Goal: Task Accomplishment & Management: Manage account settings

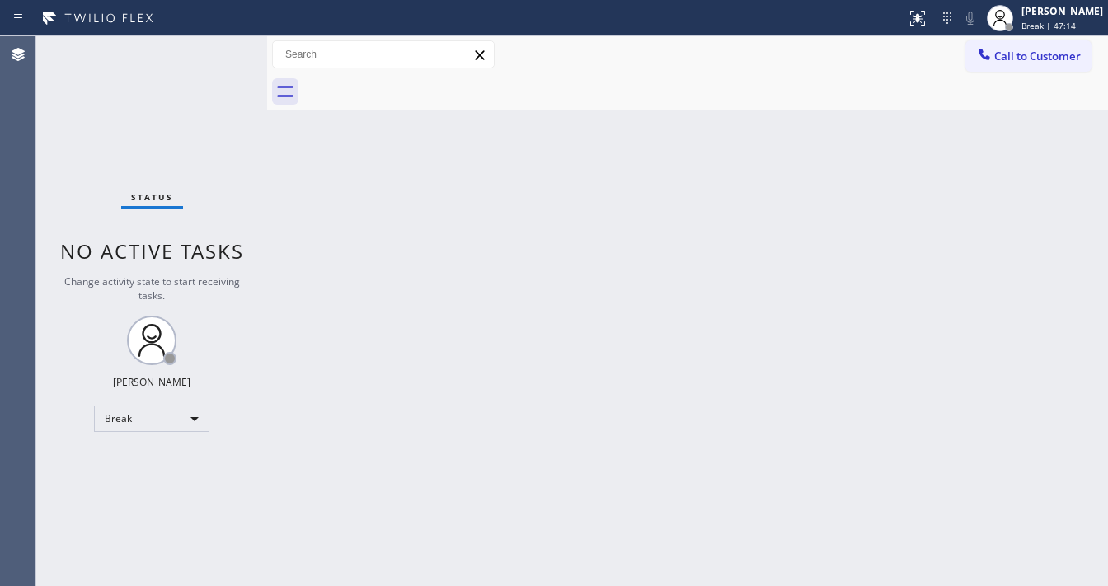
click at [655, 182] on div "Back to Dashboard Change Sender ID Customers Technicians Select a contact Outbo…" at bounding box center [687, 311] width 841 height 550
click at [72, 123] on div "Status No active tasks Change activity state to start receiving tasks. [PERSON_…" at bounding box center [151, 311] width 231 height 550
click at [128, 419] on div "Break" at bounding box center [151, 419] width 115 height 26
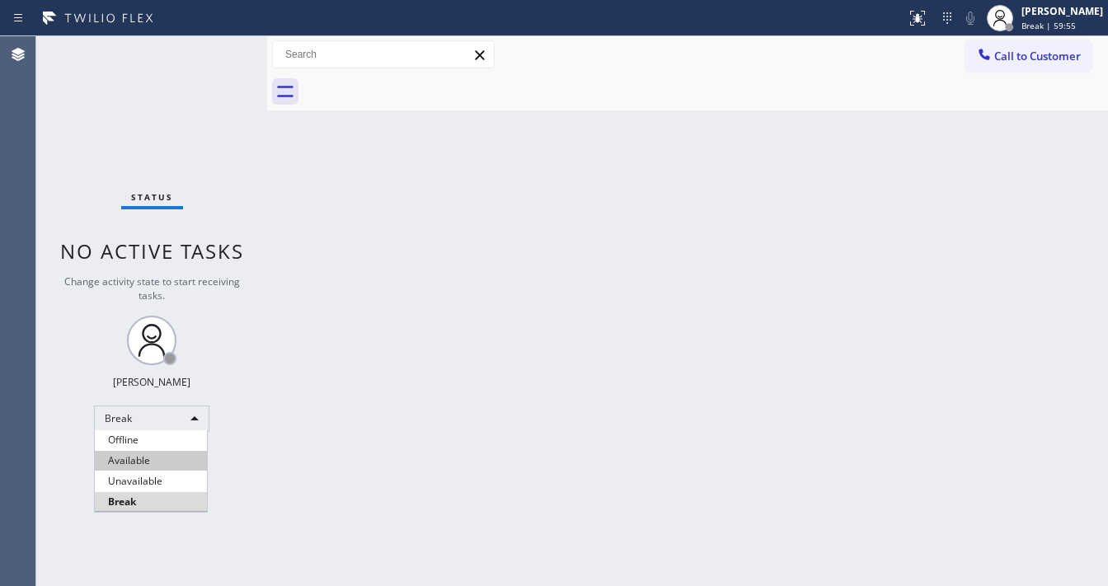
click at [140, 453] on li "Available" at bounding box center [151, 461] width 112 height 20
drag, startPoint x: 335, startPoint y: 452, endPoint x: 460, endPoint y: 584, distance: 182.0
click at [340, 453] on div "Back to Dashboard Change Sender ID Customers Technicians Select a contact Outbo…" at bounding box center [687, 311] width 841 height 550
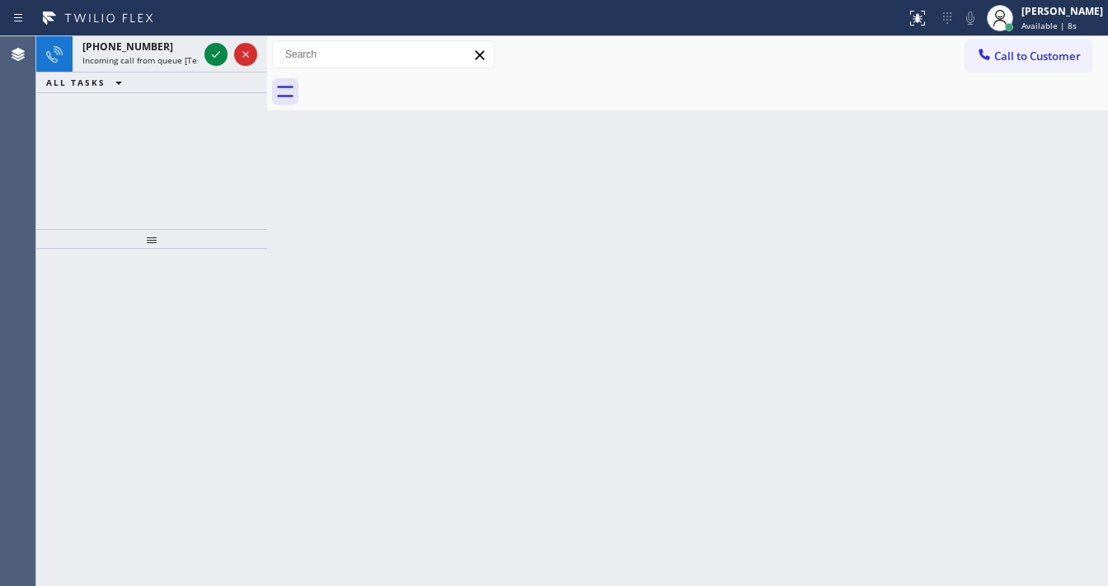
click at [68, 107] on div "[PHONE_NUMBER] Incoming call from queue [Test] All ALL TASKS ALL TASKS ACTIVE T…" at bounding box center [151, 132] width 231 height 193
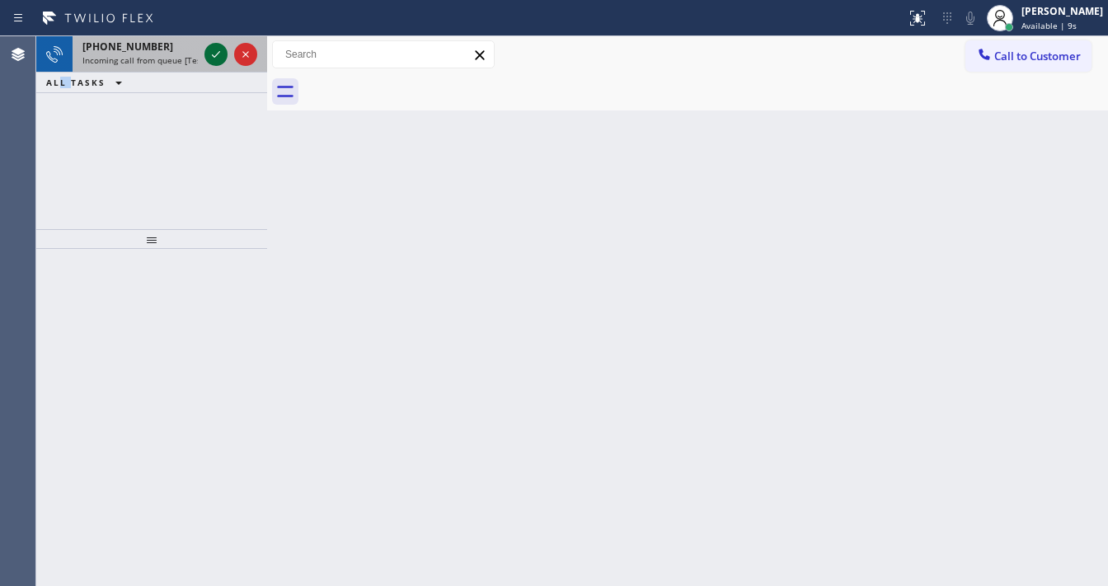
click at [209, 56] on icon at bounding box center [216, 55] width 20 height 20
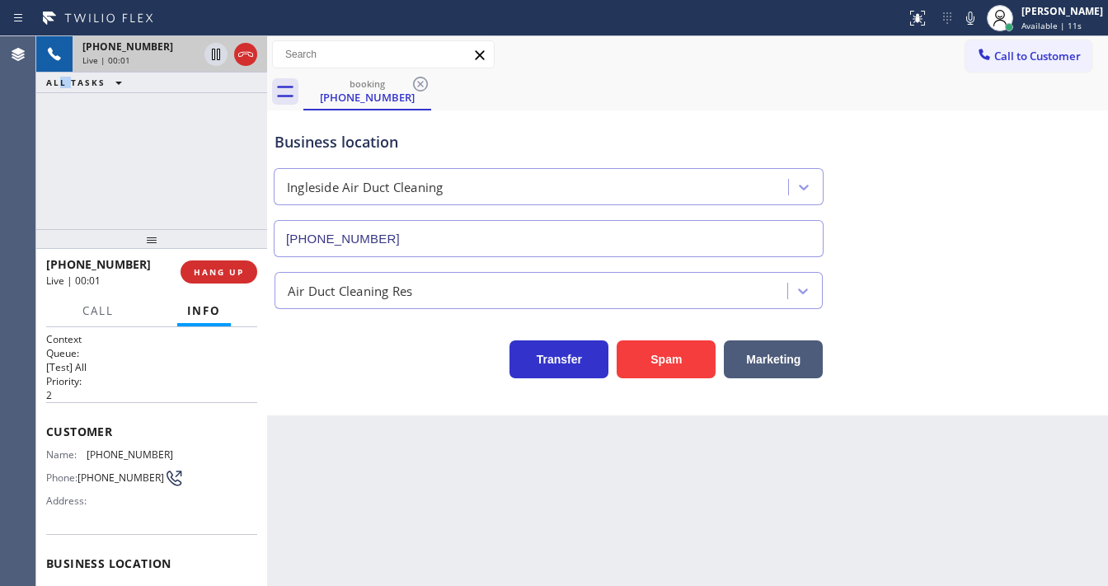
type input "[PHONE_NUMBER]"
click at [36, 167] on div "[PHONE_NUMBER] Live | 00:08 ALL TASKS ALL TASKS ACTIVE TASKS TASKS IN WRAP UP" at bounding box center [151, 132] width 231 height 193
click at [87, 430] on span "Customer" at bounding box center [151, 432] width 211 height 16
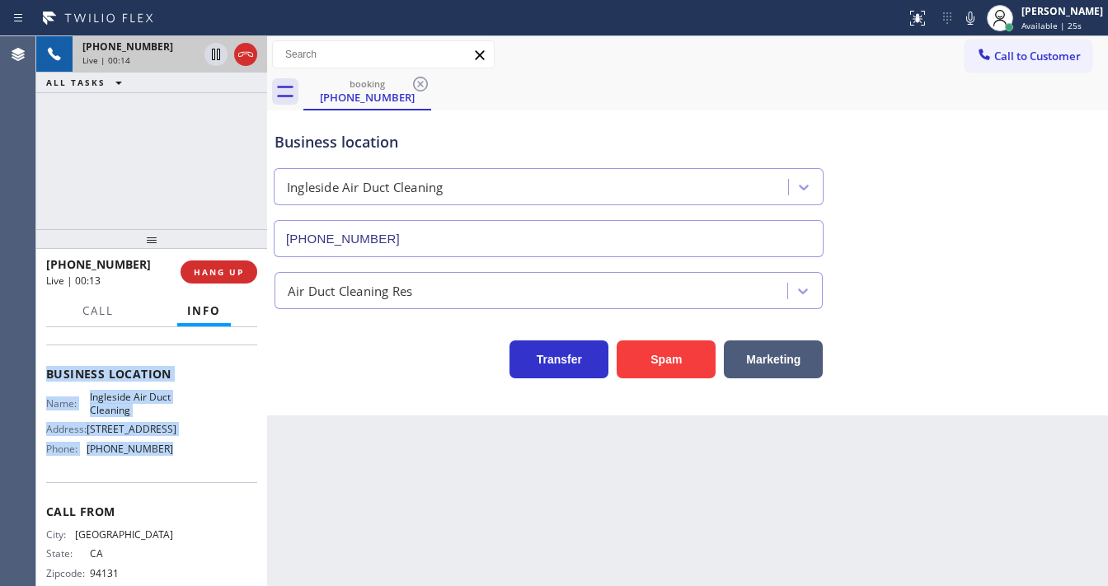
scroll to position [198, 0]
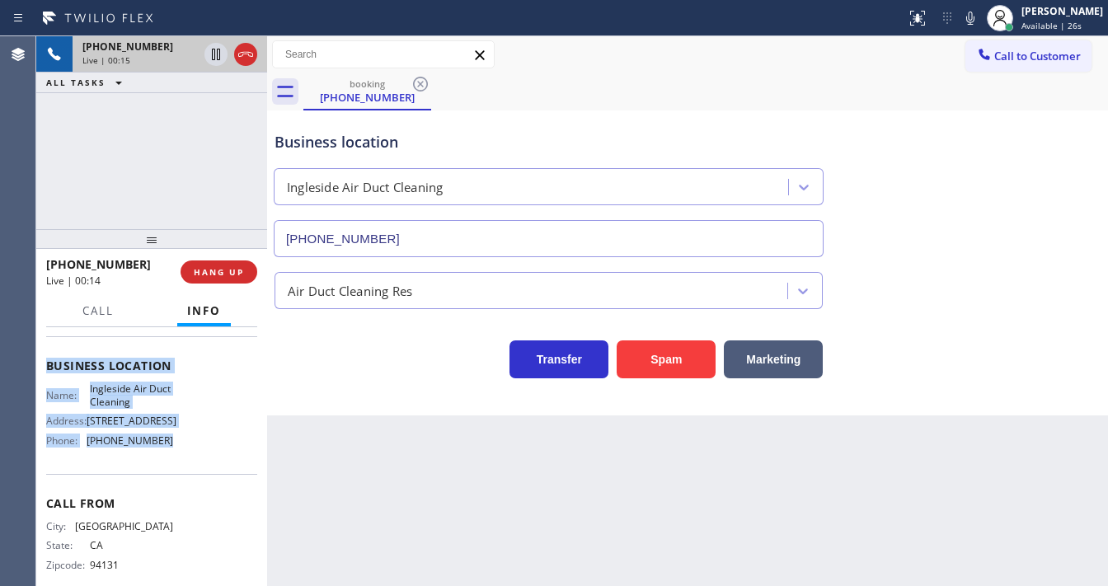
drag, startPoint x: 43, startPoint y: 422, endPoint x: 190, endPoint y: 450, distance: 150.2
click at [190, 450] on div "Context Queue: [Test] All Priority: 2 Customer Name: [PHONE_NUMBER] Phone: [PHO…" at bounding box center [151, 456] width 231 height 259
copy div "Customer Name: [PHONE_NUMBER] Phone: [PHONE_NUMBER] Address: Business location …"
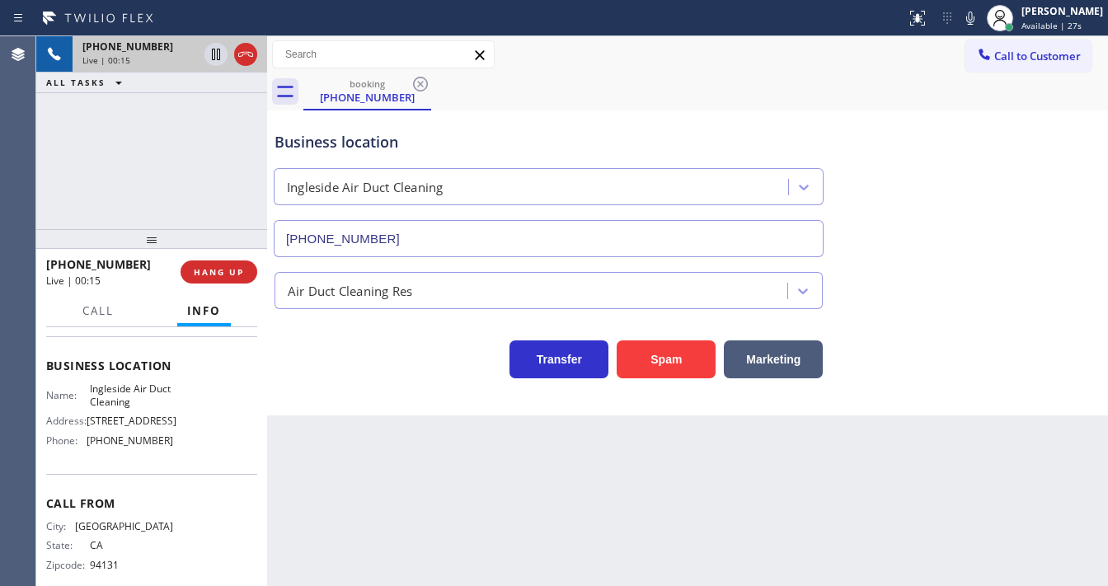
click at [135, 162] on div "[PHONE_NUMBER] Live | 00:15 ALL TASKS ALL TASKS ACTIVE TASKS TASKS IN WRAP UP" at bounding box center [151, 132] width 231 height 193
click at [96, 181] on div "[PHONE_NUMBER] Live | 00:18 ALL TASKS ALL TASKS ACTIVE TASKS TASKS IN WRAP UP" at bounding box center [151, 132] width 231 height 193
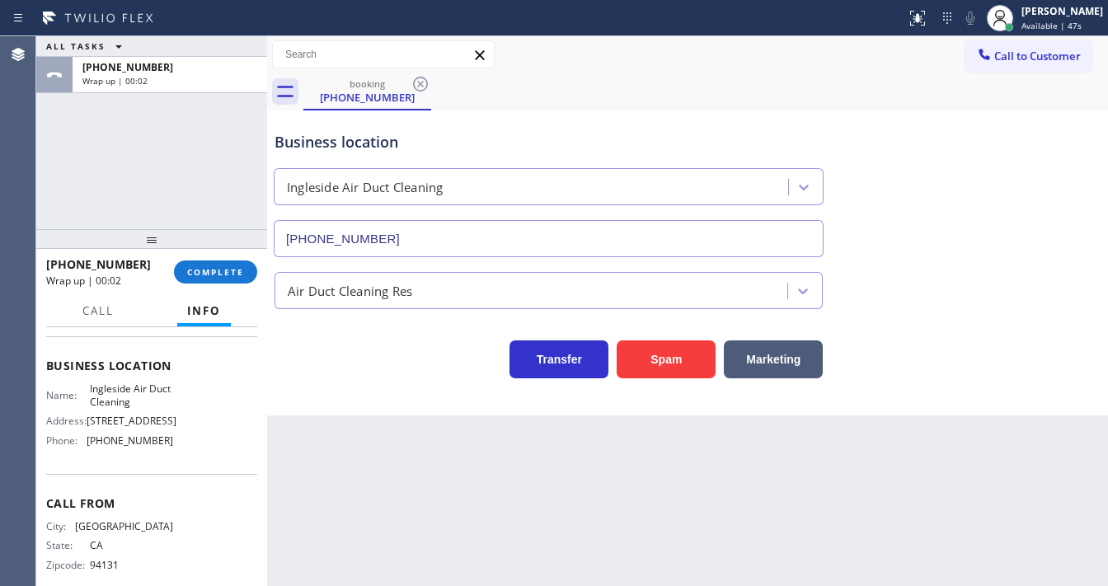
click at [1048, 56] on span "Call to Customer" at bounding box center [1037, 56] width 87 height 15
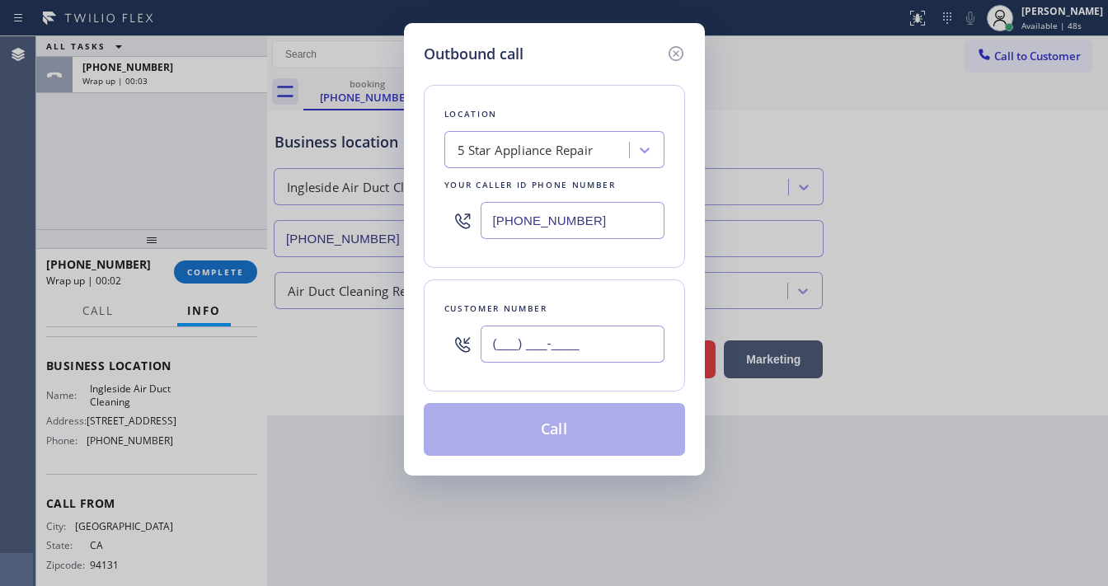
click at [544, 349] on input "(___) ___-____" at bounding box center [573, 344] width 184 height 37
paste input "415) 337-2650"
type input "[PHONE_NUMBER]"
click at [615, 237] on input "[PHONE_NUMBER]" at bounding box center [573, 220] width 184 height 37
click at [607, 228] on input "[PHONE_NUMBER]" at bounding box center [573, 220] width 184 height 37
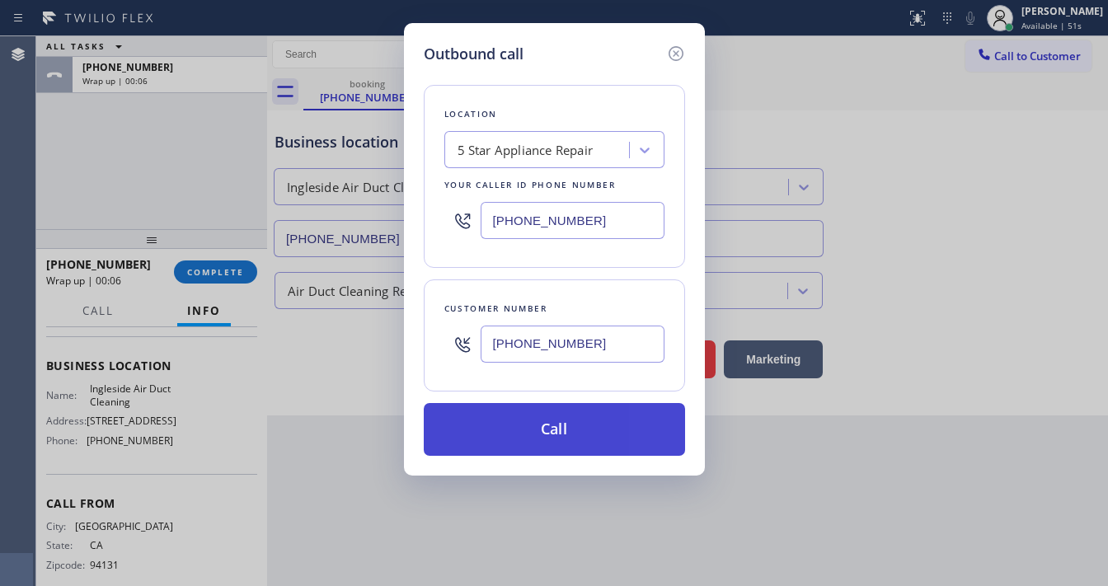
paste input "510) 345-1108"
type input "[PHONE_NUMBER]"
click at [562, 431] on button "Call" at bounding box center [554, 429] width 261 height 53
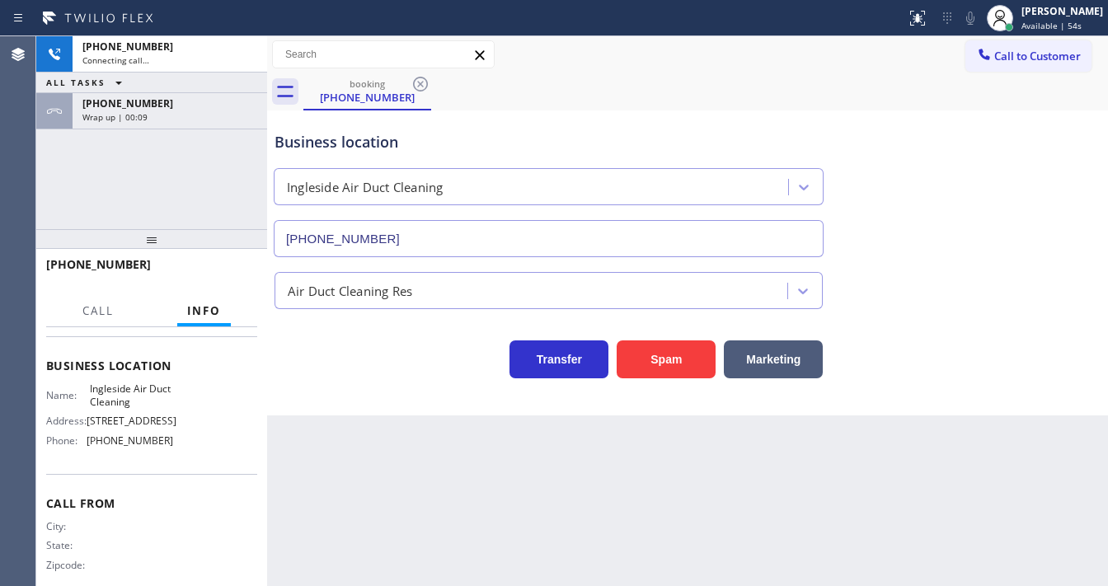
click at [189, 162] on div "[PHONE_NUMBER] Connecting call… ALL TASKS ALL TASKS ACTIVE TASKS TASKS IN WRAP …" at bounding box center [151, 132] width 231 height 193
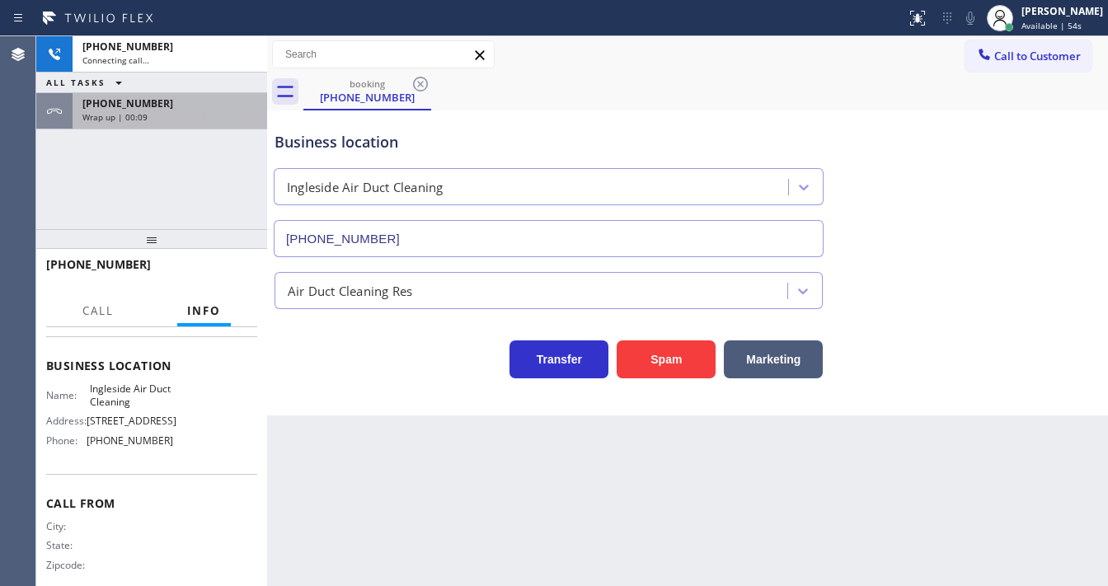
click at [196, 122] on div "[PHONE_NUMBER] Wrap up | 00:09" at bounding box center [167, 111] width 188 height 36
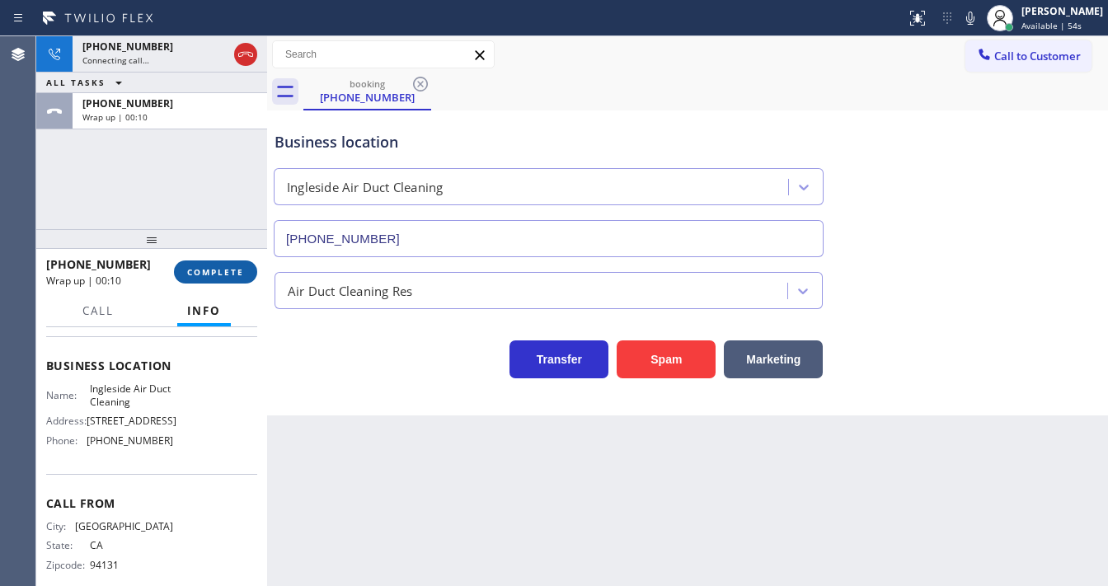
click at [213, 269] on span "COMPLETE" at bounding box center [215, 272] width 57 height 12
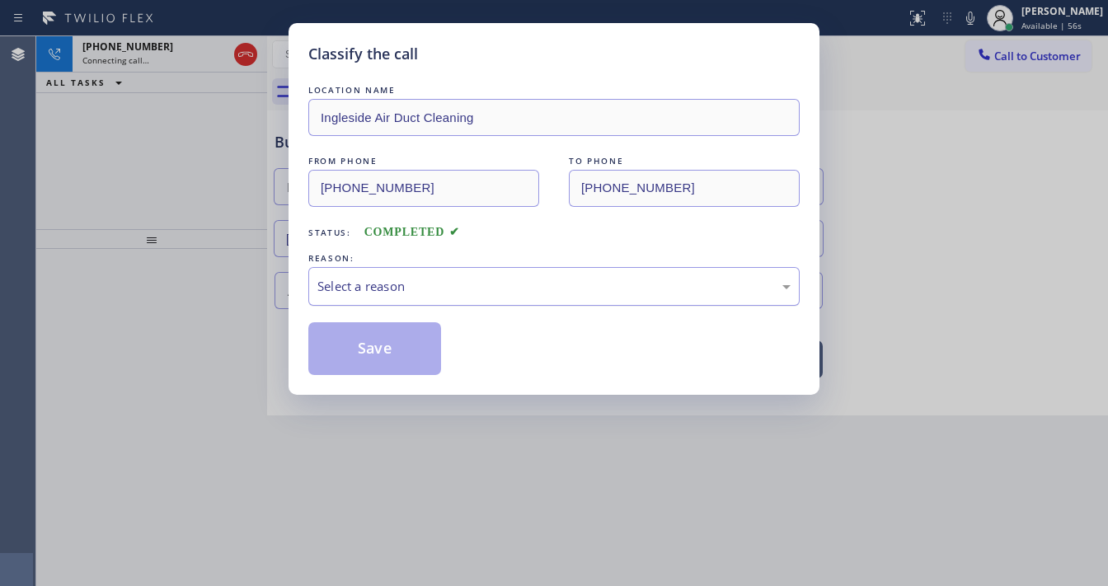
click at [378, 296] on div "Select a reason" at bounding box center [553, 286] width 491 height 39
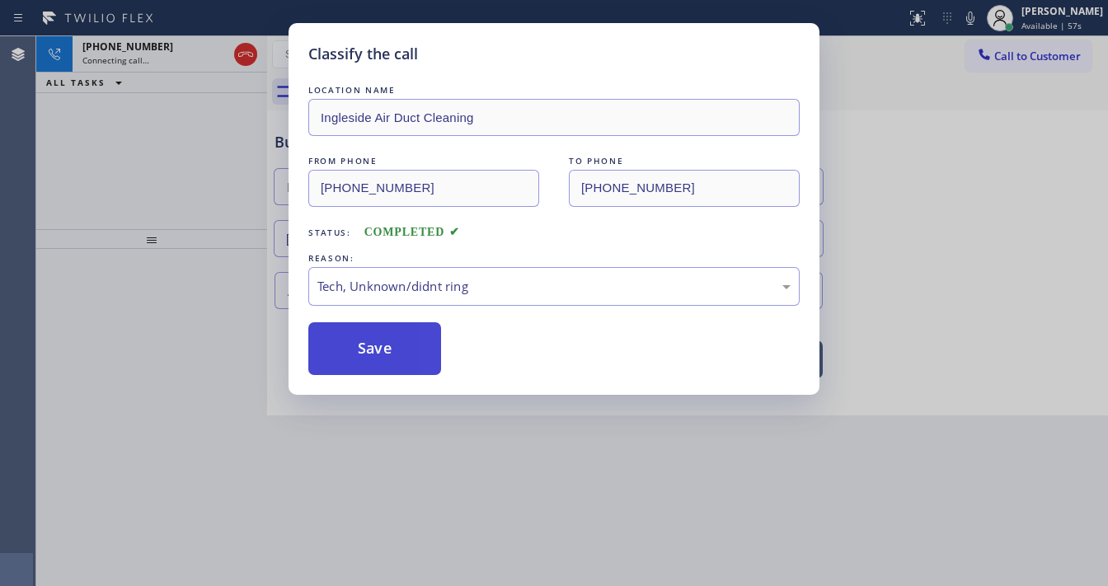
click at [385, 336] on button "Save" at bounding box center [374, 348] width 133 height 53
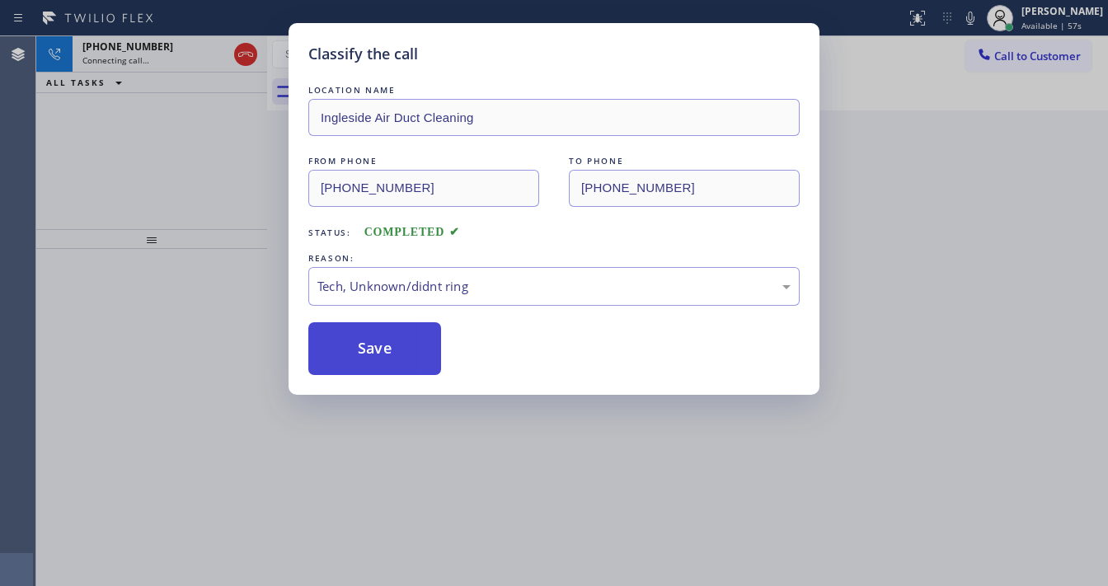
click at [385, 336] on button "Save" at bounding box center [374, 348] width 133 height 53
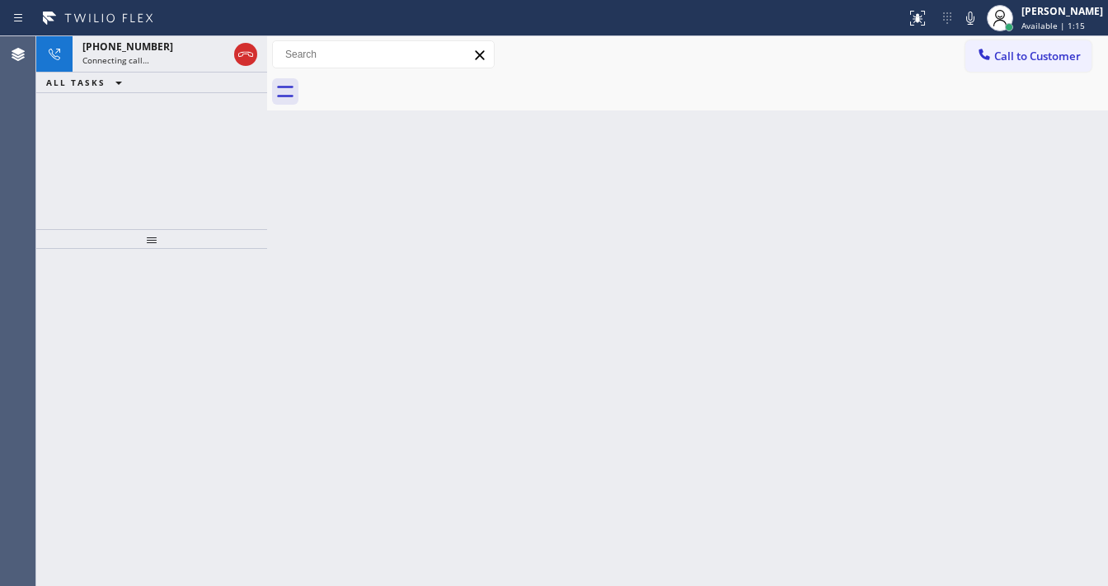
click at [84, 117] on div "[PHONE_NUMBER] Connecting call… ALL TASKS ALL TASKS ACTIVE TASKS TASKS IN WRAP …" at bounding box center [151, 132] width 231 height 193
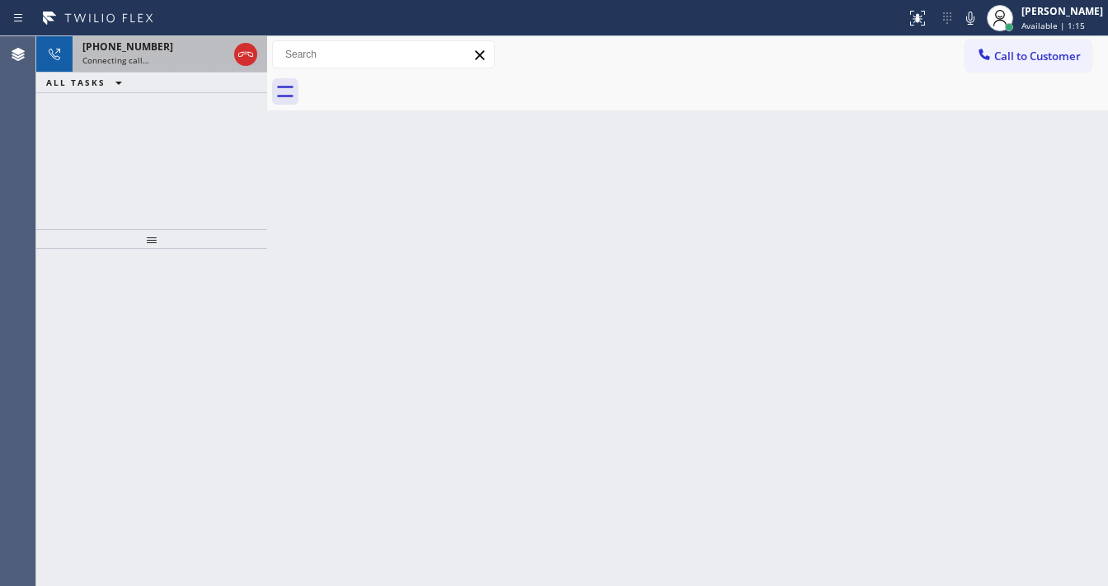
click at [112, 59] on span "Connecting call…" at bounding box center [115, 60] width 67 height 12
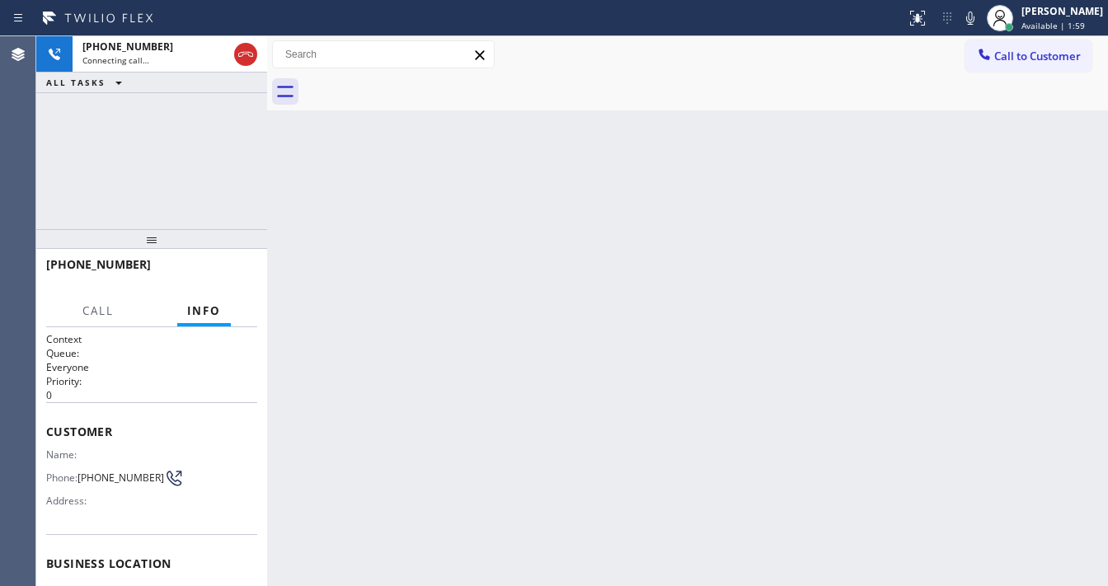
click at [18, 181] on div "Agent Desktop" at bounding box center [17, 311] width 35 height 550
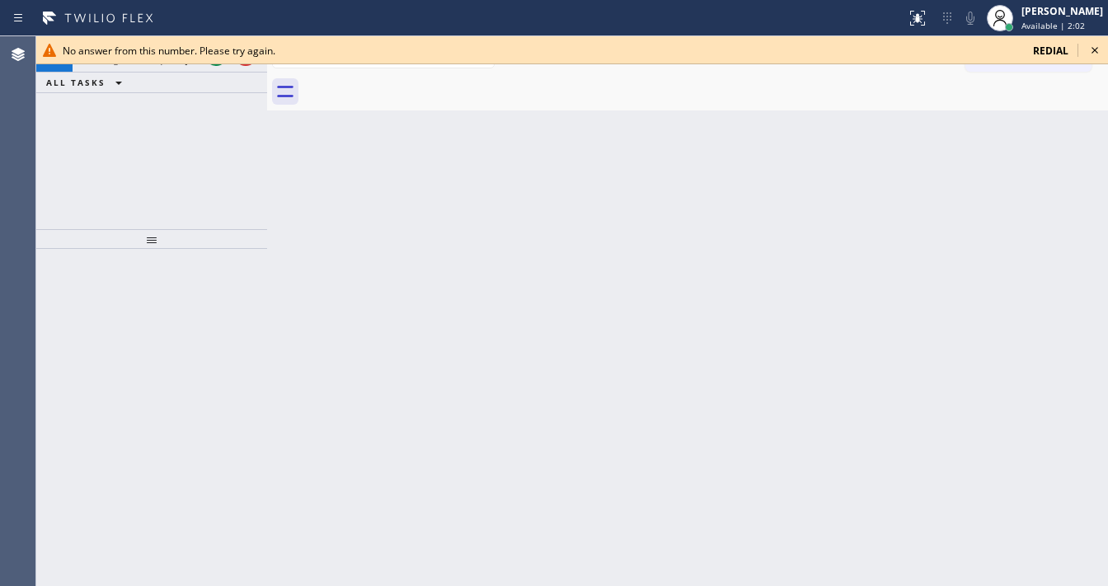
click at [1095, 48] on icon at bounding box center [1095, 50] width 20 height 20
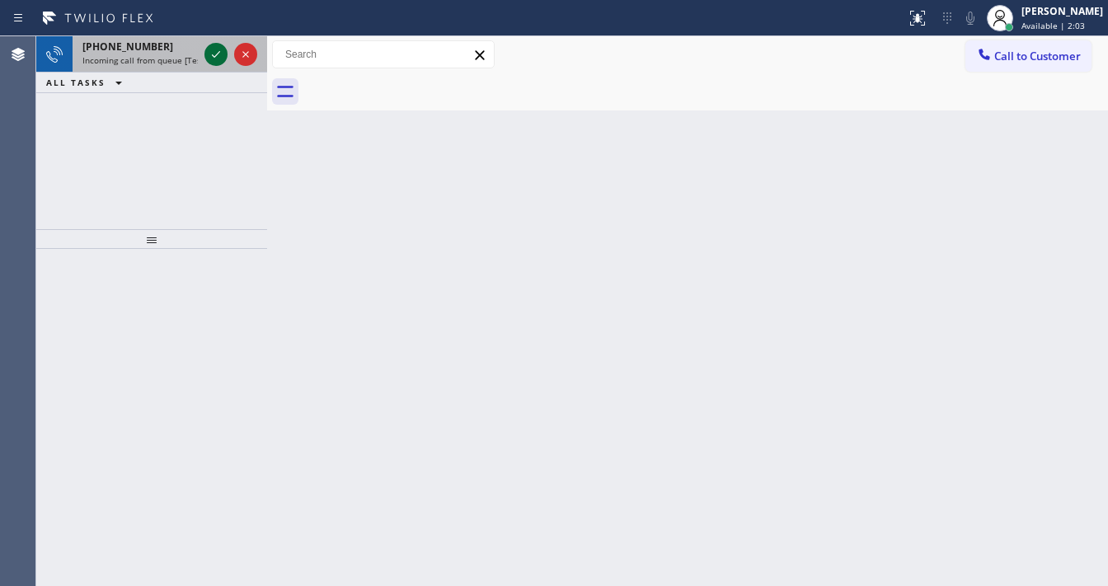
click at [215, 58] on icon at bounding box center [216, 55] width 20 height 20
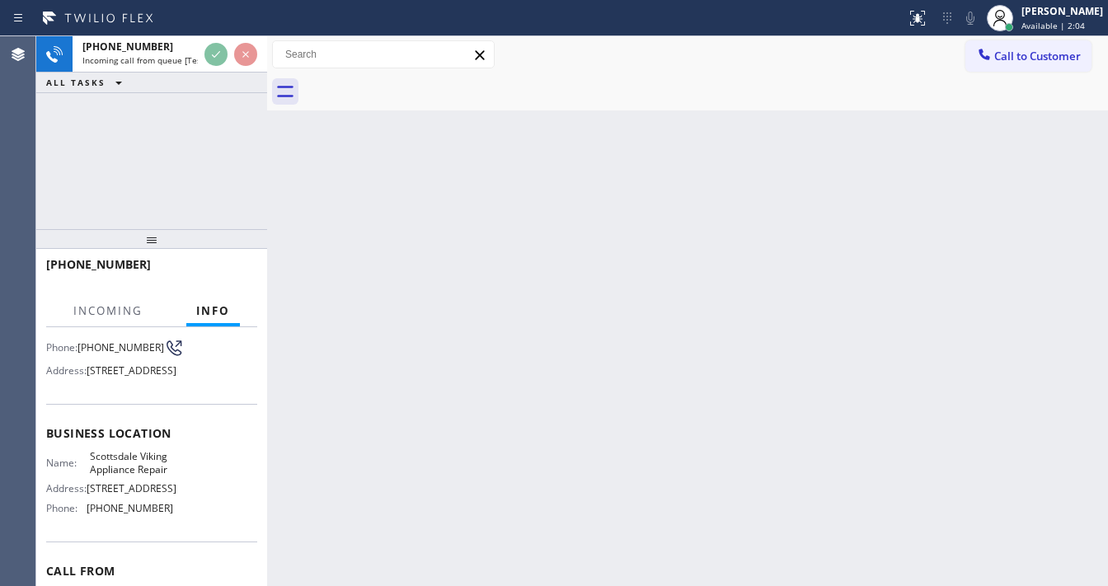
scroll to position [132, 0]
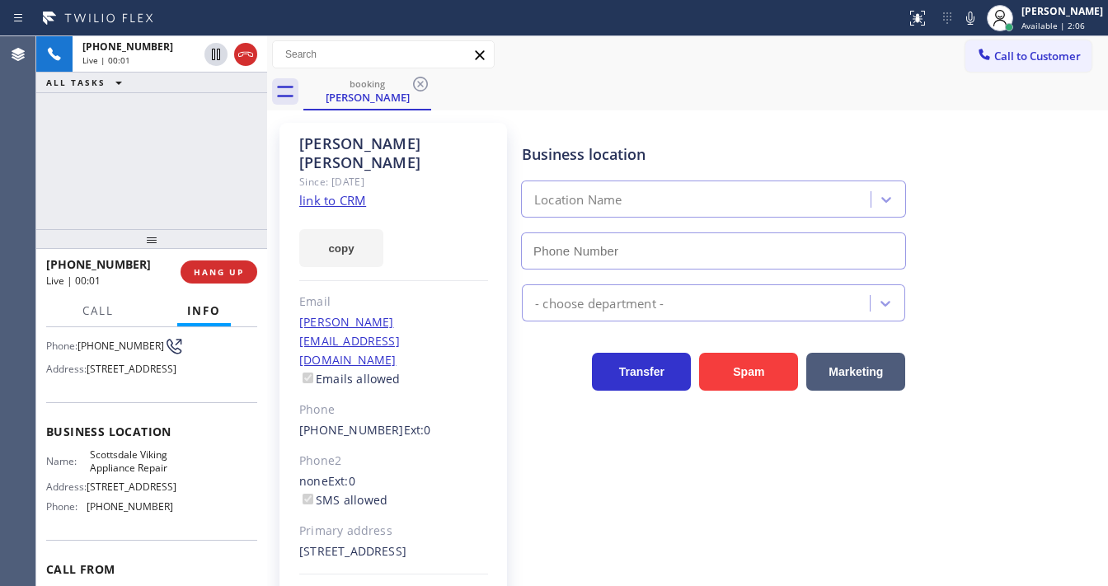
type input "[PHONE_NUMBER]"
click at [336, 192] on link "link to CRM" at bounding box center [332, 200] width 67 height 16
click at [165, 194] on div "[PHONE_NUMBER] Live | 01:40 ALL TASKS ALL TASKS ACTIVE TASKS TASKS IN WRAP UP" at bounding box center [151, 132] width 231 height 193
click at [103, 125] on div "[PHONE_NUMBER] Live | 01:43 ALL TASKS ALL TASKS ACTIVE TASKS TASKS IN WRAP UP" at bounding box center [151, 132] width 231 height 193
click at [974, 24] on icon at bounding box center [971, 18] width 20 height 20
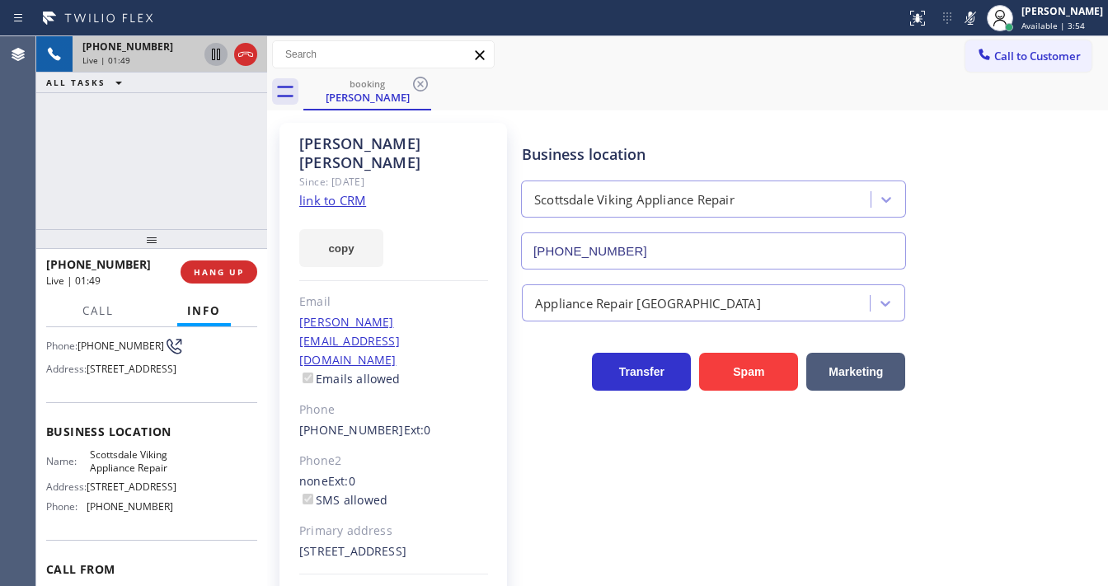
click at [212, 58] on icon at bounding box center [216, 55] width 8 height 12
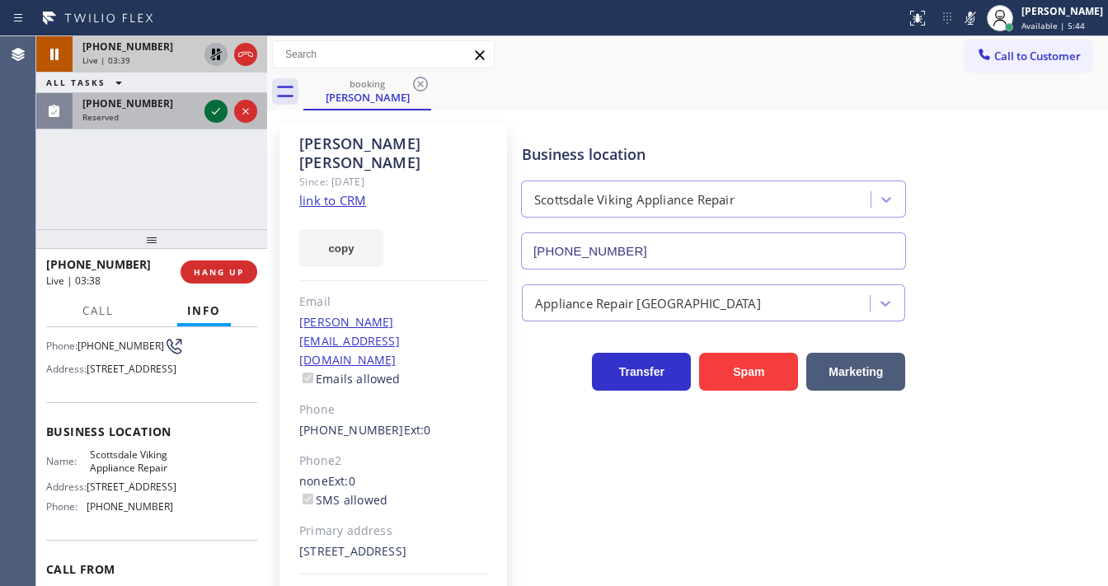
click at [216, 111] on icon at bounding box center [216, 111] width 20 height 20
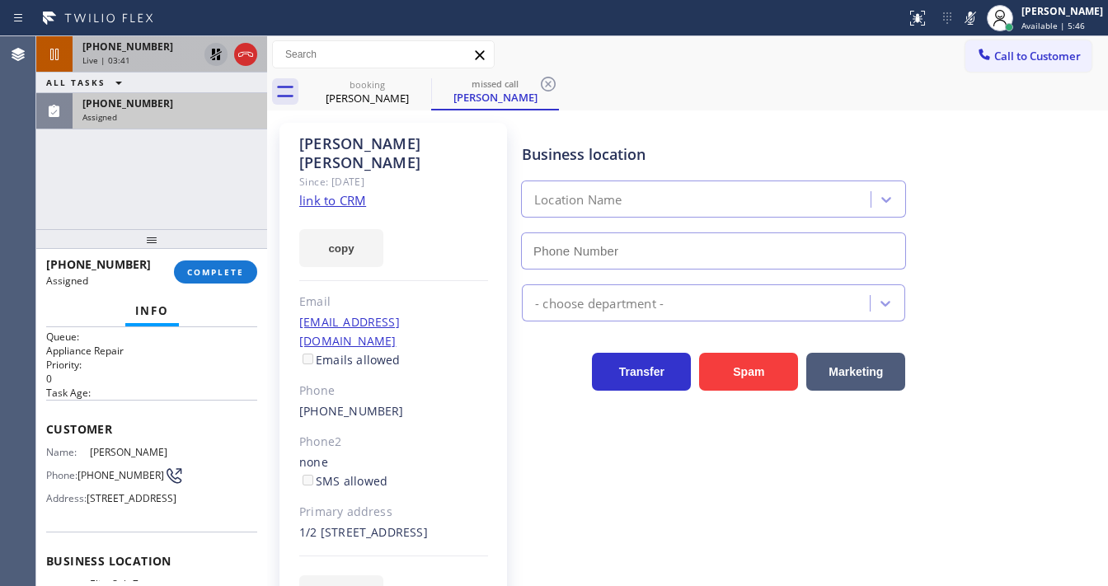
scroll to position [13, 0]
type input "[PHONE_NUMBER]"
click at [340, 192] on link "link to CRM" at bounding box center [332, 200] width 67 height 16
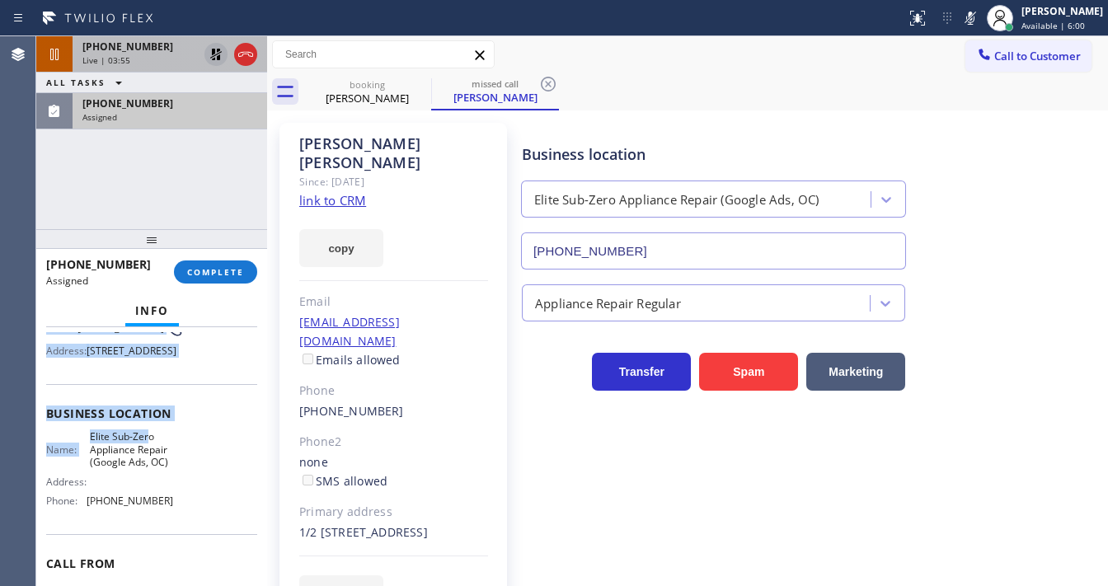
scroll to position [198, 0]
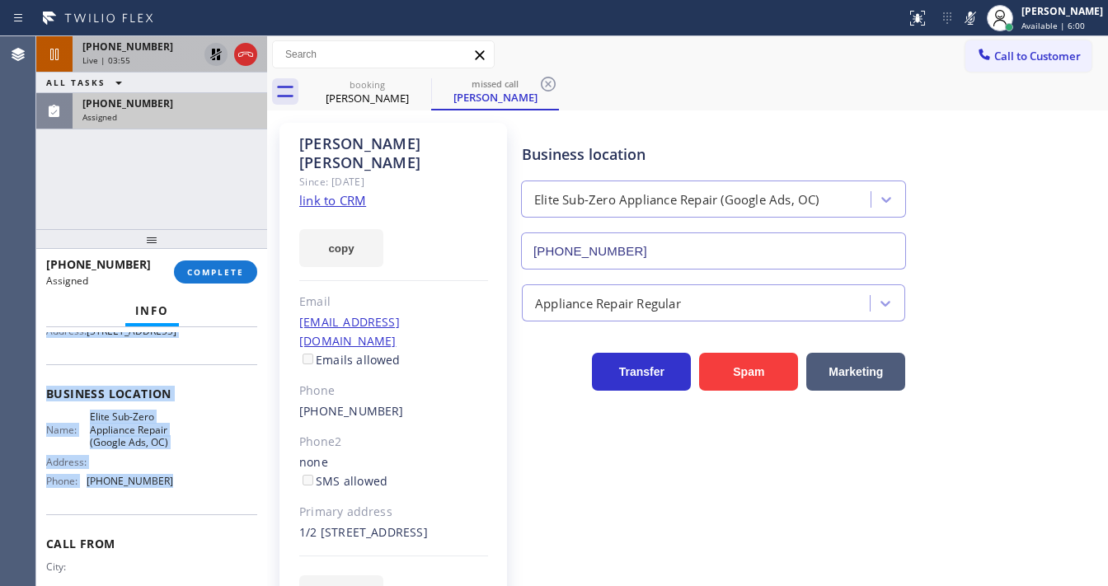
drag, startPoint x: 52, startPoint y: 455, endPoint x: 247, endPoint y: 285, distance: 258.9
click at [193, 525] on div "Context Queue: Appliance Repair Priority: 0 Task Age: [DEMOGRAPHIC_DATA] minute…" at bounding box center [151, 386] width 211 height 505
copy div "ustomer Name: [PERSON_NAME] Phone: [PHONE_NUMBER] Address: [STREET_ADDRESS] Bus…"
click at [244, 275] on button "COMPLETE" at bounding box center [215, 272] width 83 height 23
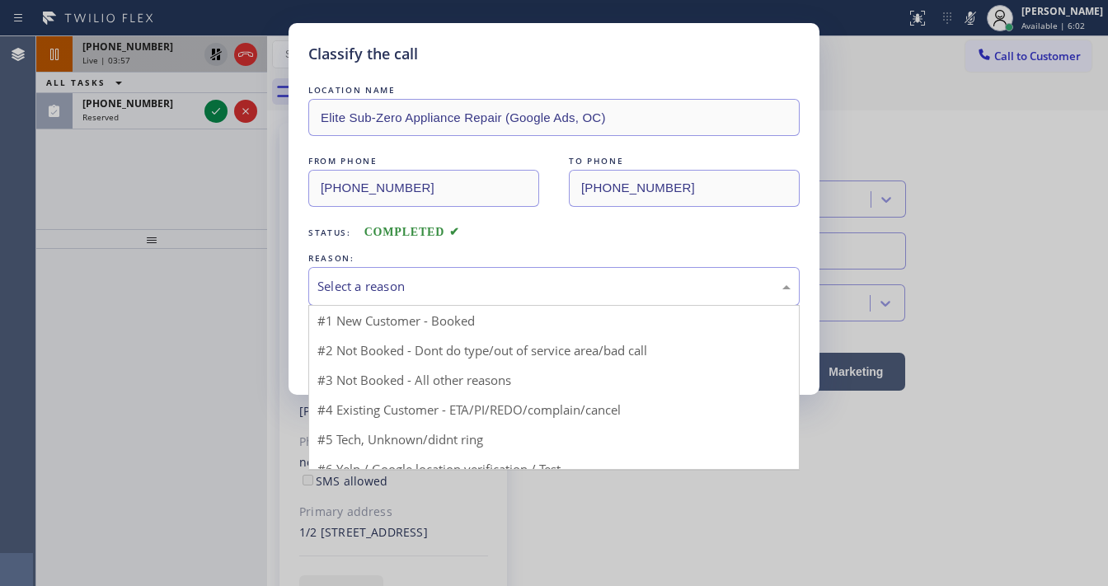
click at [414, 290] on div "Select a reason" at bounding box center [553, 286] width 473 height 19
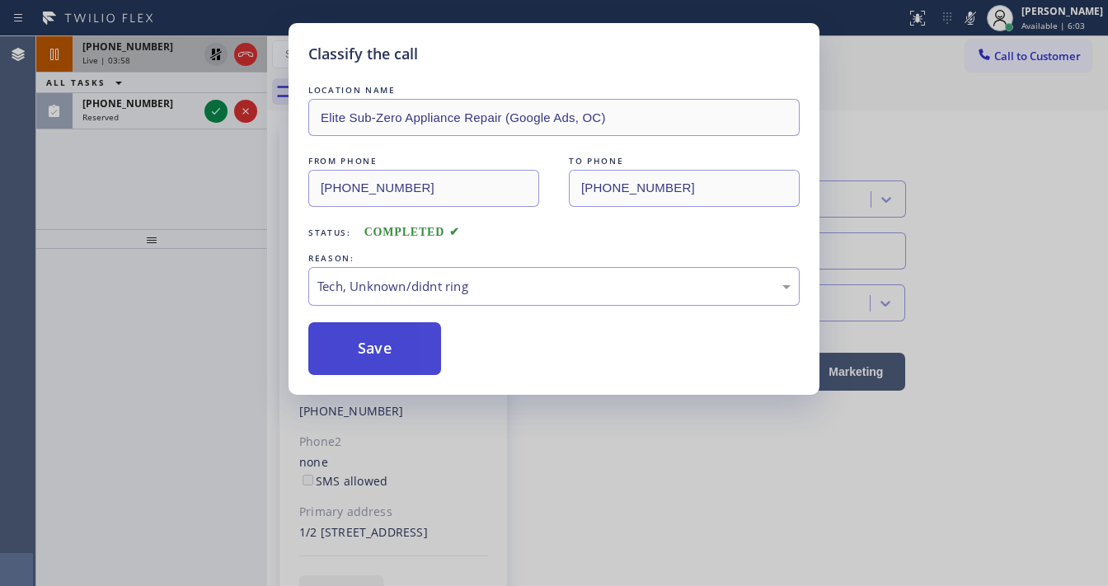
click at [383, 338] on button "Save" at bounding box center [374, 348] width 133 height 53
type input "[PHONE_NUMBER]"
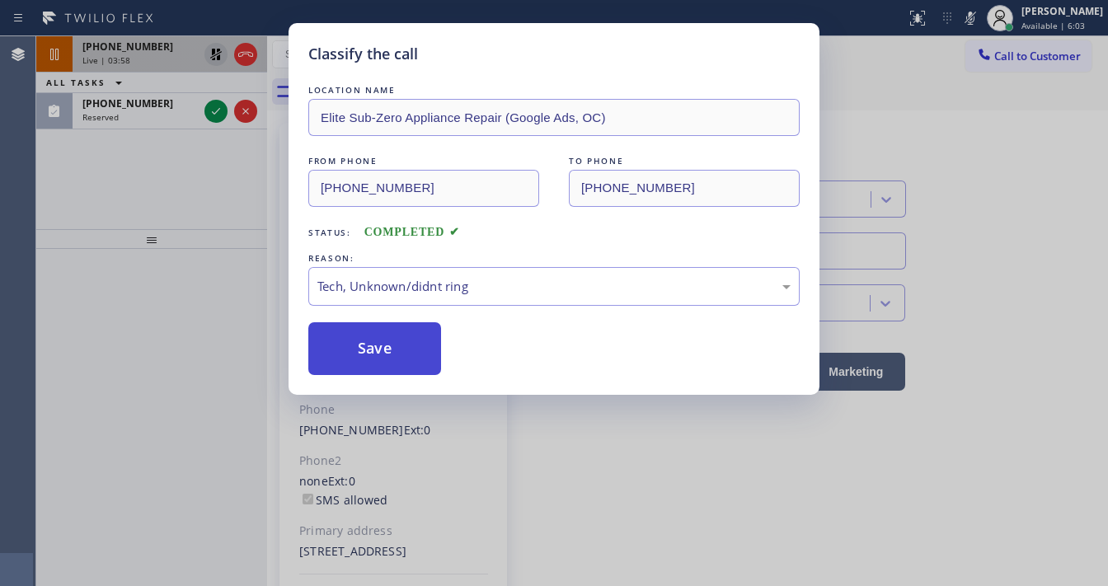
click at [383, 338] on button "Save" at bounding box center [374, 348] width 133 height 53
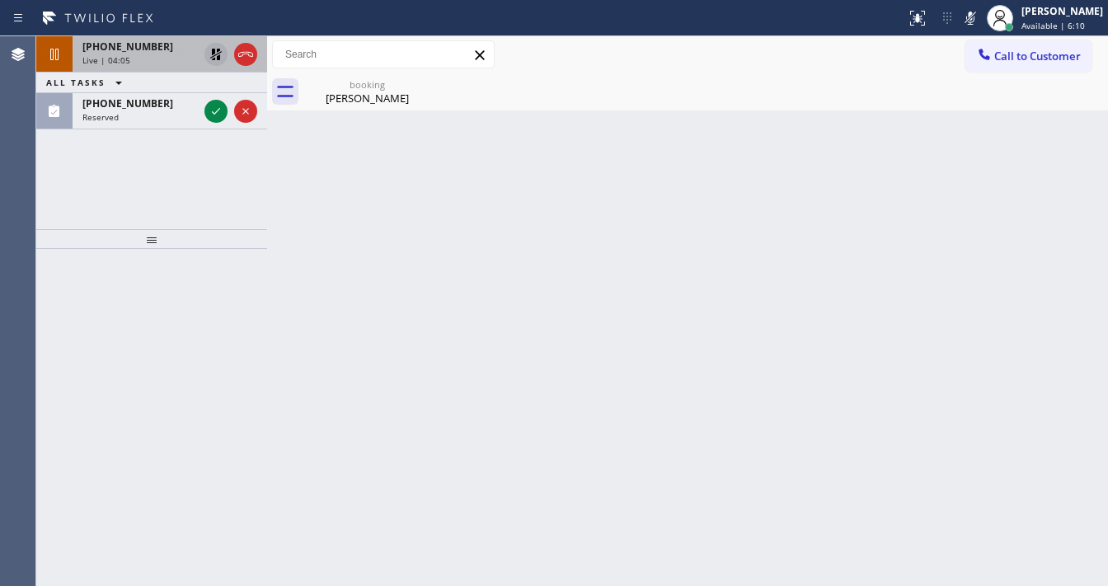
click at [92, 237] on div at bounding box center [151, 239] width 231 height 20
click at [212, 51] on icon at bounding box center [216, 55] width 12 height 12
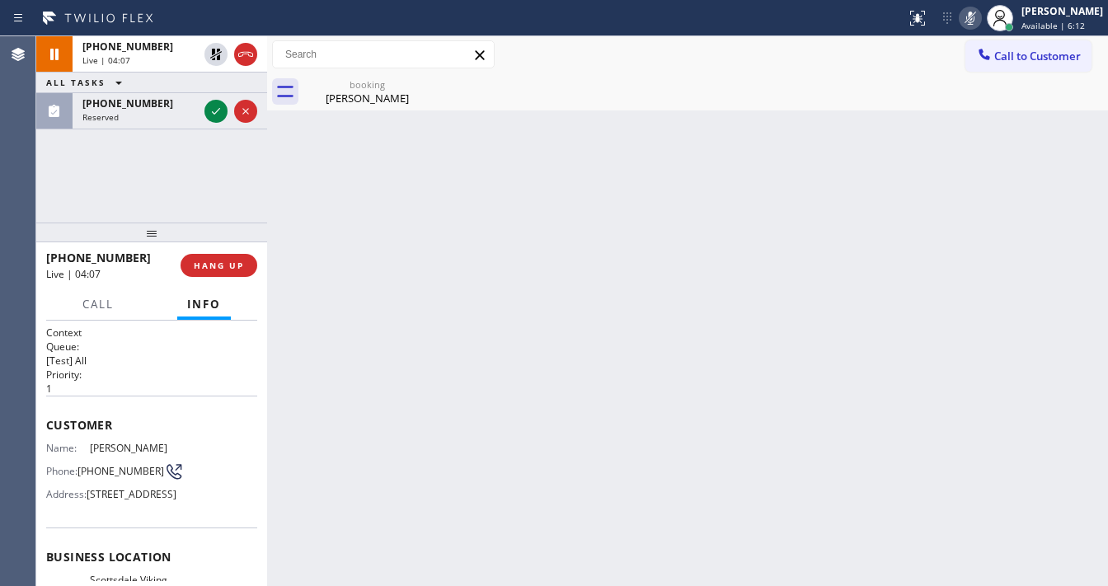
click at [975, 20] on icon at bounding box center [971, 18] width 20 height 20
click at [215, 176] on div "[PHONE_NUMBER] Live | 04:08 ALL TASKS ALL TASKS ACTIVE TASKS TASKS IN WRAP UP […" at bounding box center [151, 129] width 231 height 186
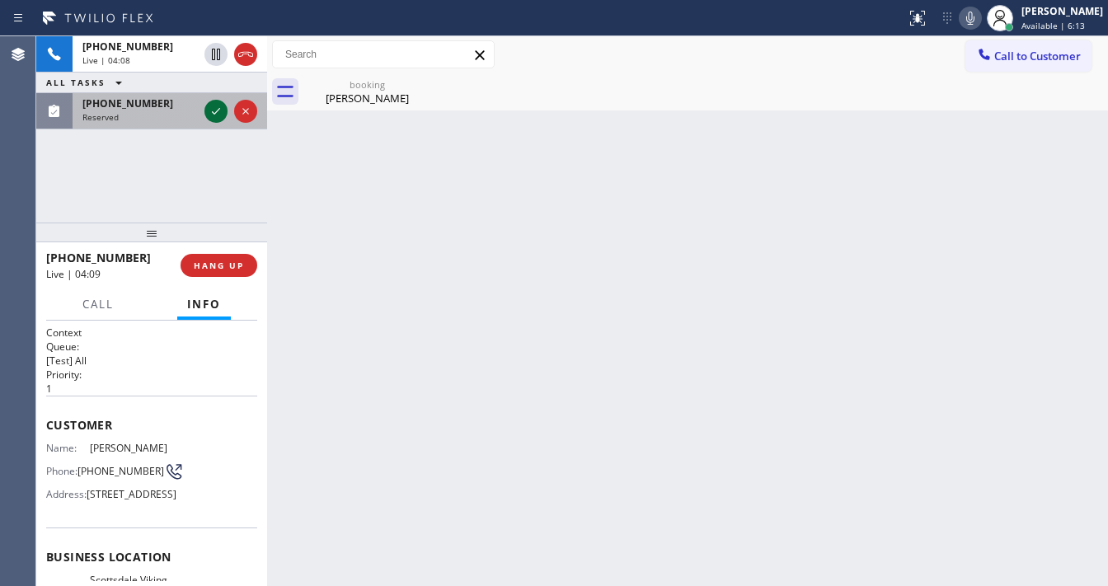
click at [214, 116] on icon at bounding box center [216, 111] width 20 height 20
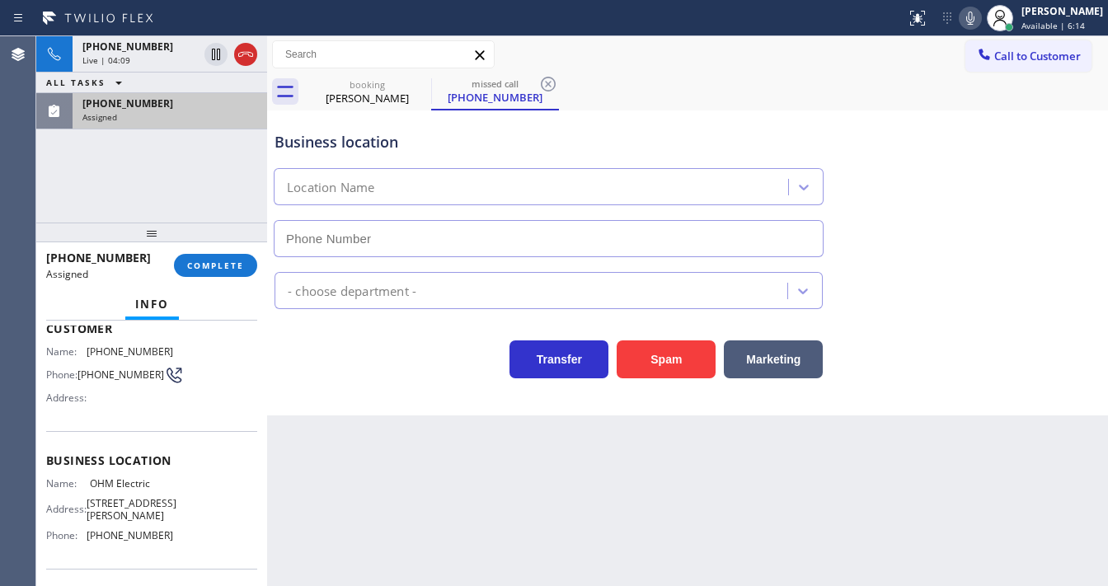
scroll to position [119, 0]
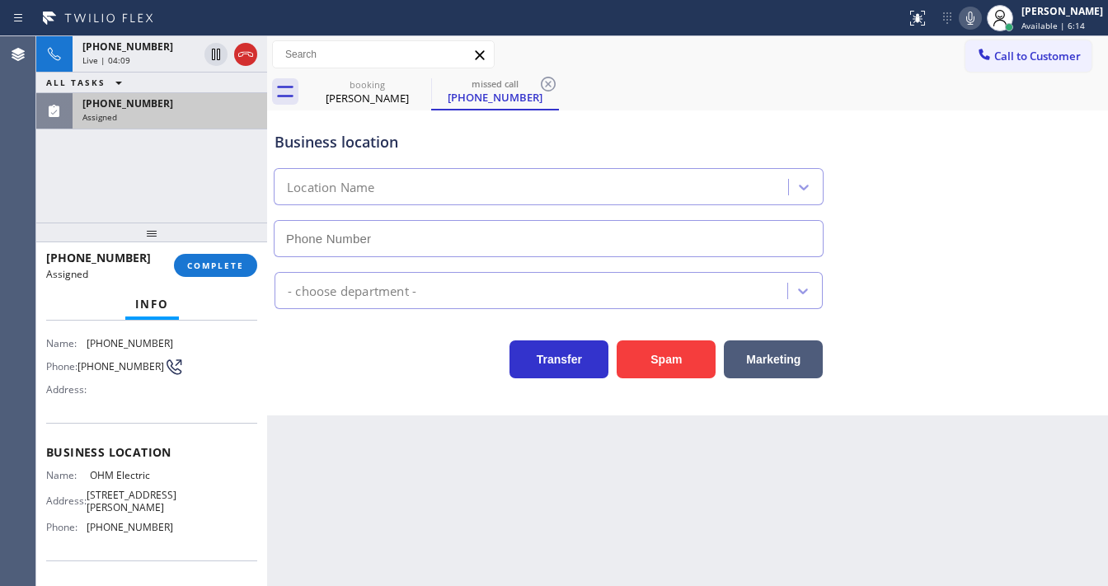
type input "[PHONE_NUMBER]"
click at [233, 268] on span "COMPLETE" at bounding box center [215, 266] width 57 height 12
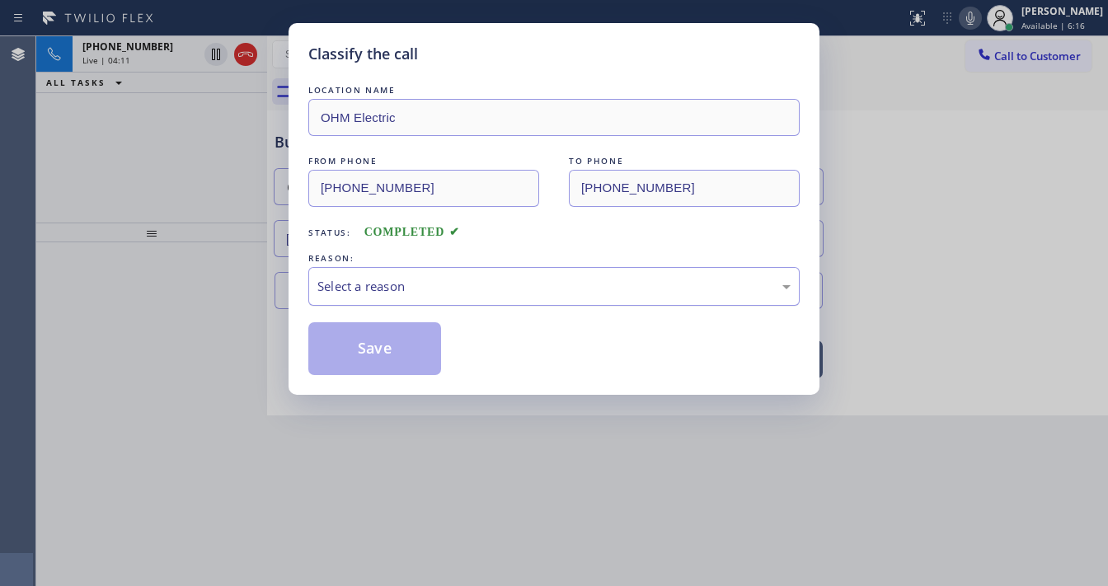
click at [406, 268] on div "Select a reason" at bounding box center [553, 286] width 491 height 39
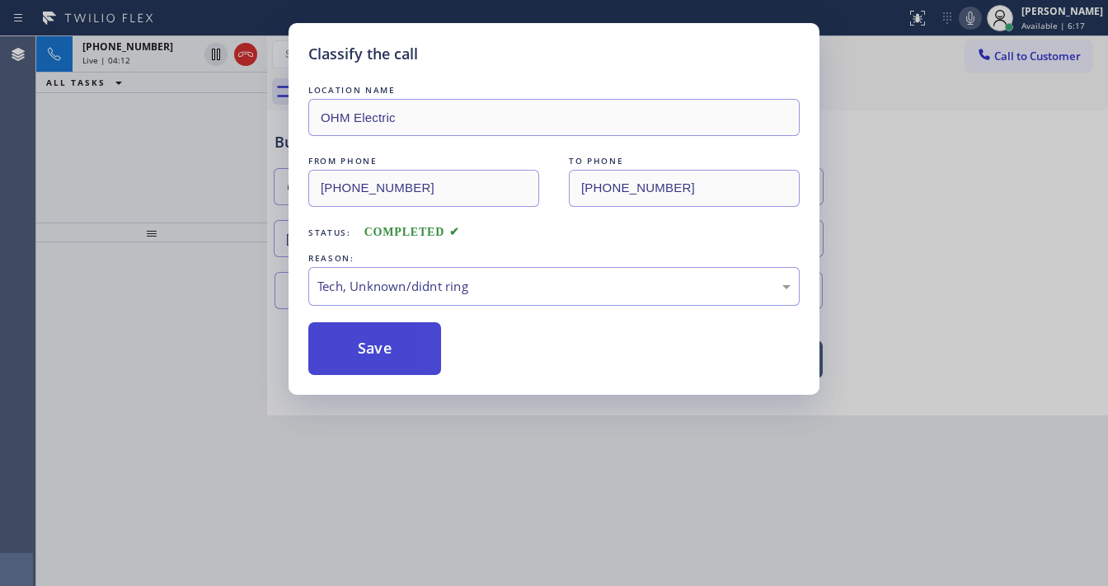
drag, startPoint x: 386, startPoint y: 402, endPoint x: 388, endPoint y: 366, distance: 36.4
click at [388, 359] on button "Save" at bounding box center [374, 348] width 133 height 53
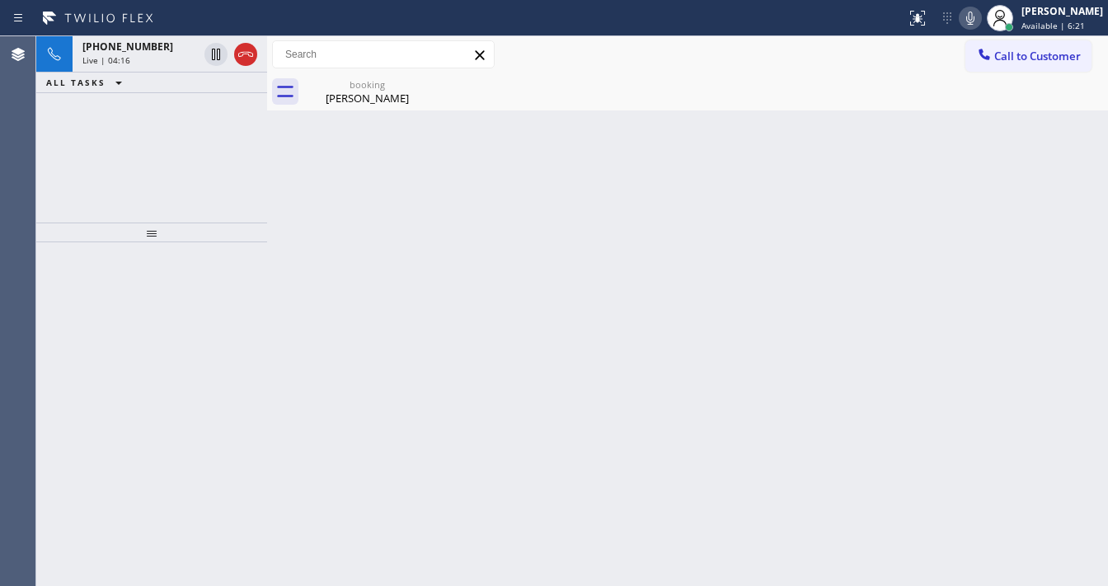
click at [73, 211] on div "[PHONE_NUMBER] Live | 04:16 ALL TASKS ALL TASKS ACTIVE TASKS TASKS IN WRAP UP" at bounding box center [151, 129] width 231 height 186
click at [73, 211] on div "[PHONE_NUMBER] Live | 04:18 ALL TASKS ALL TASKS ACTIVE TASKS TASKS IN WRAP UP […" at bounding box center [151, 129] width 231 height 186
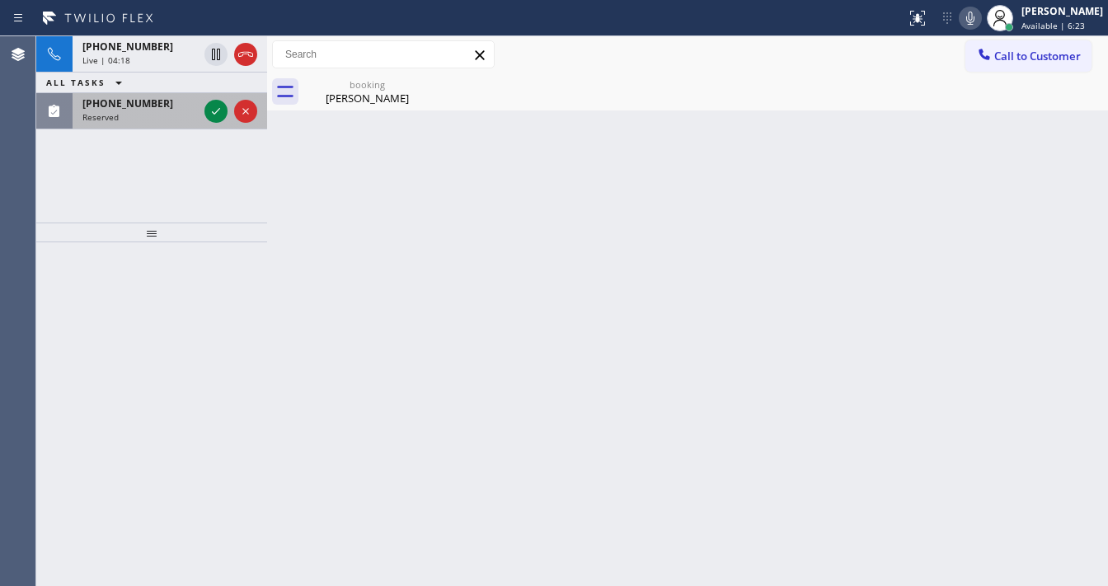
click at [141, 112] on div "Reserved" at bounding box center [139, 117] width 115 height 12
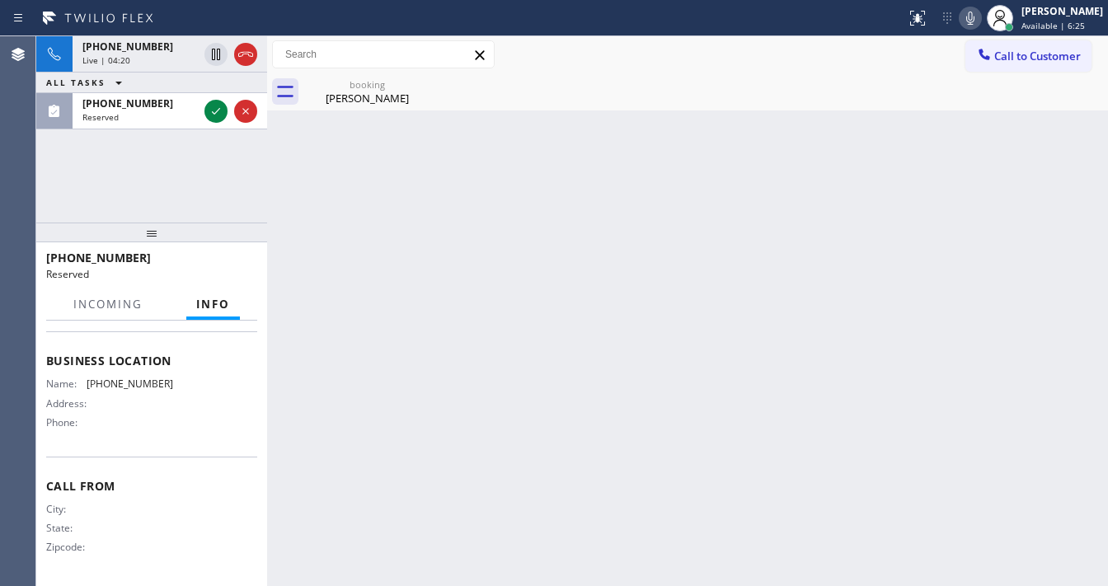
scroll to position [78, 0]
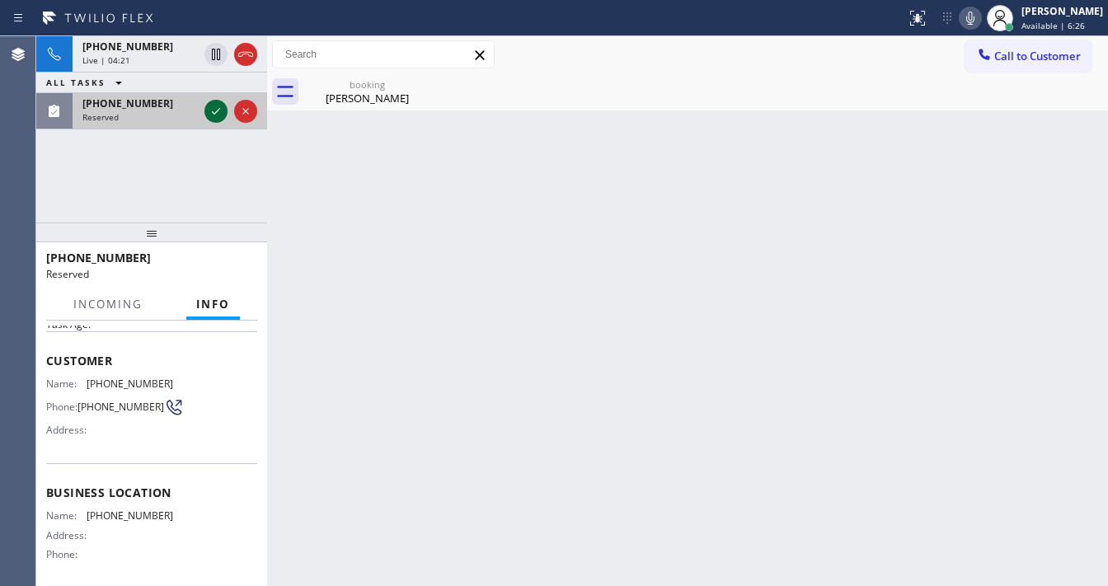
click at [214, 115] on icon at bounding box center [216, 111] width 20 height 20
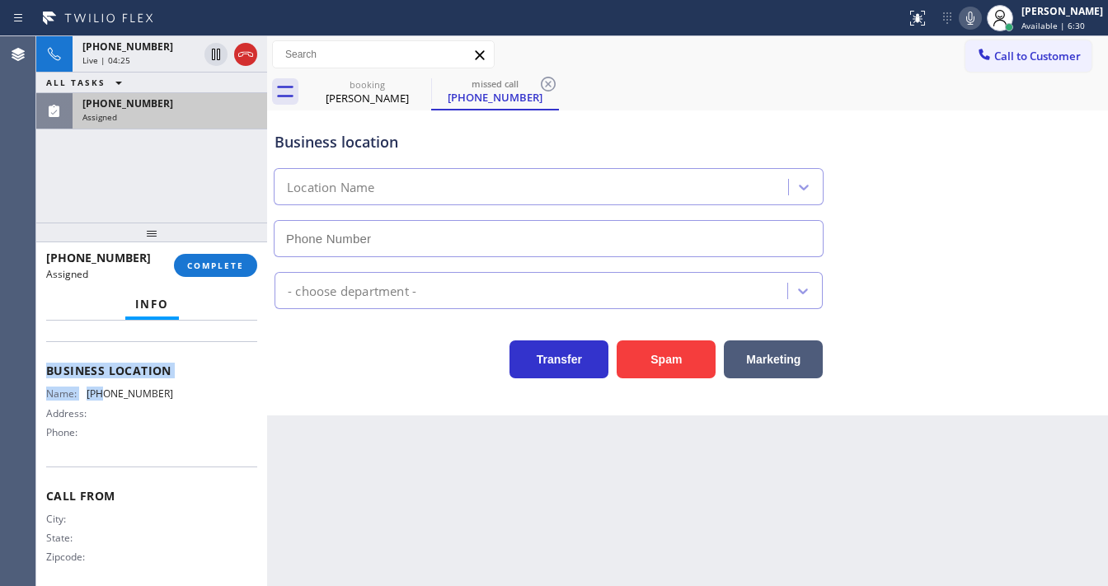
scroll to position [210, 0]
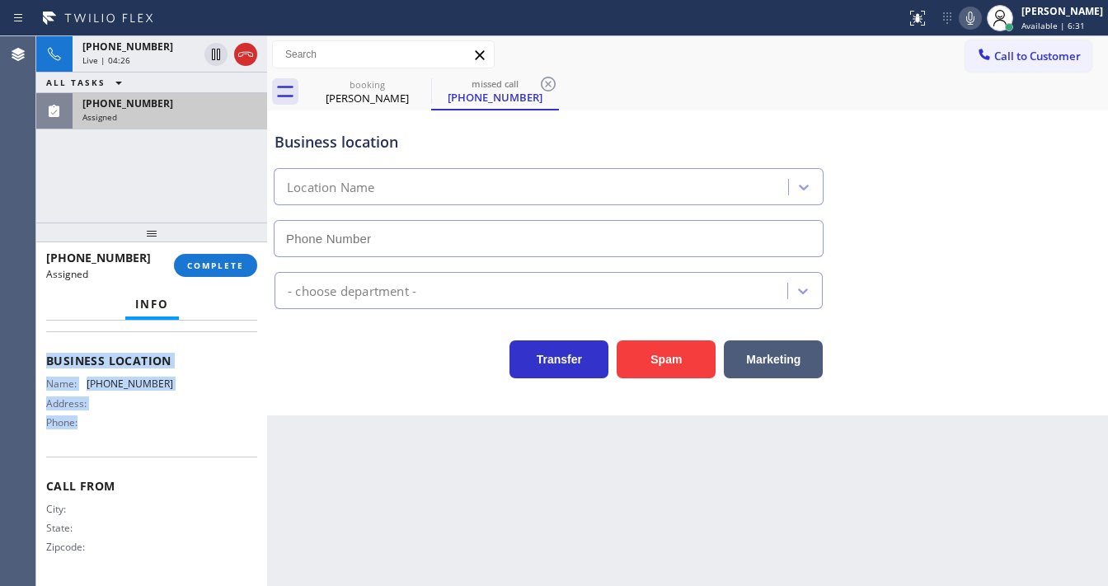
drag, startPoint x: 48, startPoint y: 353, endPoint x: 179, endPoint y: 424, distance: 149.0
click at [179, 424] on div "Context Queue: Everybody Priority: 0 Task Age: Customer Name: [PHONE_NUMBER] Ph…" at bounding box center [151, 348] width 211 height 466
copy div "Customer Name: [PHONE_NUMBER] Phone: [PHONE_NUMBER] Address: Business location …"
click at [224, 268] on span "COMPLETE" at bounding box center [215, 266] width 57 height 12
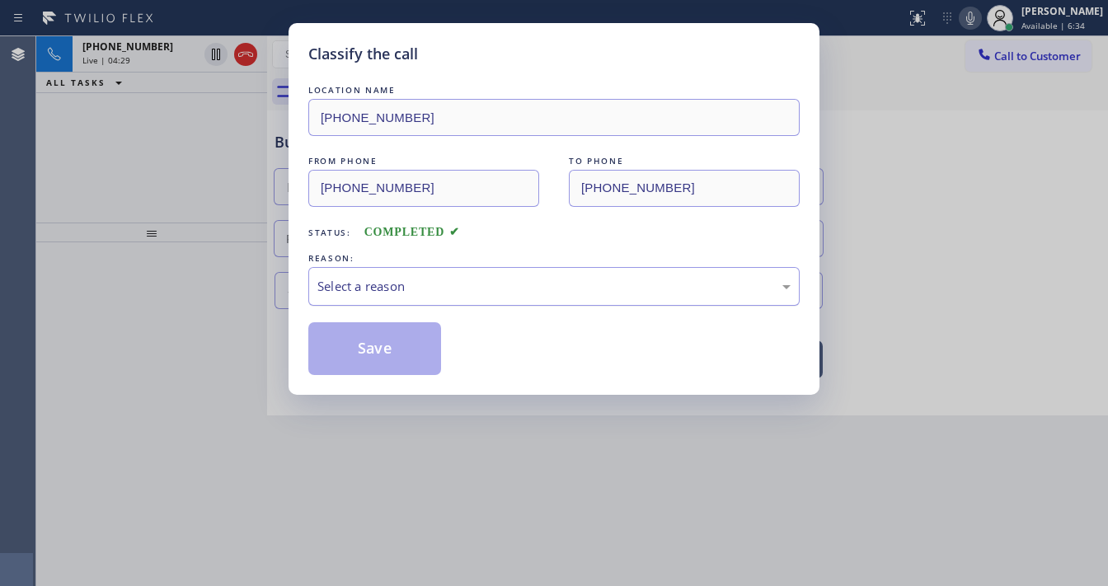
click at [372, 271] on div "Select a reason" at bounding box center [553, 286] width 491 height 39
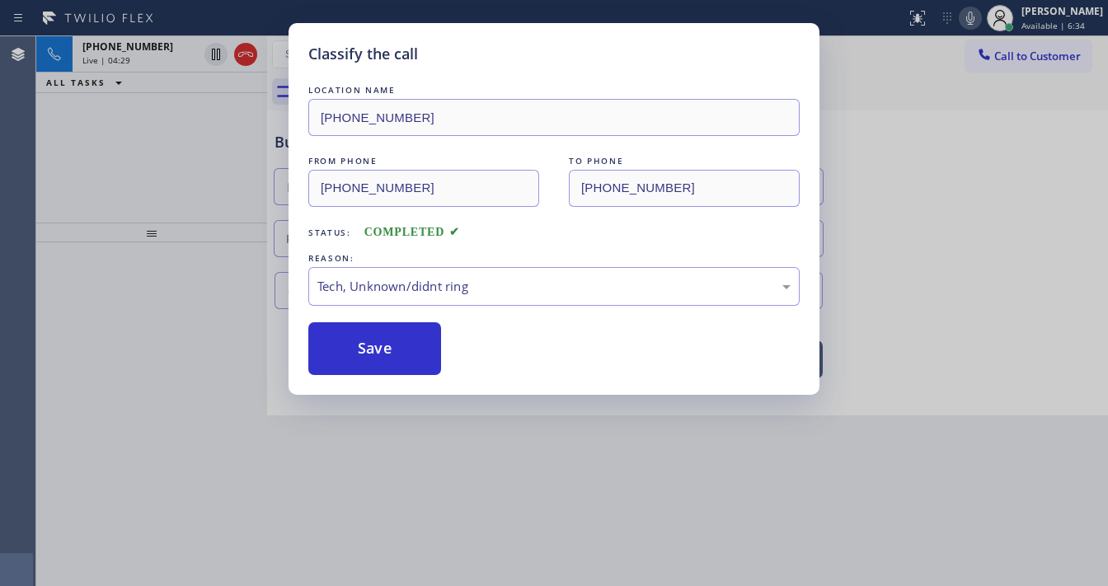
click at [380, 403] on div "Classify the call LOCATION NAME [PHONE_NUMBER] FROM PHONE [PHONE_NUMBER] TO PHO…" at bounding box center [554, 293] width 1108 height 586
click at [381, 339] on button "Save" at bounding box center [374, 348] width 133 height 53
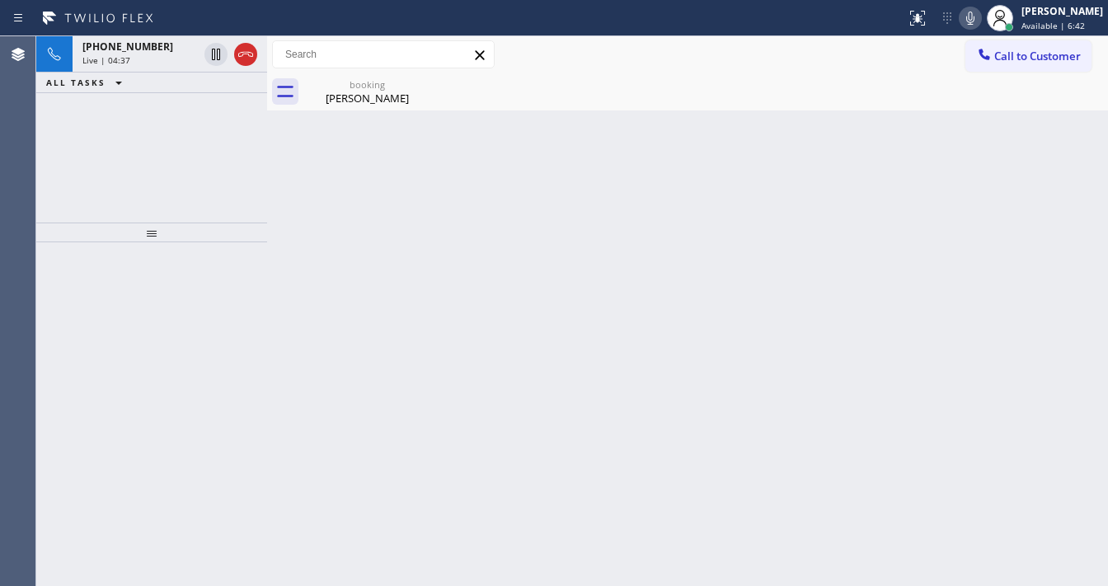
drag, startPoint x: 93, startPoint y: 218, endPoint x: 145, endPoint y: 106, distance: 123.6
click at [93, 223] on div at bounding box center [151, 233] width 231 height 20
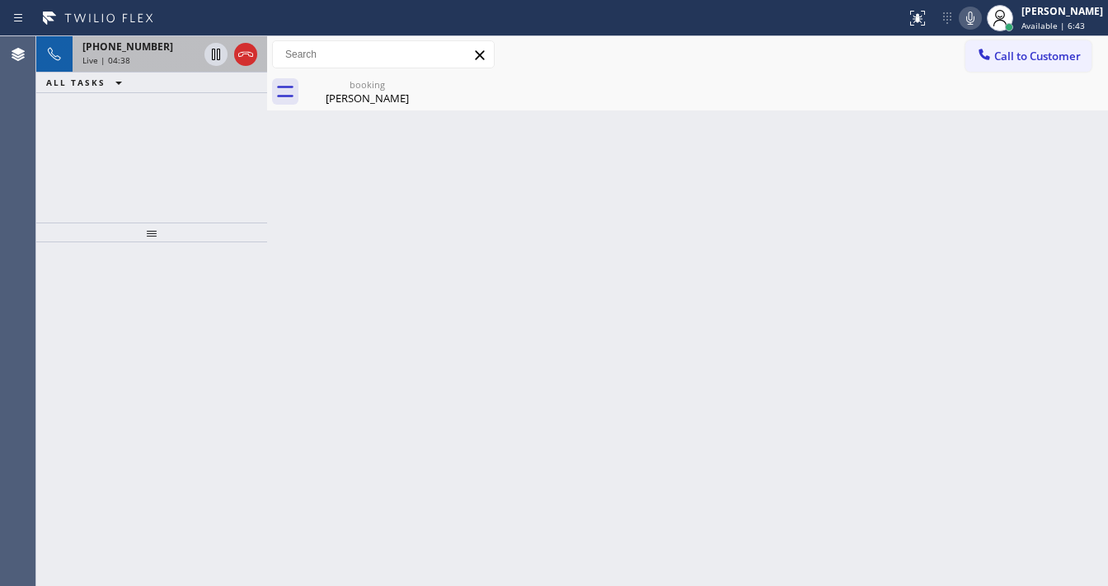
click at [146, 69] on div "[PHONE_NUMBER] Live | 04:38" at bounding box center [137, 54] width 129 height 36
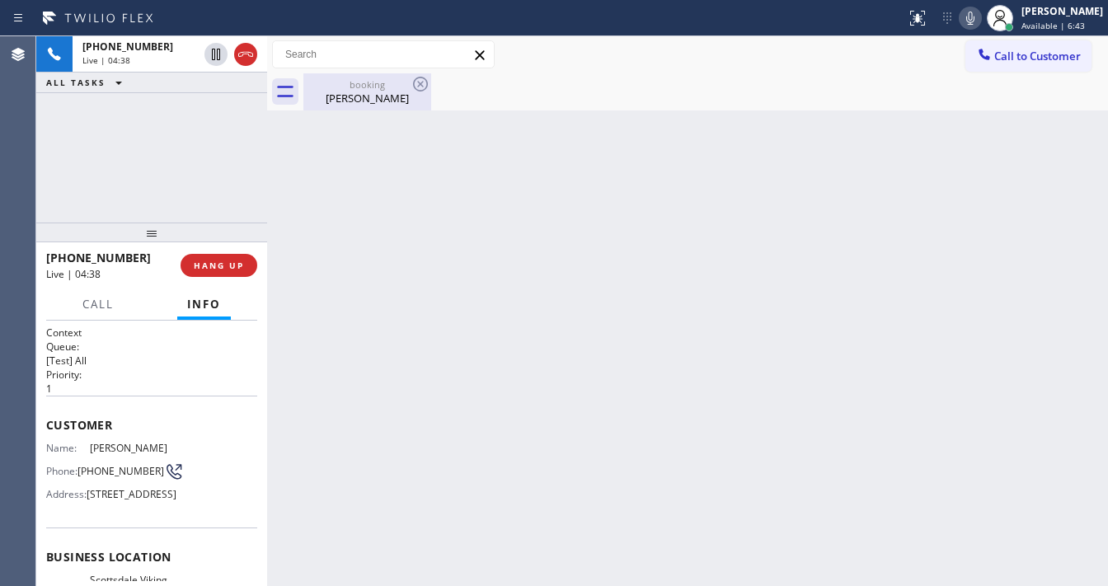
click at [371, 100] on div "[PERSON_NAME]" at bounding box center [367, 98] width 125 height 15
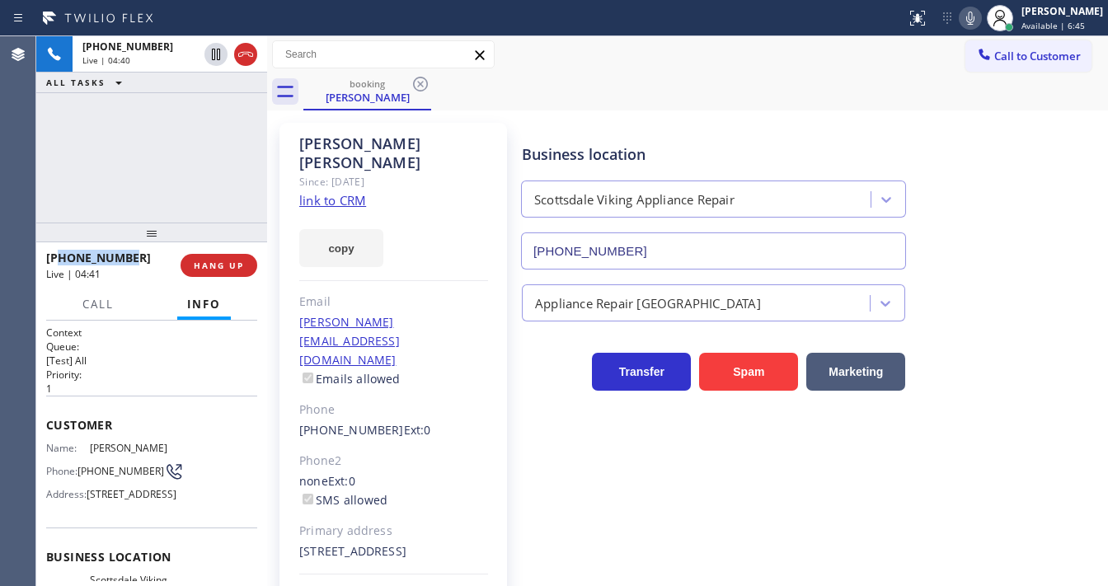
drag, startPoint x: 132, startPoint y: 253, endPoint x: 58, endPoint y: 259, distance: 74.4
click at [58, 259] on div "[PHONE_NUMBER]" at bounding box center [107, 258] width 123 height 16
copy span "4802732208"
click at [143, 190] on div "[PHONE_NUMBER] Live | 04:42 ALL TASKS ALL TASKS ACTIVE TASKS TASKS IN WRAP UP" at bounding box center [151, 129] width 231 height 186
drag, startPoint x: 136, startPoint y: 256, endPoint x: 62, endPoint y: 258, distance: 74.2
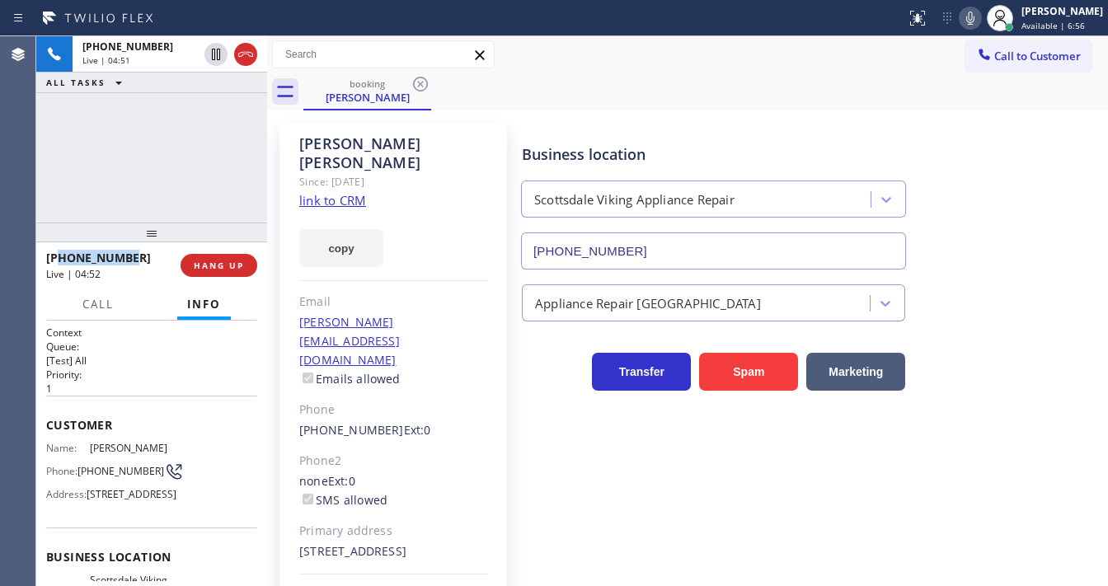
click at [62, 258] on div "[PHONE_NUMBER]" at bounding box center [107, 258] width 123 height 16
copy span "4802732208"
click at [129, 181] on div "[PHONE_NUMBER] Live | 04:52 ALL TASKS ALL TASKS ACTIVE TASKS TASKS IN WRAP UP" at bounding box center [151, 129] width 231 height 186
click at [73, 188] on div "[PHONE_NUMBER] Live | 05:10 ALL TASKS ALL TASKS ACTIVE TASKS TASKS IN WRAP UP […" at bounding box center [151, 129] width 231 height 186
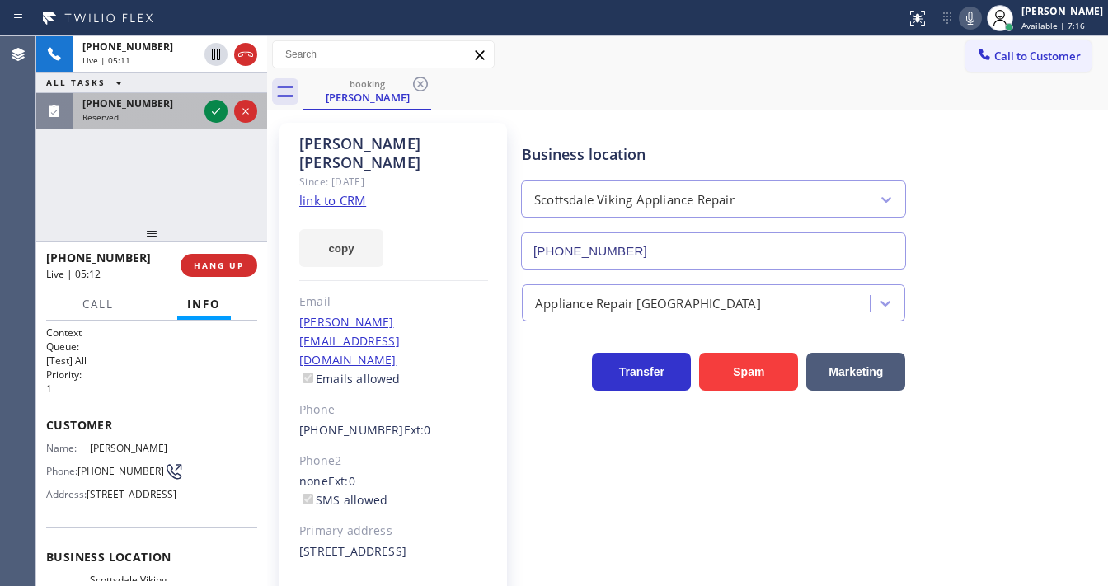
click at [153, 115] on div "Reserved" at bounding box center [139, 117] width 115 height 12
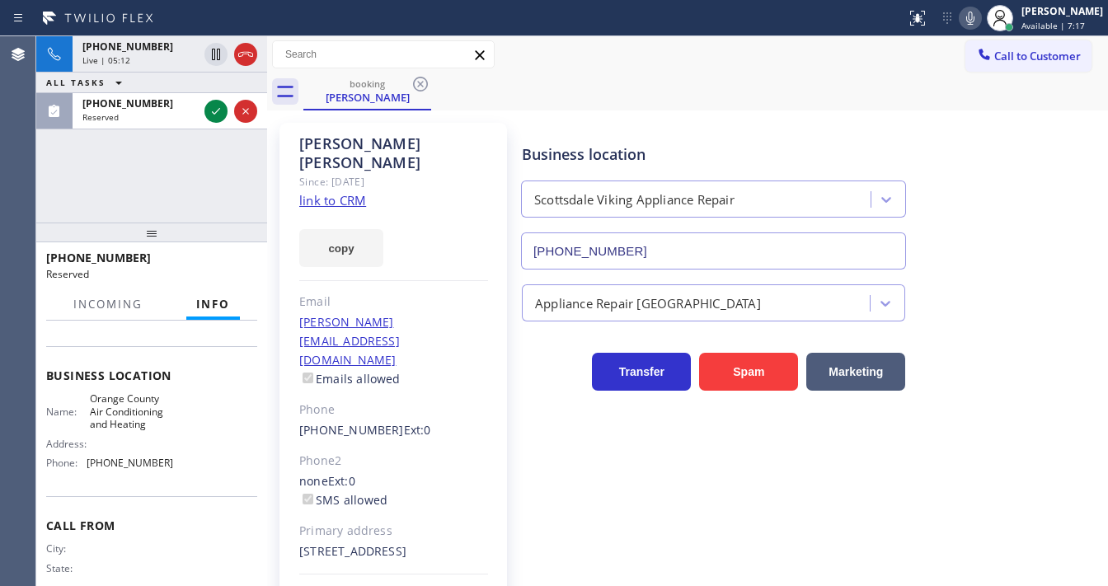
scroll to position [198, 0]
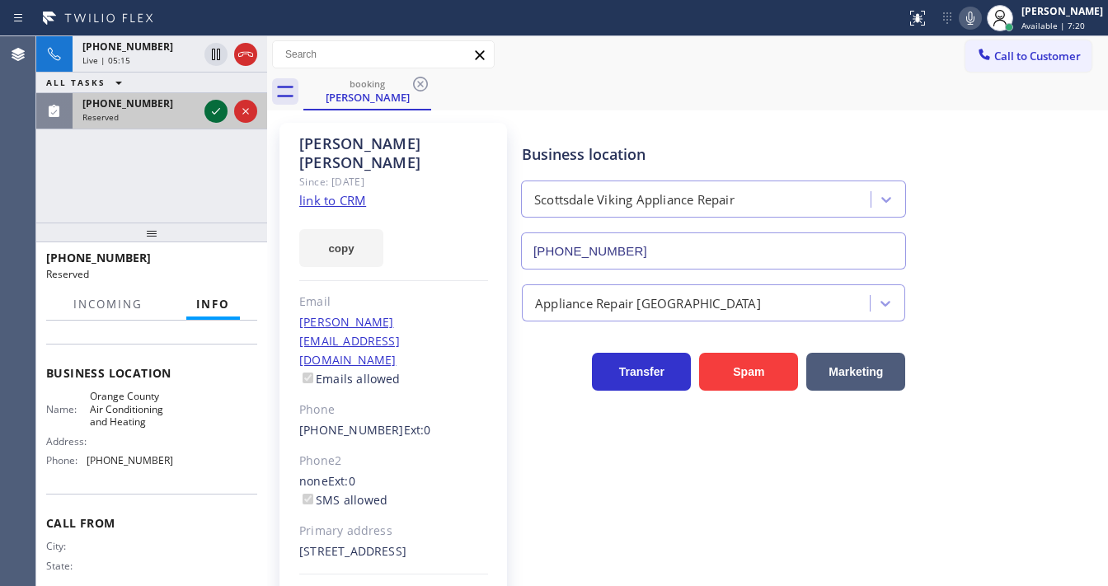
click at [216, 110] on icon at bounding box center [216, 111] width 20 height 20
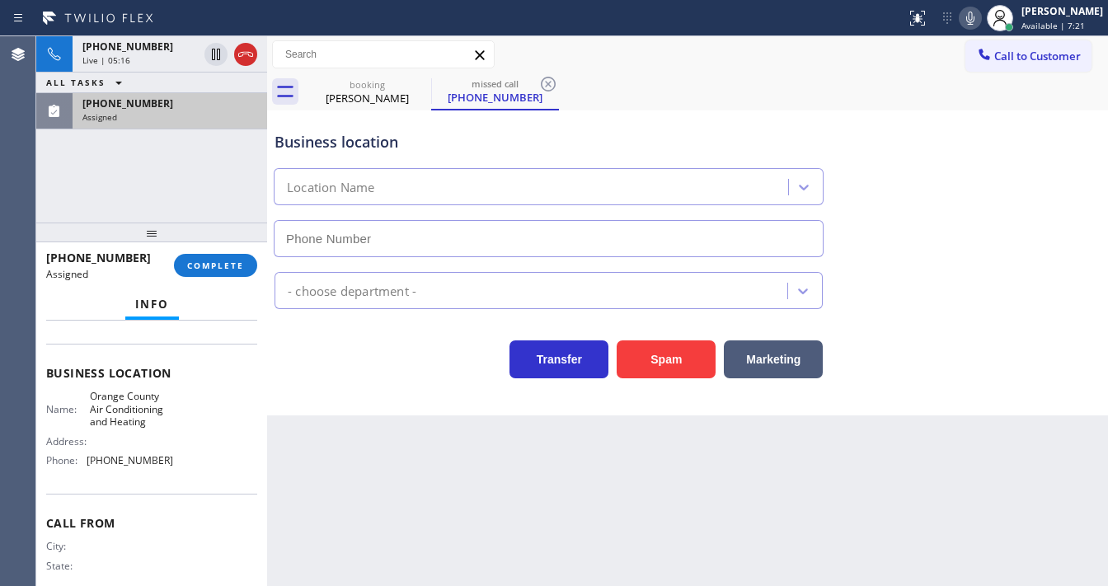
type input "[PHONE_NUMBER]"
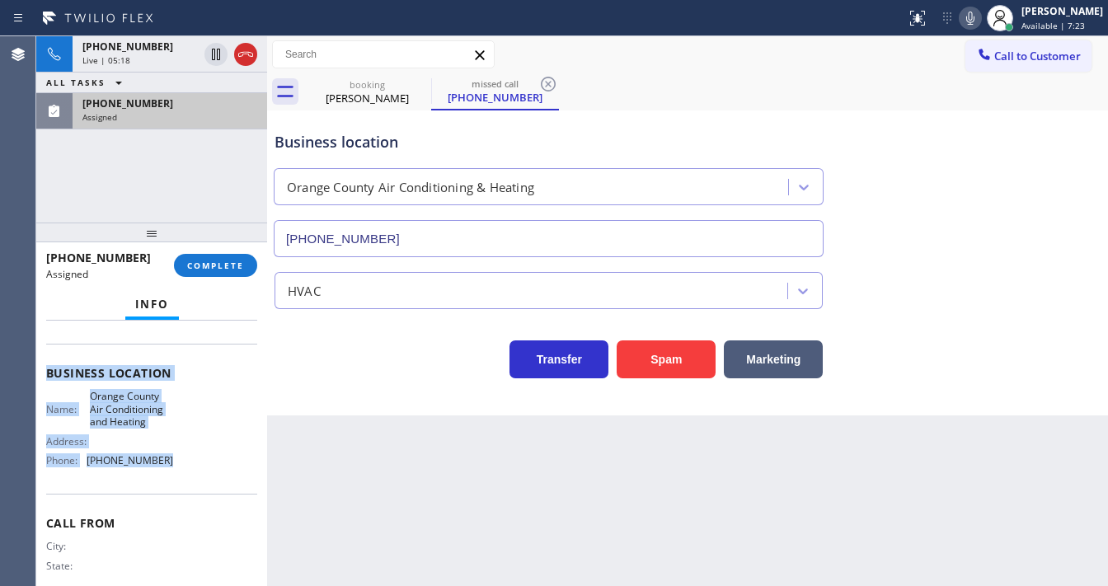
drag, startPoint x: 46, startPoint y: 366, endPoint x: 176, endPoint y: 467, distance: 164.6
click at [176, 467] on div "Context Queue: HVAC Priority: 0 Task Age: Customer Name: [PHONE_NUMBER] Phone: …" at bounding box center [151, 373] width 211 height 491
copy div "Customer Name: [PHONE_NUMBER] Phone: [PHONE_NUMBER] Address: Business location …"
click at [230, 269] on span "COMPLETE" at bounding box center [215, 266] width 57 height 12
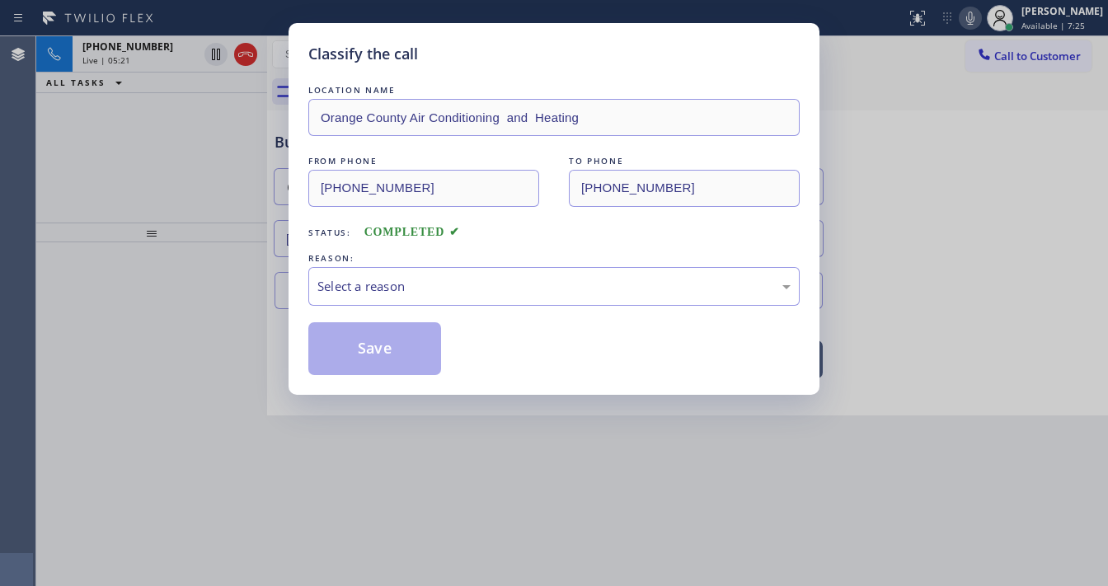
click at [365, 286] on div "Select a reason" at bounding box center [553, 286] width 473 height 19
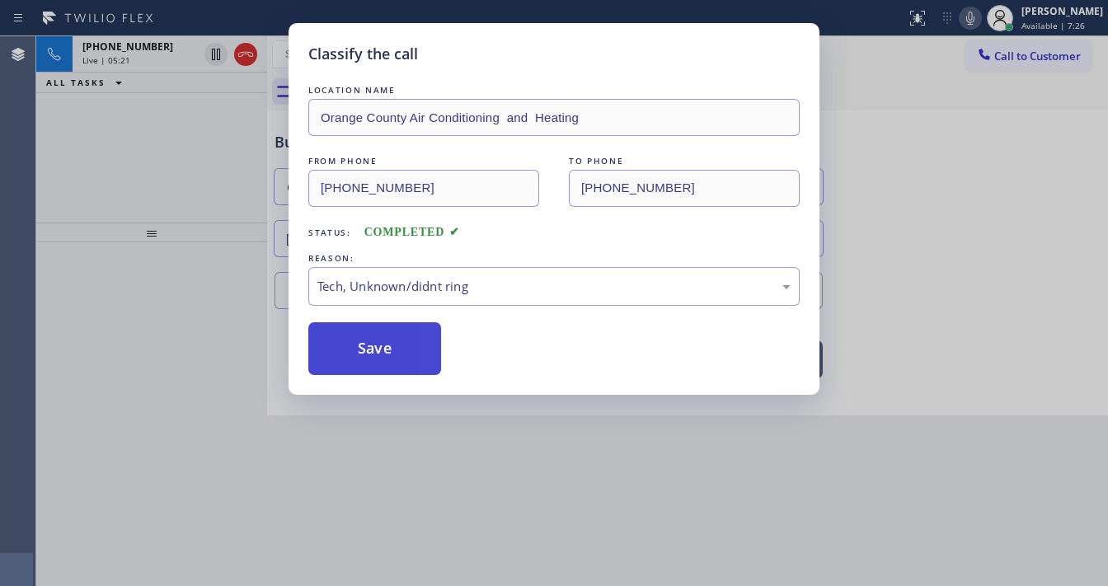
click at [378, 367] on button "Save" at bounding box center [374, 348] width 133 height 53
type input "[PHONE_NUMBER]"
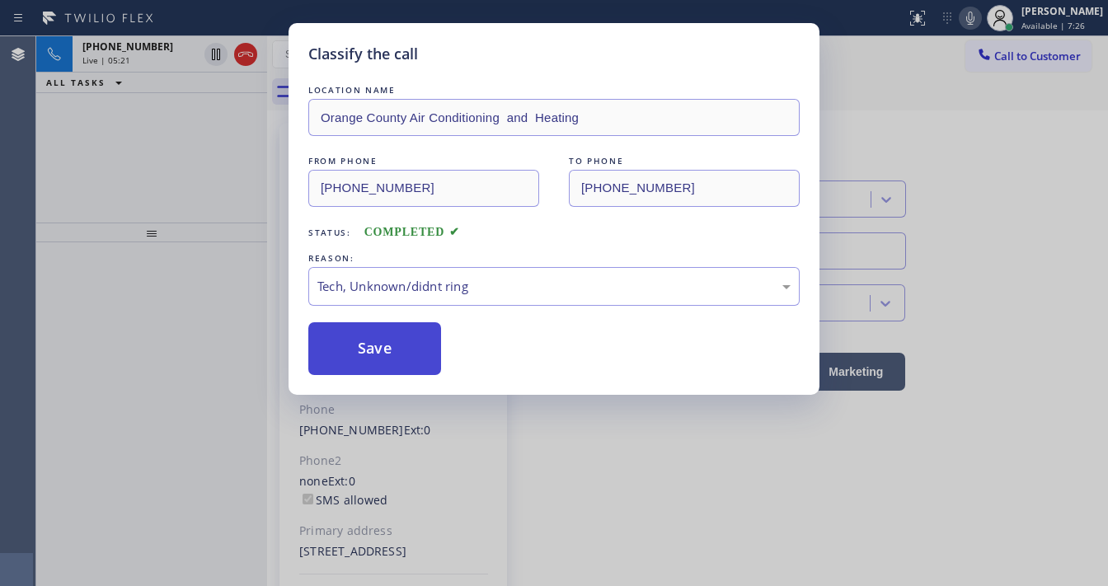
click at [378, 367] on button "Save" at bounding box center [374, 348] width 133 height 53
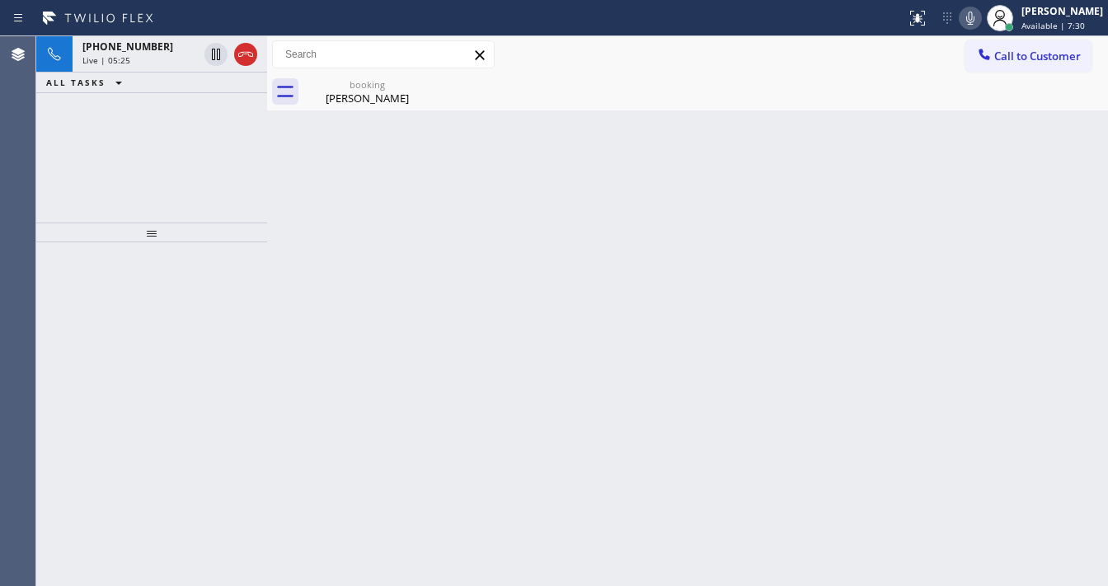
click at [148, 198] on div "[PHONE_NUMBER] Live | 05:25 ALL TASKS ALL TASKS ACTIVE TASKS TASKS IN WRAP UP" at bounding box center [151, 129] width 231 height 186
click at [46, 187] on div "[PHONE_NUMBER] Live | 05:29 ALL TASKS ALL TASKS ACTIVE TASKS TASKS IN WRAP UP" at bounding box center [151, 129] width 231 height 186
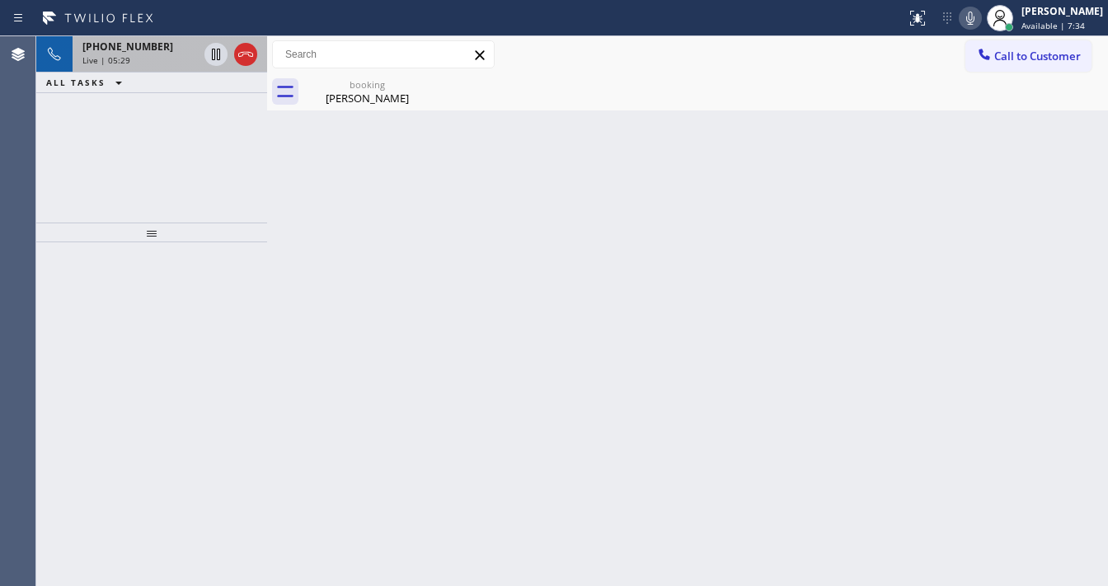
click at [130, 55] on div "Live | 05:29" at bounding box center [139, 60] width 115 height 12
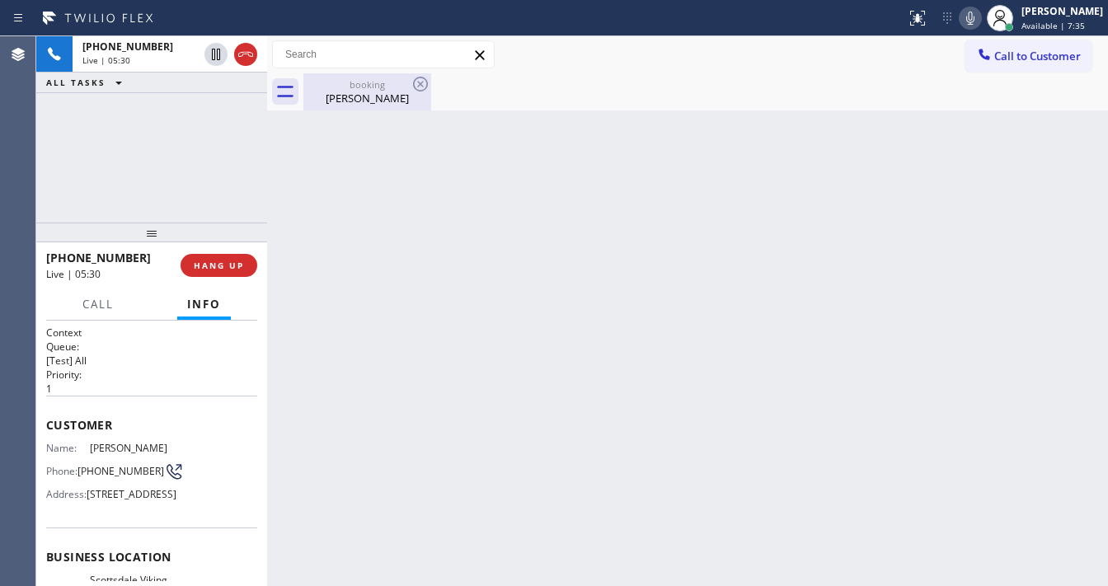
click at [364, 99] on div "[PERSON_NAME]" at bounding box center [367, 98] width 125 height 15
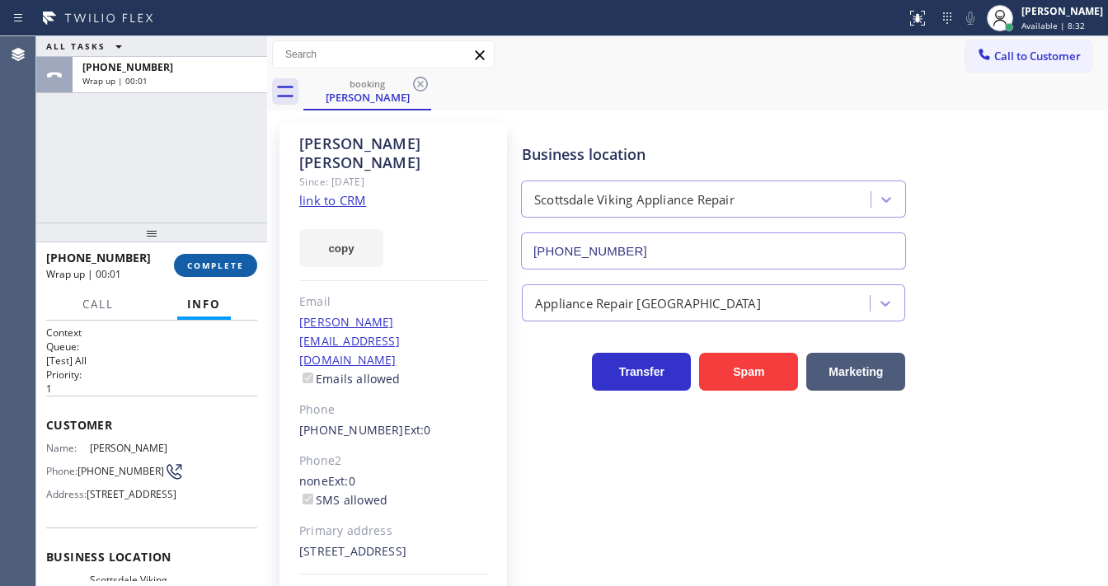
click at [246, 266] on button "COMPLETE" at bounding box center [215, 265] width 83 height 23
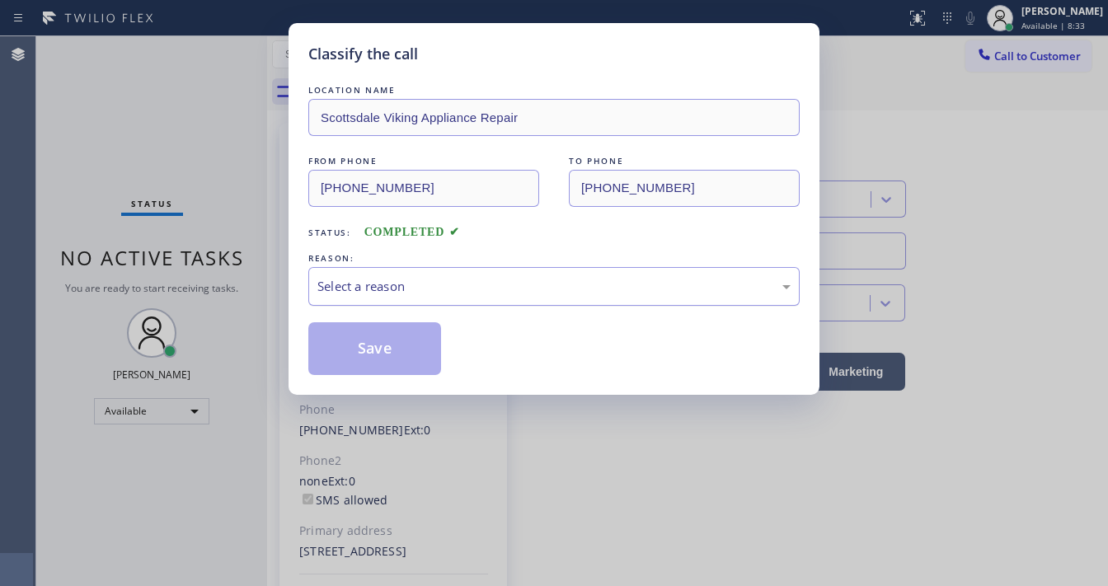
click at [389, 272] on div "Select a reason" at bounding box center [553, 286] width 491 height 39
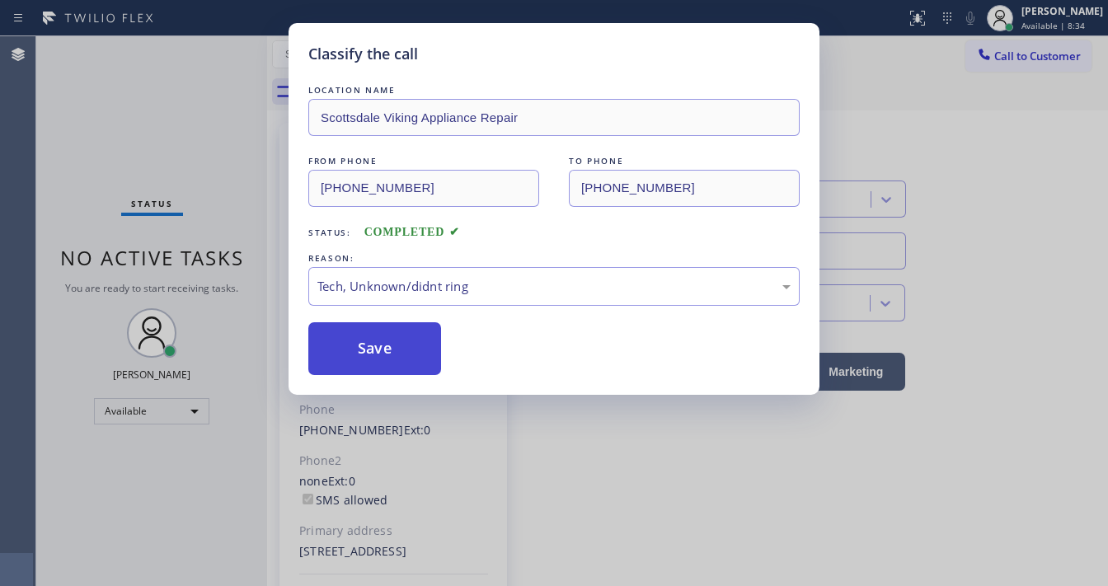
click at [375, 363] on button "Save" at bounding box center [374, 348] width 133 height 53
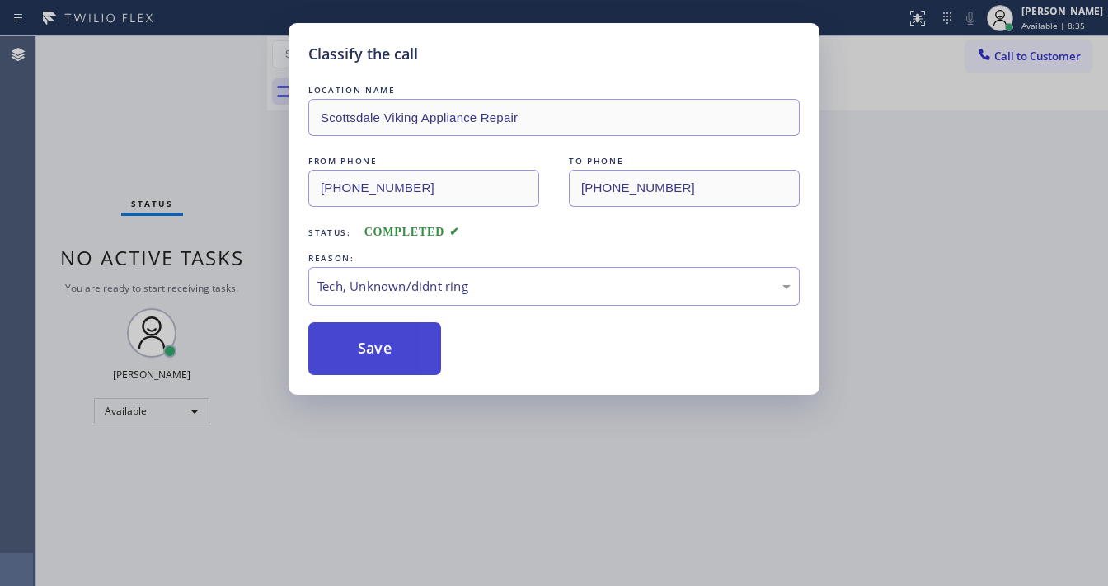
click at [375, 363] on button "Save" at bounding box center [374, 348] width 133 height 53
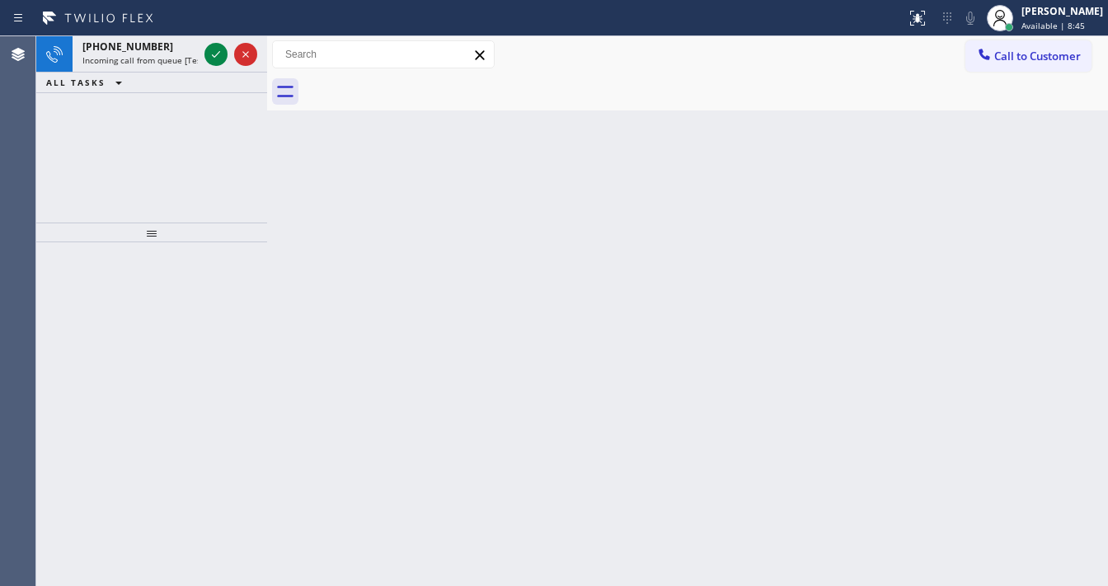
click at [59, 199] on div "[PHONE_NUMBER] Incoming call from queue [Test] All ALL TASKS ALL TASKS ACTIVE T…" at bounding box center [151, 129] width 231 height 186
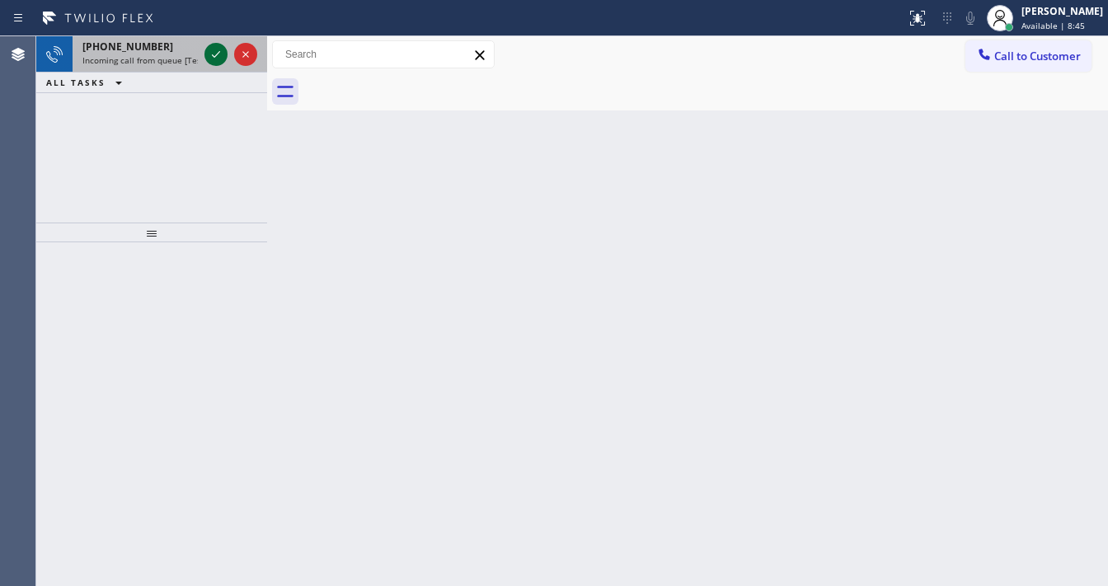
click at [204, 53] on div at bounding box center [215, 55] width 23 height 20
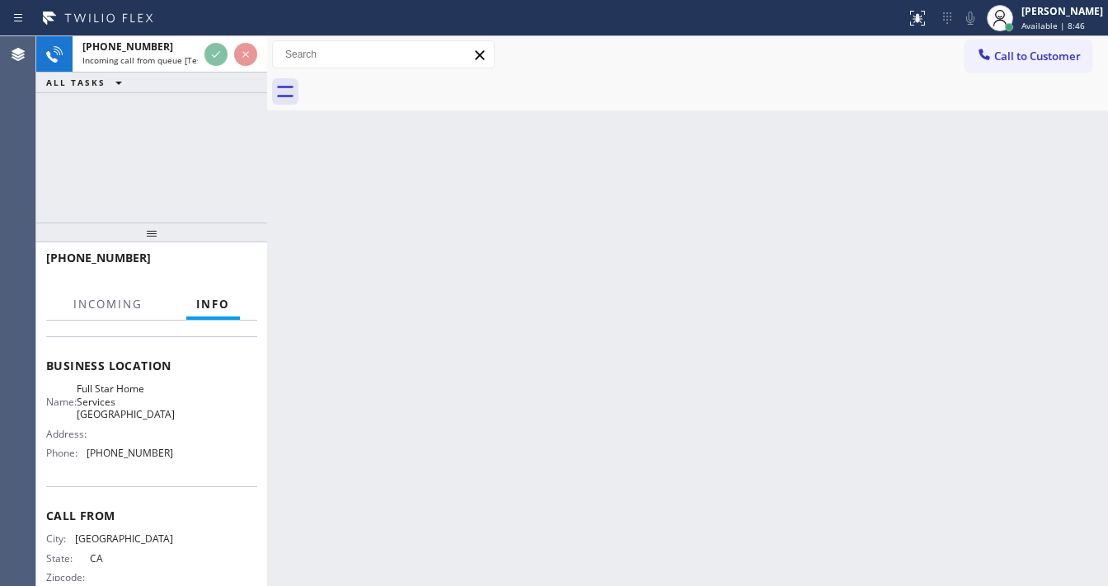
scroll to position [198, 0]
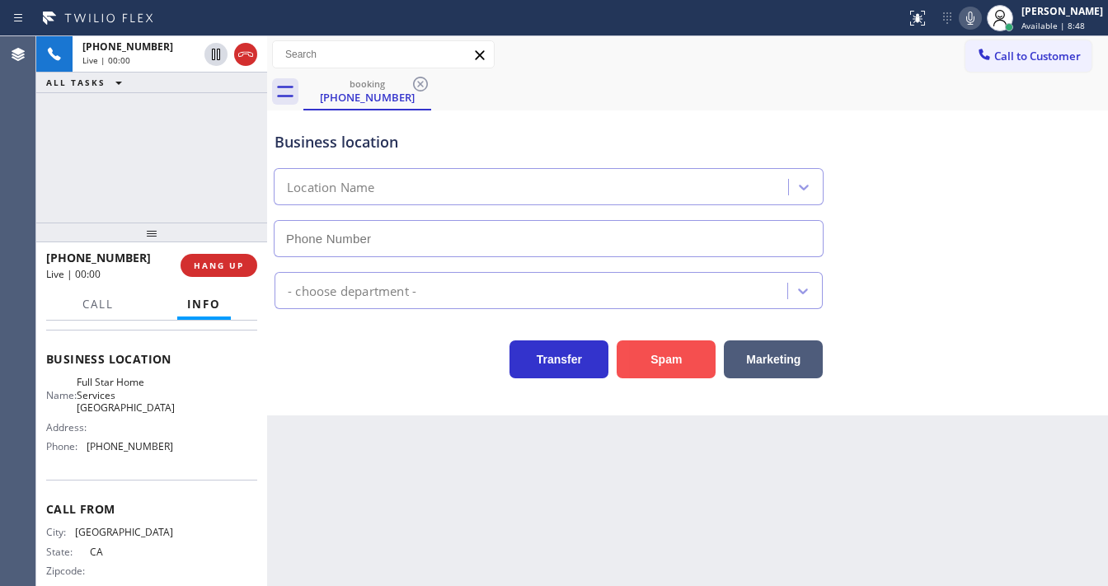
click at [670, 363] on button "Spam" at bounding box center [666, 360] width 99 height 38
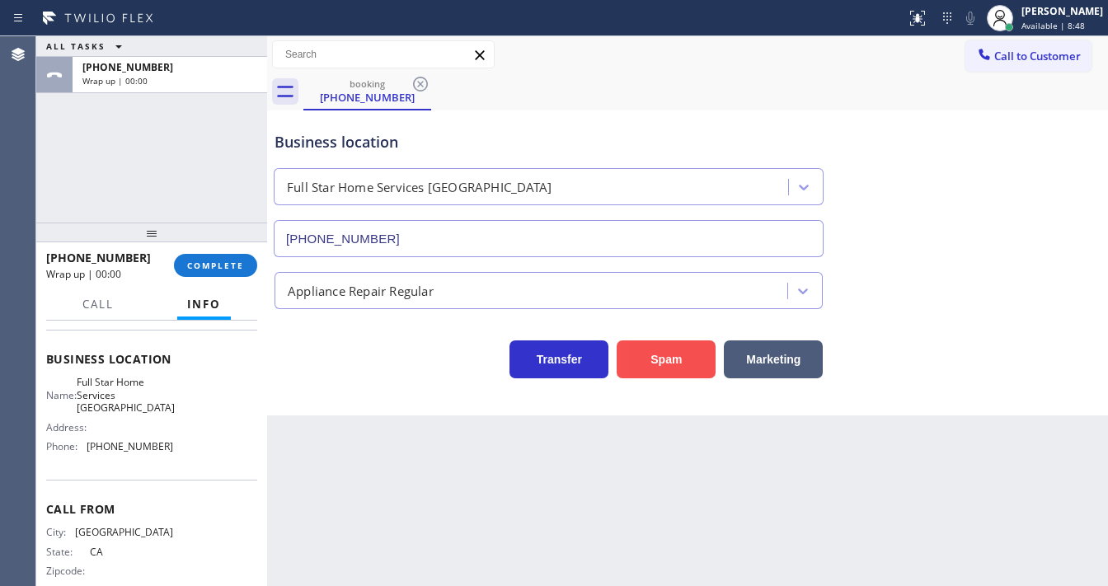
type input "[PHONE_NUMBER]"
click at [1038, 29] on span "Available | 8:48" at bounding box center [1053, 26] width 63 height 12
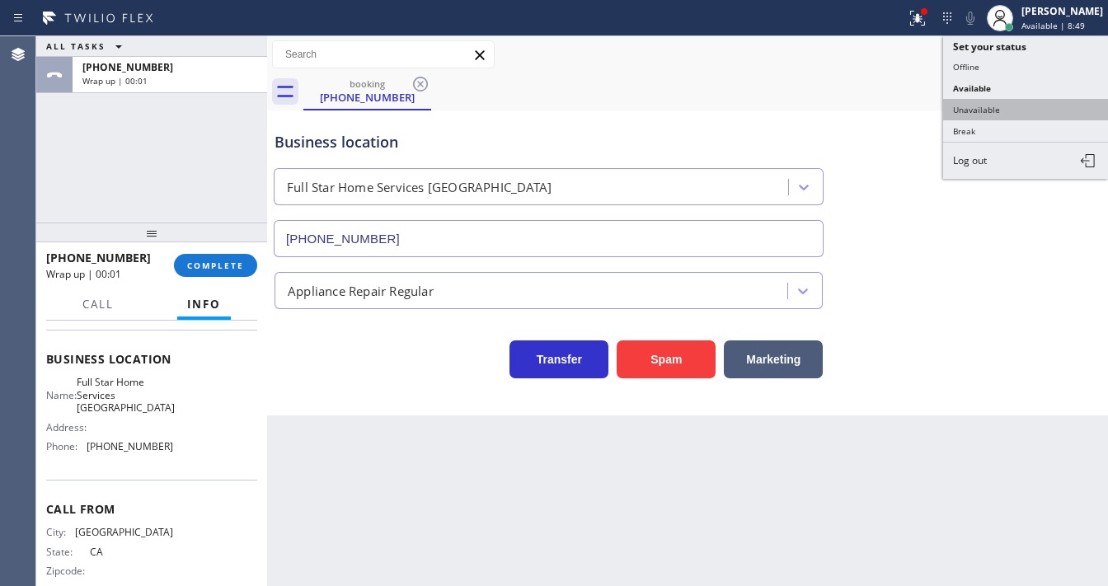
click at [999, 109] on button "Unavailable" at bounding box center [1025, 109] width 165 height 21
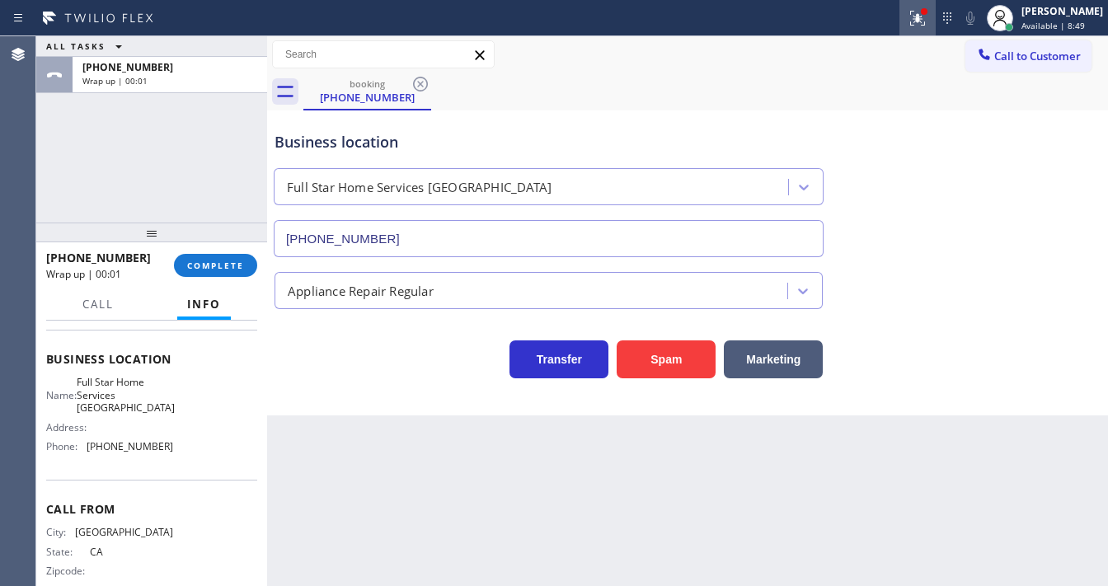
drag, startPoint x: 892, startPoint y: 102, endPoint x: 930, endPoint y: 27, distance: 84.1
click at [894, 99] on div "booking [PHONE_NUMBER]" at bounding box center [705, 91] width 805 height 37
drag, startPoint x: 933, startPoint y: 8, endPoint x: 927, endPoint y: 31, distance: 23.0
click at [929, 11] on div at bounding box center [924, 12] width 10 height 10
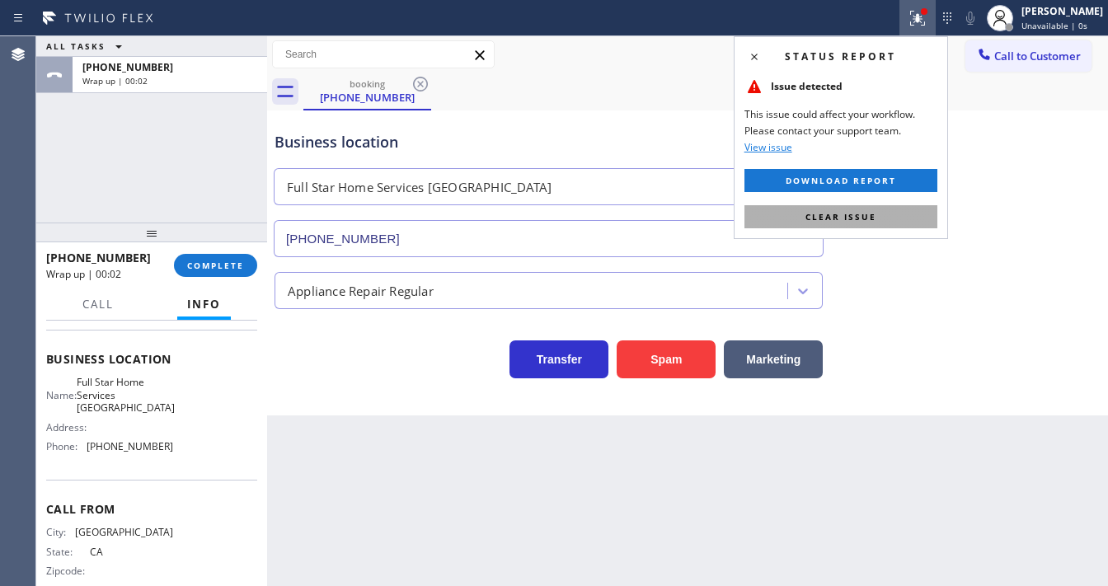
click at [885, 214] on button "Clear issue" at bounding box center [841, 216] width 193 height 23
click at [1020, 151] on div "Business location Full Star Home Services [GEOGRAPHIC_DATA] [PHONE_NUMBER]" at bounding box center [687, 182] width 833 height 149
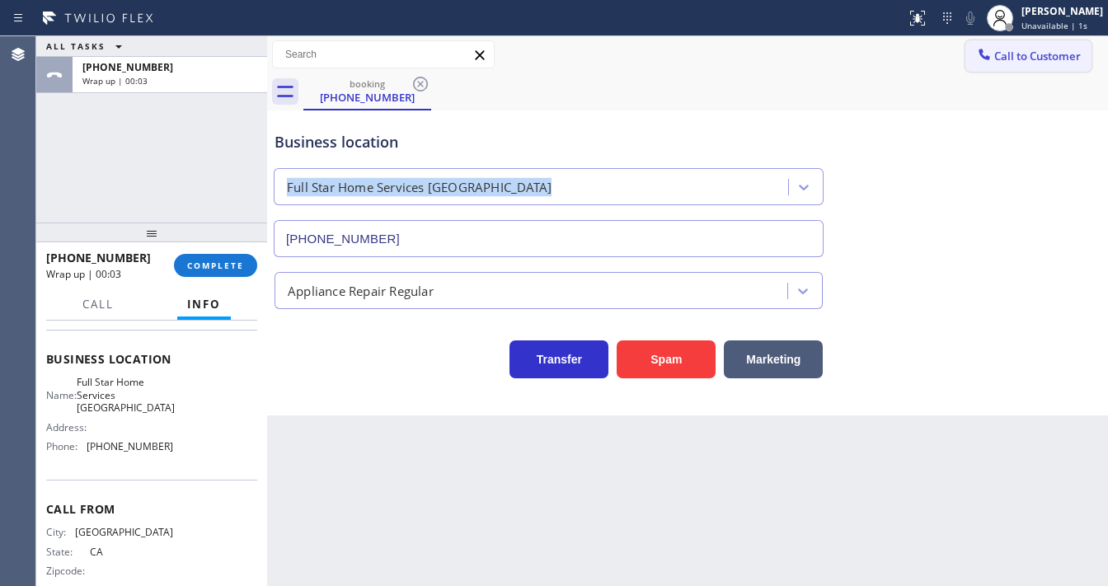
click at [1035, 61] on span "Call to Customer" at bounding box center [1037, 56] width 87 height 15
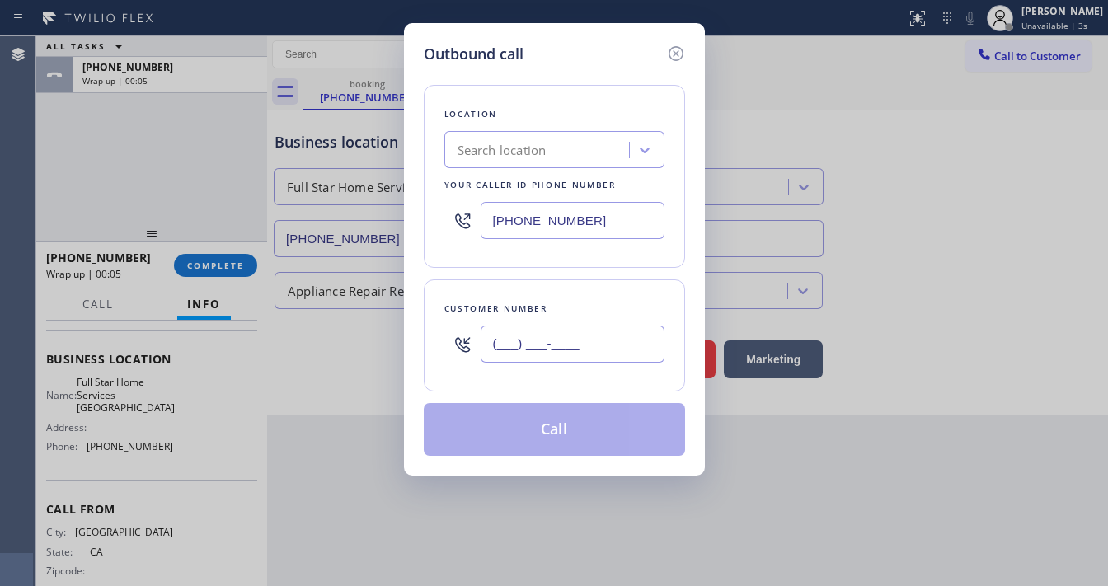
click at [564, 340] on input "(___) ___-____" at bounding box center [573, 344] width 184 height 37
paste input "916) 384-1272"
click at [594, 223] on input "[PHONE_NUMBER]" at bounding box center [573, 220] width 184 height 37
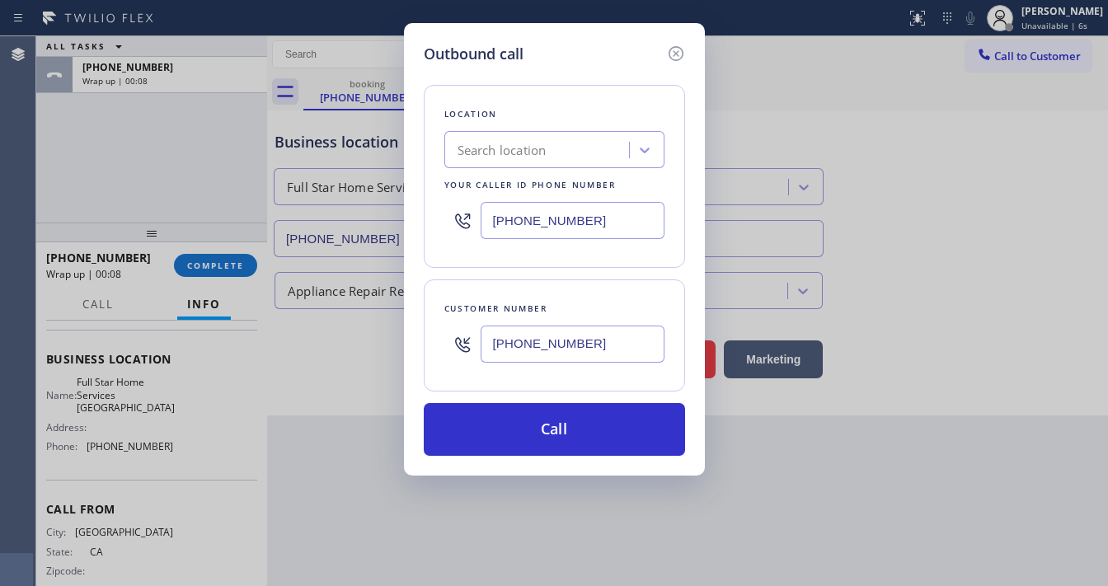
click at [557, 340] on input "[PHONE_NUMBER]" at bounding box center [573, 344] width 184 height 37
paste input "49) 533-9487"
type input "[PHONE_NUMBER]"
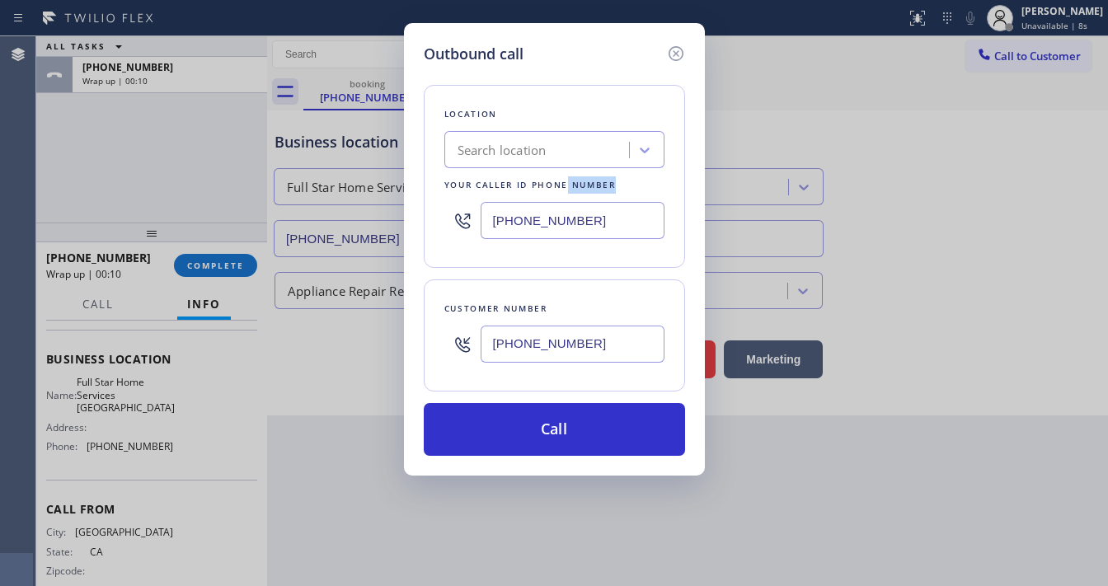
drag, startPoint x: 564, startPoint y: 198, endPoint x: 564, endPoint y: 211, distance: 13.2
click at [564, 201] on div "Location Search location Your caller id phone number [PHONE_NUMBER]" at bounding box center [554, 176] width 261 height 183
click at [564, 211] on input "[PHONE_NUMBER]" at bounding box center [573, 220] width 184 height 37
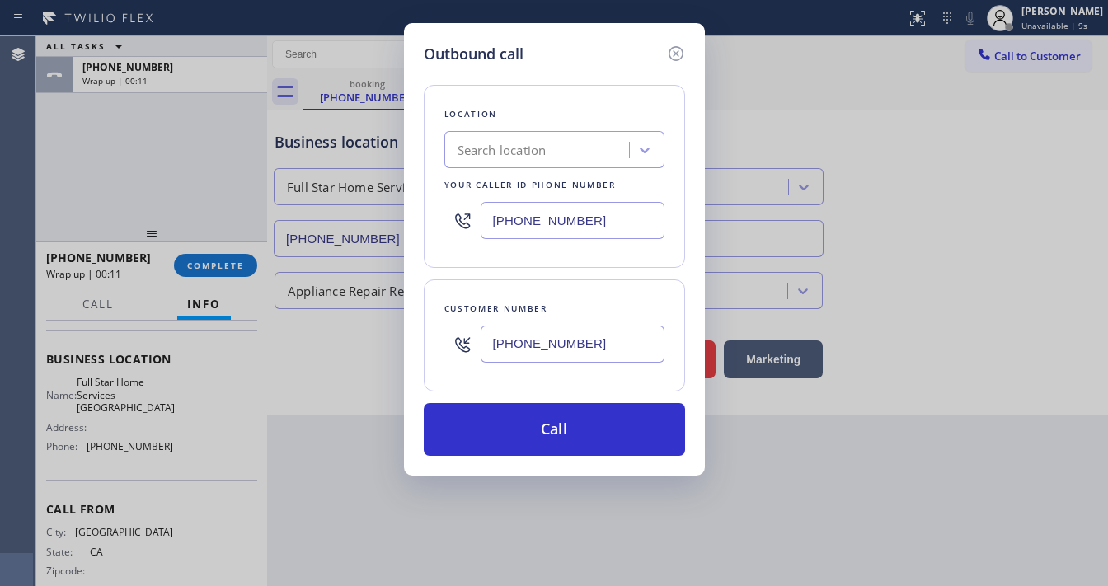
paste input "562) 667-5246"
type input "[PHONE_NUMBER]"
click at [565, 258] on div "Location Search location Your caller id phone number [PHONE_NUMBER]" at bounding box center [554, 176] width 261 height 183
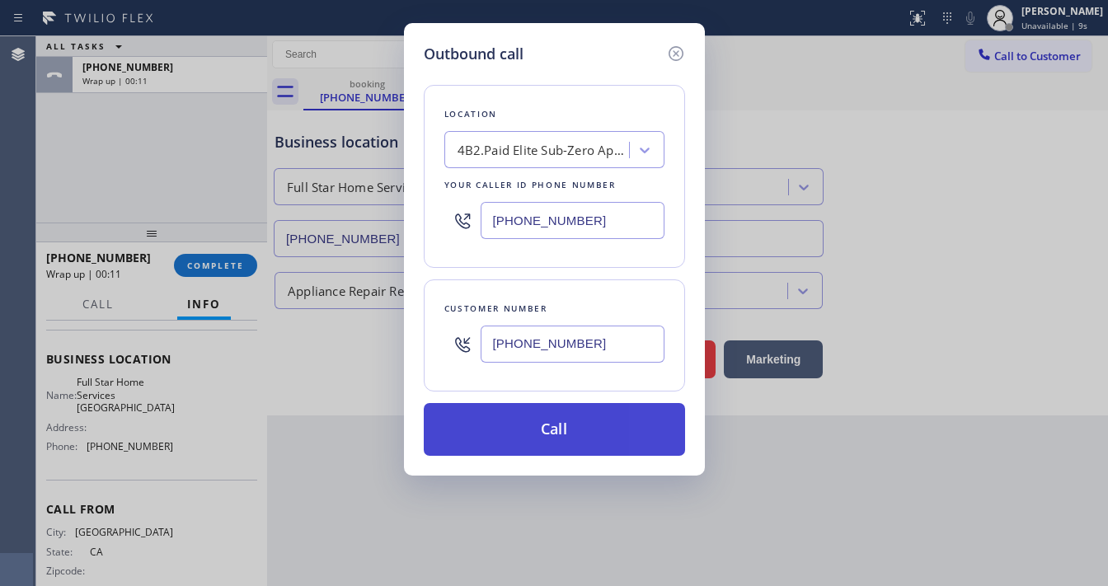
click at [561, 426] on button "Call" at bounding box center [554, 429] width 261 height 53
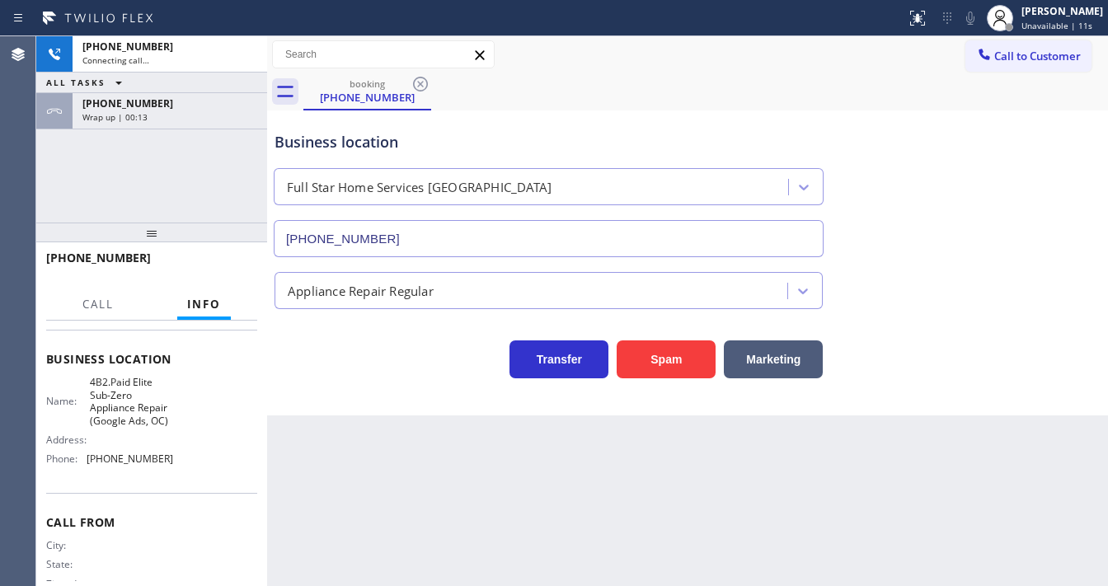
click at [214, 167] on div "[PHONE_NUMBER] Connecting call… ALL TASKS ALL TASKS ACTIVE TASKS TASKS IN WRAP …" at bounding box center [151, 129] width 231 height 186
click at [204, 115] on div "Wrap up | 00:13" at bounding box center [169, 117] width 175 height 12
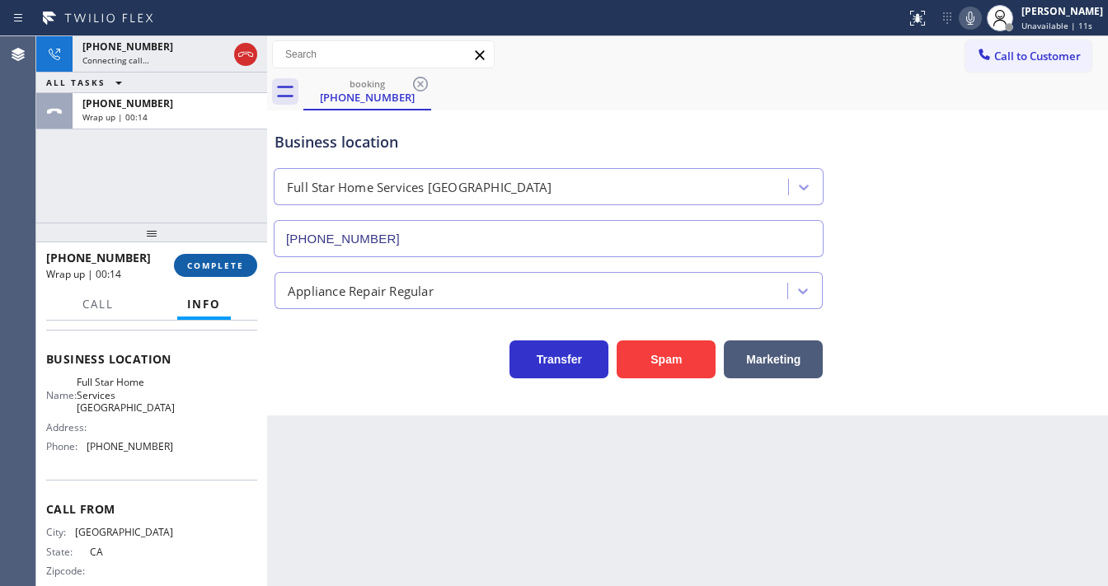
click at [216, 254] on div "[PHONE_NUMBER] Wrap up | 00:14 COMPLETE" at bounding box center [151, 265] width 211 height 43
click at [222, 256] on button "COMPLETE" at bounding box center [215, 265] width 83 height 23
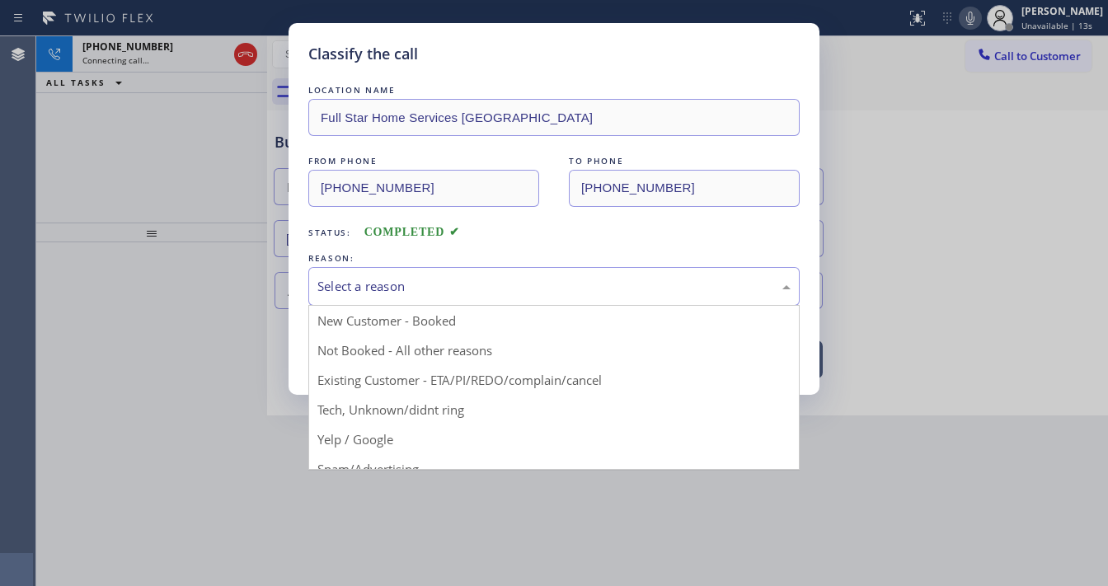
click at [383, 272] on div "Select a reason" at bounding box center [553, 286] width 491 height 39
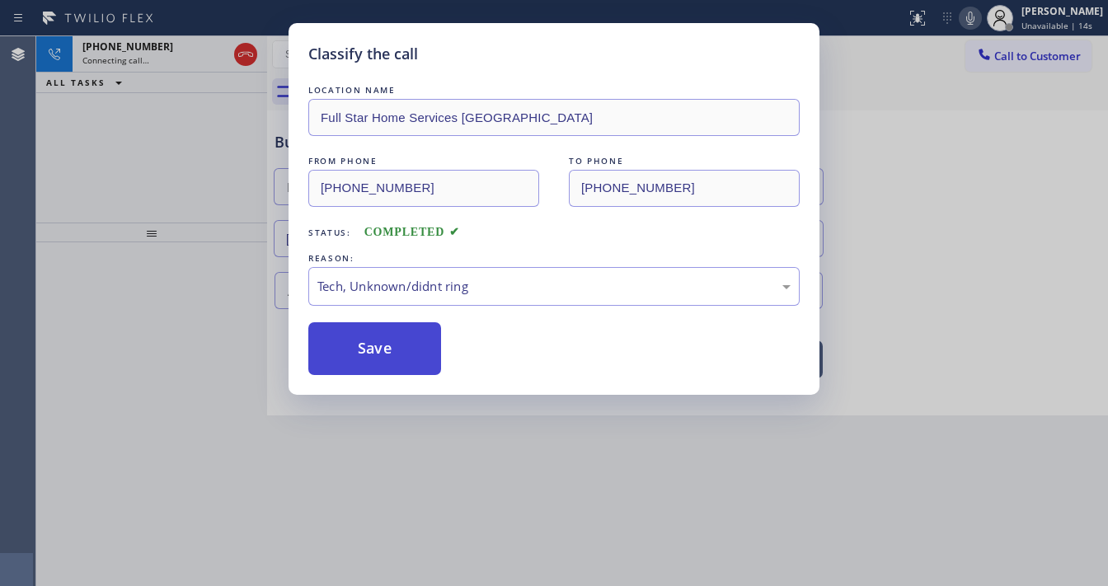
click at [389, 353] on button "Save" at bounding box center [374, 348] width 133 height 53
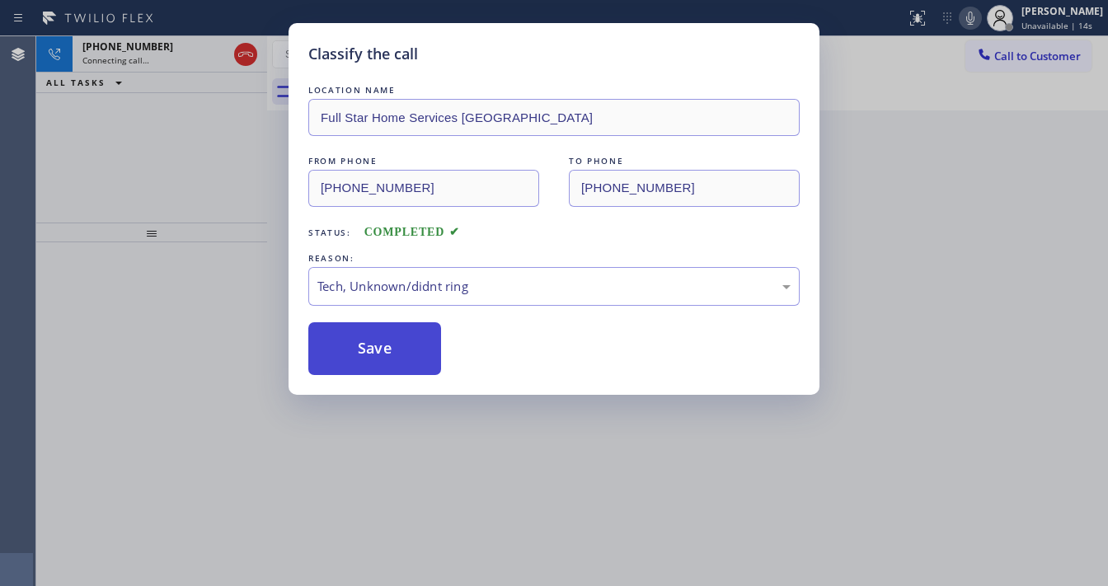
click at [389, 352] on button "Save" at bounding box center [374, 348] width 133 height 53
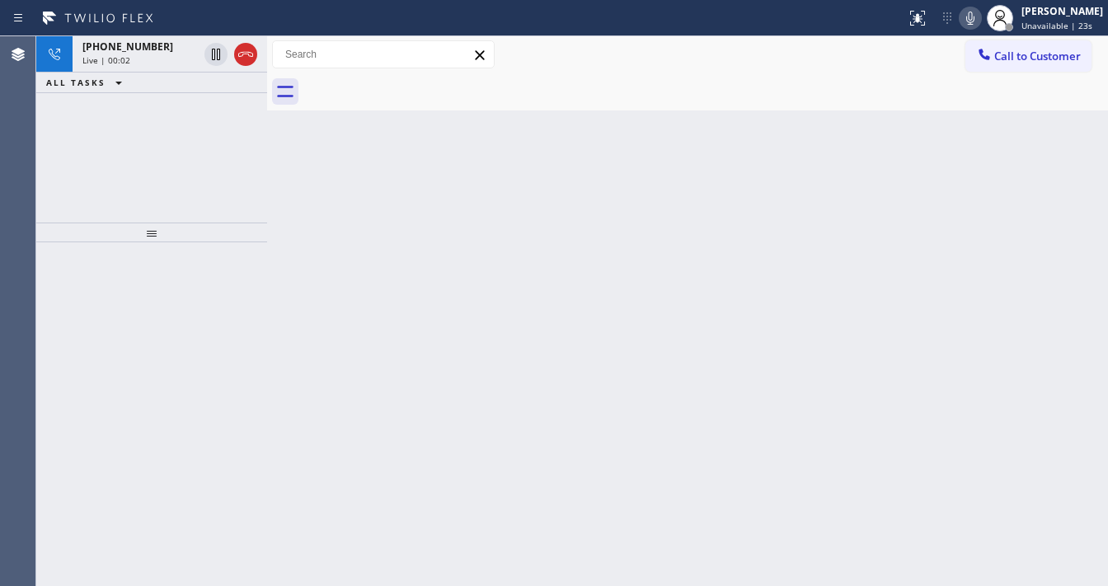
click at [59, 144] on div "[PHONE_NUMBER] Live | 00:02 ALL TASKS ALL TASKS ACTIVE TASKS TASKS IN WRAP UP" at bounding box center [151, 129] width 231 height 186
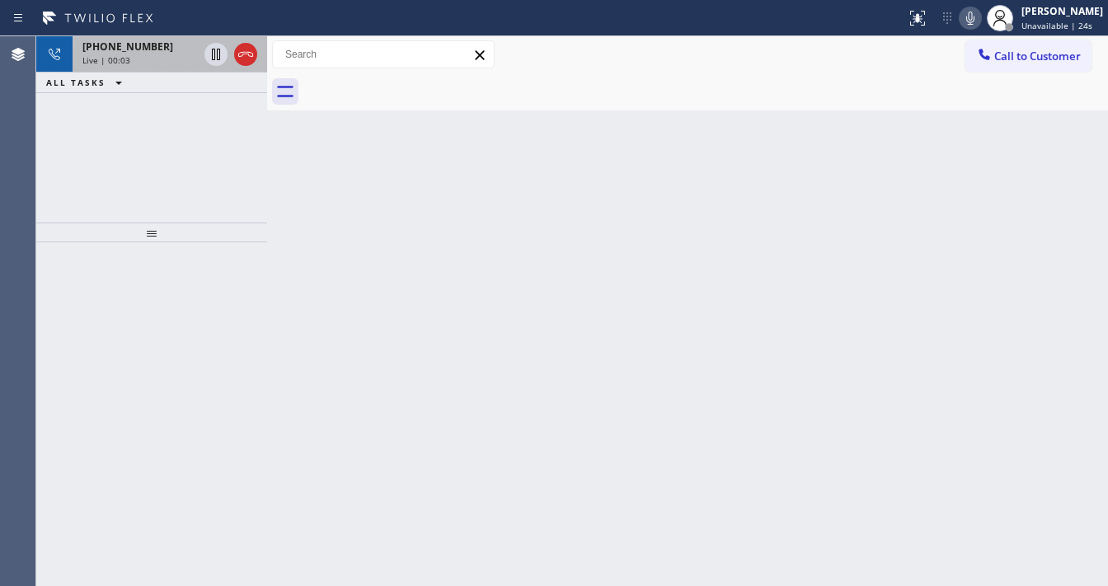
click at [164, 58] on div "Live | 00:03" at bounding box center [139, 60] width 115 height 12
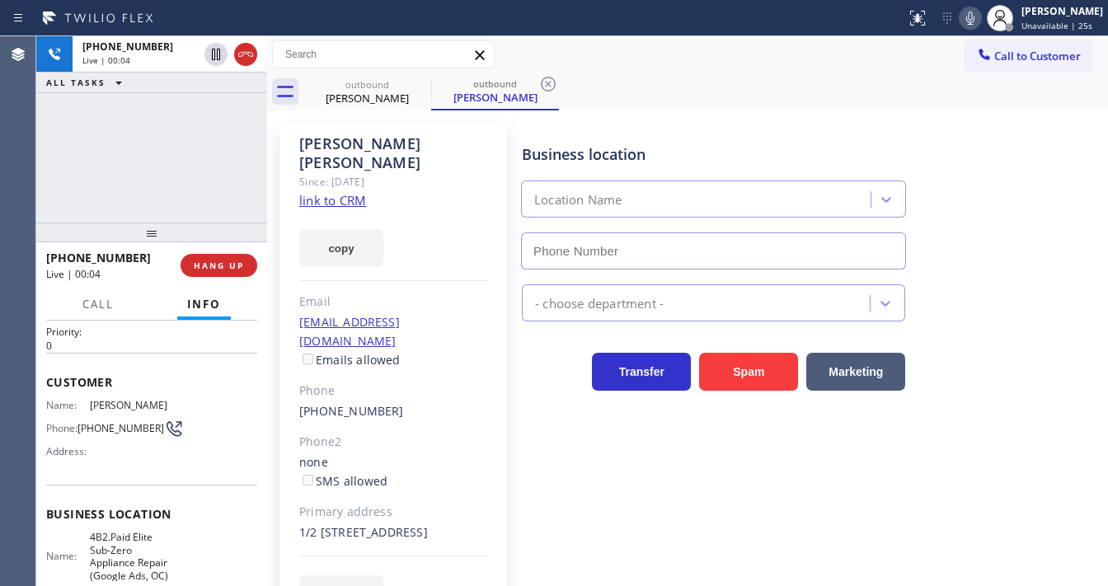
scroll to position [132, 0]
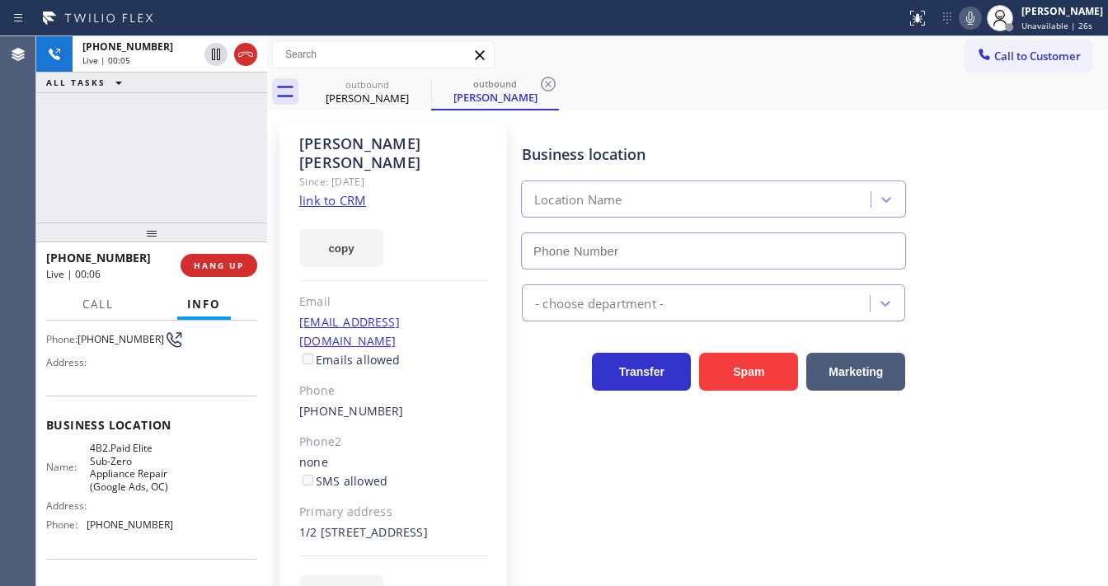
type input "[PHONE_NUMBER]"
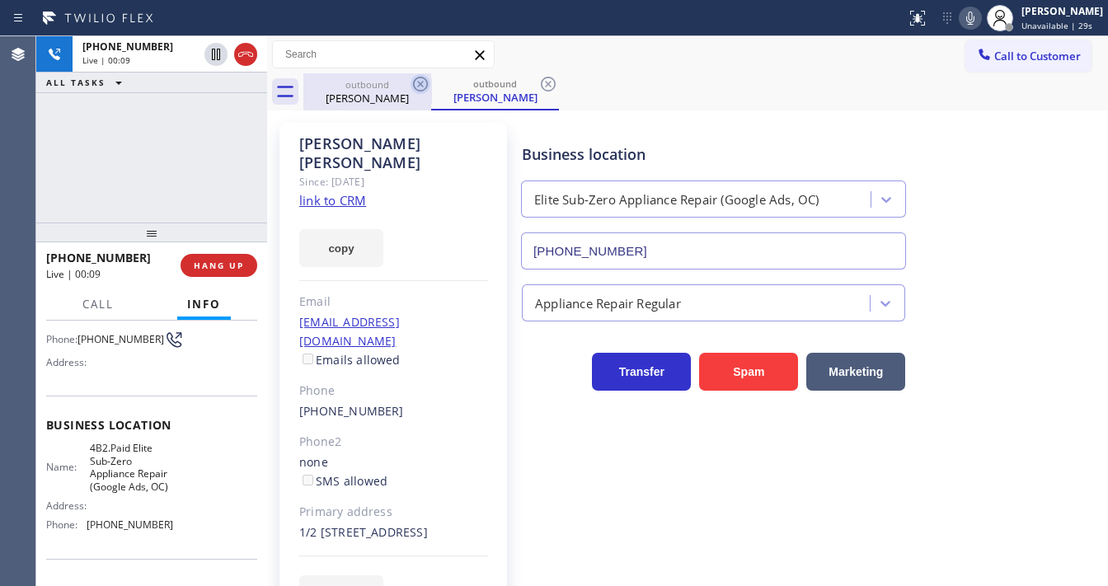
click at [415, 92] on icon at bounding box center [421, 84] width 20 height 20
click at [218, 143] on div "[PHONE_NUMBER] Live | 00:10 ALL TASKS ALL TASKS ACTIVE TASKS TASKS IN WRAP UP" at bounding box center [151, 129] width 231 height 186
click at [417, 86] on icon at bounding box center [420, 84] width 15 height 15
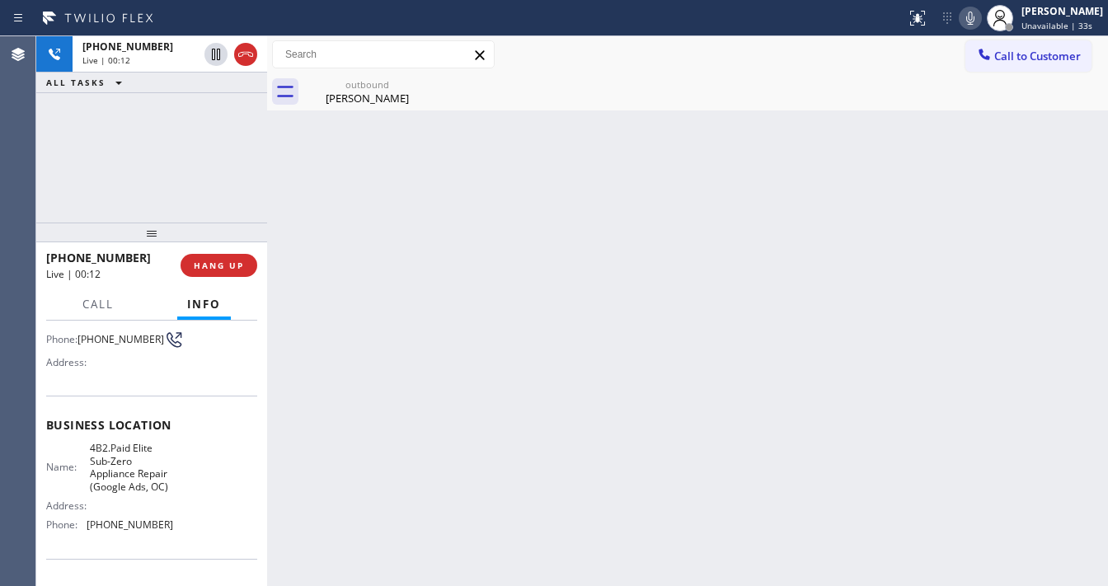
click at [198, 148] on div "[PHONE_NUMBER] Live | 00:12 ALL TASKS ALL TASKS ACTIVE TASKS TASKS IN WRAP UP" at bounding box center [151, 129] width 231 height 186
click at [366, 92] on div "[PERSON_NAME]" at bounding box center [367, 98] width 125 height 15
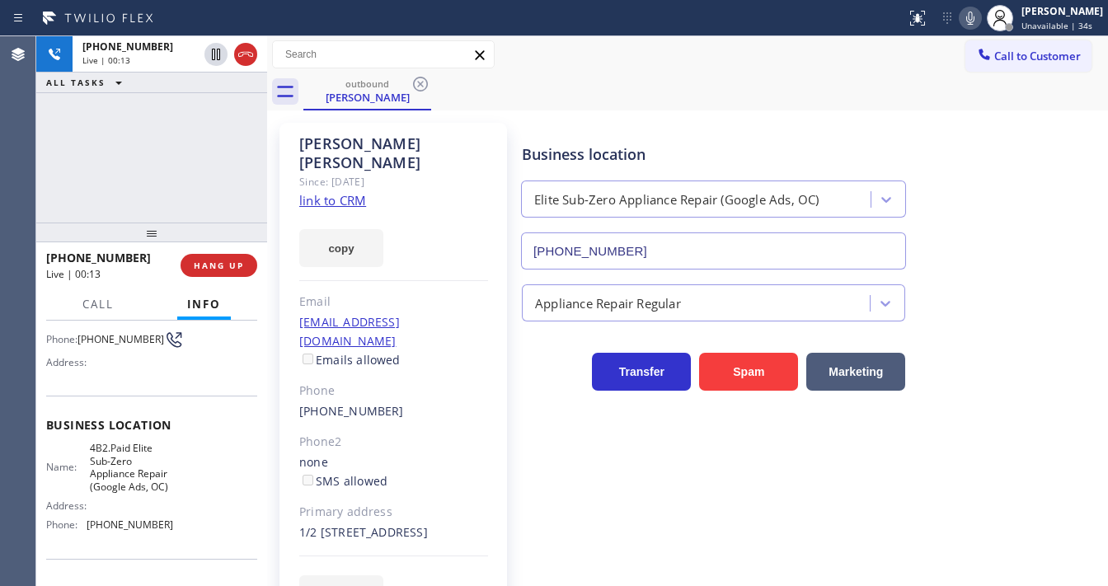
click at [155, 192] on div "[PHONE_NUMBER] Live | 00:13 ALL TASKS ALL TASKS ACTIVE TASKS TASKS IN WRAP UP" at bounding box center [151, 129] width 231 height 186
click at [80, 176] on div "[PHONE_NUMBER] Live | 00:16 ALL TASKS ALL TASKS ACTIVE TASKS TASKS IN WRAP UP" at bounding box center [151, 129] width 231 height 186
click at [152, 157] on div "[PHONE_NUMBER] Live | 00:20 ALL TASKS ALL TASKS ACTIVE TASKS TASKS IN WRAP UP" at bounding box center [151, 129] width 231 height 186
click at [119, 160] on div "[PHONE_NUMBER] Live | 01:28 ALL TASKS ALL TASKS ACTIVE TASKS TASKS IN WRAP UP" at bounding box center [151, 129] width 231 height 186
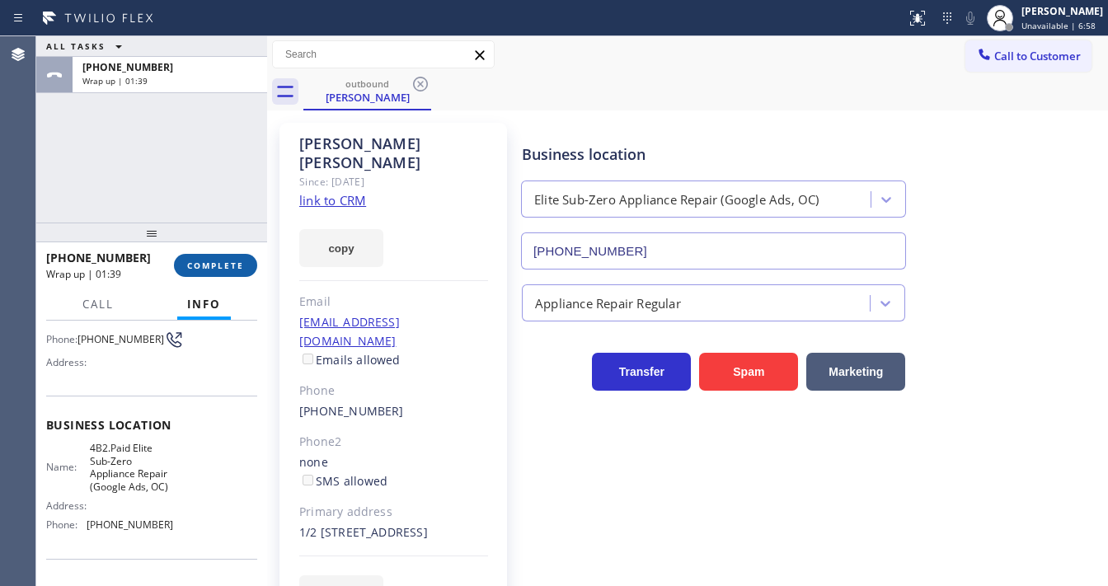
click at [220, 274] on button "COMPLETE" at bounding box center [215, 265] width 83 height 23
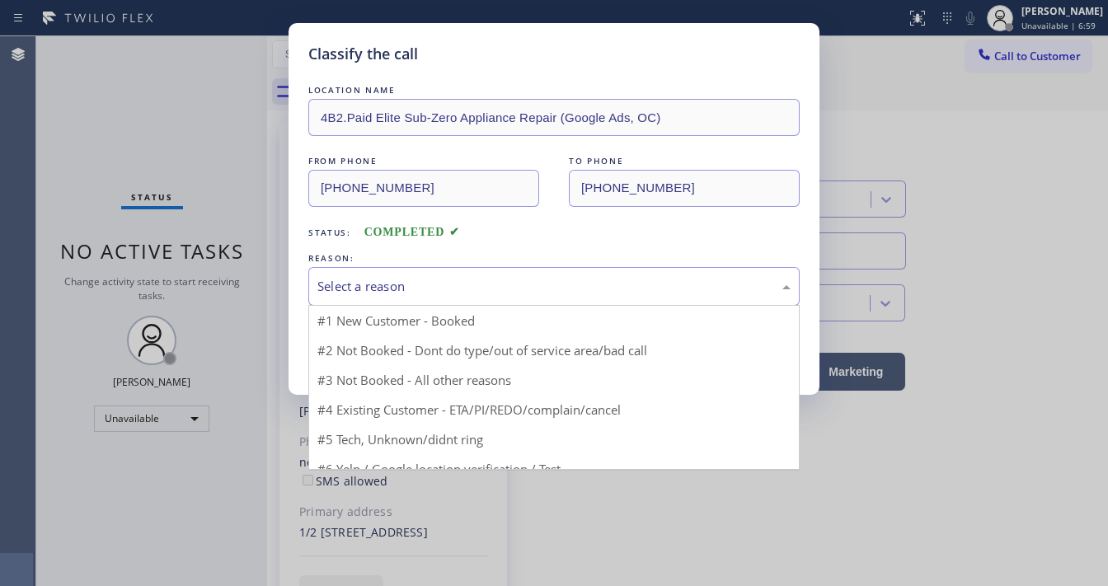
drag, startPoint x: 359, startPoint y: 287, endPoint x: 363, endPoint y: 303, distance: 16.0
click at [359, 287] on div "Select a reason" at bounding box center [553, 286] width 473 height 19
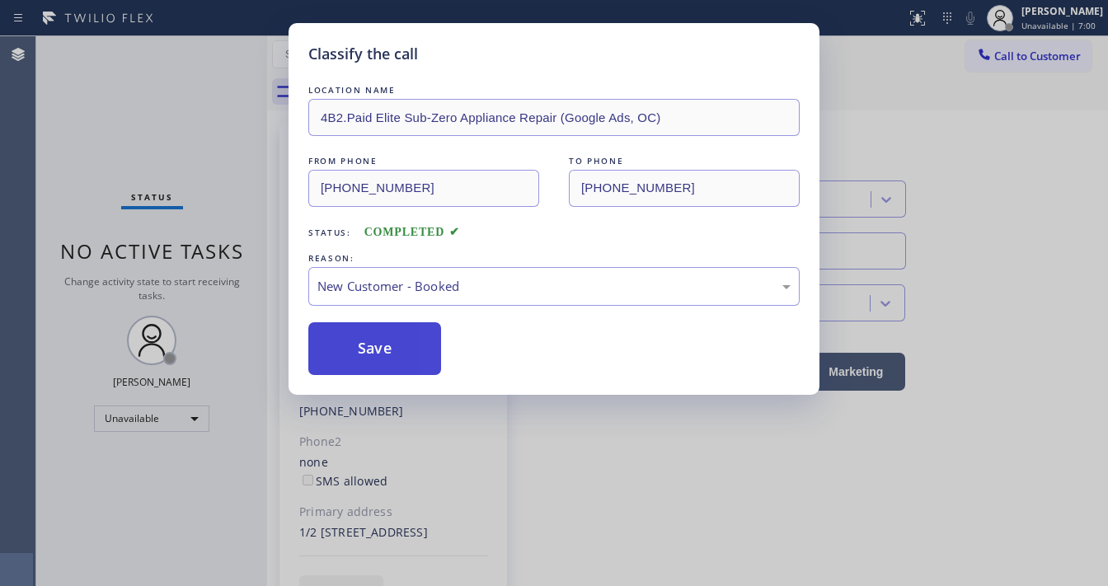
click at [375, 348] on button "Save" at bounding box center [374, 348] width 133 height 53
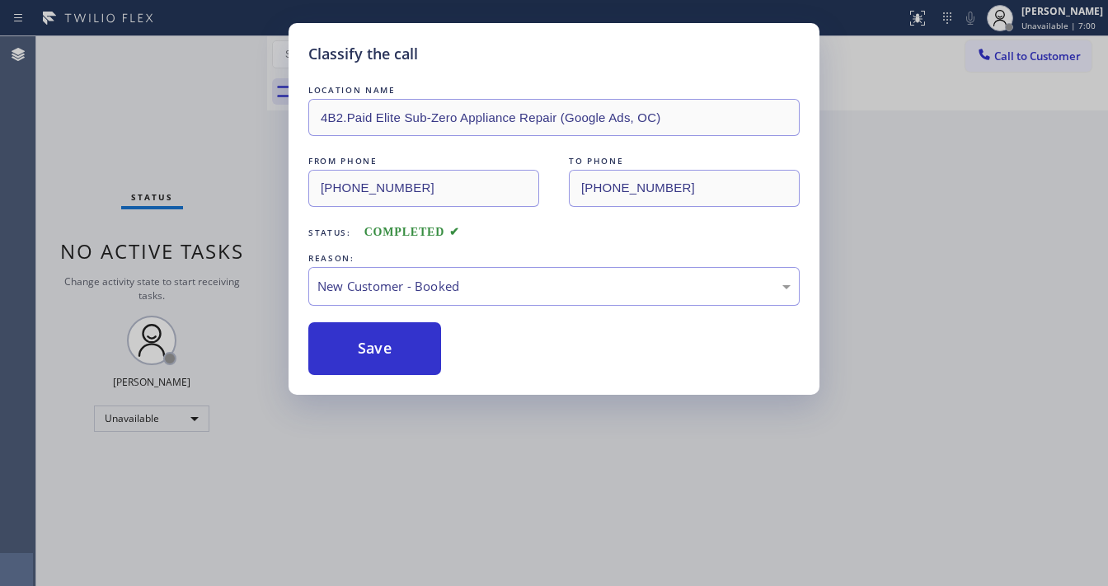
click at [218, 340] on div "Classify the call LOCATION NAME 4B2.Paid Elite Sub-Zero Appliance Repair (Googl…" at bounding box center [554, 293] width 1108 height 586
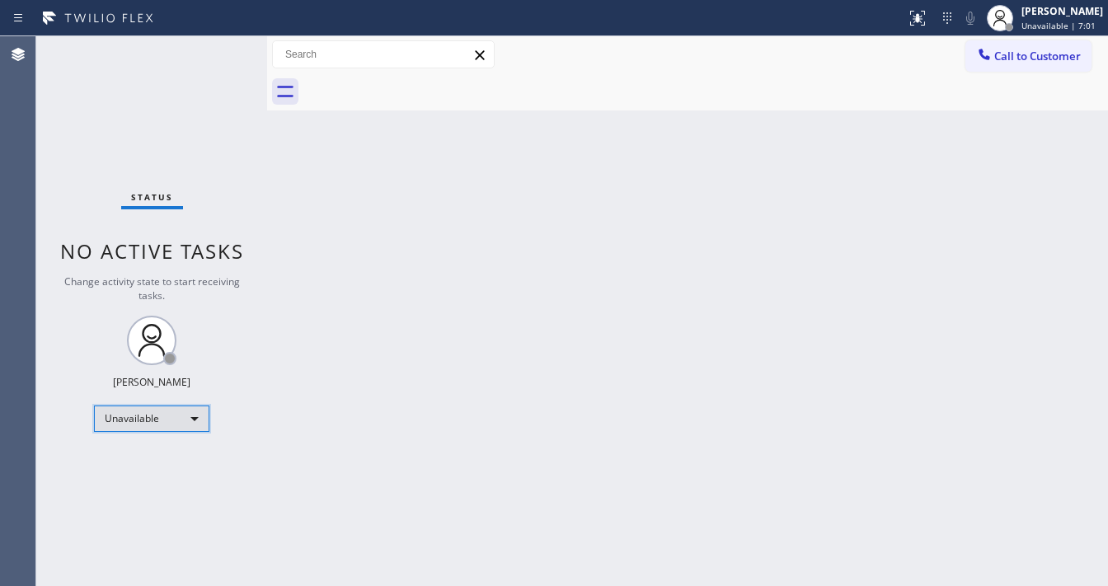
click at [165, 414] on div "Unavailable" at bounding box center [151, 419] width 115 height 26
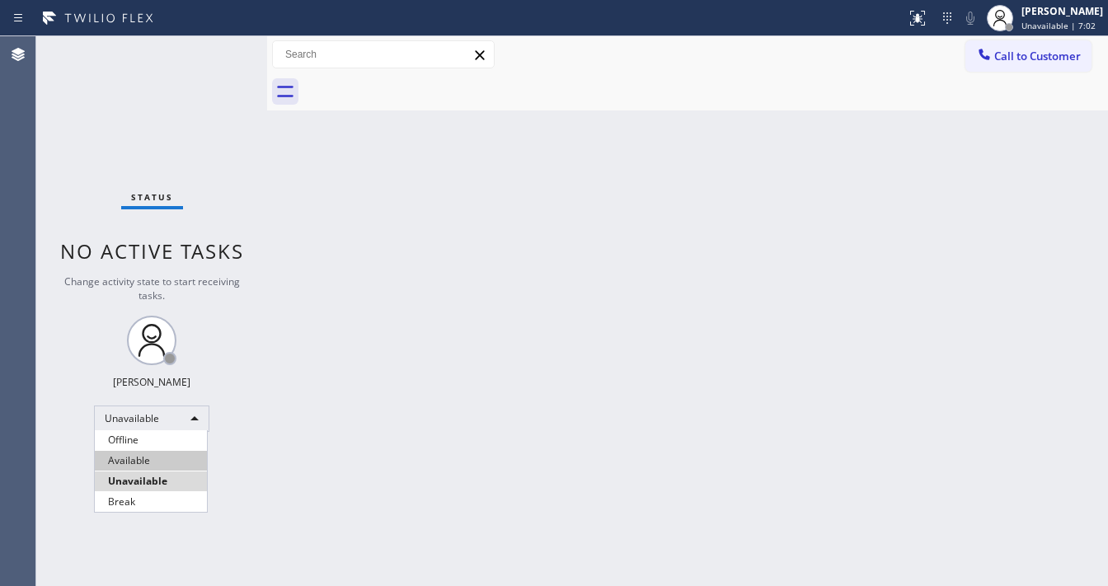
click at [151, 458] on li "Available" at bounding box center [151, 461] width 112 height 20
click at [336, 332] on div "Back to Dashboard Change Sender ID Customers Technicians Select a contact Outbo…" at bounding box center [687, 311] width 841 height 550
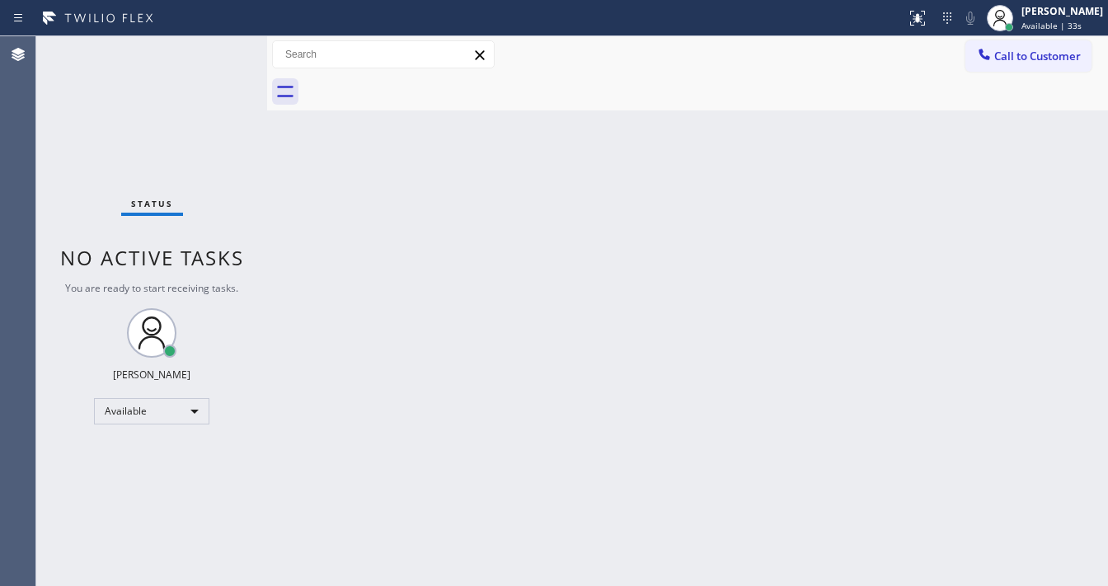
click at [71, 200] on div "Status No active tasks You are ready to start receiving tasks. [PERSON_NAME]" at bounding box center [151, 311] width 231 height 550
click at [55, 266] on div "Status No active tasks You are ready to start receiving tasks. [PERSON_NAME]" at bounding box center [151, 311] width 231 height 550
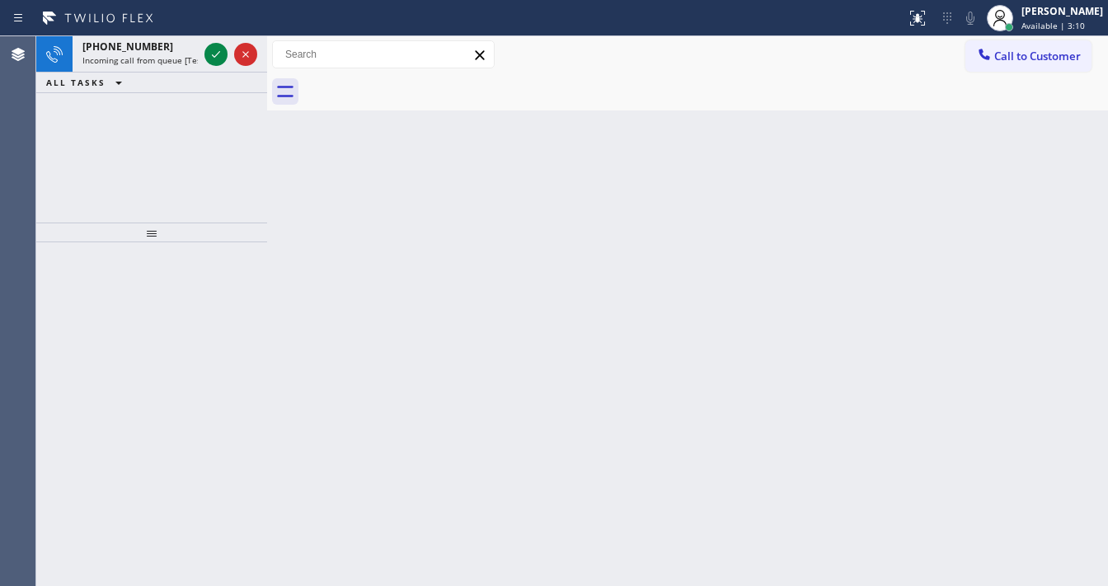
click at [7, 140] on div "Agent Desktop" at bounding box center [17, 311] width 35 height 550
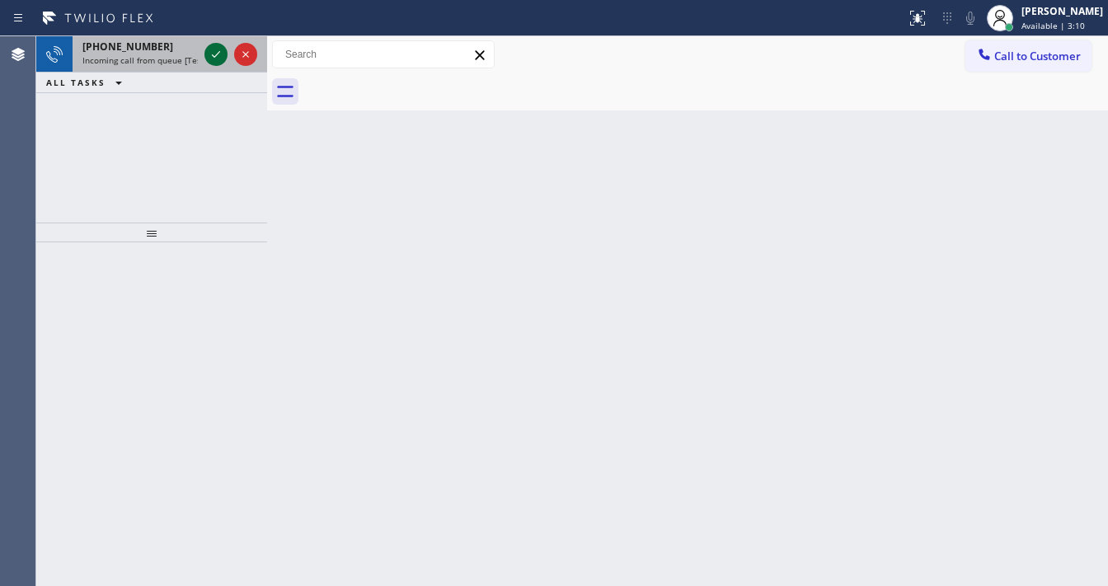
click at [217, 59] on icon at bounding box center [216, 55] width 20 height 20
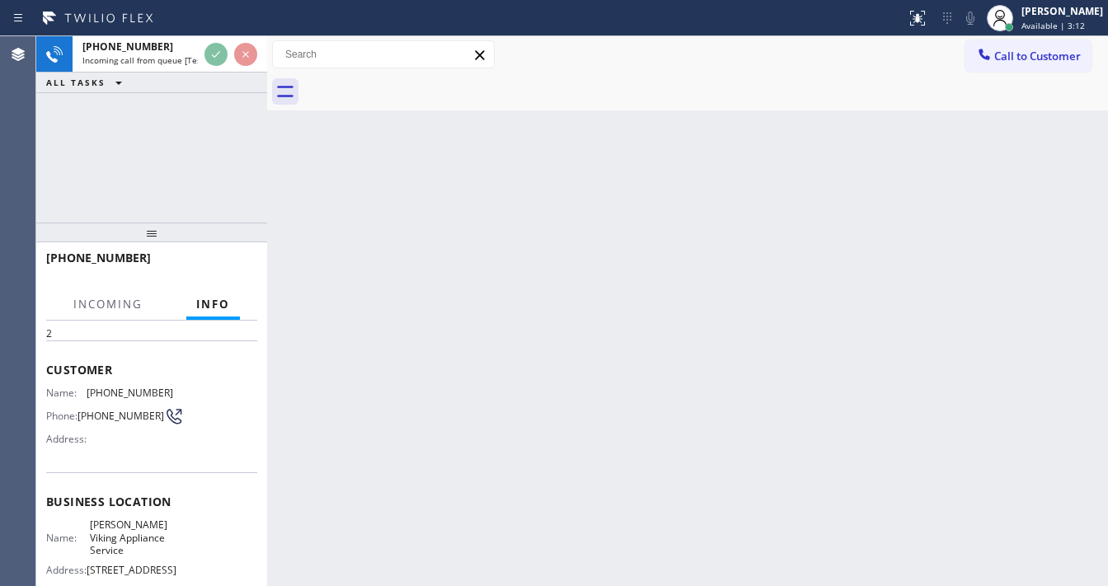
scroll to position [132, 0]
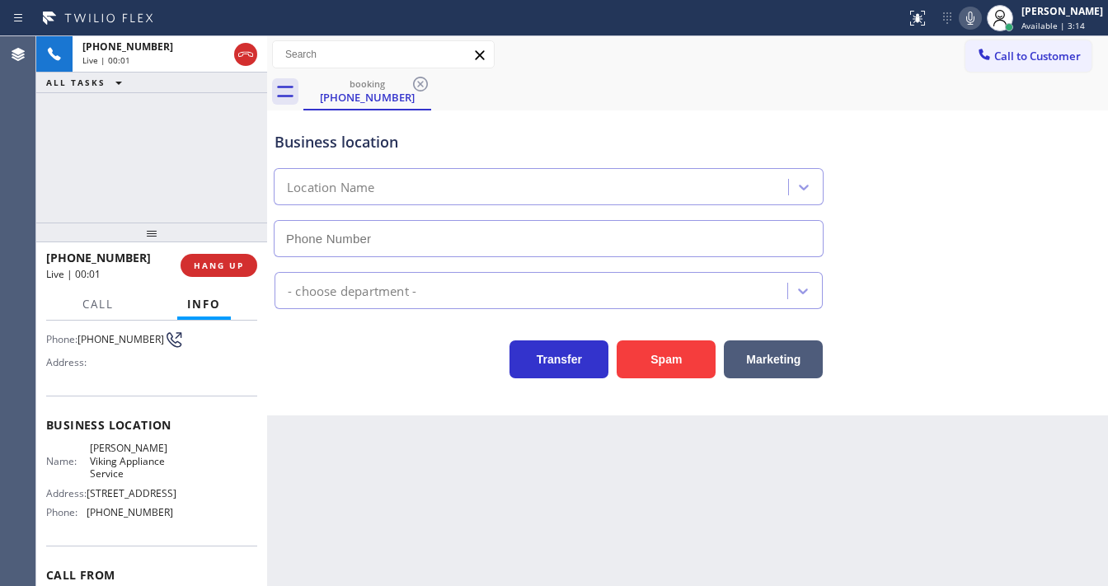
type input "[PHONE_NUMBER]"
click at [49, 174] on div "[PHONE_NUMBER] Live | 00:10 ALL TASKS ALL TASKS ACTIVE TASKS TASKS IN WRAP UP" at bounding box center [151, 129] width 231 height 186
click at [217, 269] on span "HANG UP" at bounding box center [219, 266] width 50 height 12
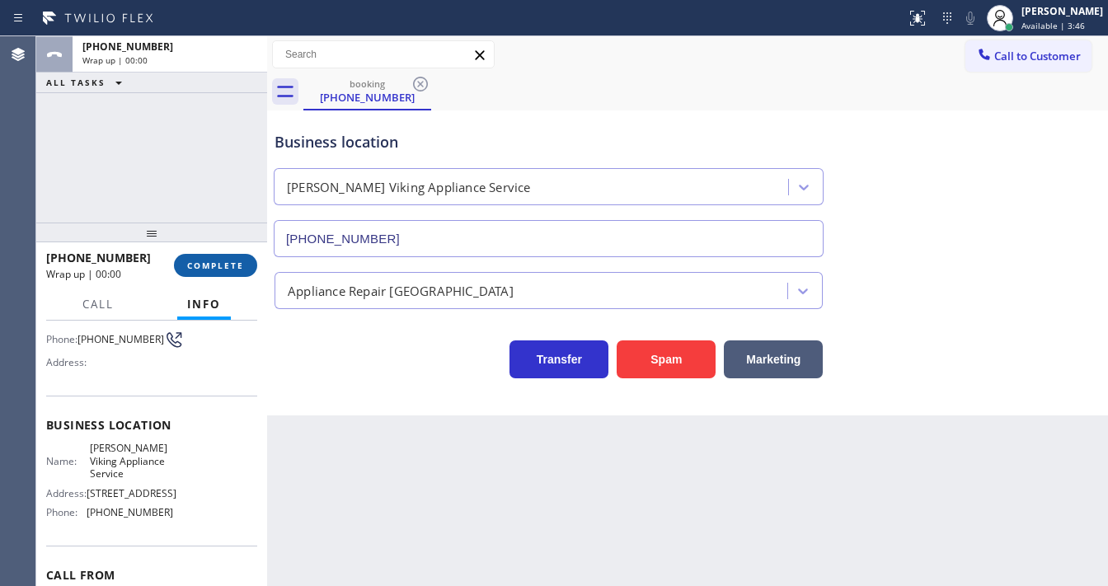
click at [217, 269] on span "COMPLETE" at bounding box center [215, 266] width 57 height 12
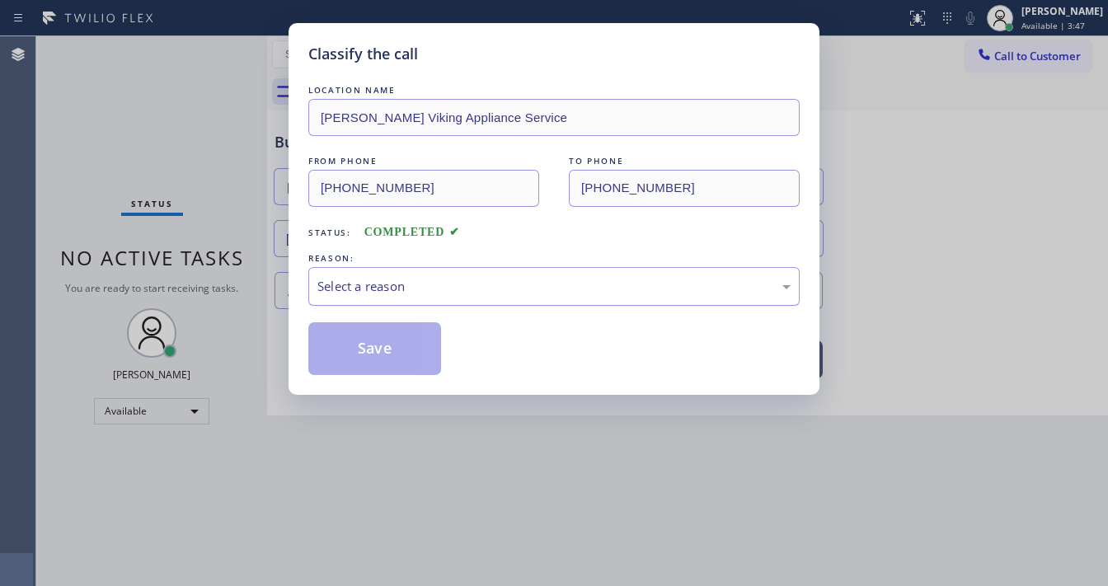
click at [435, 289] on div "Select a reason" at bounding box center [553, 286] width 473 height 19
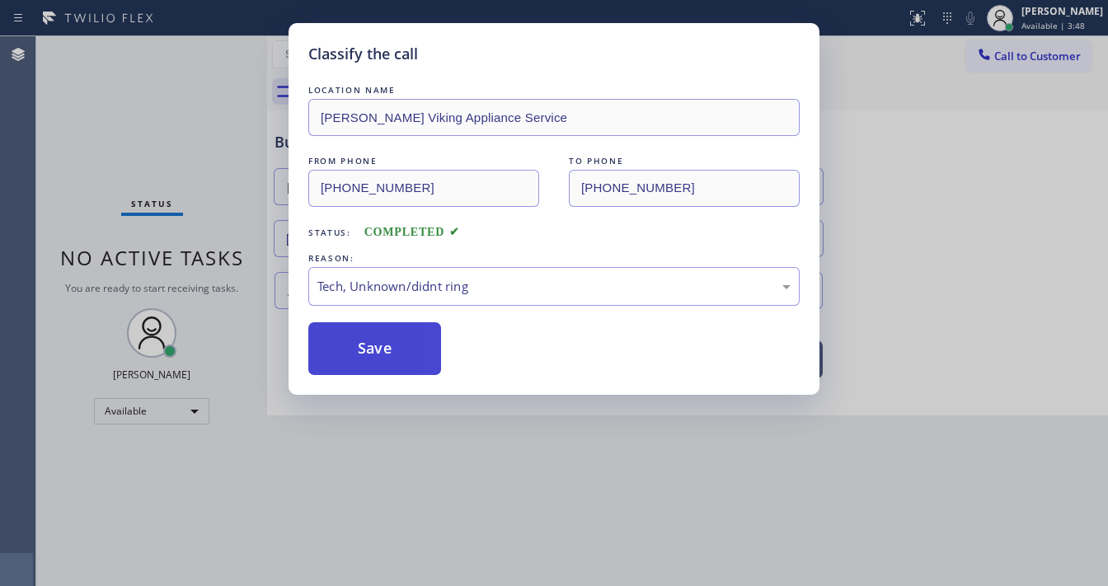
click at [372, 329] on button "Save" at bounding box center [374, 348] width 133 height 53
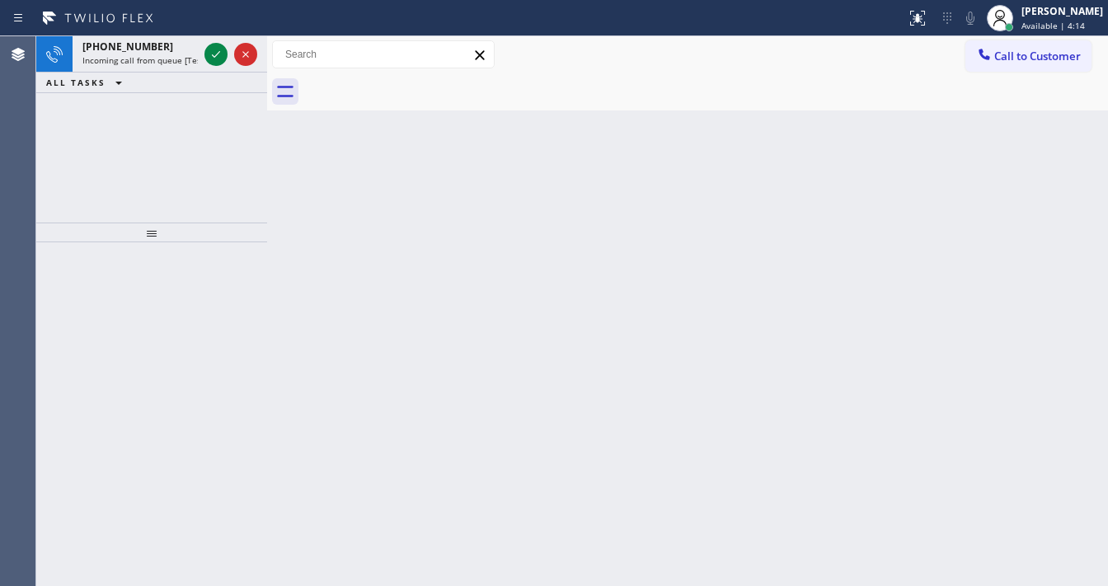
click at [47, 150] on div "Agent Desktop Classify the call LOCATION NAME Heating Masters [GEOGRAPHIC_DATA]…" at bounding box center [554, 311] width 1108 height 550
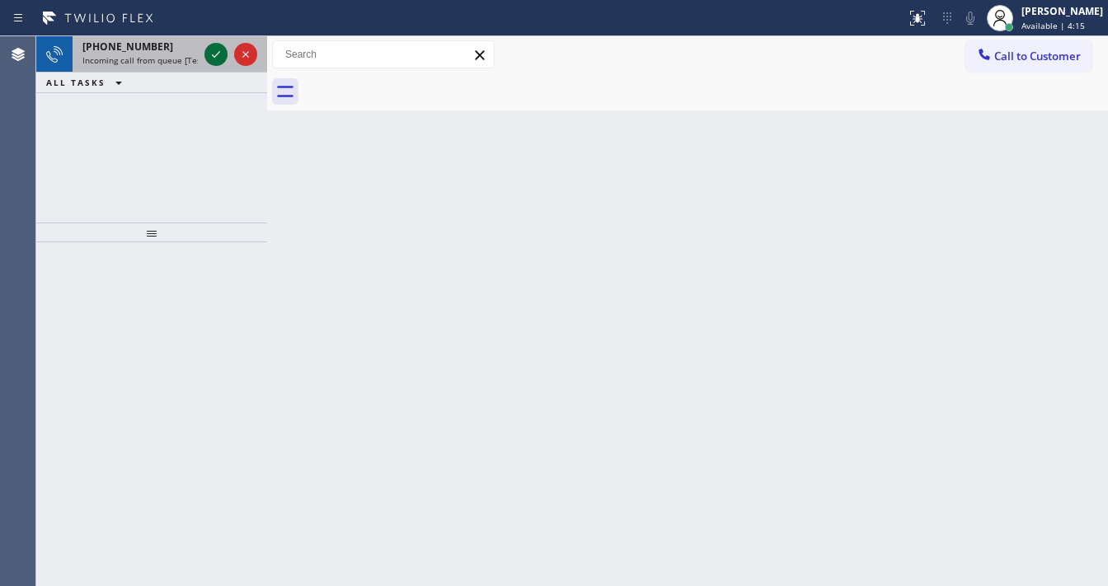
click at [211, 53] on icon at bounding box center [216, 55] width 20 height 20
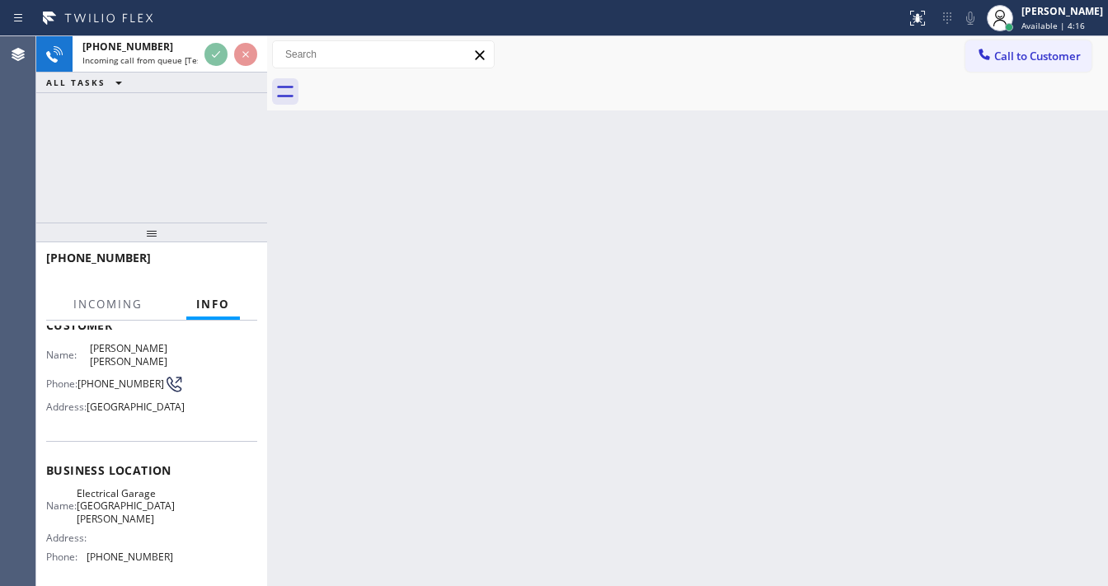
scroll to position [132, 0]
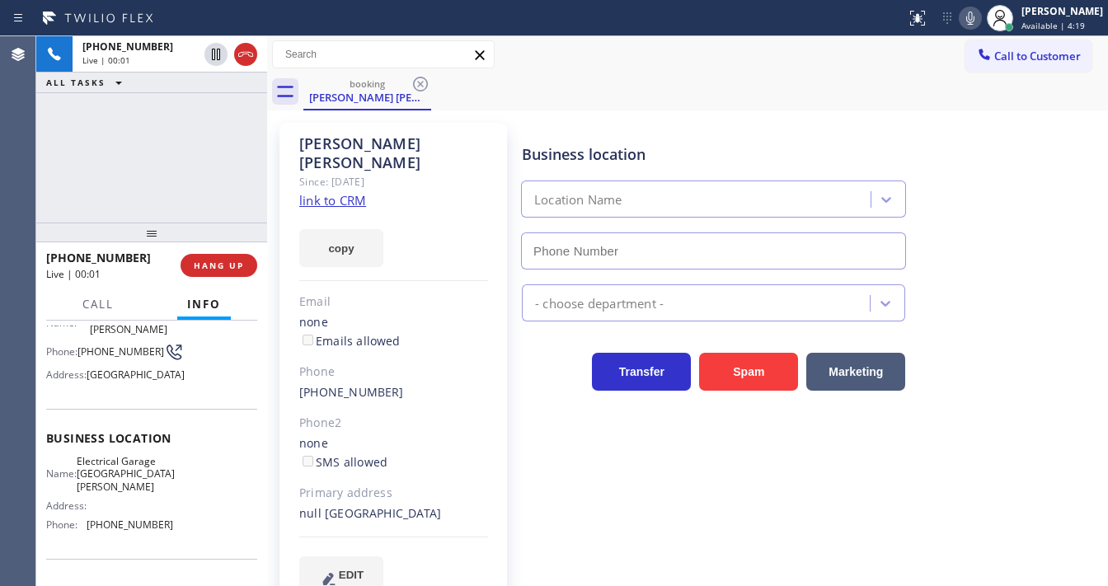
type input "[PHONE_NUMBER]"
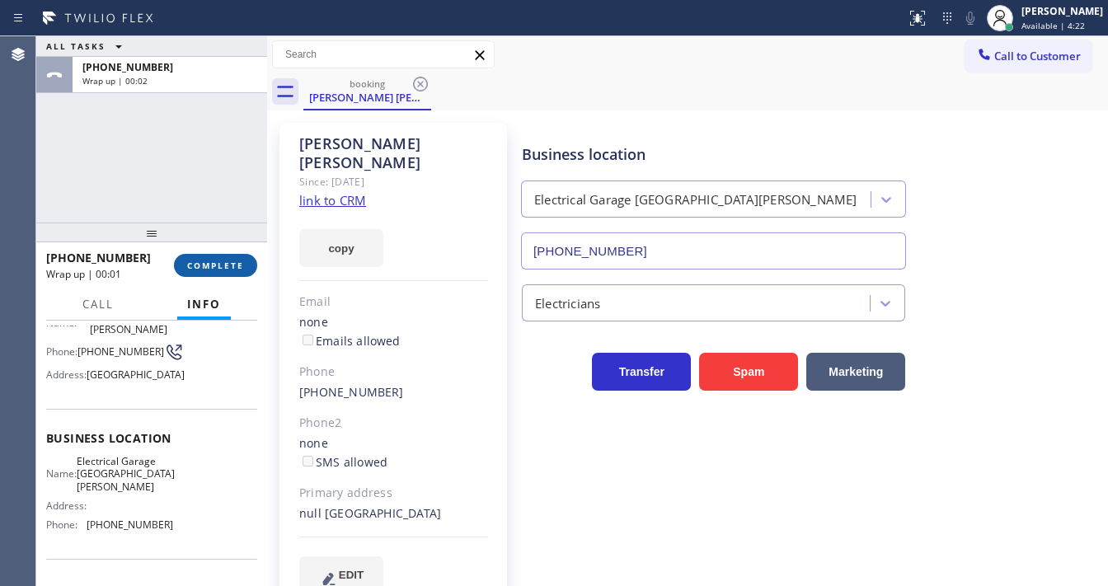
click at [234, 254] on button "COMPLETE" at bounding box center [215, 265] width 83 height 23
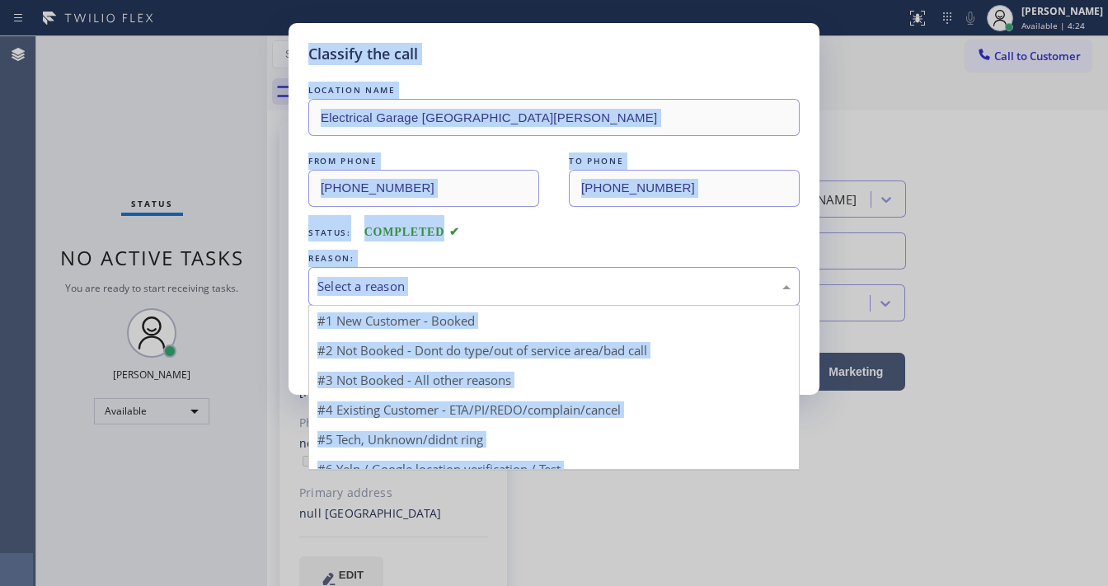
click at [372, 280] on div "Select a reason" at bounding box center [553, 286] width 473 height 19
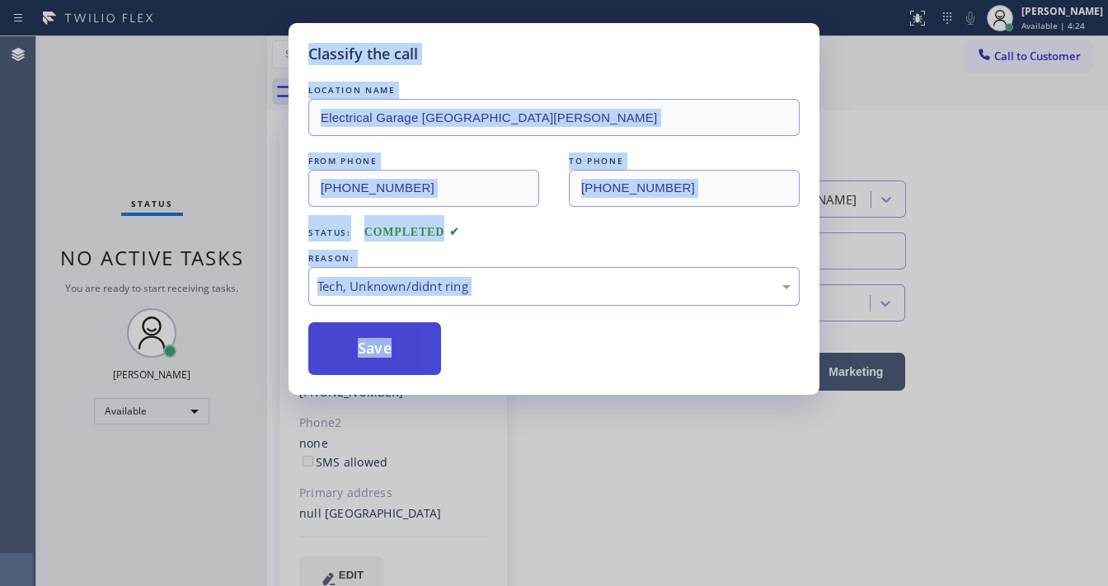
click at [383, 356] on button "Save" at bounding box center [374, 348] width 133 height 53
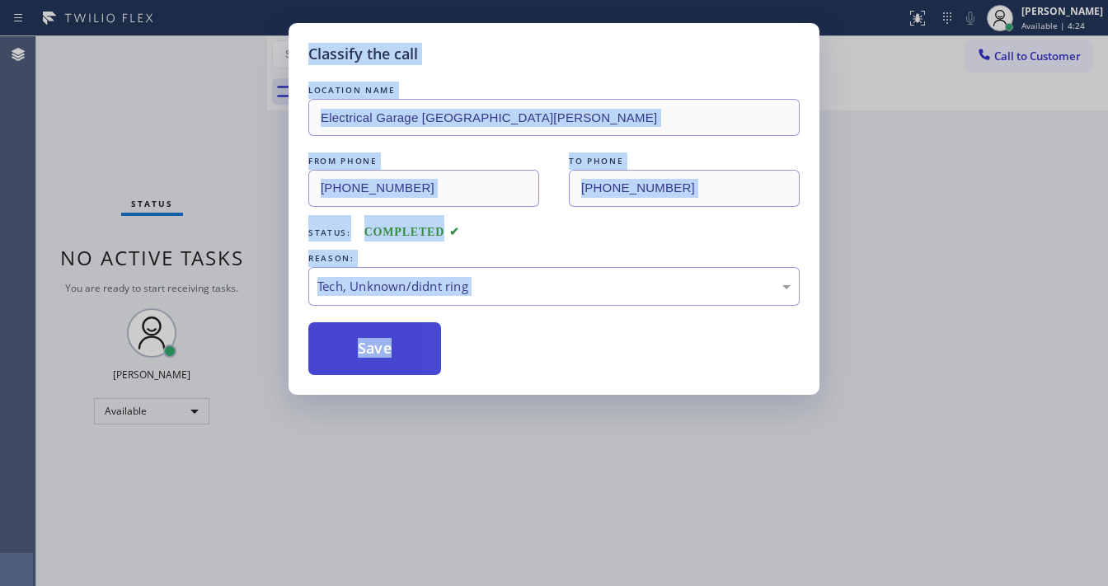
click at [383, 356] on button "Save" at bounding box center [374, 348] width 133 height 53
click at [382, 355] on button "Save" at bounding box center [374, 348] width 133 height 53
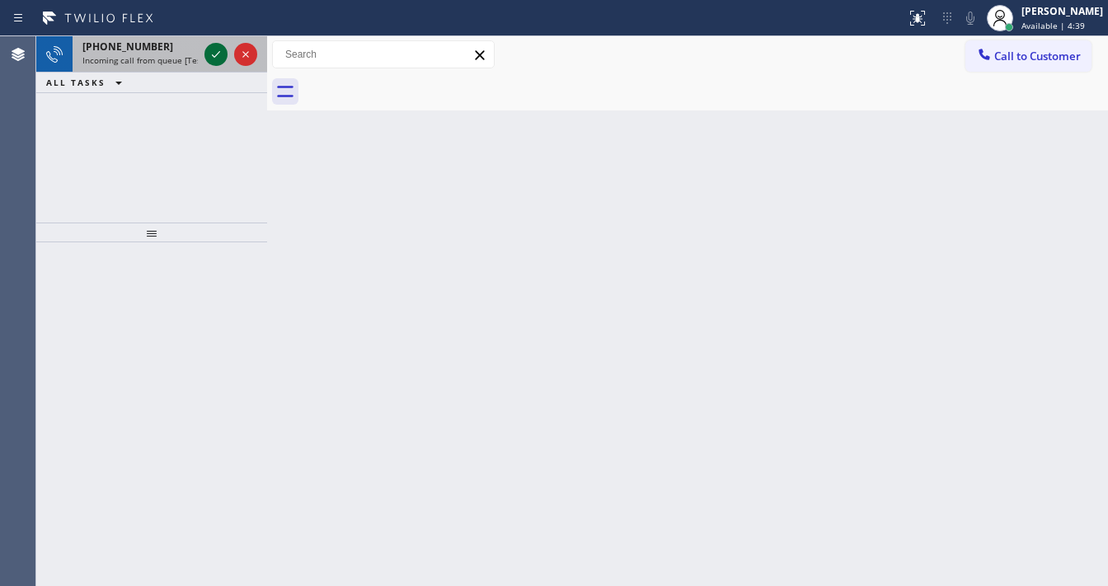
click at [206, 55] on div at bounding box center [215, 55] width 23 height 20
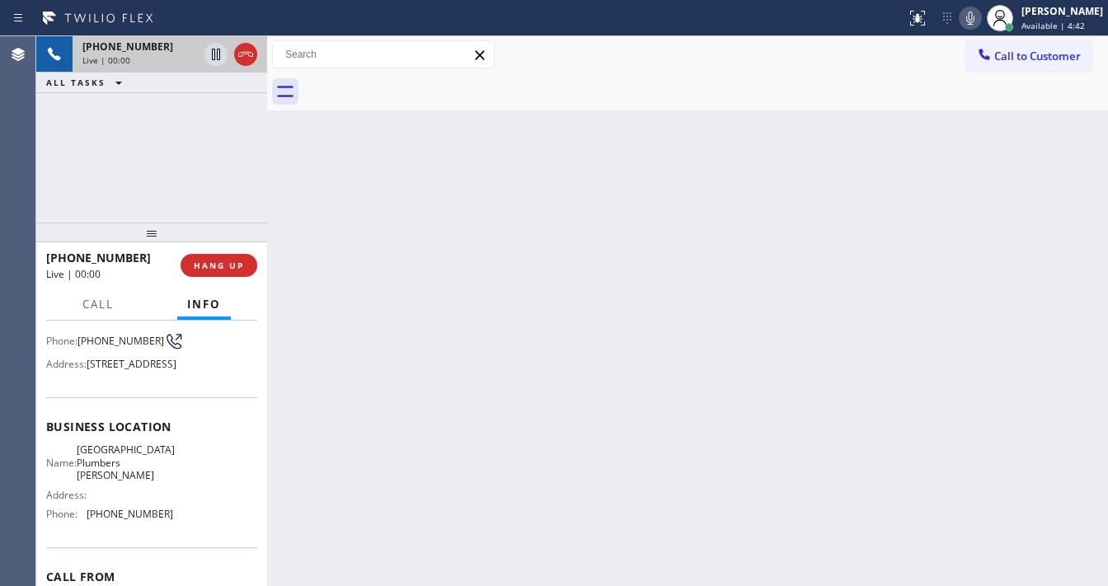
scroll to position [132, 0]
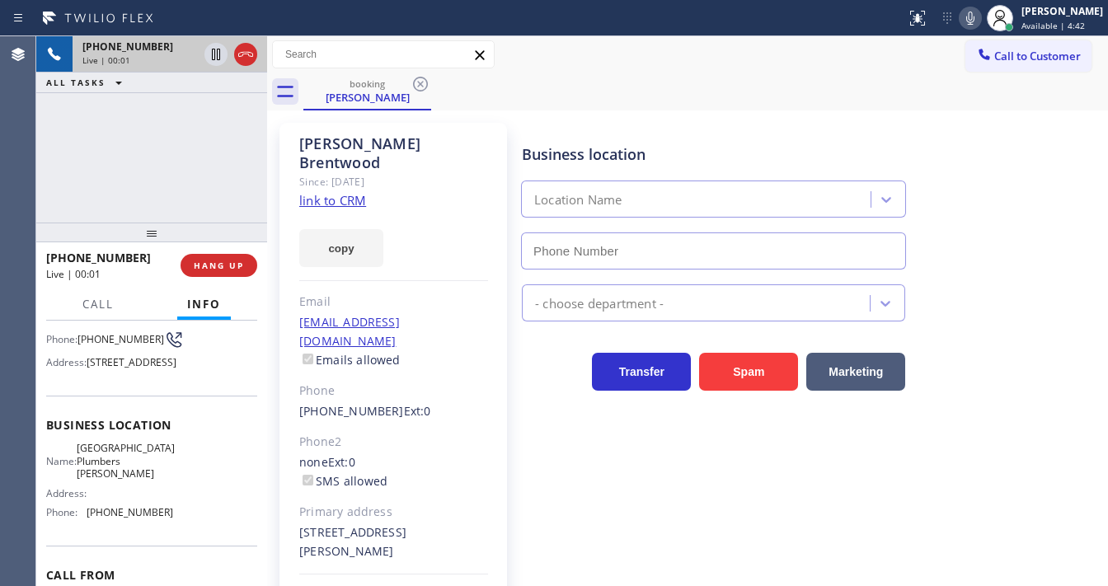
type input "[PHONE_NUMBER]"
click at [402, 256] on div "[PERSON_NAME] Since: [DATE] link to CRM copy Email [EMAIL_ADDRESS][DOMAIN_NAME]…" at bounding box center [394, 387] width 228 height 529
click at [240, 264] on span "HANG UP" at bounding box center [219, 266] width 50 height 12
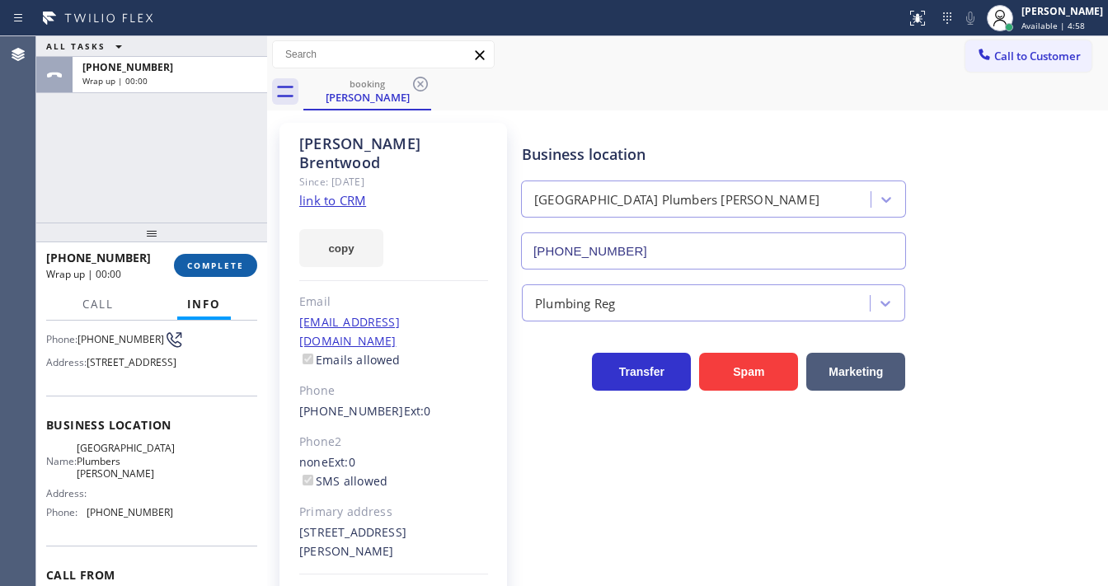
click at [240, 264] on span "COMPLETE" at bounding box center [215, 266] width 57 height 12
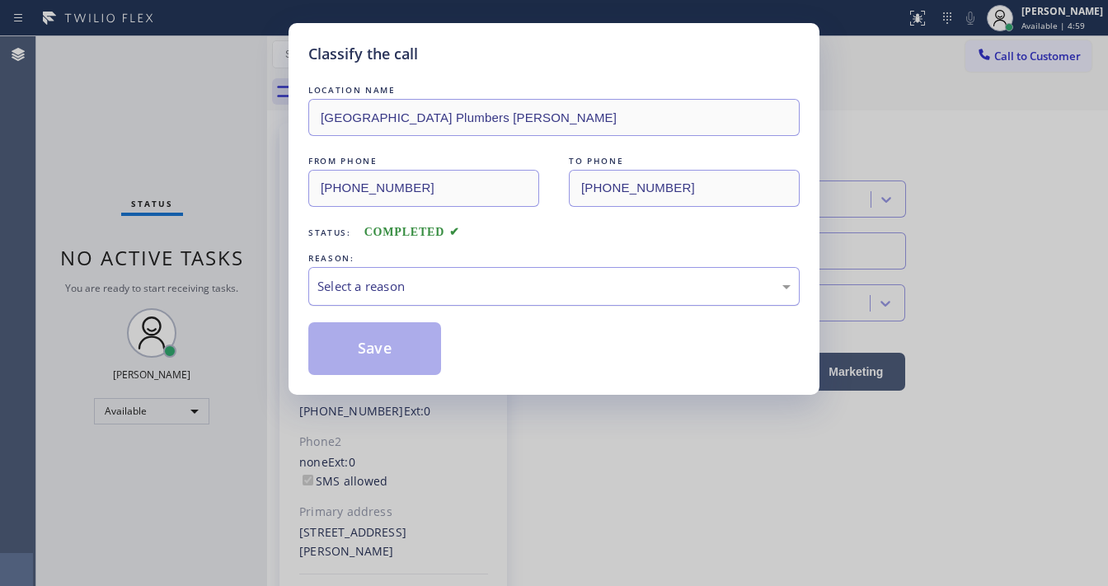
click at [363, 275] on div "Select a reason" at bounding box center [553, 286] width 491 height 39
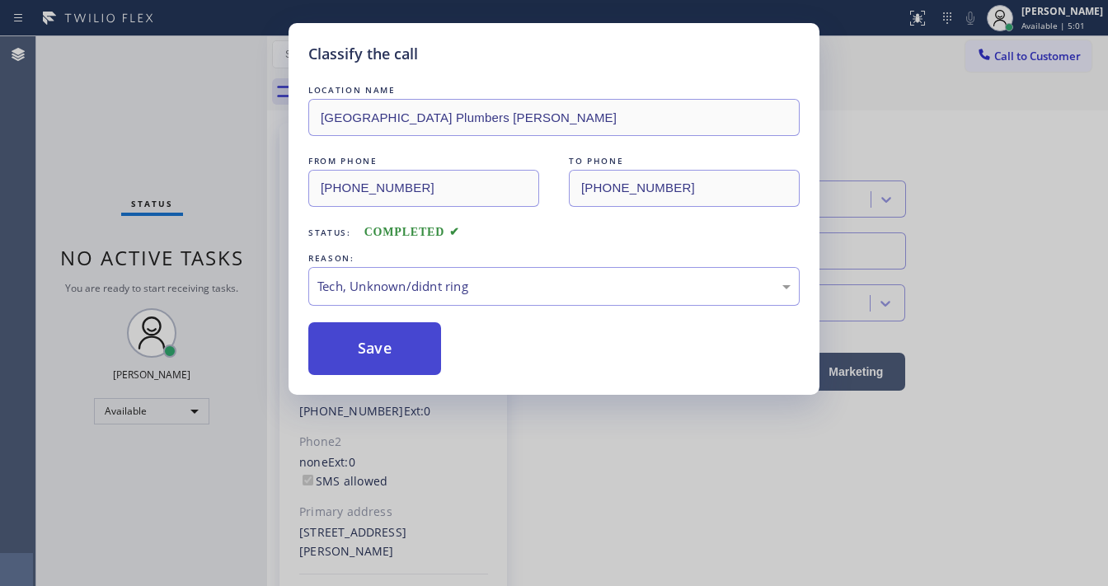
click at [392, 326] on button "Save" at bounding box center [374, 348] width 133 height 53
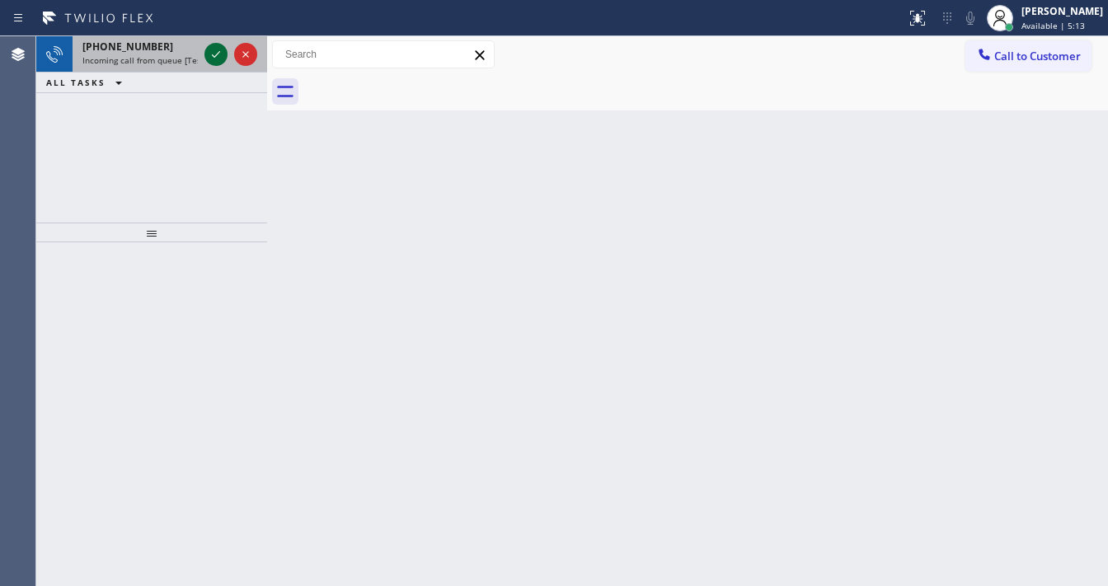
click at [214, 56] on icon at bounding box center [216, 54] width 8 height 7
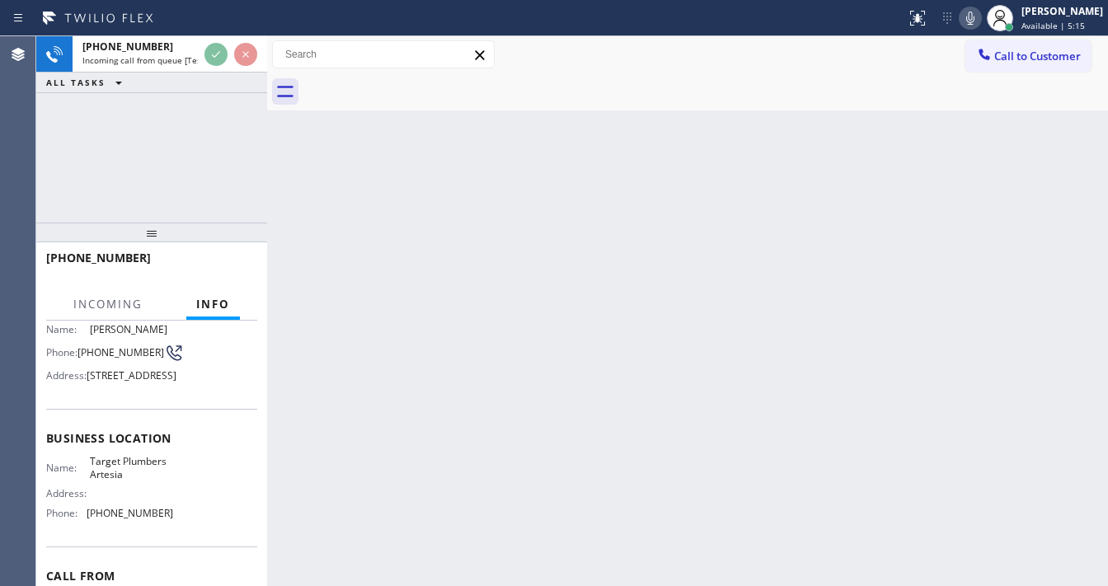
scroll to position [132, 0]
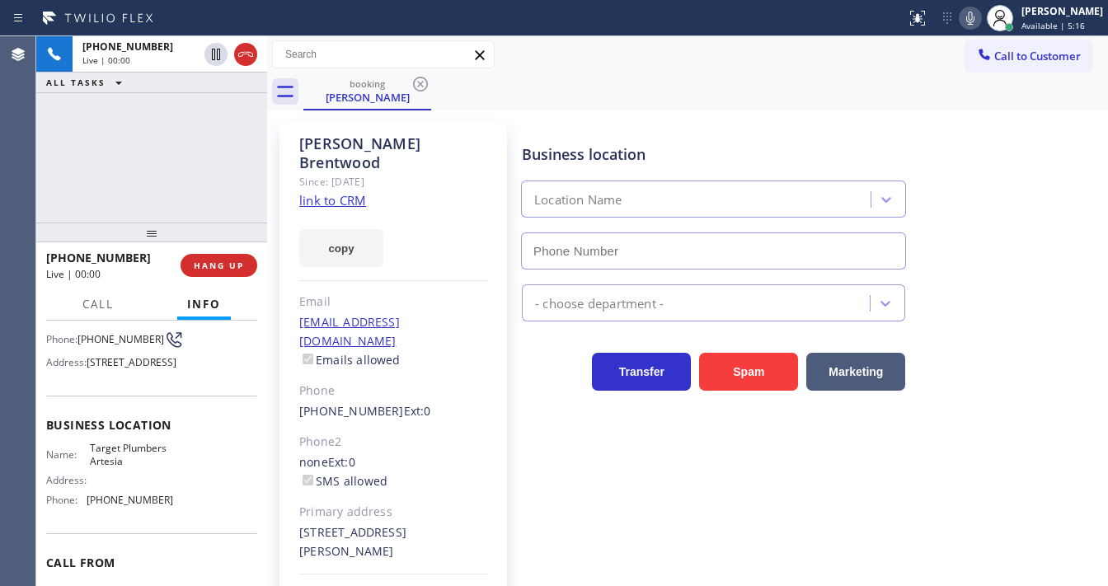
type input "[PHONE_NUMBER]"
click at [233, 263] on span "HANG UP" at bounding box center [219, 266] width 50 height 12
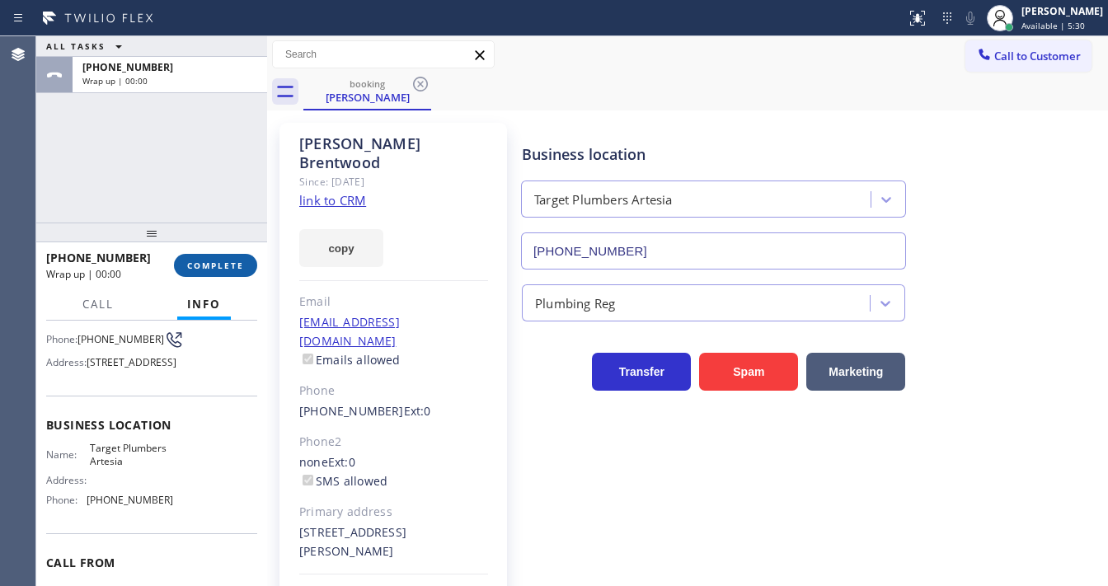
click at [233, 263] on span "COMPLETE" at bounding box center [215, 266] width 57 height 12
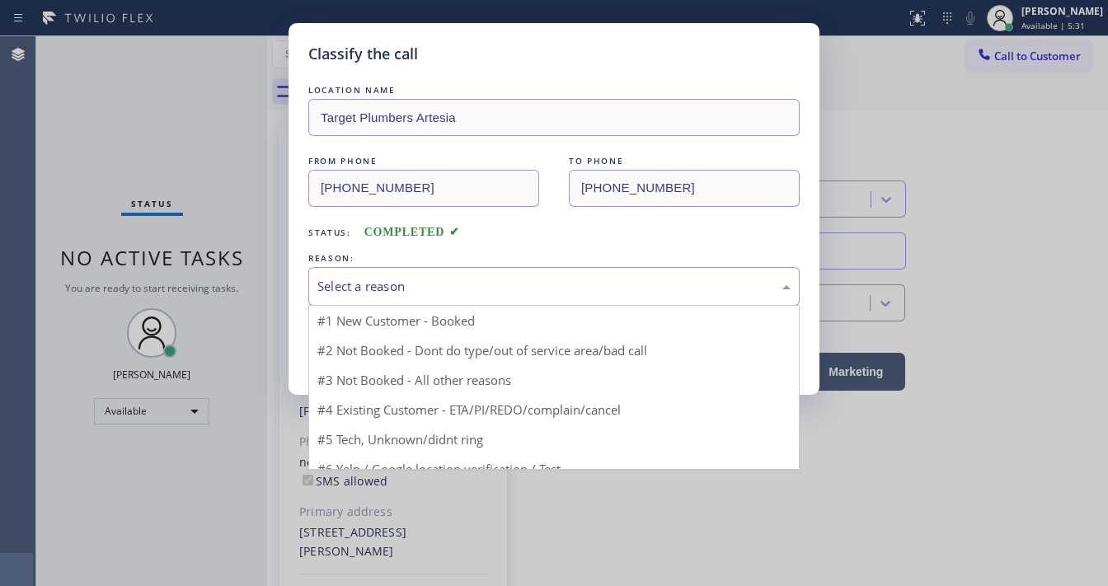
click at [399, 276] on div "Select a reason" at bounding box center [553, 286] width 491 height 39
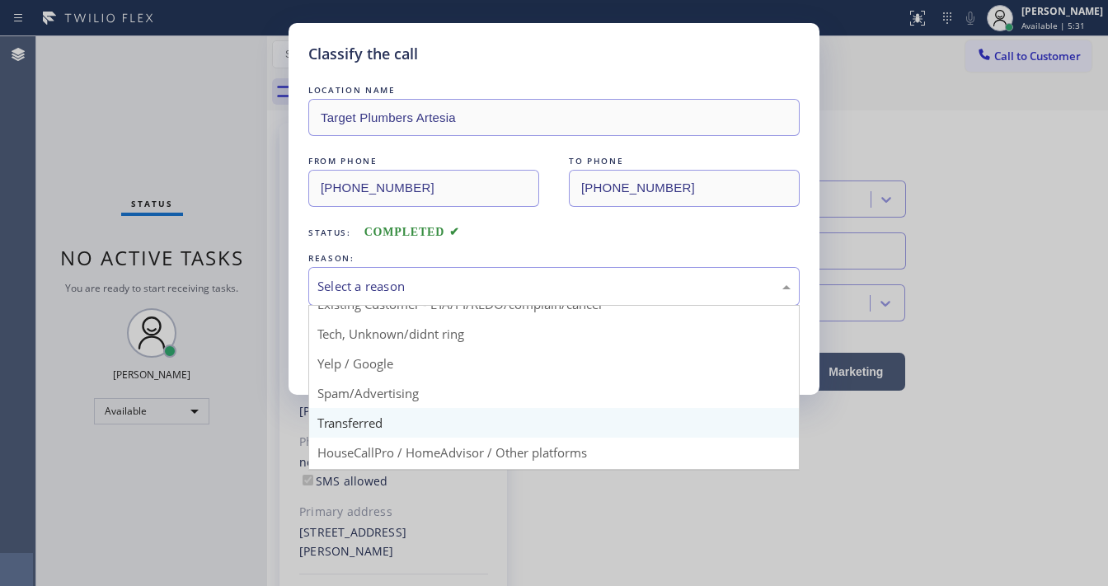
scroll to position [103, 0]
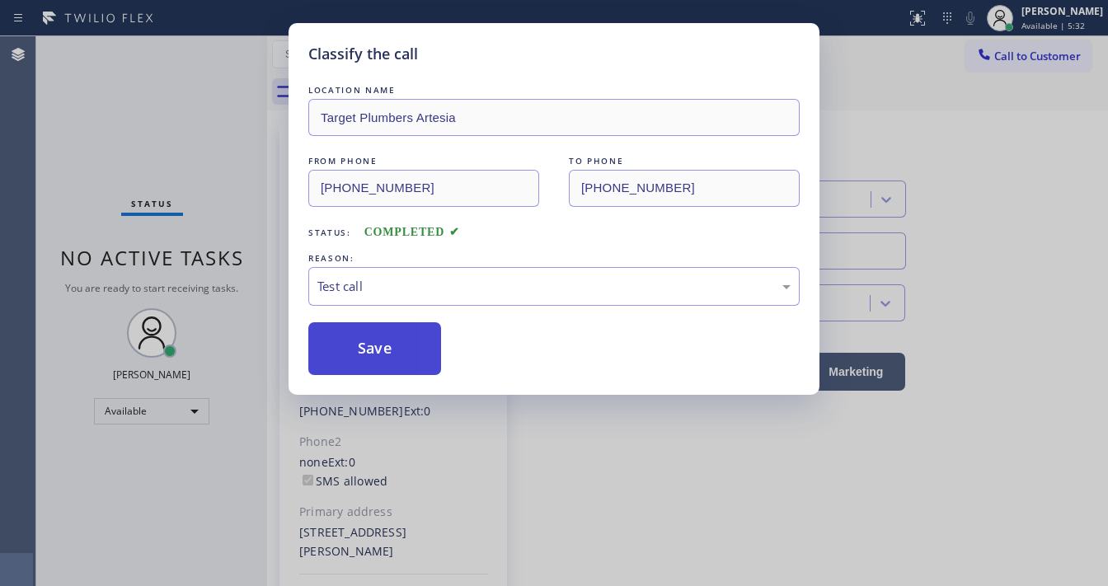
click at [366, 349] on button "Save" at bounding box center [374, 348] width 133 height 53
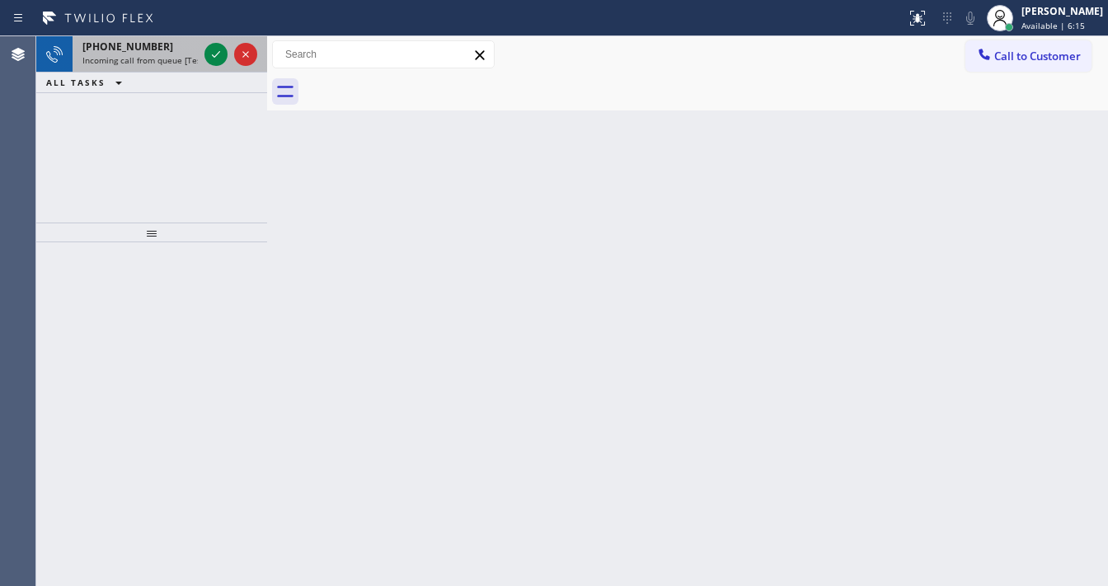
click at [162, 49] on div "[PHONE_NUMBER]" at bounding box center [139, 47] width 115 height 14
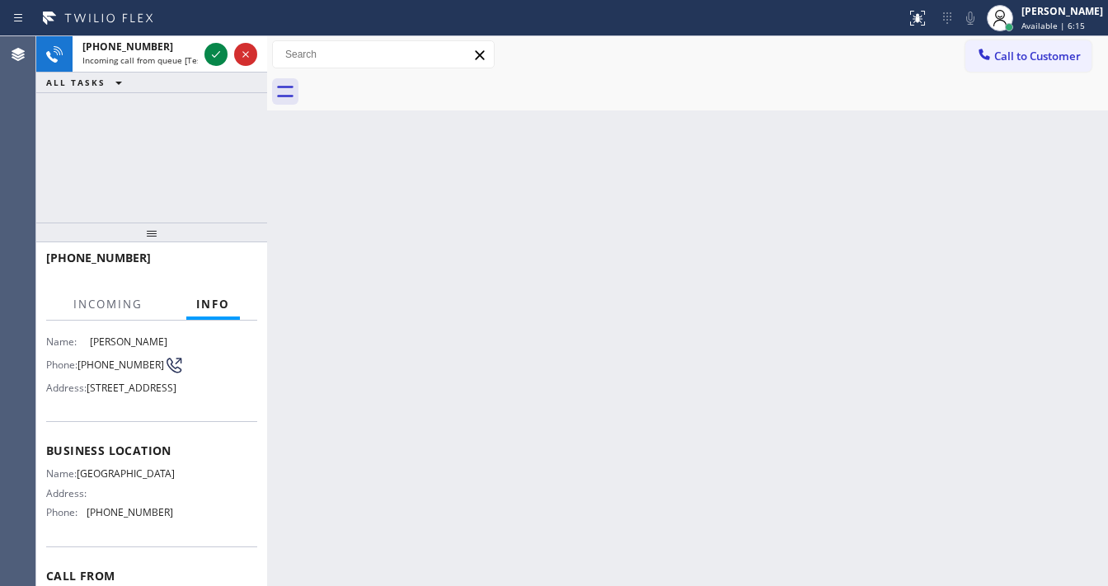
scroll to position [248, 0]
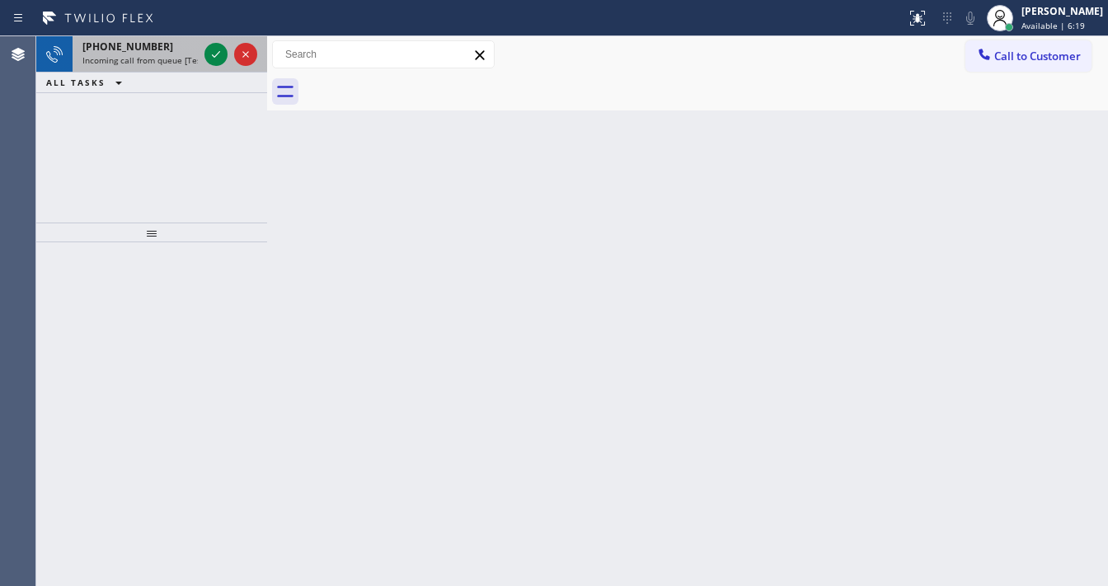
click at [162, 62] on span "Incoming call from queue [Test] All" at bounding box center [150, 60] width 137 height 12
click at [109, 49] on span "[PHONE_NUMBER]" at bounding box center [127, 47] width 91 height 14
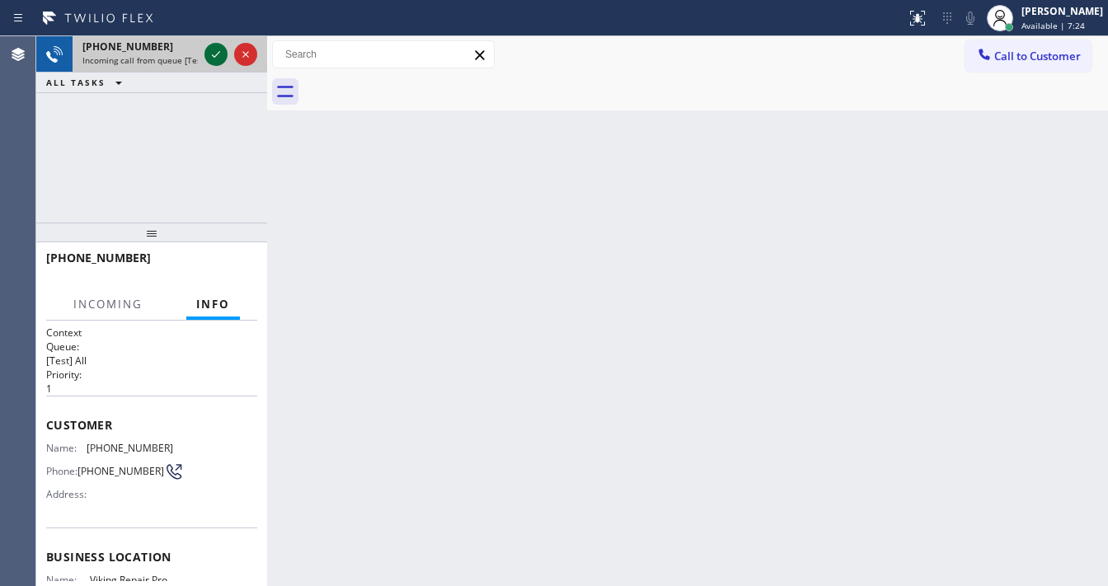
click at [215, 48] on icon at bounding box center [216, 55] width 20 height 20
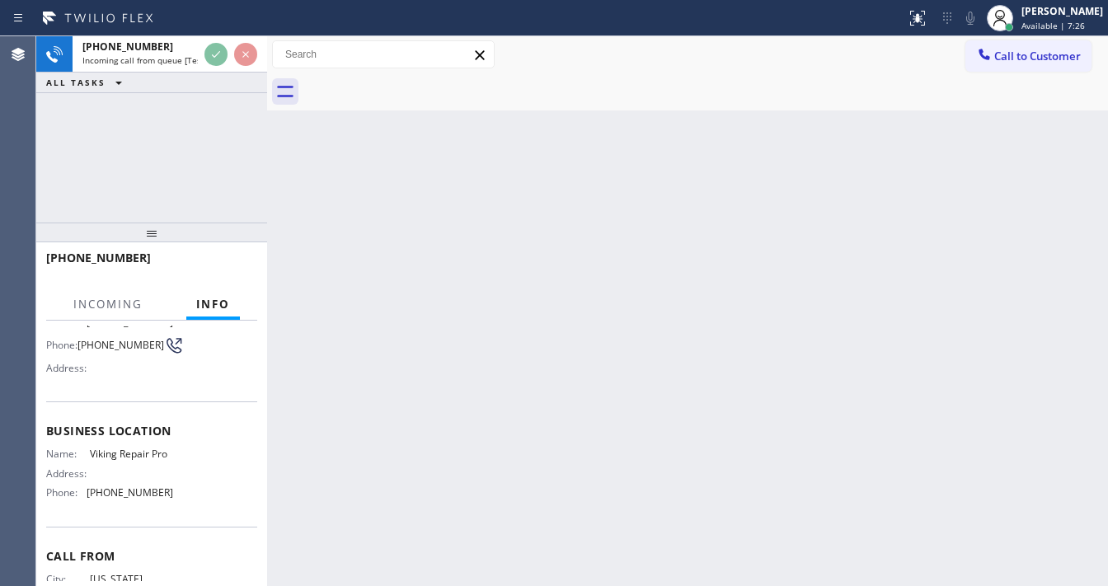
scroll to position [132, 0]
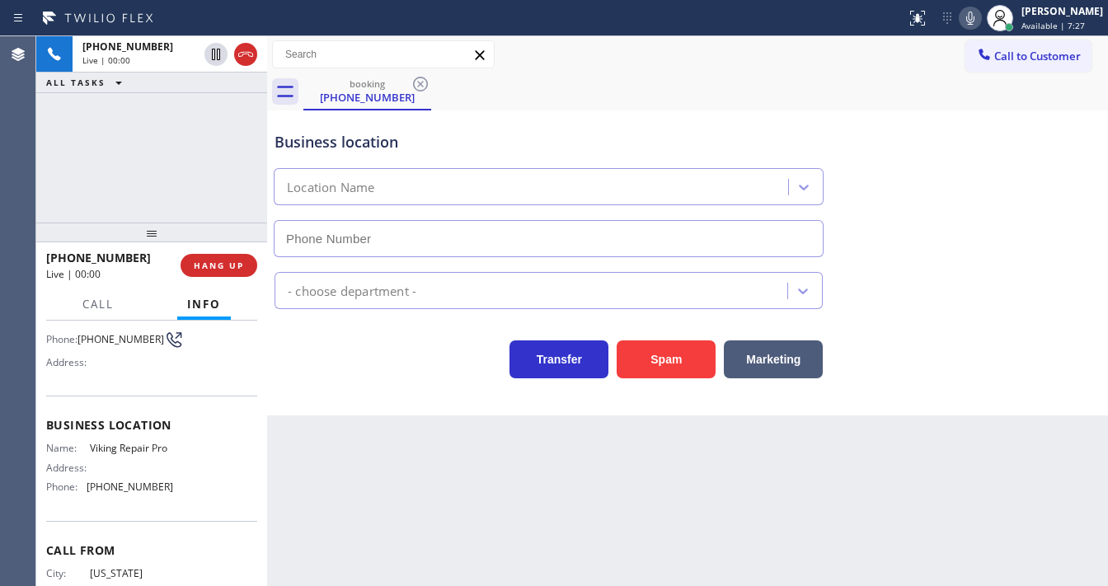
type input "[PHONE_NUMBER]"
click at [729, 581] on div "Back to Dashboard Change Sender ID Customers Technicians Select a contact Outbo…" at bounding box center [687, 311] width 841 height 550
click at [135, 164] on div "[PHONE_NUMBER] Live | 00:39 ALL TASKS ALL TASKS ACTIVE TASKS TASKS IN WRAP UP" at bounding box center [151, 129] width 231 height 186
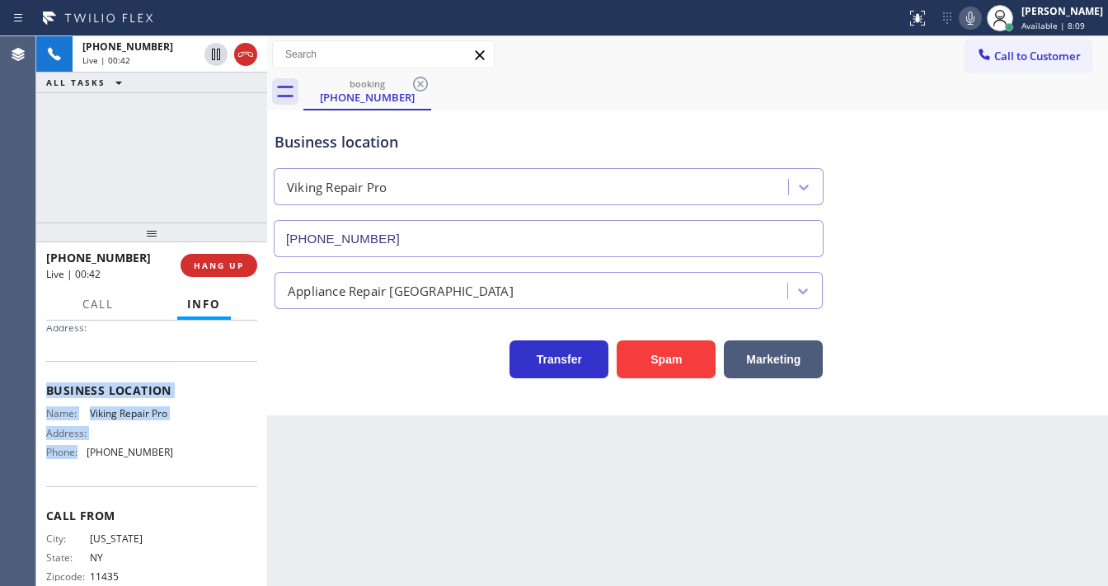
drag, startPoint x: 43, startPoint y: 425, endPoint x: 90, endPoint y: 438, distance: 48.6
click at [85, 445] on div "Context Queue: [Test] All Priority: 1 Customer Name: [PHONE_NUMBER] Phone: [PHO…" at bounding box center [151, 453] width 231 height 265
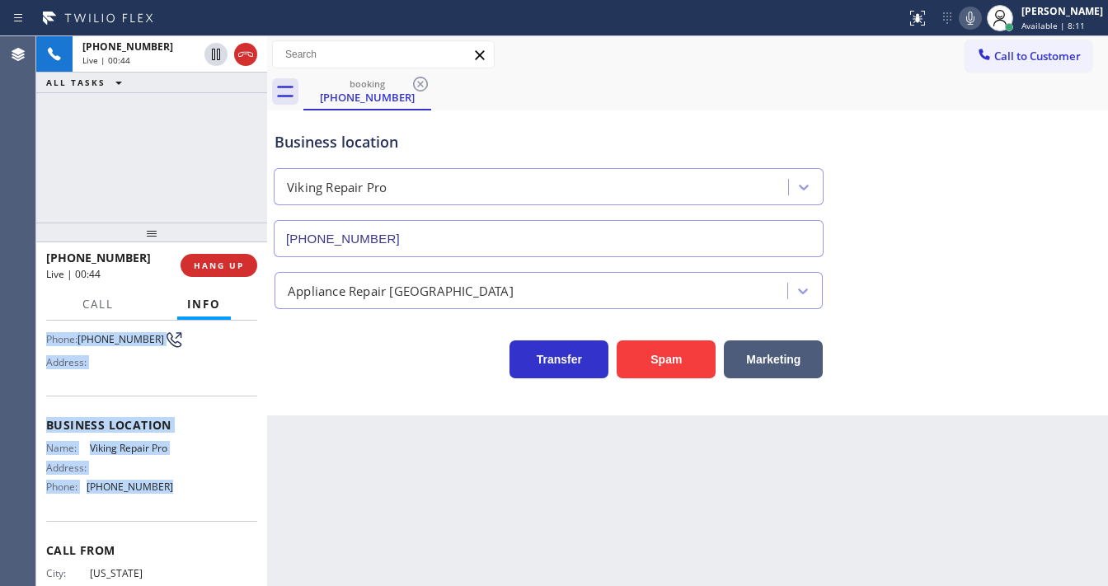
drag, startPoint x: 46, startPoint y: 419, endPoint x: 177, endPoint y: 484, distance: 146.4
click at [177, 484] on div "Context Queue: [Test] All Priority: 1 Customer Name: [PHONE_NUMBER] Phone: [PHO…" at bounding box center [151, 420] width 211 height 452
copy div "Customer Name: [PHONE_NUMBER] Phone: [PHONE_NUMBER] Address: Business location …"
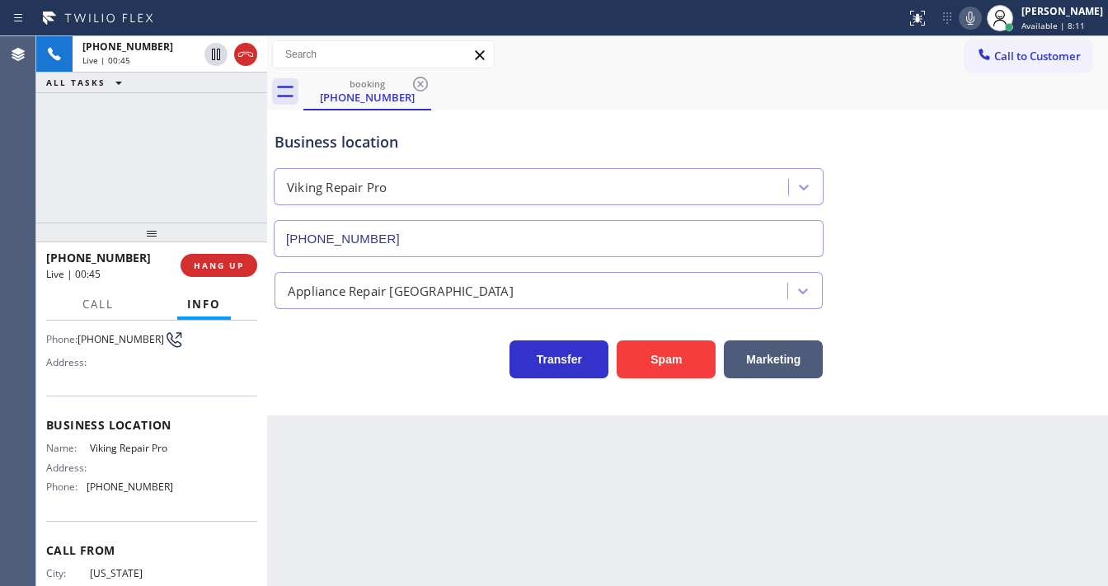
click at [181, 175] on div "[PHONE_NUMBER] Live | 00:45 ALL TASKS ALL TASKS ACTIVE TASKS TASKS IN WRAP UP" at bounding box center [151, 129] width 231 height 186
click at [97, 159] on div "[PHONE_NUMBER] Live | 00:46 ALL TASKS ALL TASKS ACTIVE TASKS TASKS IN WRAP UP" at bounding box center [151, 129] width 231 height 186
drag, startPoint x: 265, startPoint y: 140, endPoint x: 226, endPoint y: 139, distance: 39.6
click at [226, 139] on div "[PHONE_NUMBER] Live | 05:14 ALL TASKS ALL TASKS ACTIVE TASKS TASKS IN WRAP UP […" at bounding box center [572, 311] width 1072 height 550
drag, startPoint x: 265, startPoint y: 172, endPoint x: 213, endPoint y: 172, distance: 52.8
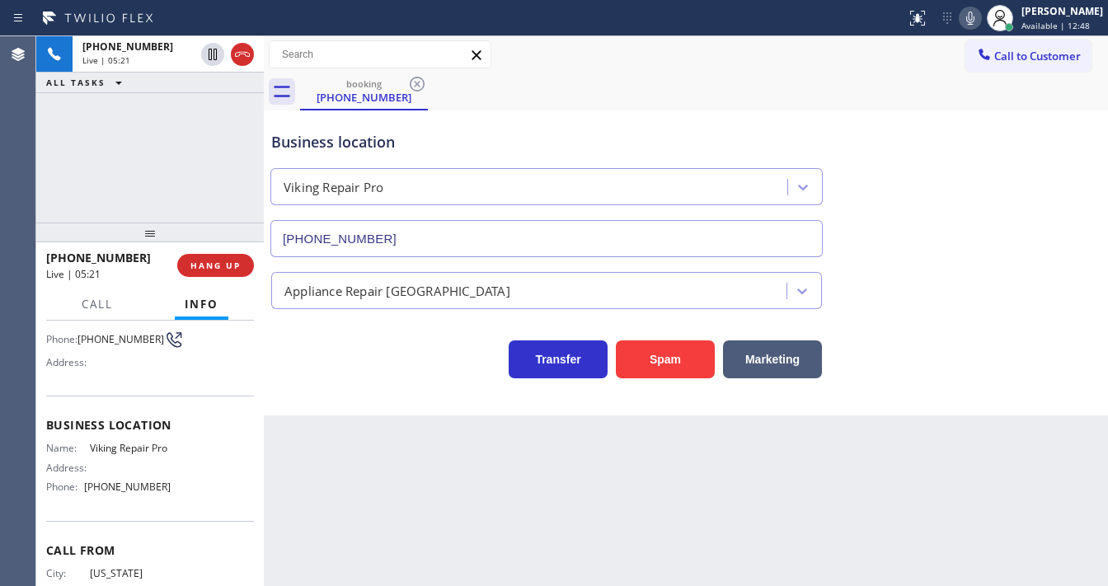
click at [213, 172] on div "[PHONE_NUMBER] Live | 05:21 ALL TASKS ALL TASKS ACTIVE TASKS TASKS IN WRAP UP […" at bounding box center [572, 311] width 1072 height 550
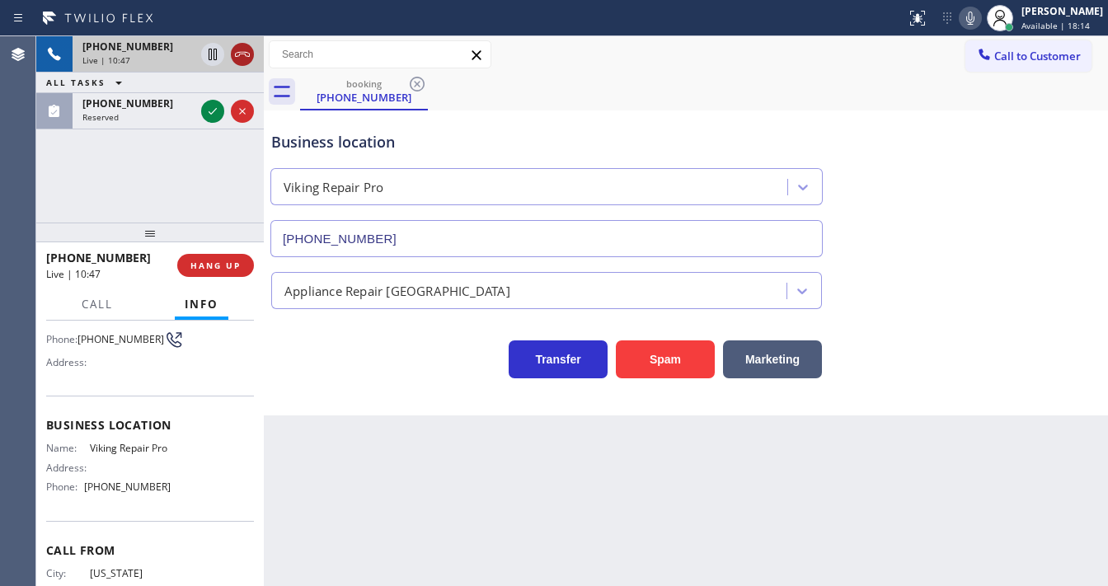
click at [241, 53] on icon at bounding box center [243, 55] width 20 height 20
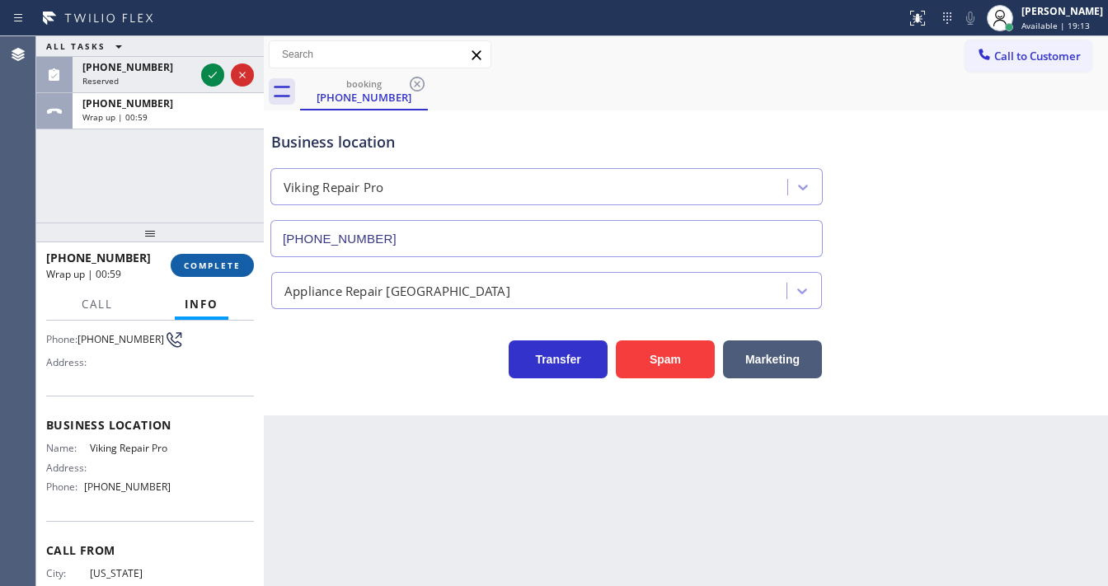
click at [207, 257] on button "COMPLETE" at bounding box center [212, 265] width 83 height 23
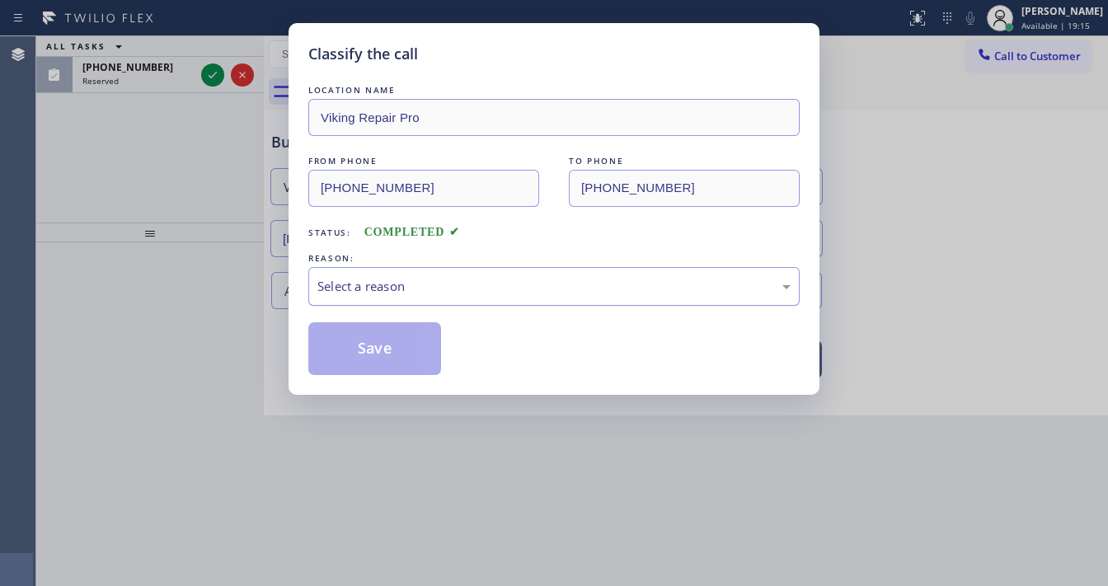
click at [342, 279] on div "Select a reason" at bounding box center [553, 286] width 473 height 19
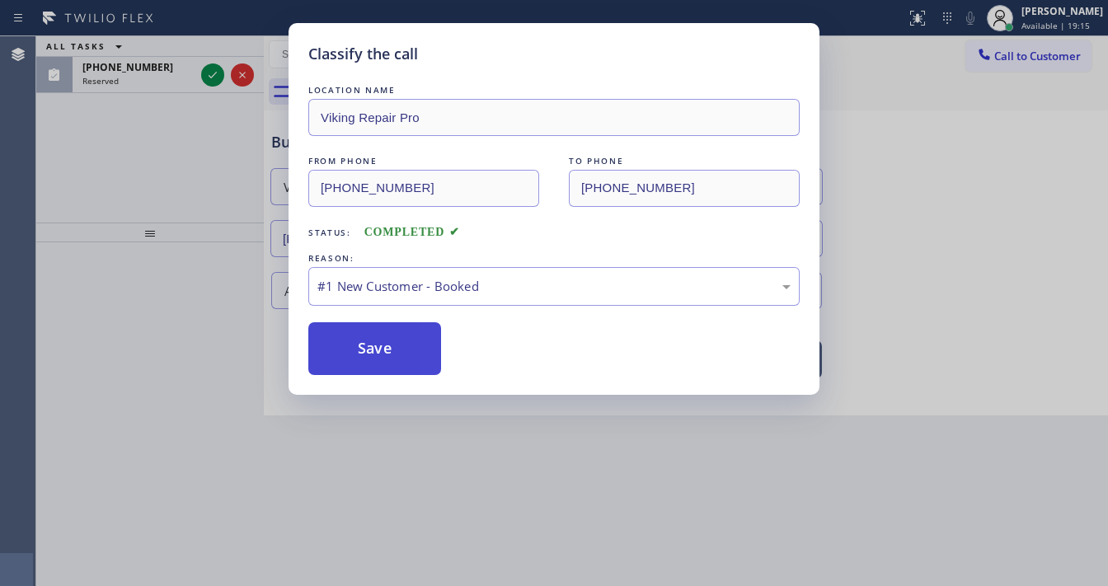
click at [355, 340] on button "Save" at bounding box center [374, 348] width 133 height 53
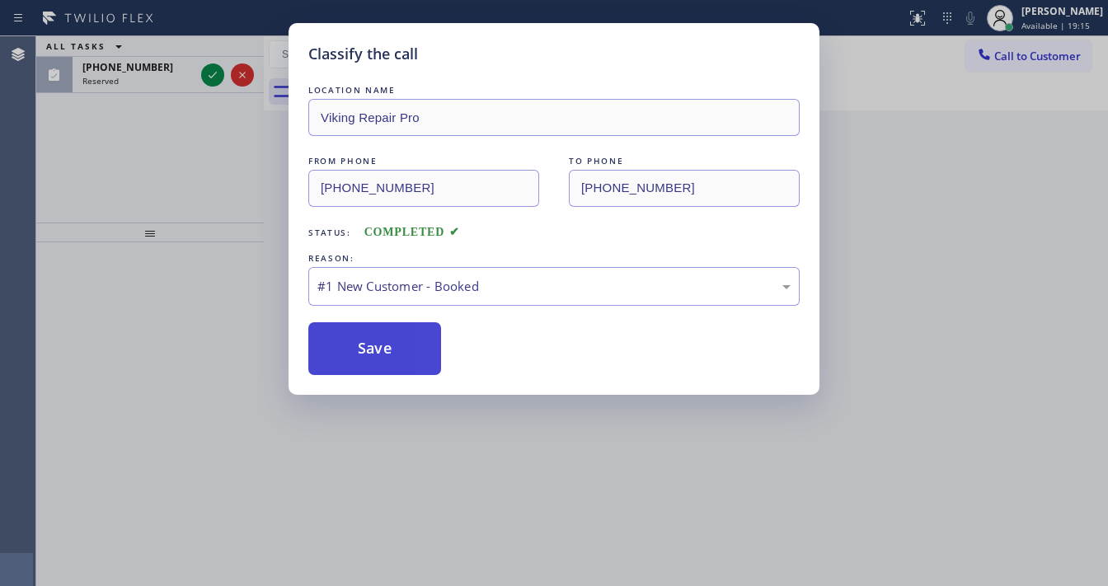
click at [356, 342] on button "Save" at bounding box center [374, 348] width 133 height 53
click at [155, 208] on div "Classify the call LOCATION NAME Viking Repair Pro FROM PHONE [PHONE_NUMBER] TO …" at bounding box center [554, 293] width 1108 height 586
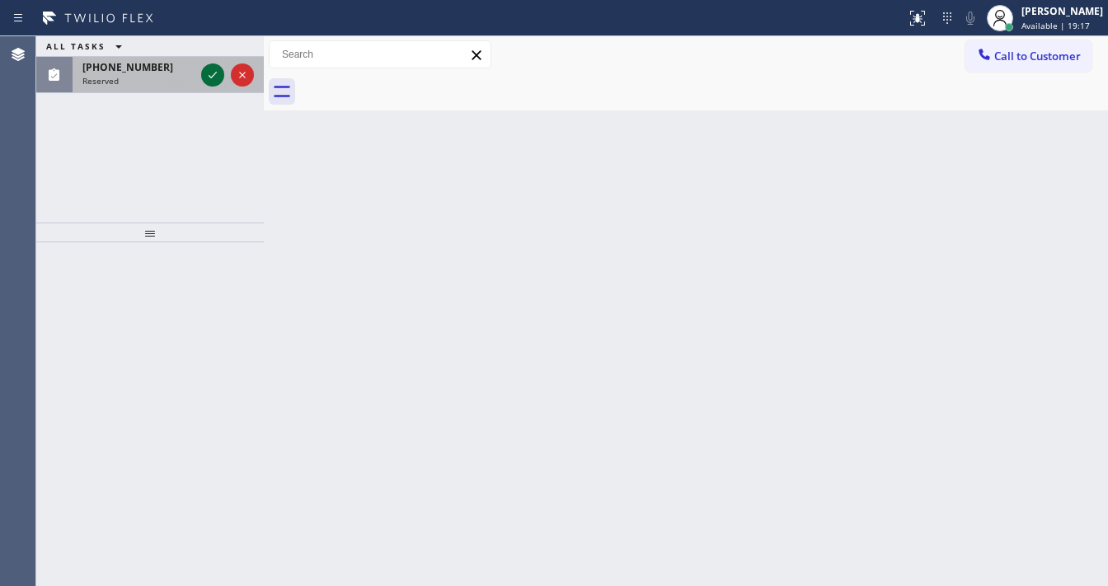
click at [207, 76] on icon at bounding box center [213, 75] width 20 height 20
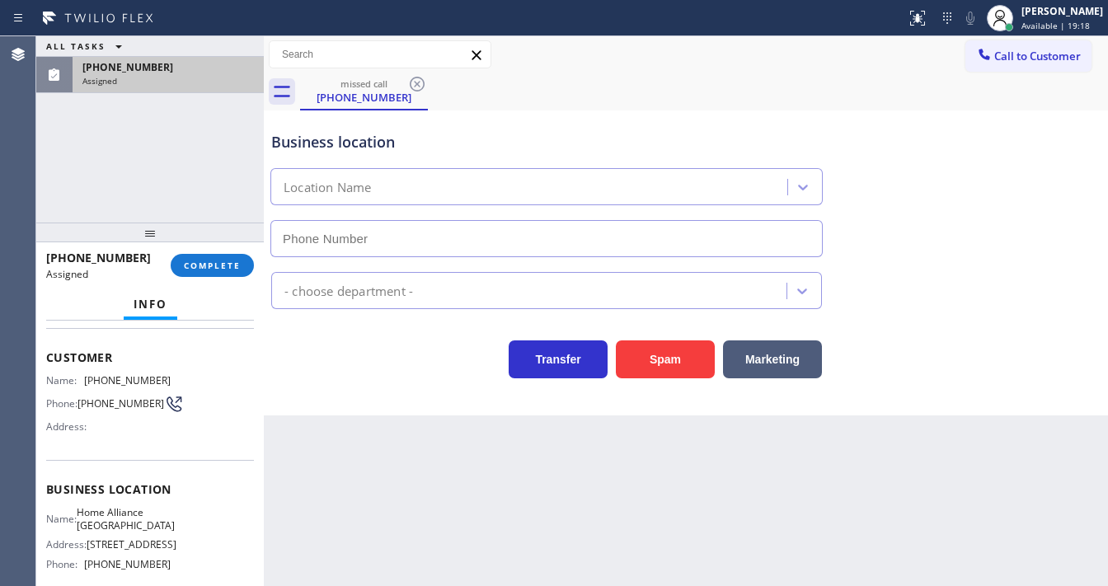
type input "[PHONE_NUMBER]"
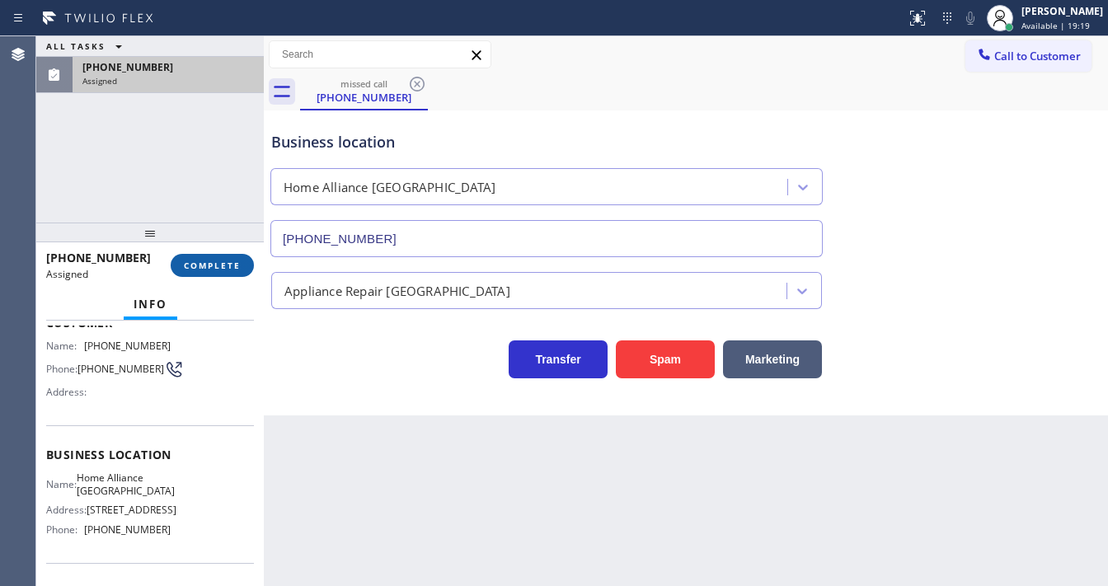
scroll to position [132, 0]
click at [201, 255] on button "COMPLETE" at bounding box center [212, 265] width 83 height 23
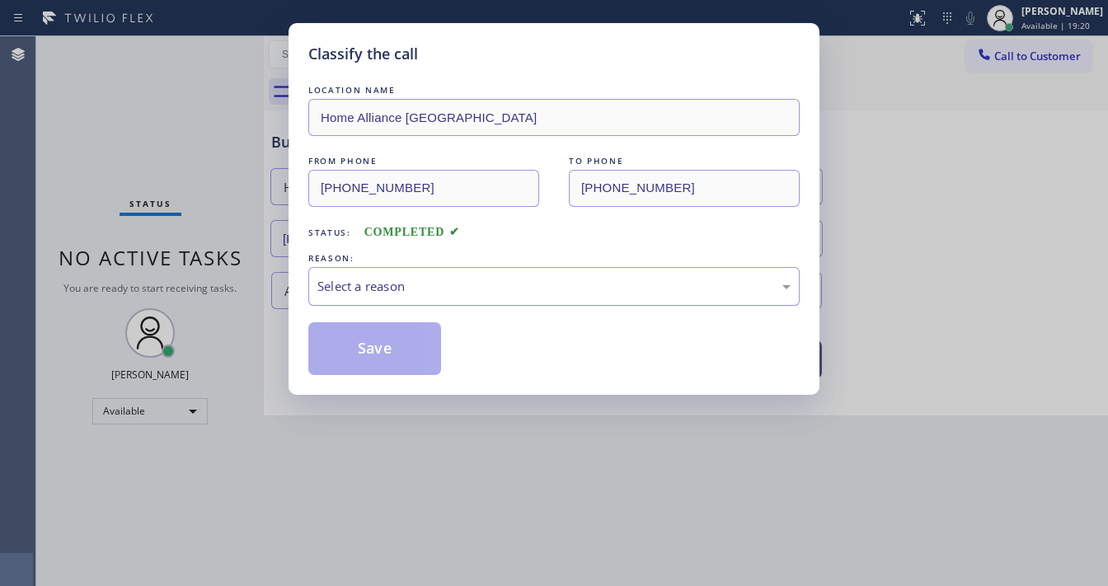
drag, startPoint x: 418, startPoint y: 284, endPoint x: 425, endPoint y: 297, distance: 14.7
click at [423, 290] on div "Select a reason" at bounding box center [553, 286] width 473 height 19
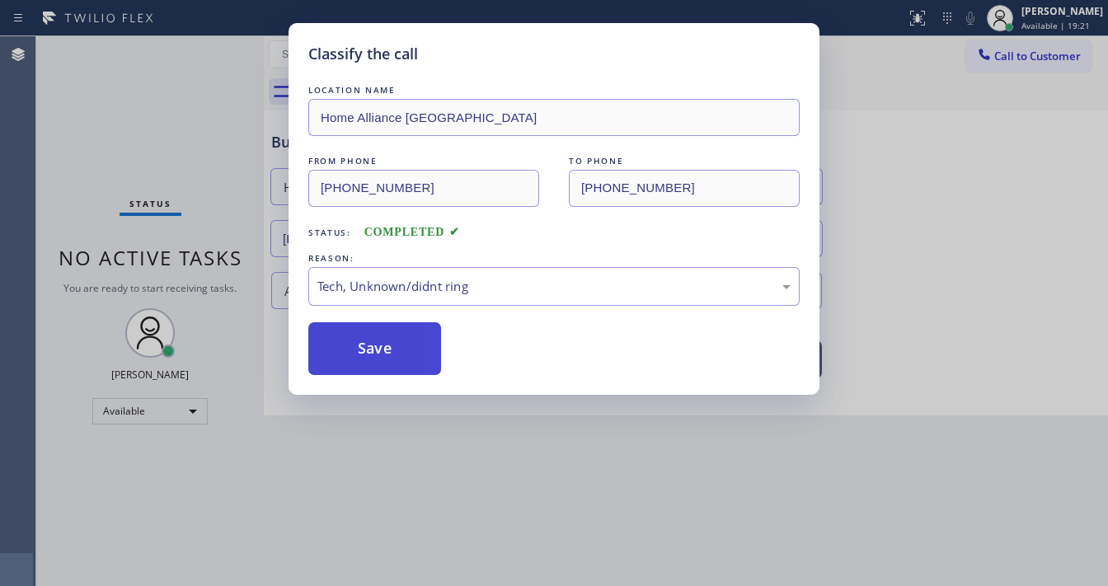
click at [383, 345] on button "Save" at bounding box center [374, 348] width 133 height 53
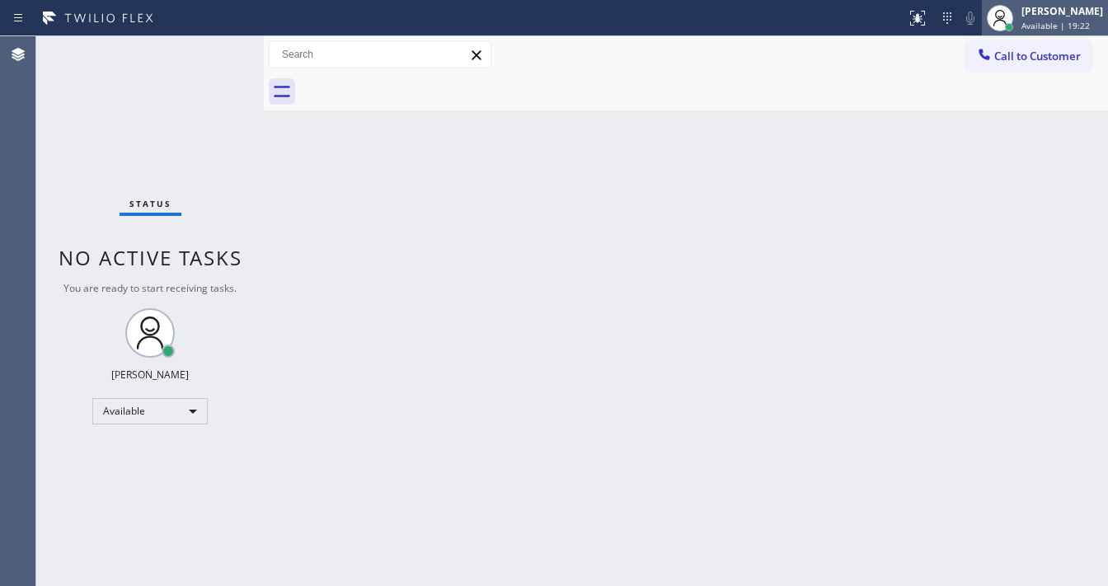
click at [1046, 26] on span "Available | 19:22" at bounding box center [1056, 26] width 68 height 12
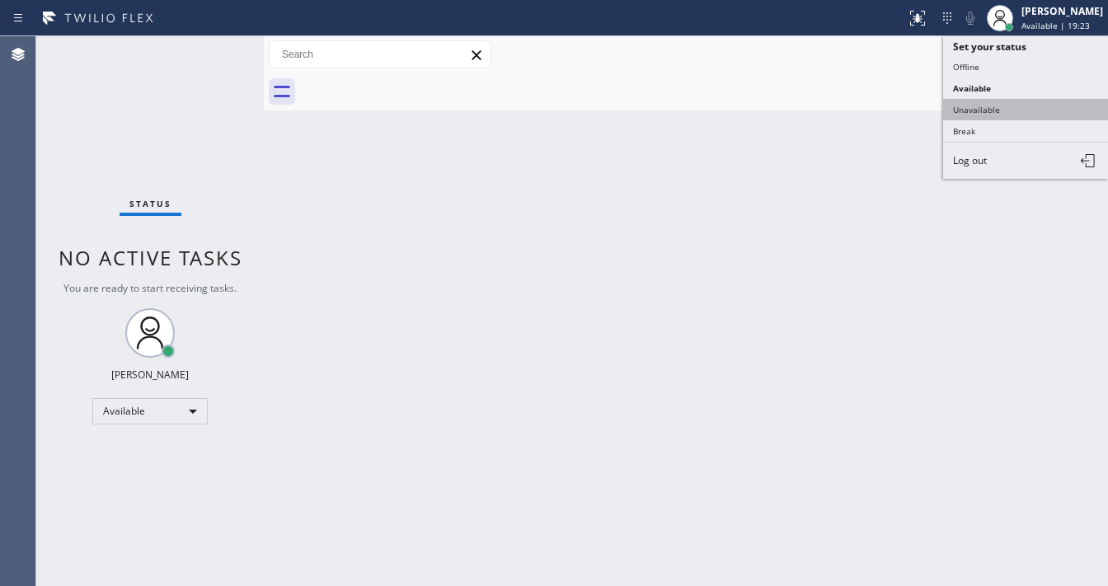
click at [981, 106] on button "Unavailable" at bounding box center [1025, 109] width 165 height 21
click at [719, 198] on div "Back to Dashboard Change Sender ID Customers Technicians Select a contact Outbo…" at bounding box center [686, 311] width 844 height 550
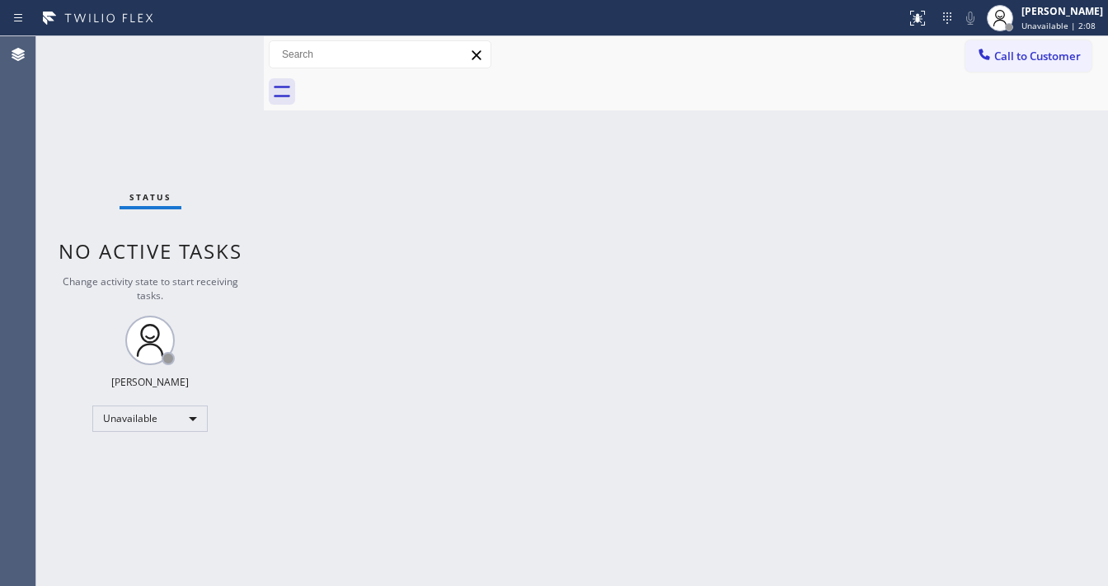
click at [63, 149] on div "Status No active tasks Change activity state to start receiving tasks. [PERSON_…" at bounding box center [150, 311] width 228 height 550
click at [142, 412] on div "Unavailable" at bounding box center [149, 419] width 115 height 26
click at [129, 458] on li "Available" at bounding box center [149, 461] width 112 height 20
drag, startPoint x: 497, startPoint y: 458, endPoint x: 516, endPoint y: 562, distance: 106.4
click at [498, 458] on div "Back to Dashboard Change Sender ID Customers Technicians Select a contact Outbo…" at bounding box center [686, 311] width 844 height 550
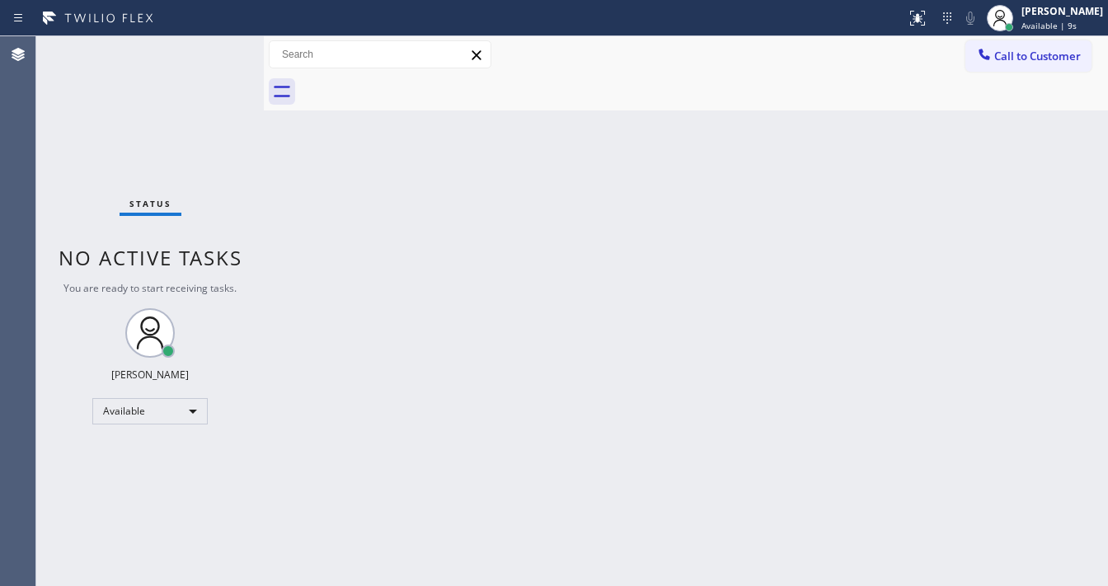
click at [88, 204] on div "Status No active tasks You are ready to start receiving tasks. [PERSON_NAME]" at bounding box center [150, 311] width 228 height 550
click at [78, 145] on div "Status No active tasks You are ready to start receiving tasks. [PERSON_NAME]" at bounding box center [150, 311] width 228 height 550
click at [41, 159] on div "Status No active tasks You are ready to start receiving tasks. [PERSON_NAME]" at bounding box center [150, 311] width 228 height 550
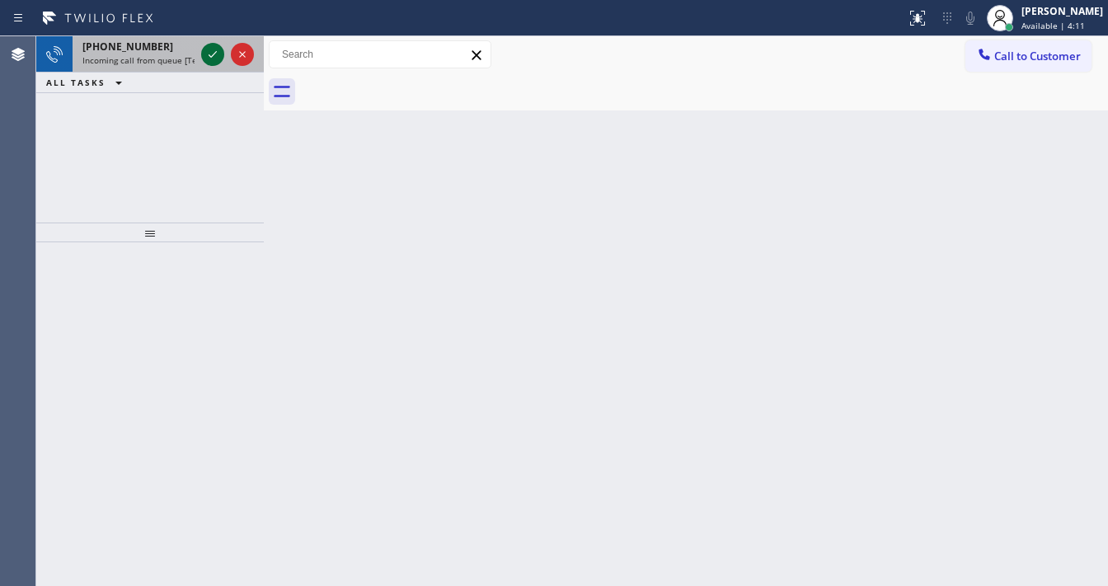
click at [204, 56] on icon at bounding box center [213, 55] width 20 height 20
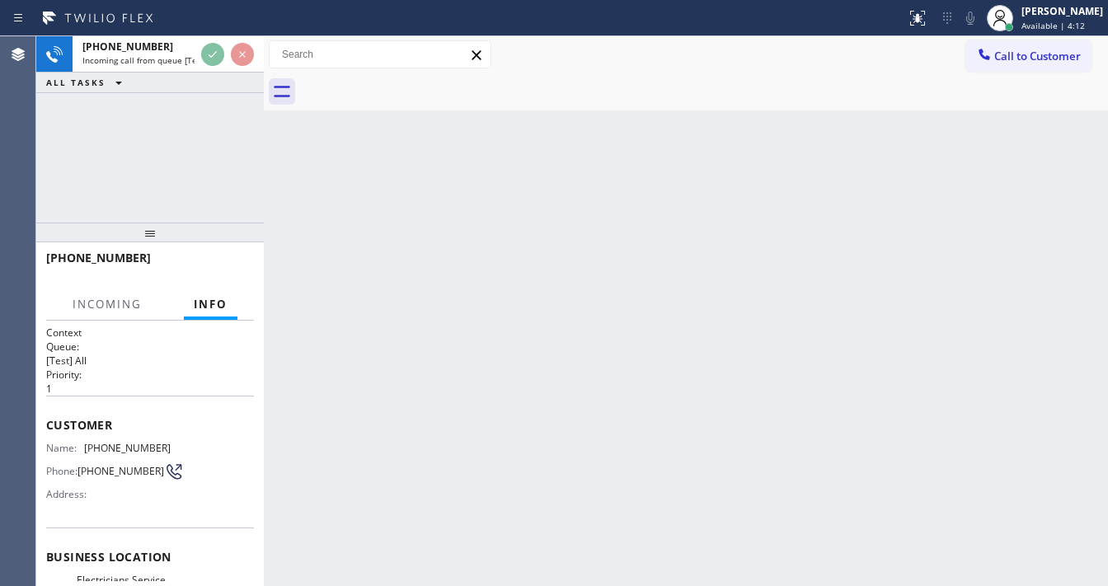
scroll to position [132, 0]
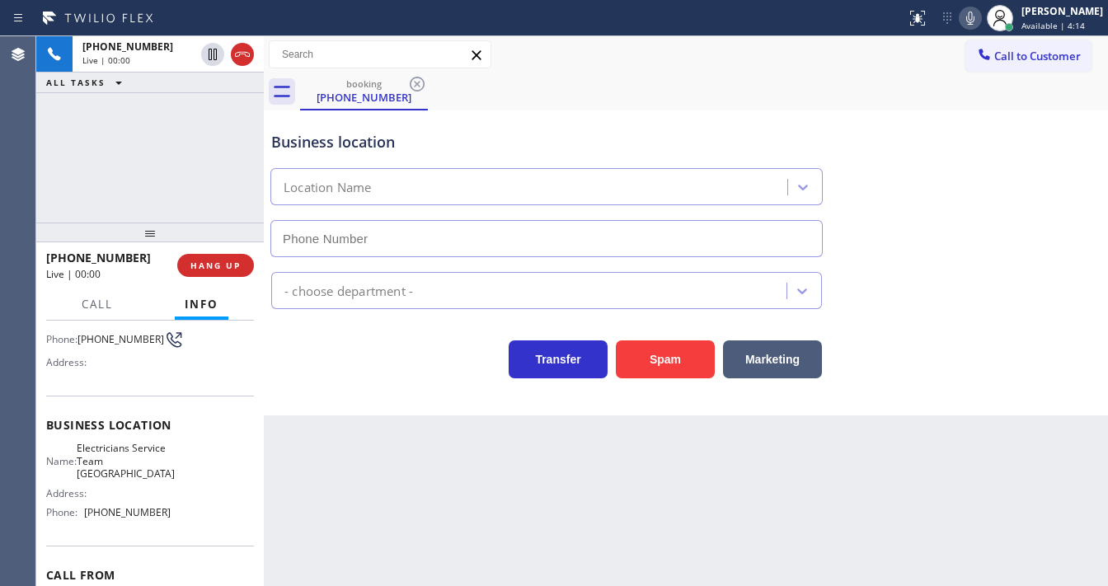
type input "[PHONE_NUMBER]"
click at [97, 413] on div "Business location Name: Electricians Service Team [GEOGRAPHIC_DATA] Address: Ph…" at bounding box center [150, 471] width 208 height 150
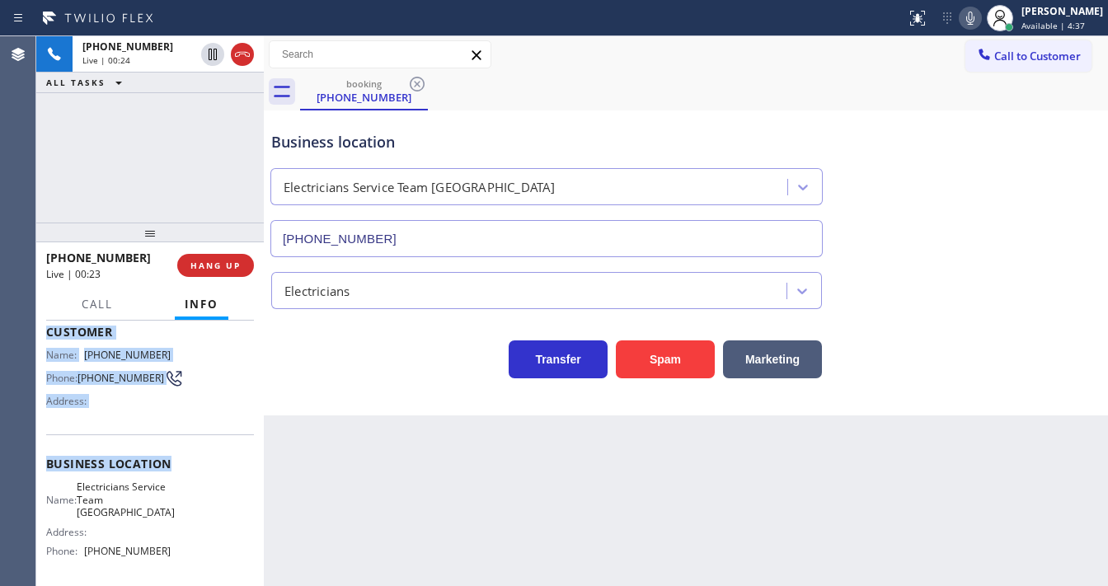
scroll to position [198, 0]
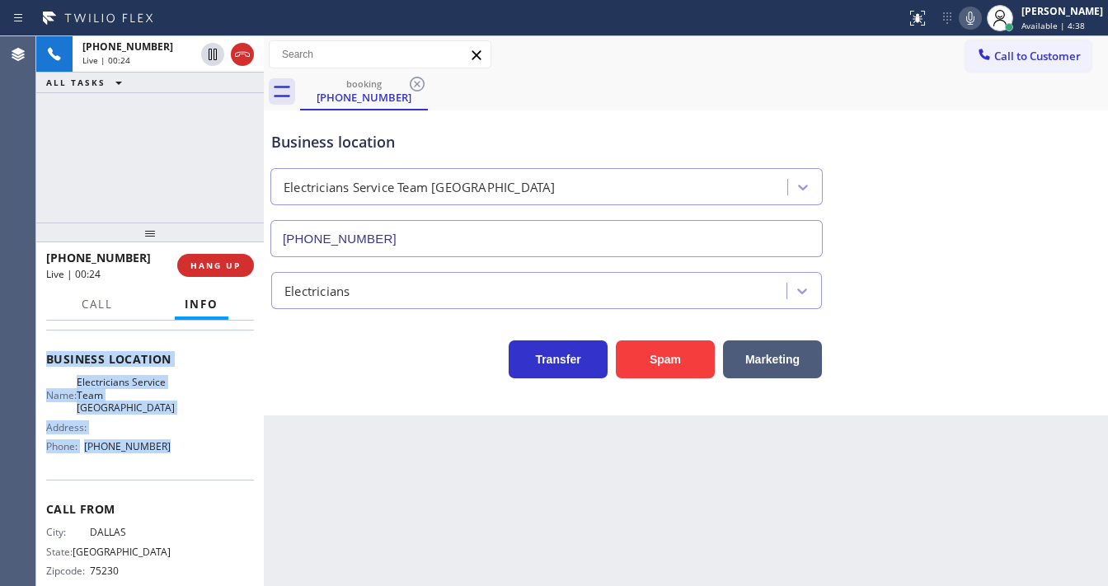
drag, startPoint x: 43, startPoint y: 352, endPoint x: 188, endPoint y: 460, distance: 180.9
click at [188, 460] on div "Context Queue: [Test] All Priority: 1 Customer Name: [PHONE_NUMBER] Phone: [PHO…" at bounding box center [150, 453] width 228 height 265
copy div "Customer Name: [PHONE_NUMBER] Phone: [PHONE_NUMBER] Address: Business location …"
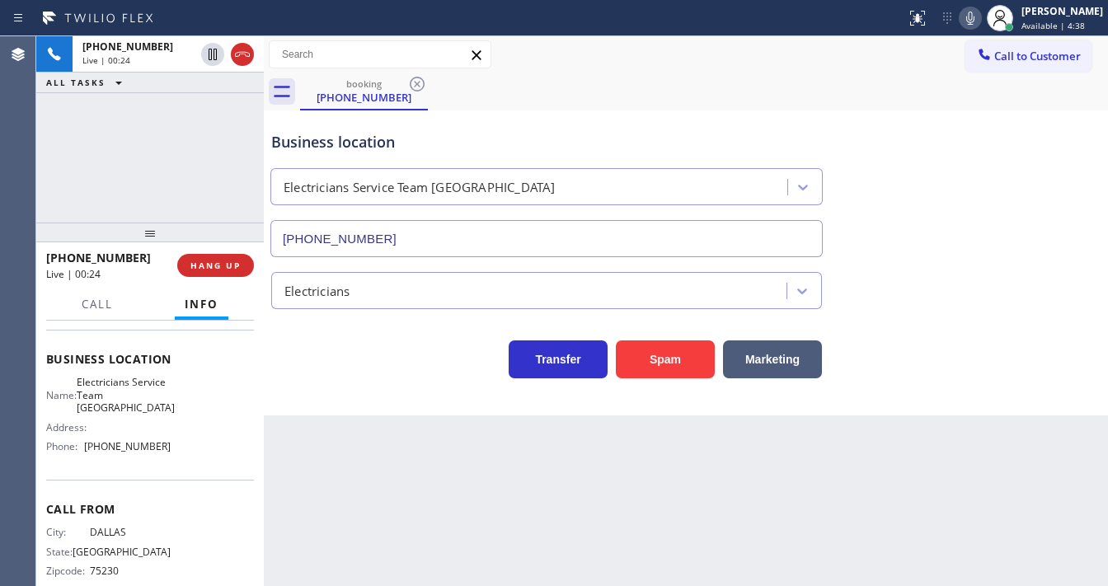
click at [145, 177] on div "[PHONE_NUMBER] Live | 00:24 ALL TASKS ALL TASKS ACTIVE TASKS TASKS IN WRAP UP" at bounding box center [150, 129] width 228 height 186
click at [106, 139] on div "[PHONE_NUMBER] Live | 01:56 ALL TASKS ALL TASKS ACTIVE TASKS TASKS IN WRAP UP" at bounding box center [150, 129] width 228 height 186
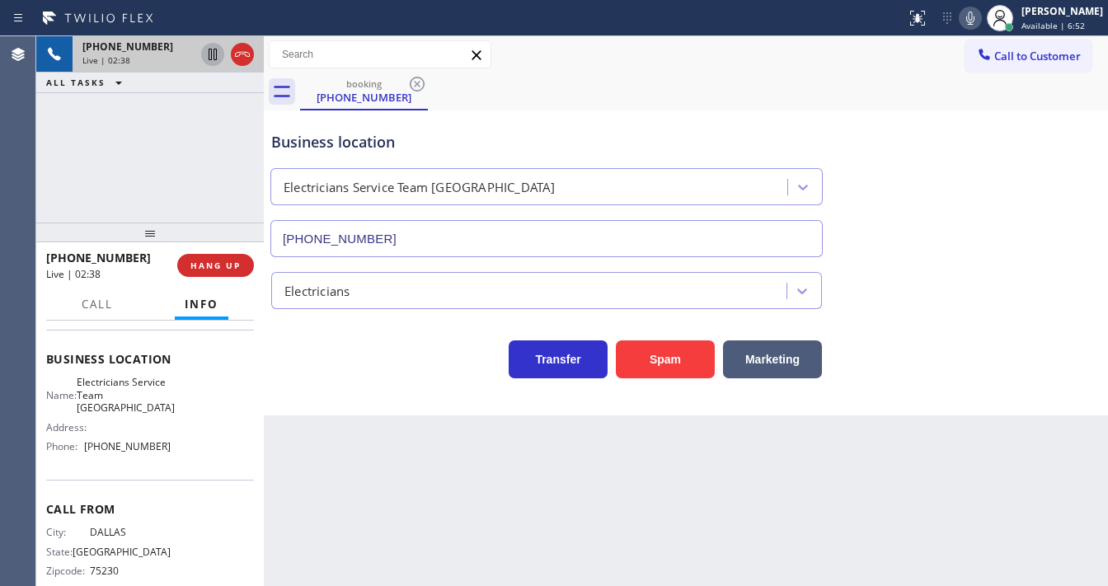
click at [211, 51] on icon at bounding box center [213, 55] width 20 height 20
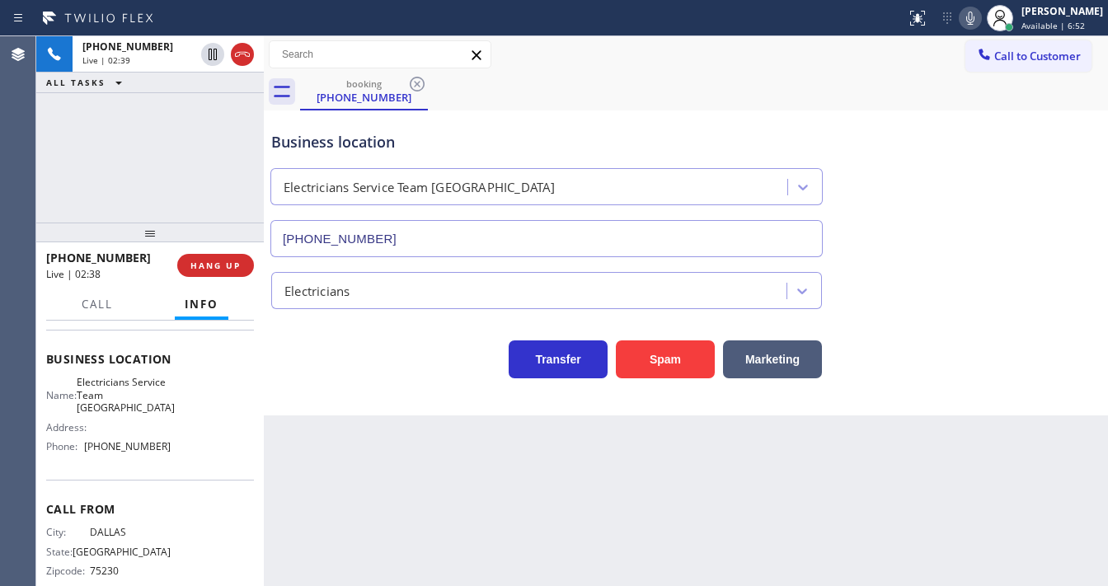
click at [975, 16] on icon at bounding box center [971, 18] width 20 height 20
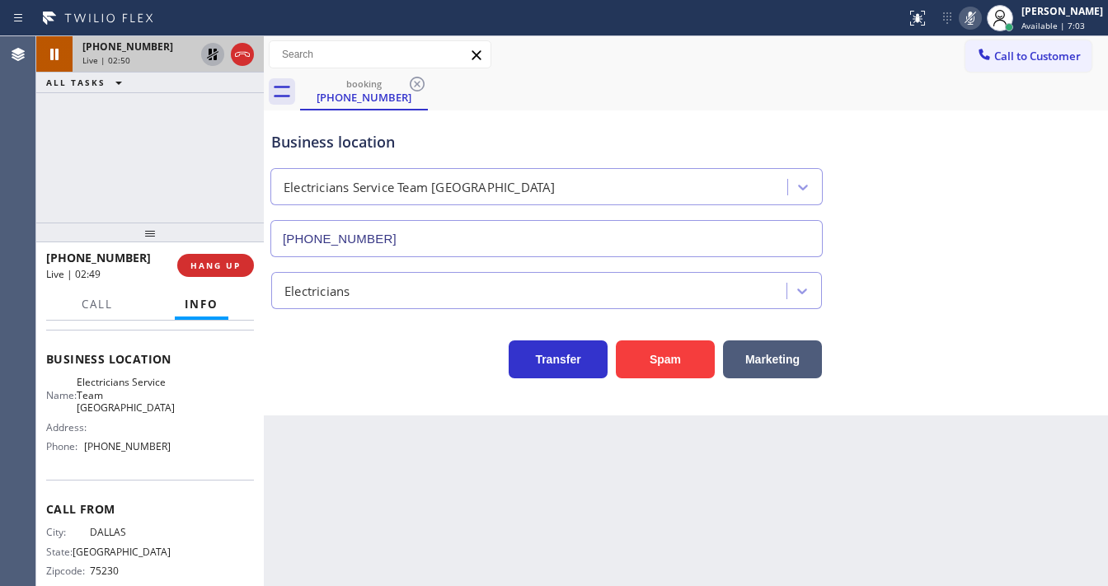
drag, startPoint x: 211, startPoint y: 56, endPoint x: 244, endPoint y: 55, distance: 33.0
click at [211, 56] on icon at bounding box center [213, 55] width 20 height 20
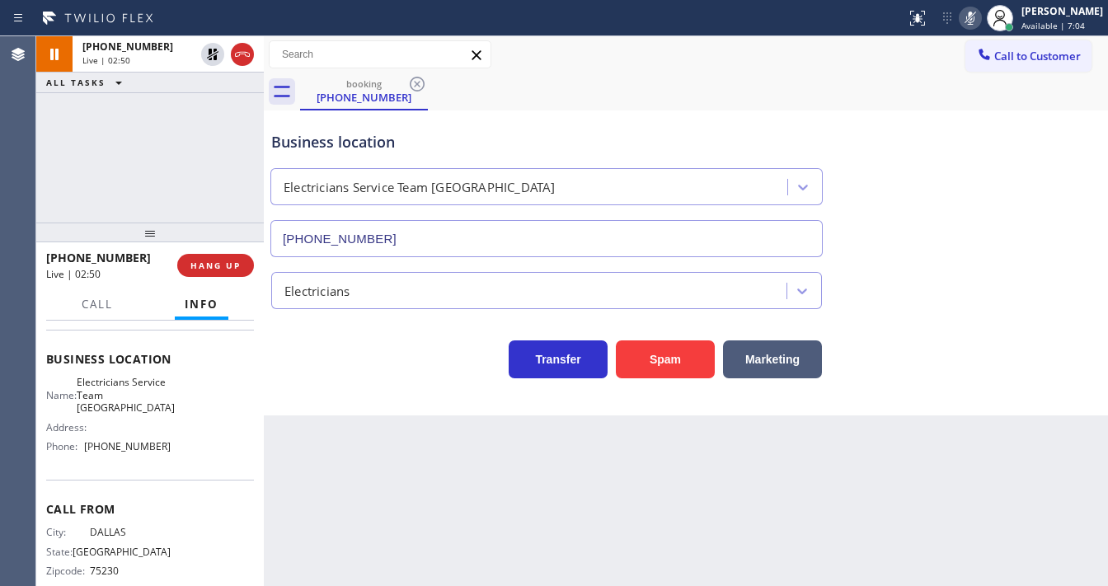
click at [974, 21] on icon at bounding box center [971, 18] width 20 height 20
click at [122, 175] on div "[PHONE_NUMBER] Live | 03:02 ALL TASKS ALL TASKS ACTIVE TASKS TASKS IN WRAP UP" at bounding box center [150, 129] width 228 height 186
click at [975, 15] on icon at bounding box center [971, 18] width 20 height 20
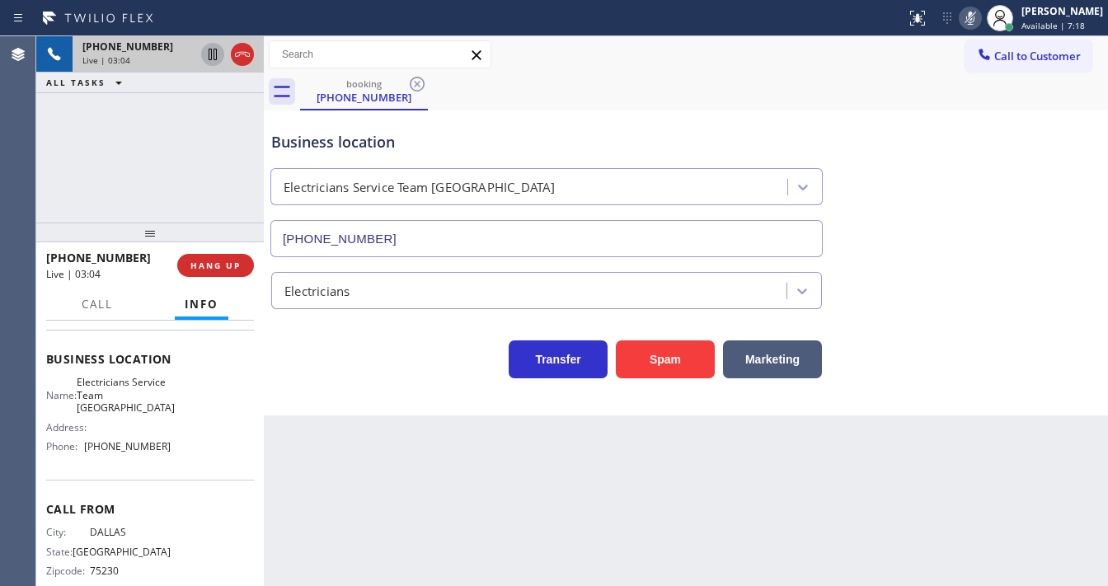
click at [212, 58] on icon at bounding box center [213, 55] width 20 height 20
click at [98, 165] on div "[PHONE_NUMBER] Live | 04:14 ALL TASKS ALL TASKS ACTIVE TASKS TASKS IN WRAP UP" at bounding box center [150, 129] width 228 height 186
drag, startPoint x: 41, startPoint y: 172, endPoint x: 228, endPoint y: 341, distance: 251.6
click at [41, 172] on div "[PHONE_NUMBER] Live | 05:49 ALL TASKS ALL TASKS ACTIVE TASKS TASKS IN WRAP UP" at bounding box center [150, 129] width 228 height 186
click at [36, 139] on div "[PHONE_NUMBER] Live | 06:14 ALL TASKS ALL TASKS ACTIVE TASKS TASKS IN WRAP UP" at bounding box center [150, 129] width 228 height 186
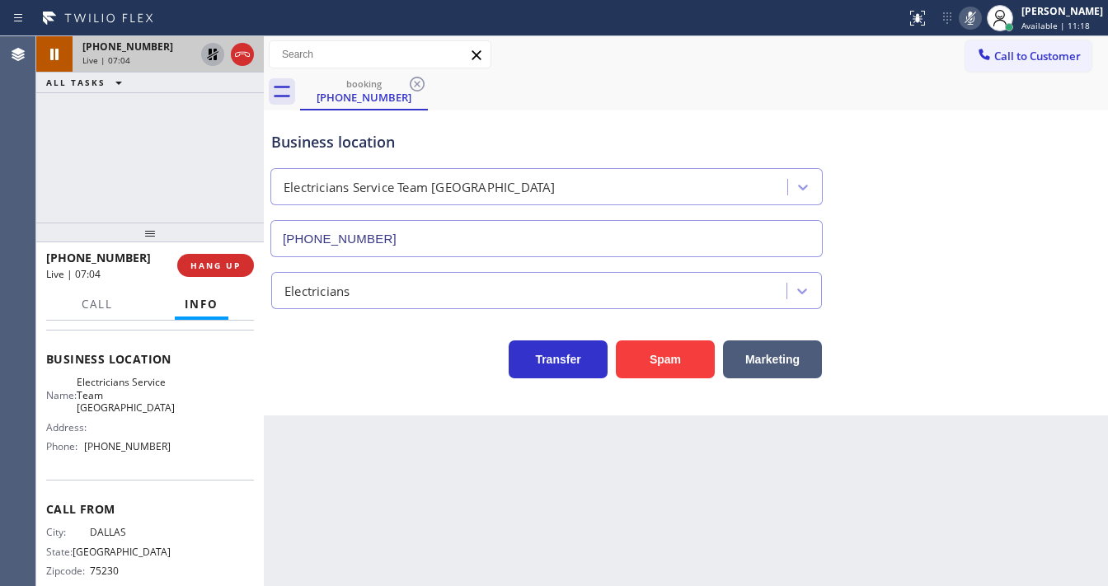
click at [218, 53] on icon at bounding box center [213, 55] width 20 height 20
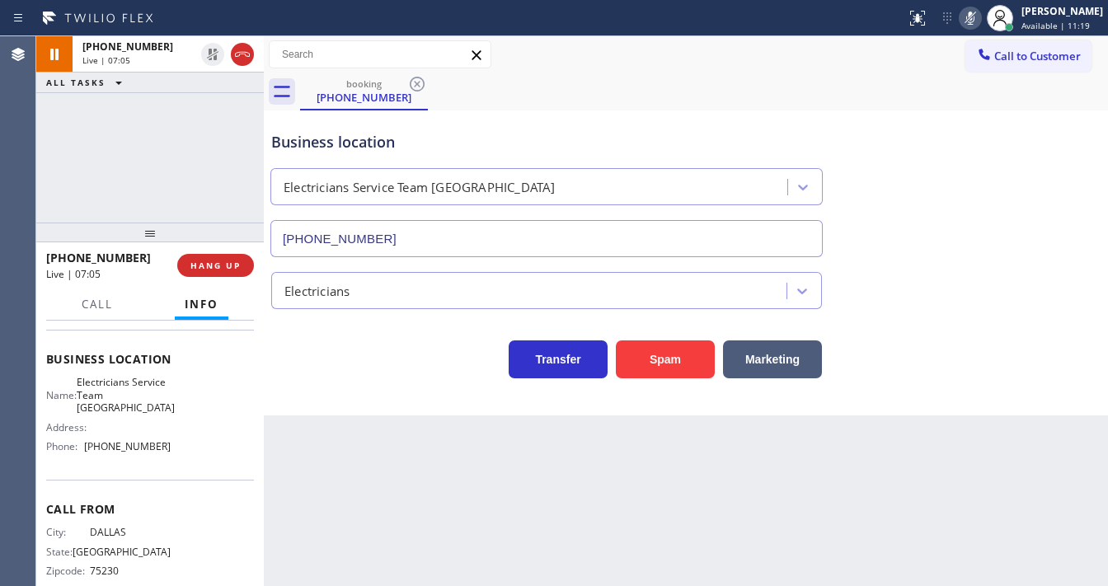
click at [975, 21] on icon at bounding box center [971, 18] width 20 height 20
click at [171, 125] on div "[PHONE_NUMBER] Live | 07:06 ALL TASKS ALL TASKS ACTIVE TASKS TASKS IN WRAP UP" at bounding box center [150, 129] width 228 height 186
click at [912, 97] on div "booking [PHONE_NUMBER]" at bounding box center [704, 91] width 808 height 37
click at [1035, 155] on div "Business location Electricians Service Team [GEOGRAPHIC_DATA] [PHONE_NUMBER]" at bounding box center [686, 182] width 836 height 149
click at [975, 22] on icon at bounding box center [971, 18] width 20 height 20
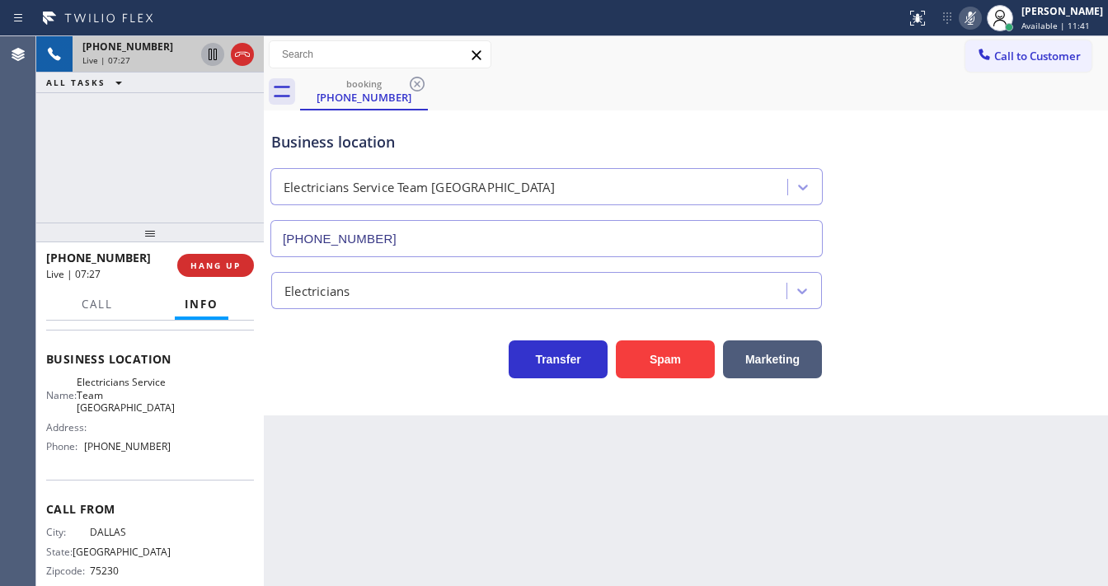
click at [211, 56] on icon at bounding box center [213, 55] width 8 height 12
click at [32, 157] on div "Agent Desktop" at bounding box center [17, 311] width 35 height 550
click at [211, 59] on icon at bounding box center [213, 55] width 20 height 20
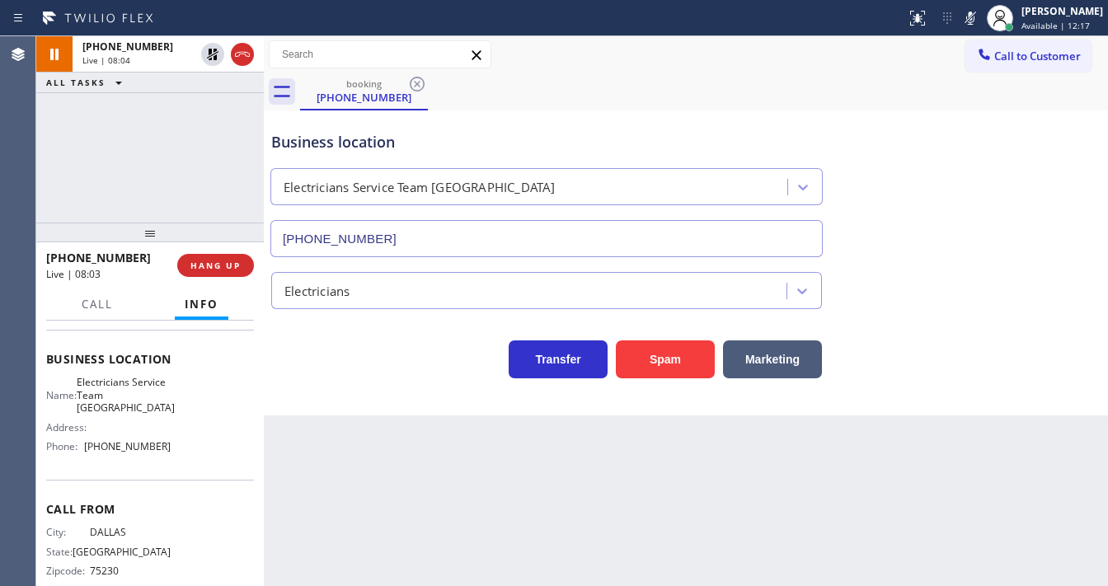
drag, startPoint x: 985, startPoint y: 21, endPoint x: 933, endPoint y: 38, distance: 54.5
click at [980, 21] on icon at bounding box center [971, 18] width 20 height 20
click at [139, 155] on div "[PHONE_NUMBER] Live | 08:04 ALL TASKS ALL TASKS ACTIVE TASKS TASKS IN WRAP UP" at bounding box center [150, 129] width 228 height 186
click at [89, 194] on div "[PHONE_NUMBER] Live | 08:59 ALL TASKS ALL TASKS ACTIVE TASKS TASKS IN WRAP UP" at bounding box center [150, 129] width 228 height 186
click at [131, 186] on div "[PHONE_NUMBER] Live | 09:01 ALL TASKS ALL TASKS ACTIVE TASKS TASKS IN WRAP UP" at bounding box center [150, 129] width 228 height 186
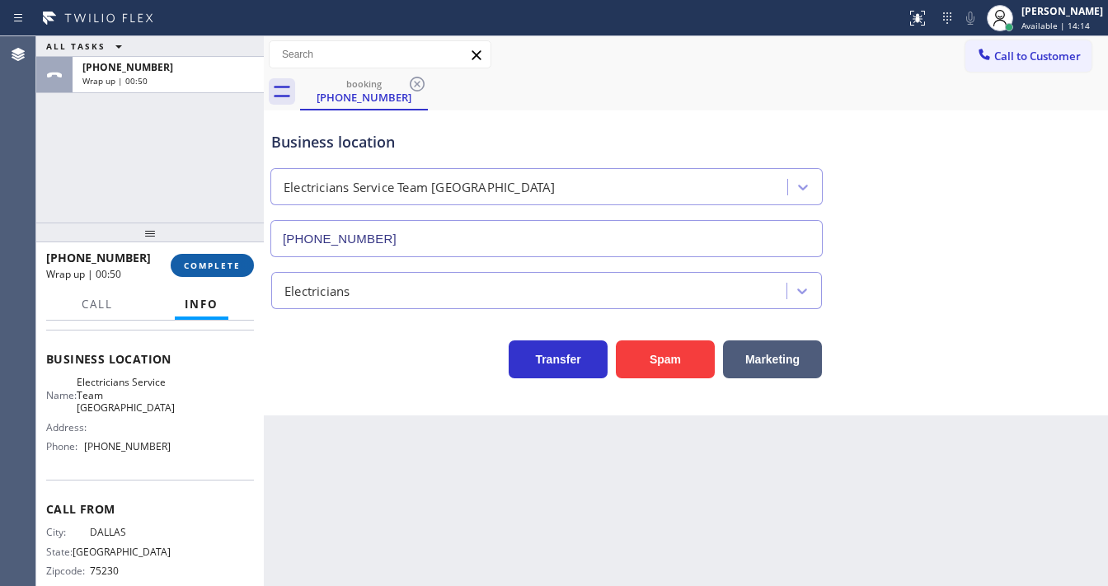
click at [201, 274] on button "COMPLETE" at bounding box center [212, 265] width 83 height 23
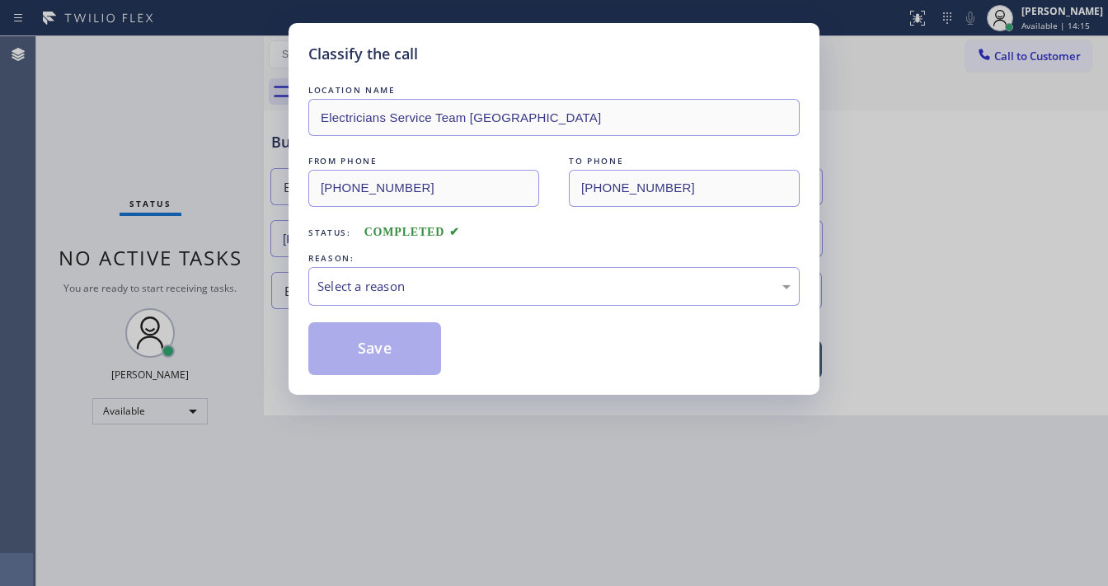
click at [411, 281] on div "Select a reason" at bounding box center [553, 286] width 473 height 19
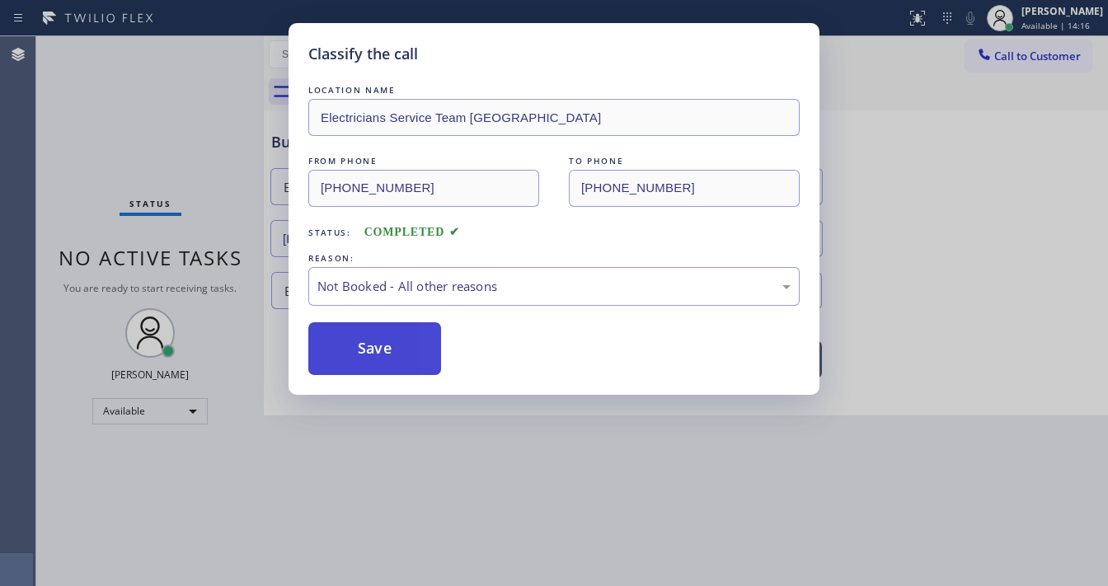
click at [396, 340] on button "Save" at bounding box center [374, 348] width 133 height 53
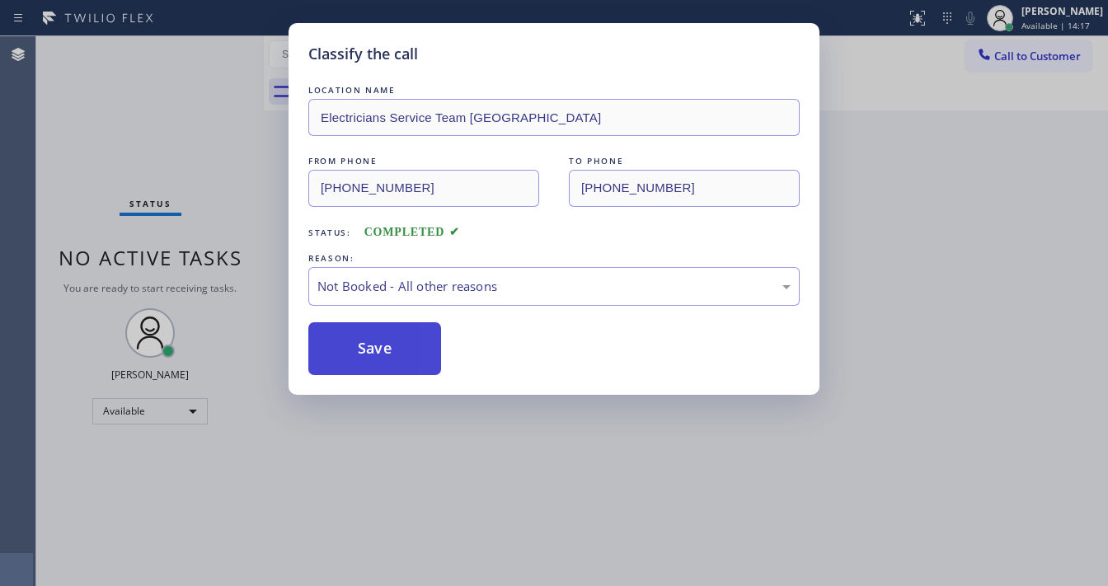
click at [396, 340] on button "Save" at bounding box center [374, 348] width 133 height 53
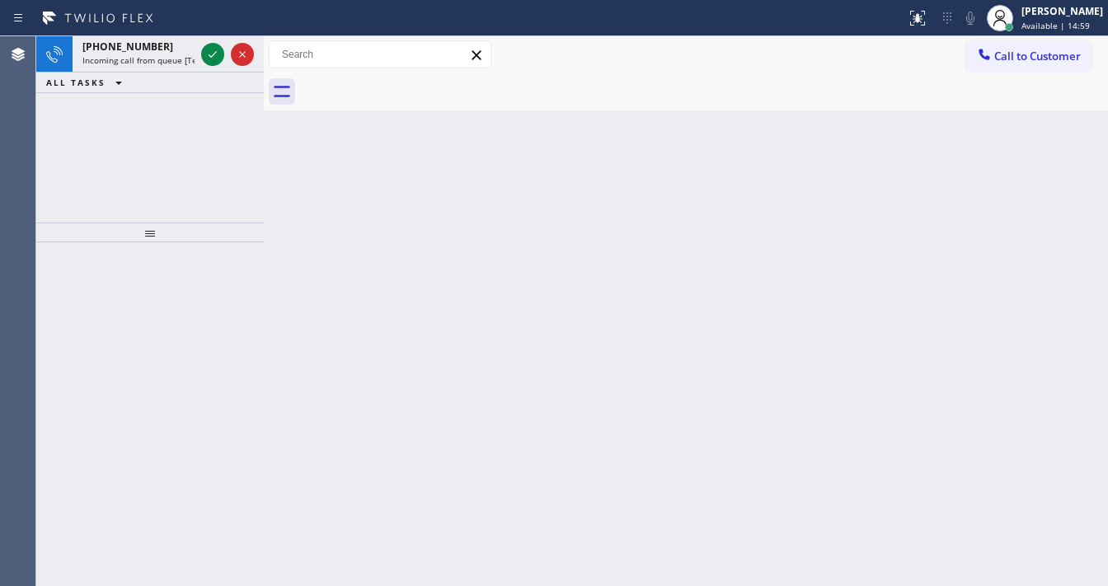
click at [37, 124] on div "Agent Desktop Classify the call LOCATION NAME Heating Masters [GEOGRAPHIC_DATA]…" at bounding box center [554, 311] width 1108 height 550
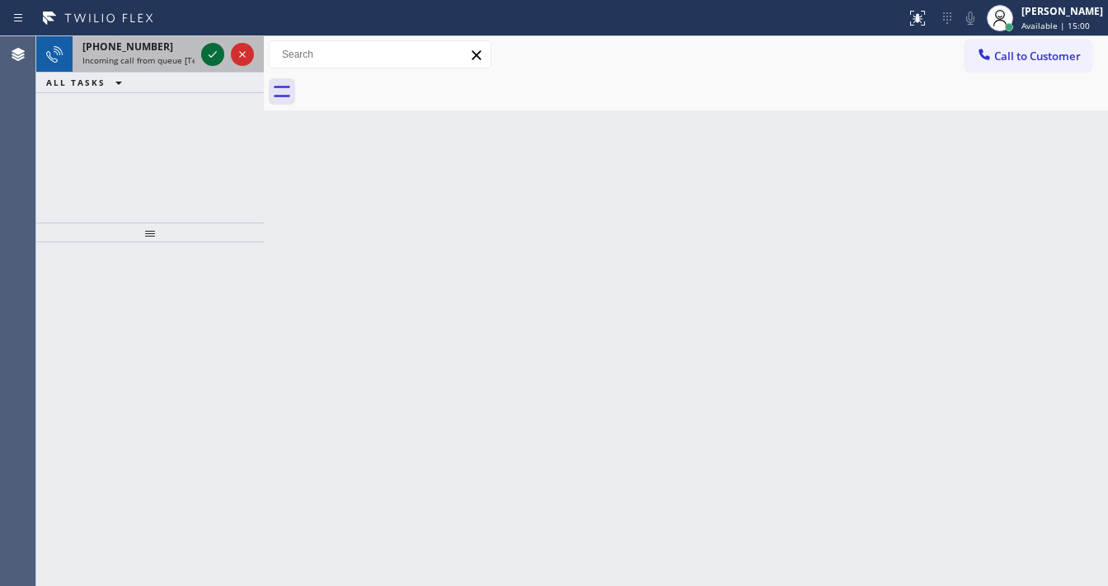
click at [203, 51] on icon at bounding box center [213, 55] width 20 height 20
click at [214, 56] on icon at bounding box center [213, 55] width 20 height 20
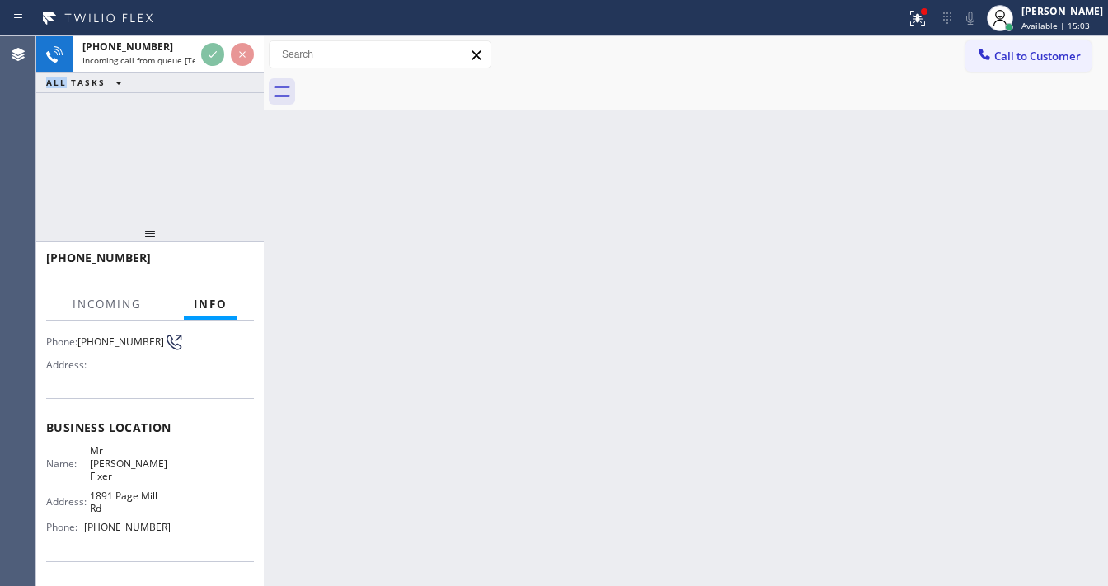
scroll to position [132, 0]
click at [928, 17] on icon at bounding box center [918, 18] width 20 height 20
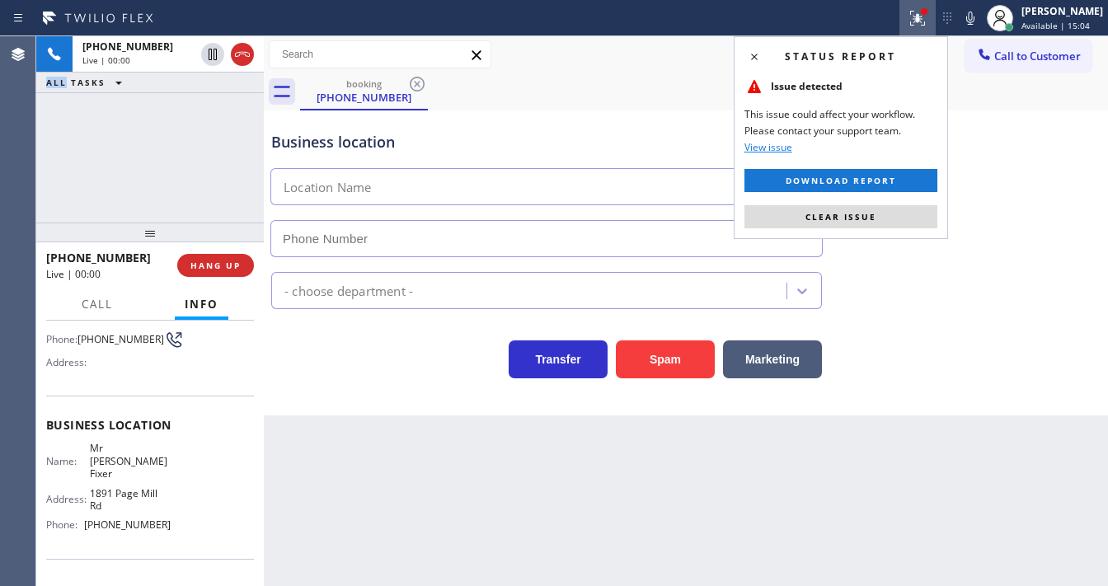
type input "[PHONE_NUMBER]"
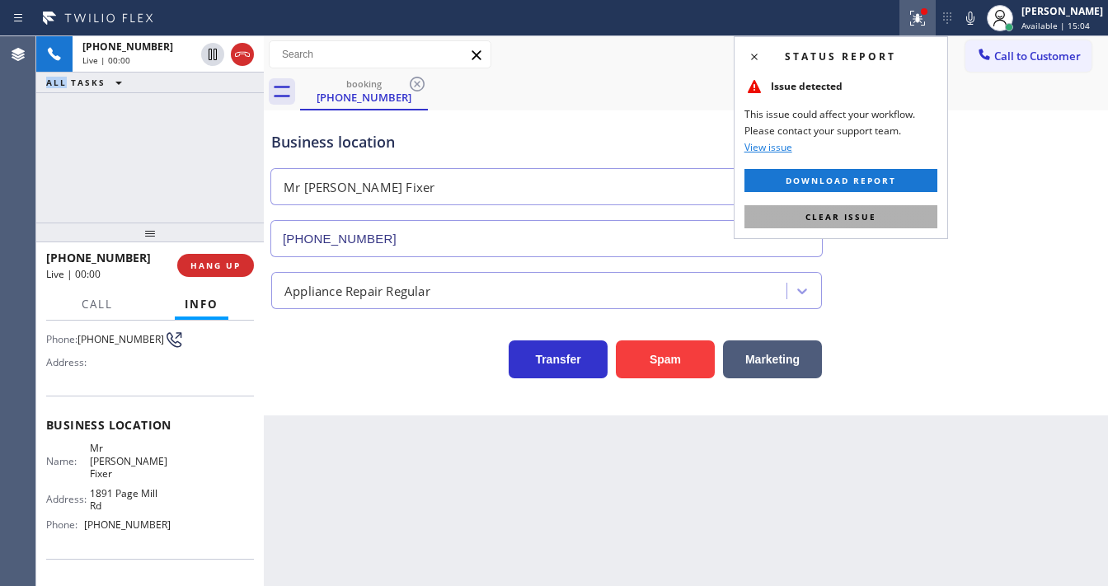
click at [877, 211] on button "Clear issue" at bounding box center [841, 216] width 193 height 23
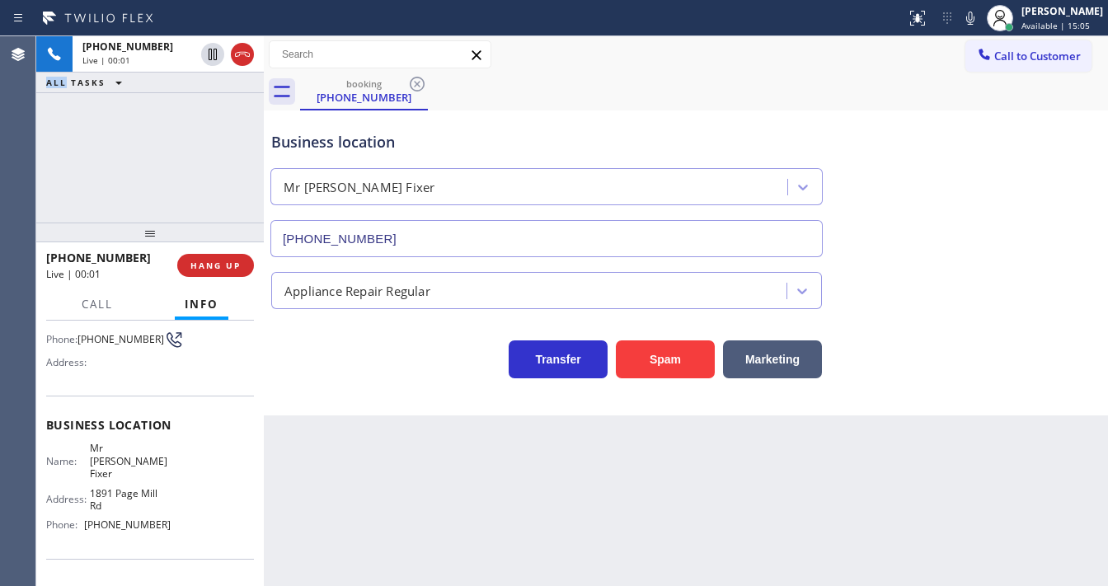
click at [132, 148] on div "[PHONE_NUMBER] Live | 00:01 ALL TASKS ALL TASKS ACTIVE TASKS TASKS IN WRAP UP" at bounding box center [150, 129] width 228 height 186
click at [135, 148] on div "[PHONE_NUMBER] Live | 00:02 ALL TASKS ALL TASKS ACTIVE TASKS TASKS IN WRAP UP" at bounding box center [150, 129] width 228 height 186
click at [44, 178] on div "[PHONE_NUMBER] Live | 00:04 ALL TASKS ALL TASKS ACTIVE TASKS TASKS IN WRAP UP" at bounding box center [150, 129] width 228 height 186
click at [175, 188] on div "[PHONE_NUMBER] Live | 00:24 ALL TASKS ALL TASKS ACTIVE TASKS TASKS IN WRAP UP" at bounding box center [150, 129] width 228 height 186
click at [93, 392] on div "Customer Name: [PHONE_NUMBER] Phone: [PHONE_NUMBER] Address:" at bounding box center [150, 330] width 208 height 132
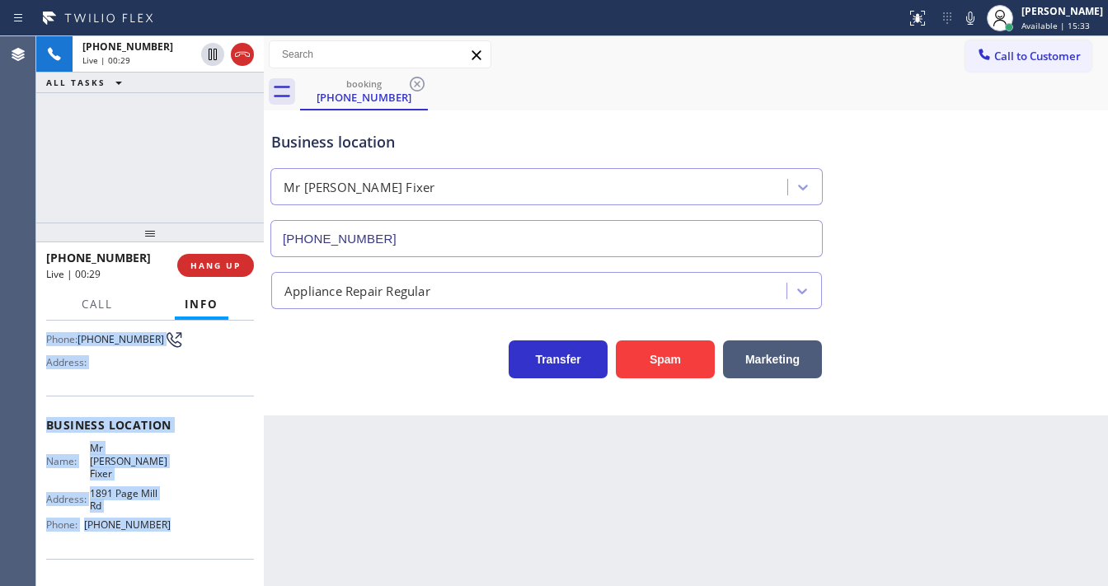
drag, startPoint x: 86, startPoint y: 436, endPoint x: 162, endPoint y: 349, distance: 116.3
click at [178, 515] on div "Context Queue: [Test] All Priority: 1 Customer Name: [PHONE_NUMBER] Phone: [PHO…" at bounding box center [150, 445] width 208 height 503
copy div "Customer Name: [PHONE_NUMBER] Phone: [PHONE_NUMBER] Address: Business location …"
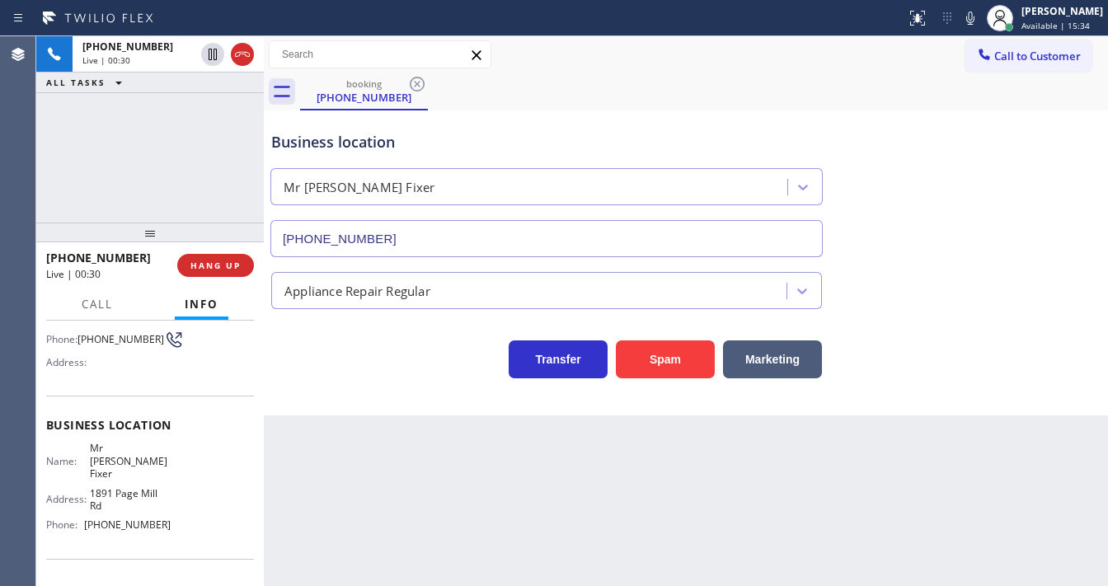
click at [162, 175] on div "[PHONE_NUMBER] Live | 00:30 ALL TASKS ALL TASKS ACTIVE TASKS TASKS IN WRAP UP" at bounding box center [150, 129] width 228 height 186
click at [156, 282] on div "[PHONE_NUMBER] Live | 00:57" at bounding box center [111, 265] width 131 height 43
drag, startPoint x: 264, startPoint y: 165, endPoint x: 218, endPoint y: 173, distance: 46.9
click at [218, 173] on div "[PHONE_NUMBER] Live | 03:59 ALL TASKS ALL TASKS ACTIVE TASKS TASKS IN WRAP UP […" at bounding box center [572, 311] width 1072 height 550
click at [208, 170] on div "[PHONE_NUMBER] Live | 04:00 ALL TASKS ALL TASKS ACTIVE TASKS TASKS IN WRAP UP" at bounding box center [150, 129] width 228 height 186
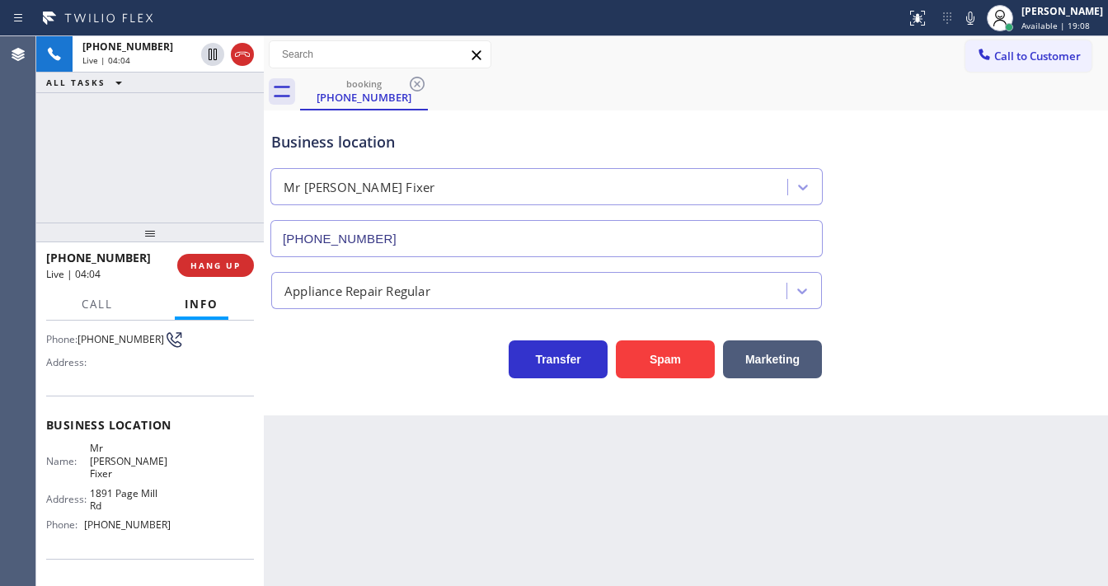
click at [125, 176] on div "[PHONE_NUMBER] Live | 04:04 ALL TASKS ALL TASKS ACTIVE TASKS TASKS IN WRAP UP" at bounding box center [150, 129] width 228 height 186
click at [977, 20] on icon at bounding box center [971, 18] width 20 height 20
click at [975, 15] on icon at bounding box center [970, 18] width 8 height 13
drag, startPoint x: 181, startPoint y: 147, endPoint x: 181, endPoint y: 135, distance: 11.5
click at [181, 143] on div "[PHONE_NUMBER] Live | 05:10 ALL TASKS ALL TASKS ACTIVE TASKS TASKS IN WRAP UP" at bounding box center [150, 129] width 228 height 186
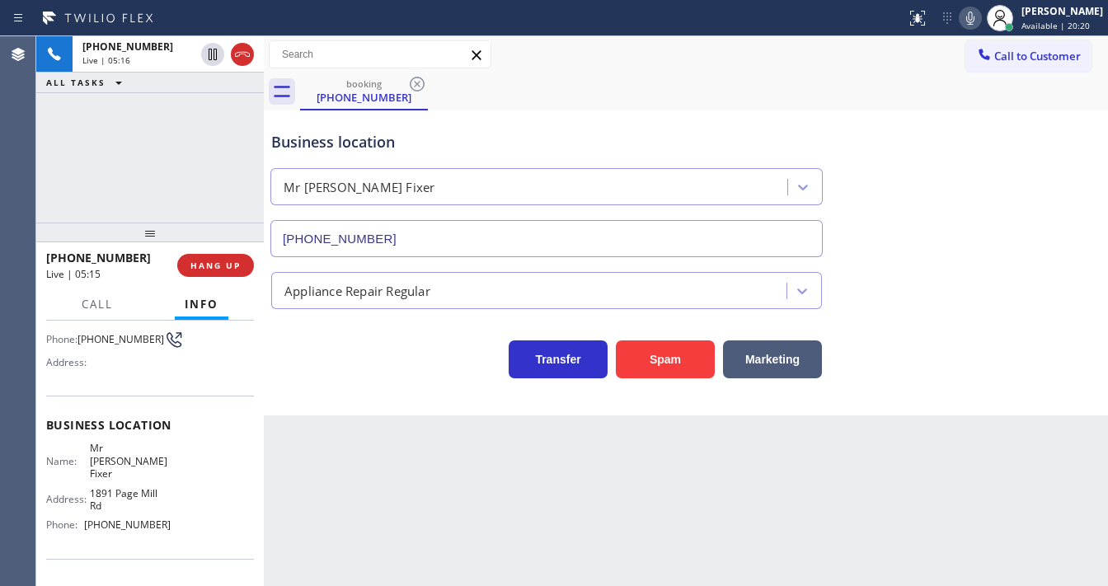
click at [978, 23] on icon at bounding box center [971, 18] width 20 height 20
click at [976, 21] on rect at bounding box center [971, 17] width 12 height 12
click at [975, 23] on icon at bounding box center [970, 18] width 8 height 13
click at [977, 16] on icon at bounding box center [971, 18] width 20 height 20
click at [223, 159] on div "[PHONE_NUMBER] Live | 07:37 ALL TASKS ALL TASKS ACTIVE TASKS TASKS IN WRAP UP" at bounding box center [150, 129] width 228 height 186
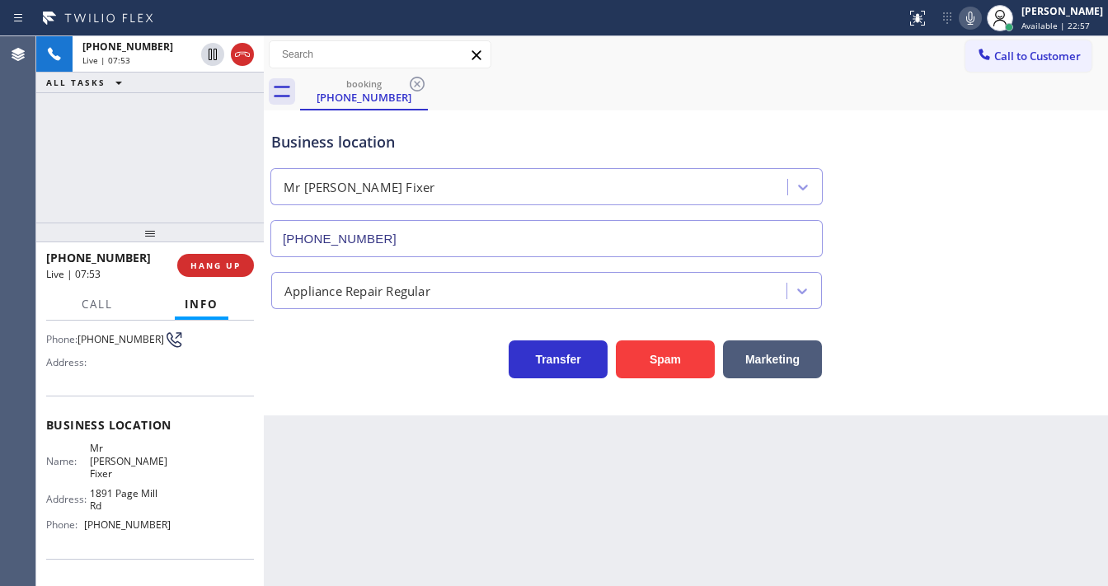
click at [131, 172] on div "[PHONE_NUMBER] Live | 07:53 ALL TASKS ALL TASKS ACTIVE TASKS TASKS IN WRAP UP" at bounding box center [150, 129] width 228 height 186
click at [185, 172] on div "[PHONE_NUMBER] Live | 07:53 ALL TASKS ALL TASKS ACTIVE TASKS TASKS IN WRAP UP" at bounding box center [150, 129] width 228 height 186
click at [151, 175] on div "[PHONE_NUMBER] Live | 07:55 ALL TASKS ALL TASKS ACTIVE TASKS TASKS IN WRAP UP" at bounding box center [150, 129] width 228 height 186
click at [218, 261] on span "HANG UP" at bounding box center [215, 266] width 50 height 12
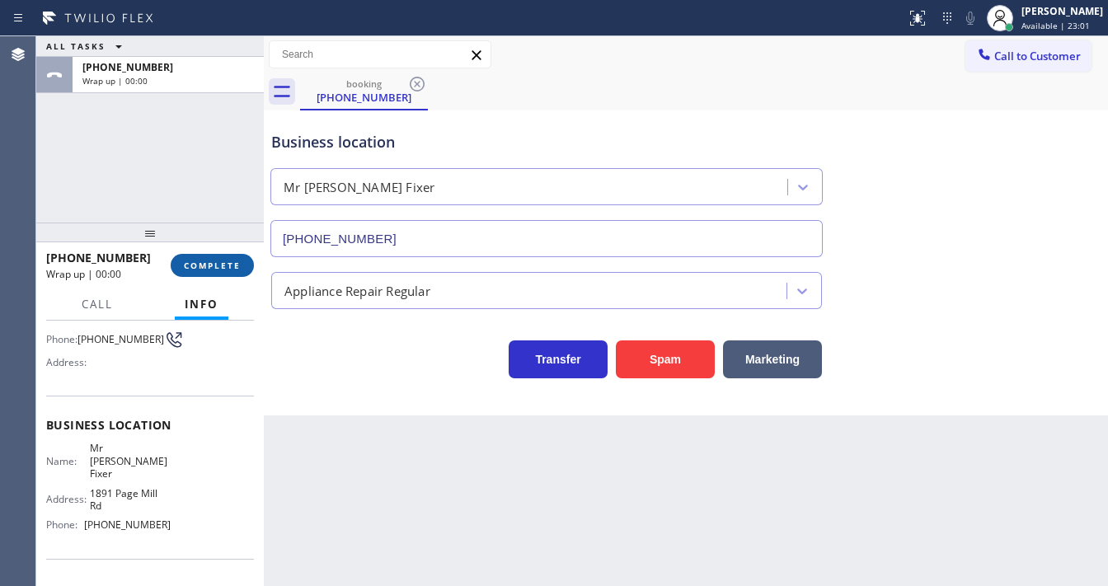
click at [218, 261] on span "COMPLETE" at bounding box center [212, 266] width 57 height 12
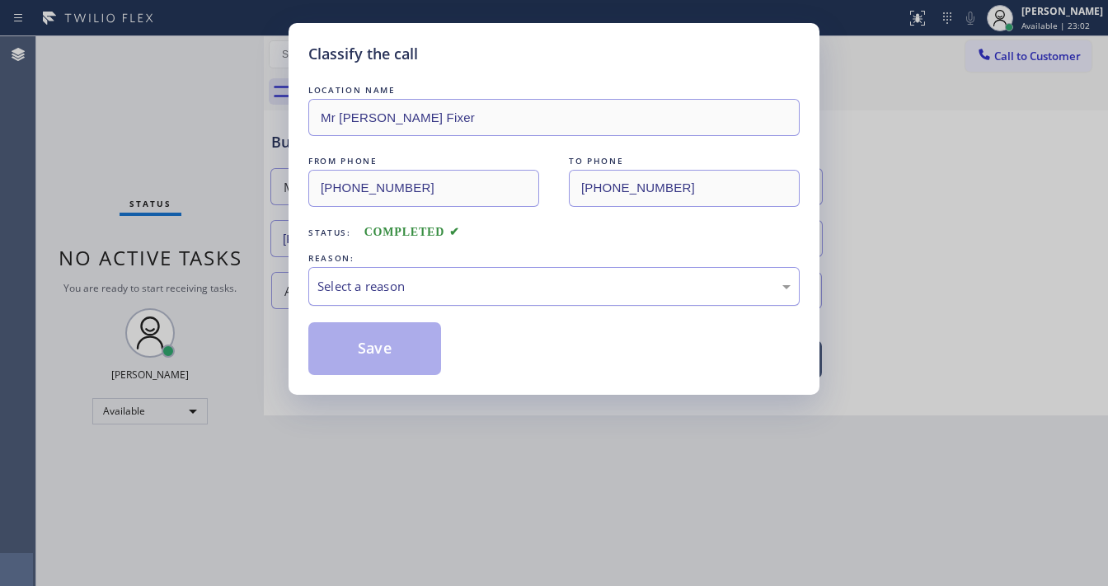
click at [352, 274] on div "Select a reason" at bounding box center [553, 286] width 491 height 39
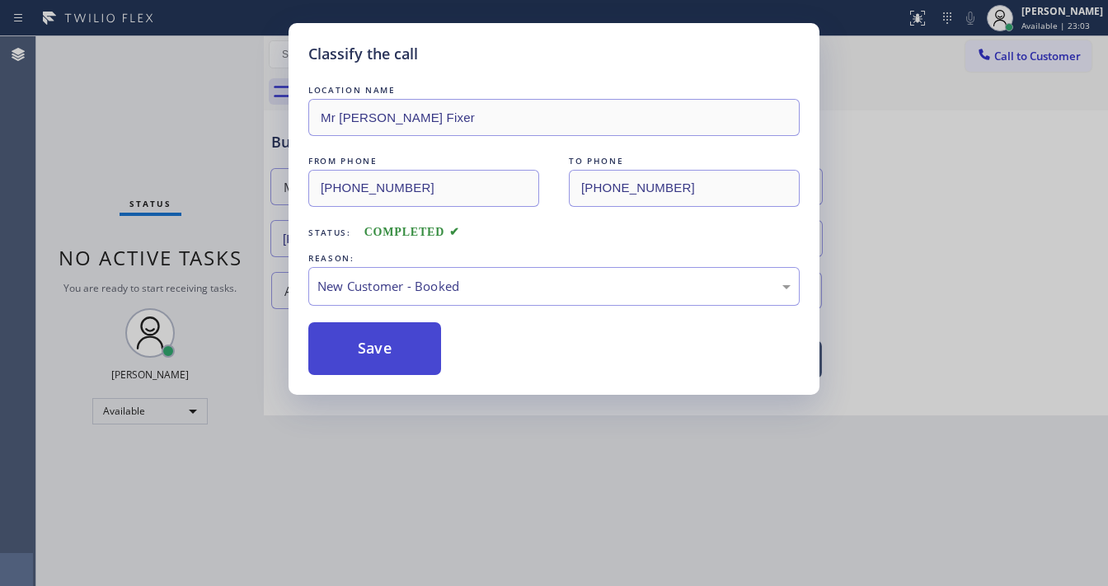
click at [370, 346] on button "Save" at bounding box center [374, 348] width 133 height 53
click at [369, 346] on button "Save" at bounding box center [374, 348] width 133 height 53
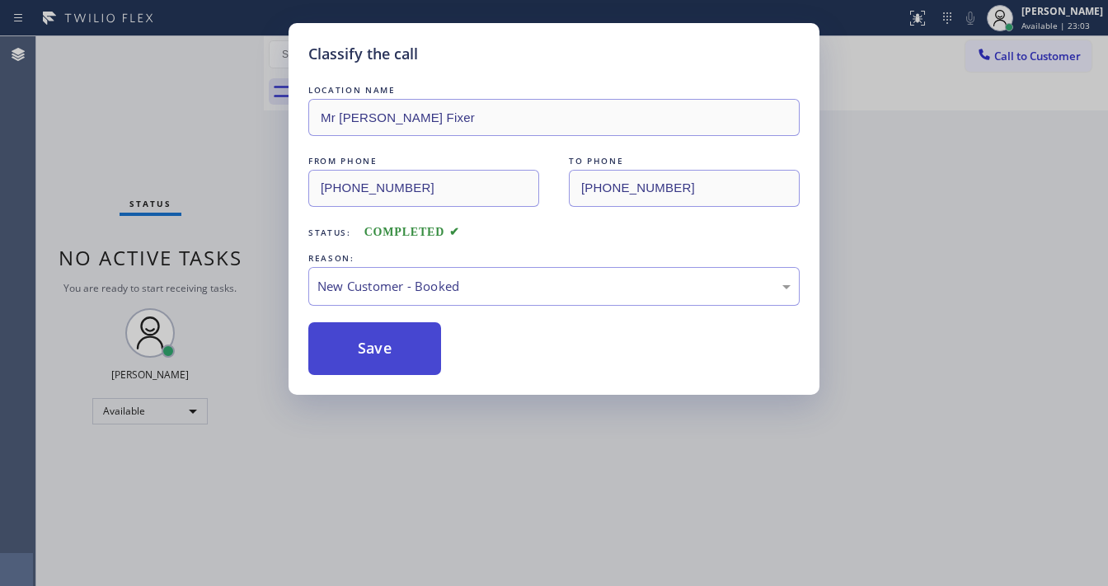
click at [369, 346] on button "Save" at bounding box center [374, 348] width 133 height 53
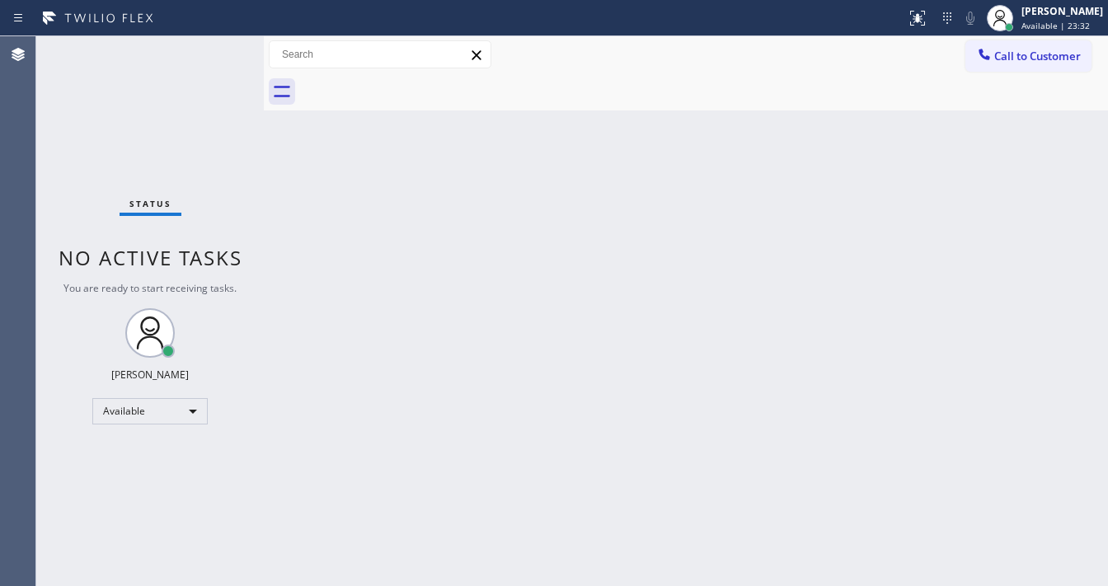
click at [71, 112] on div "Status No active tasks You are ready to start receiving tasks. [PERSON_NAME]" at bounding box center [150, 311] width 228 height 550
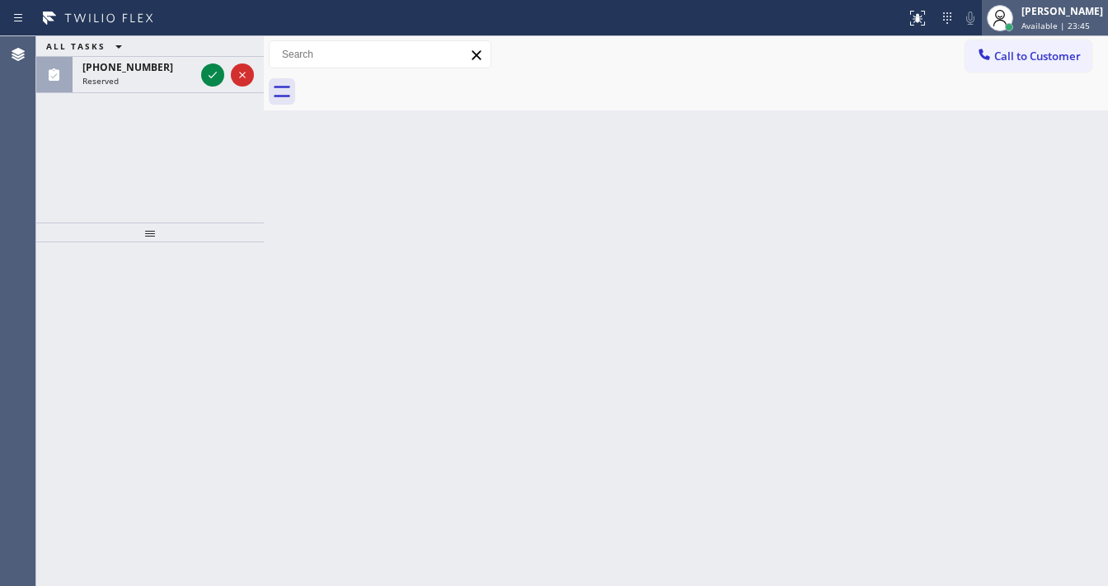
click at [1046, 10] on div "[PERSON_NAME]" at bounding box center [1063, 11] width 82 height 14
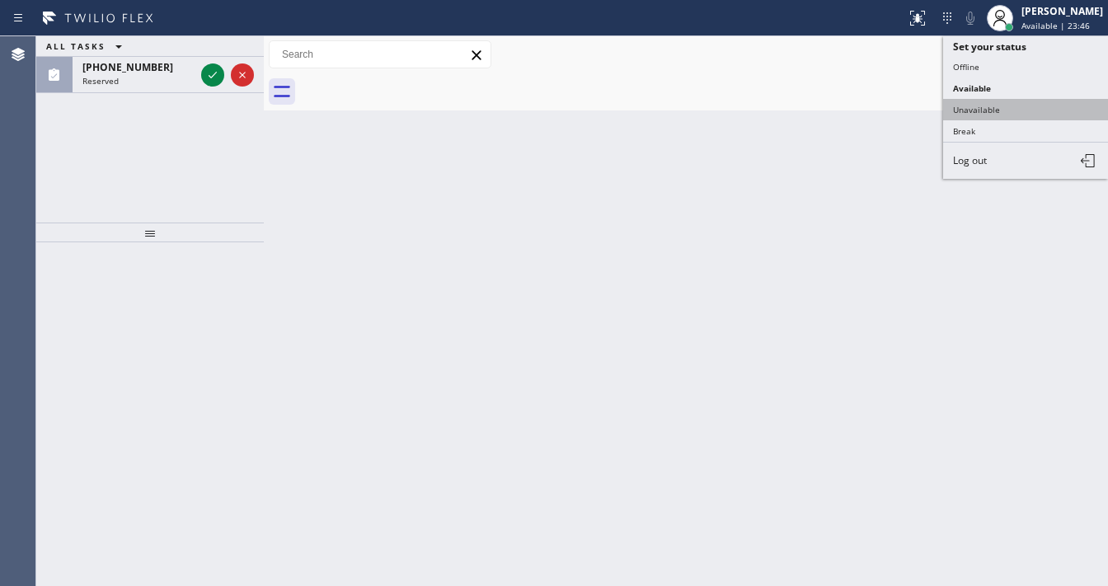
click at [965, 107] on button "Unavailable" at bounding box center [1025, 109] width 165 height 21
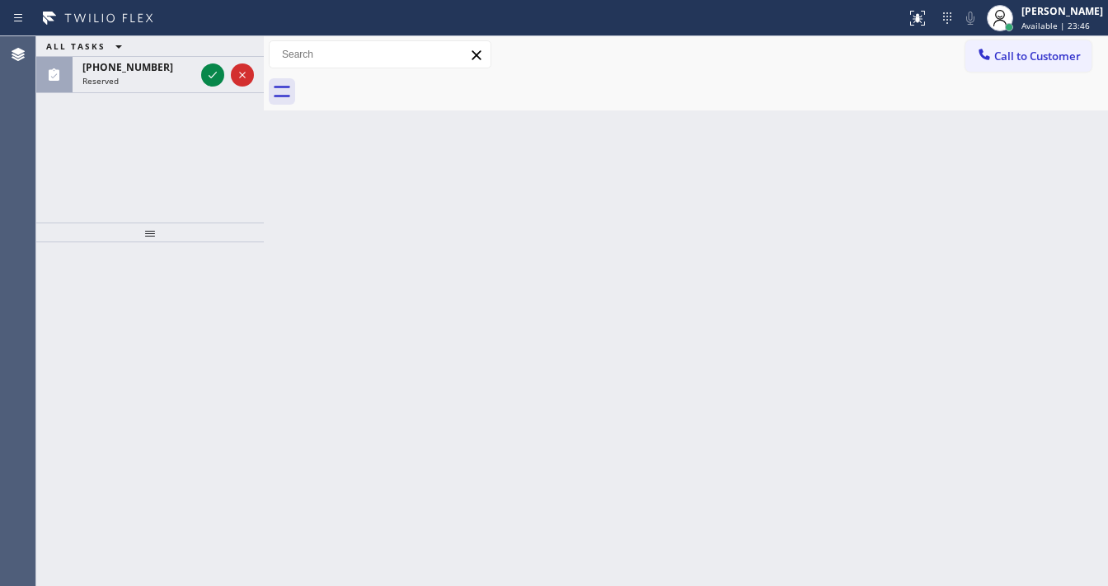
click at [834, 134] on div "Back to Dashboard Change Sender ID Customers Technicians Select a contact Outbo…" at bounding box center [686, 311] width 844 height 550
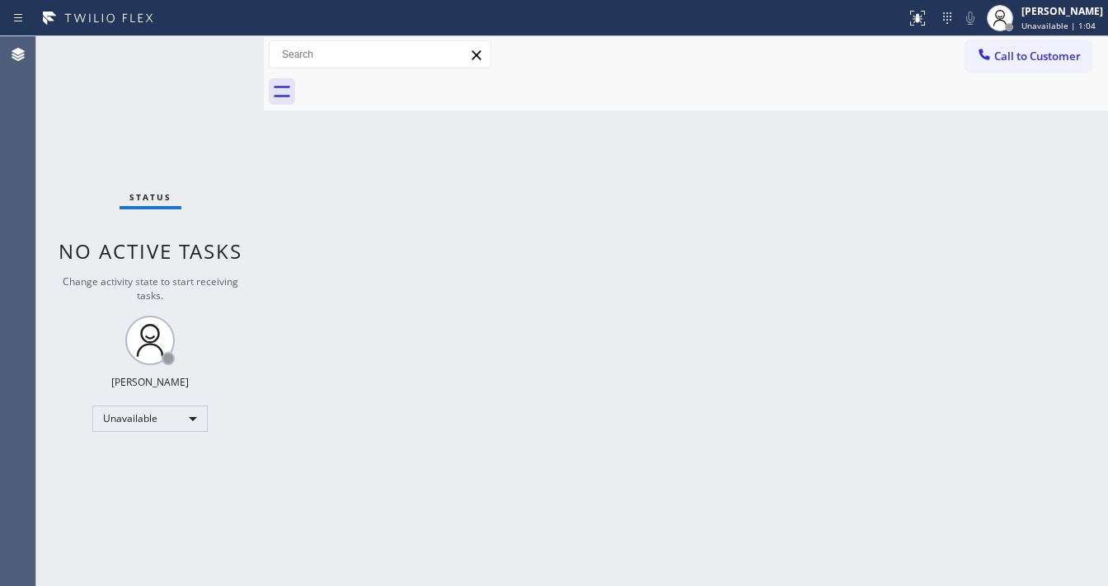
drag, startPoint x: 153, startPoint y: 148, endPoint x: 247, endPoint y: 142, distance: 95.1
click at [152, 148] on div "Status No active tasks Change activity state to start receiving tasks. [PERSON_…" at bounding box center [150, 311] width 228 height 550
click at [169, 413] on div "Unavailable" at bounding box center [149, 419] width 115 height 26
click at [152, 455] on li "Available" at bounding box center [149, 461] width 112 height 20
click at [355, 444] on div "Back to Dashboard Change Sender ID Customers Technicians Select a contact Outbo…" at bounding box center [686, 311] width 844 height 550
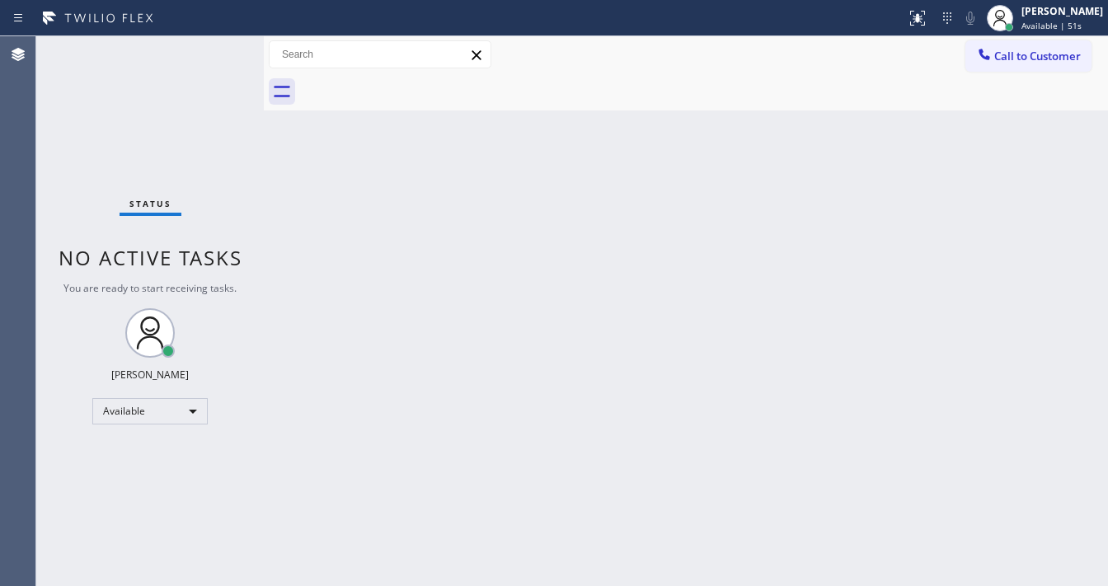
click at [1009, 73] on div "Call to Customer Outbound call Location Elite Sub-Zero Appliance Repair (Google…" at bounding box center [686, 54] width 844 height 37
drag, startPoint x: 1026, startPoint y: 54, endPoint x: 570, endPoint y: 300, distance: 518.0
click at [1022, 55] on span "Call to Customer" at bounding box center [1037, 56] width 87 height 15
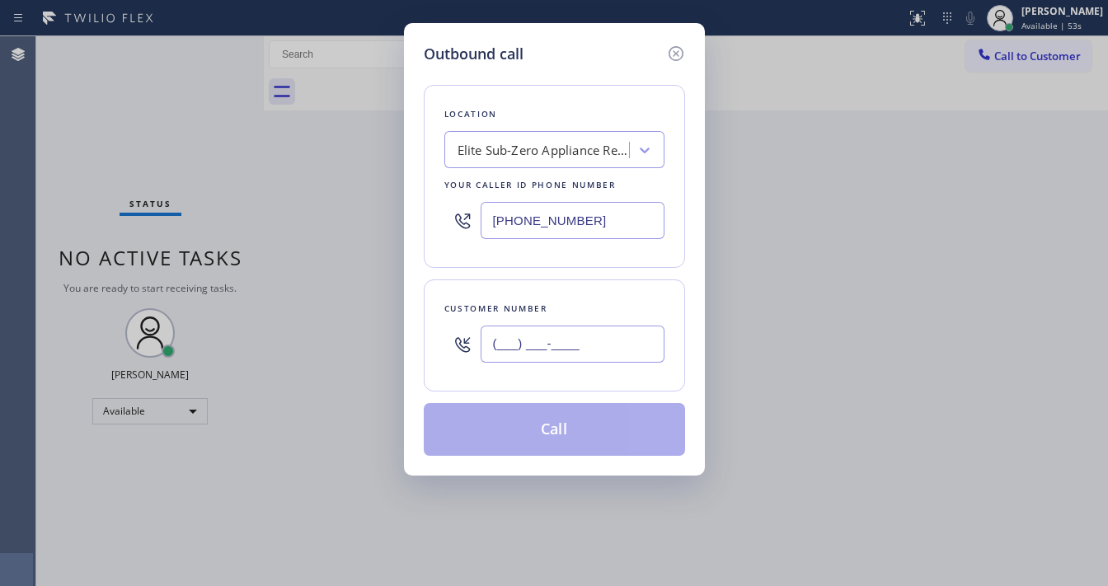
click at [533, 326] on input "(___) ___-____" at bounding box center [573, 344] width 184 height 37
paste input "844) 988-0068"
type input "[PHONE_NUMBER]"
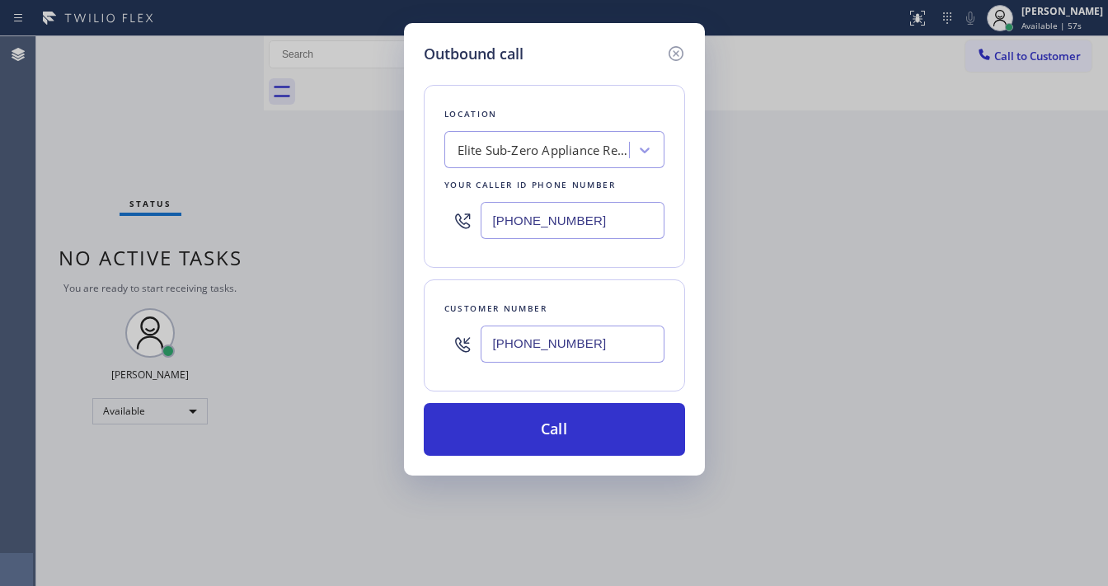
click at [534, 220] on input "[PHONE_NUMBER]" at bounding box center [573, 220] width 184 height 37
paste input "917) 559-3620"
click at [535, 271] on div "Location Elite Sub-Zero Appliance Repair (Google Ads, OC) Your caller id phone …" at bounding box center [554, 260] width 261 height 391
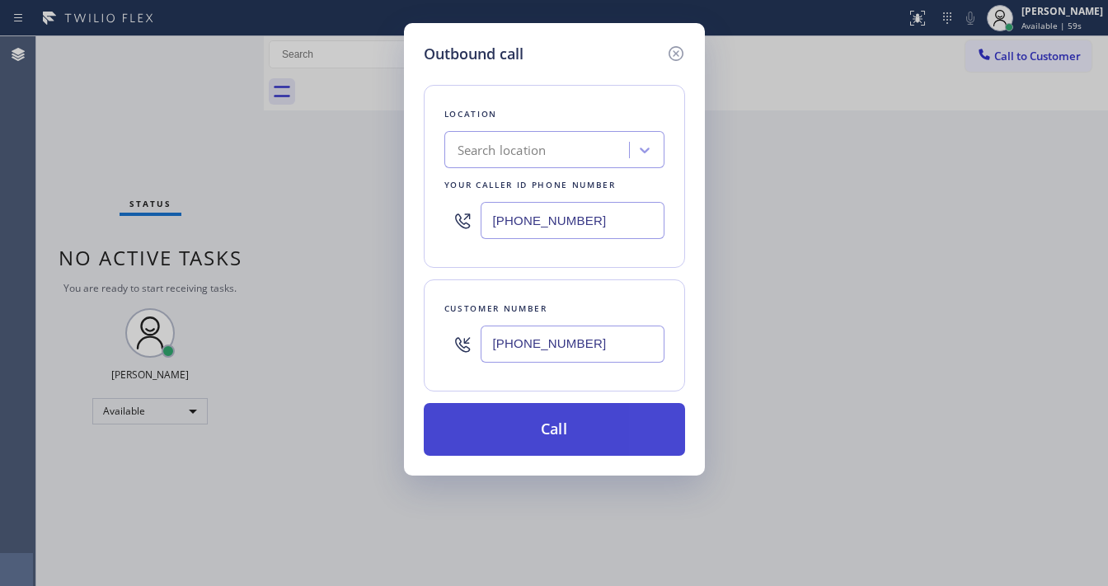
type input "[PHONE_NUMBER]"
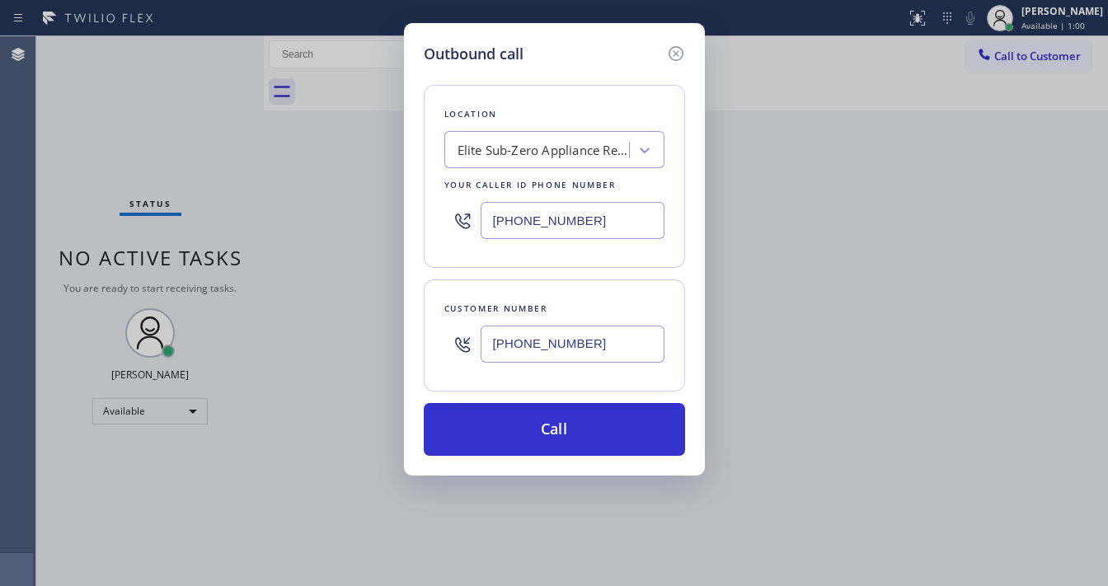
click at [554, 347] on input "[PHONE_NUMBER]" at bounding box center [573, 344] width 184 height 37
paste input "917) 559-3620"
type input "[PHONE_NUMBER]"
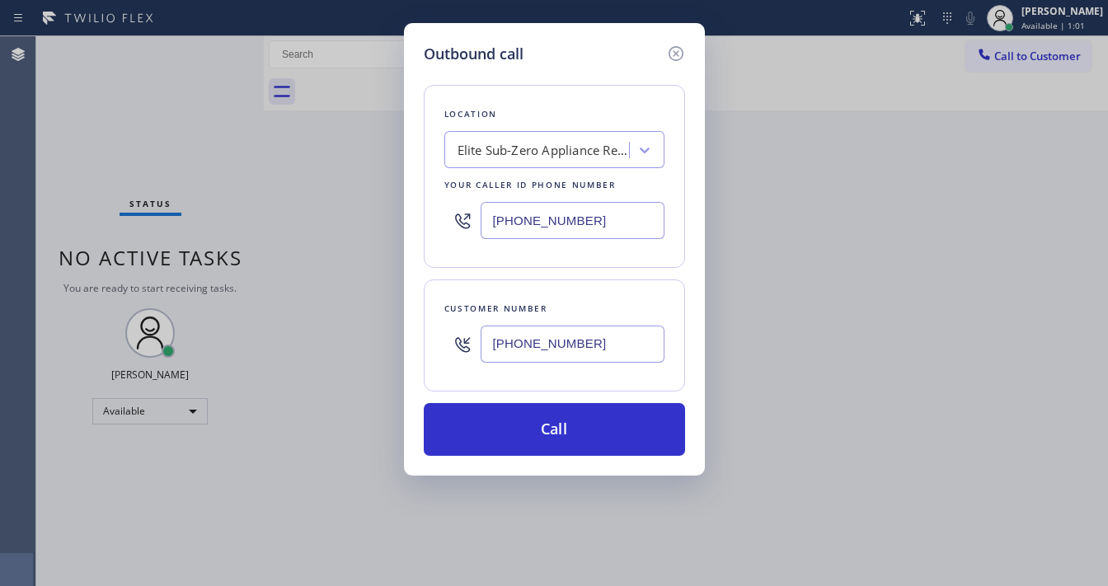
click at [547, 221] on input "[PHONE_NUMBER]" at bounding box center [573, 220] width 184 height 37
click at [536, 213] on input "[PHONE_NUMBER]" at bounding box center [573, 220] width 184 height 37
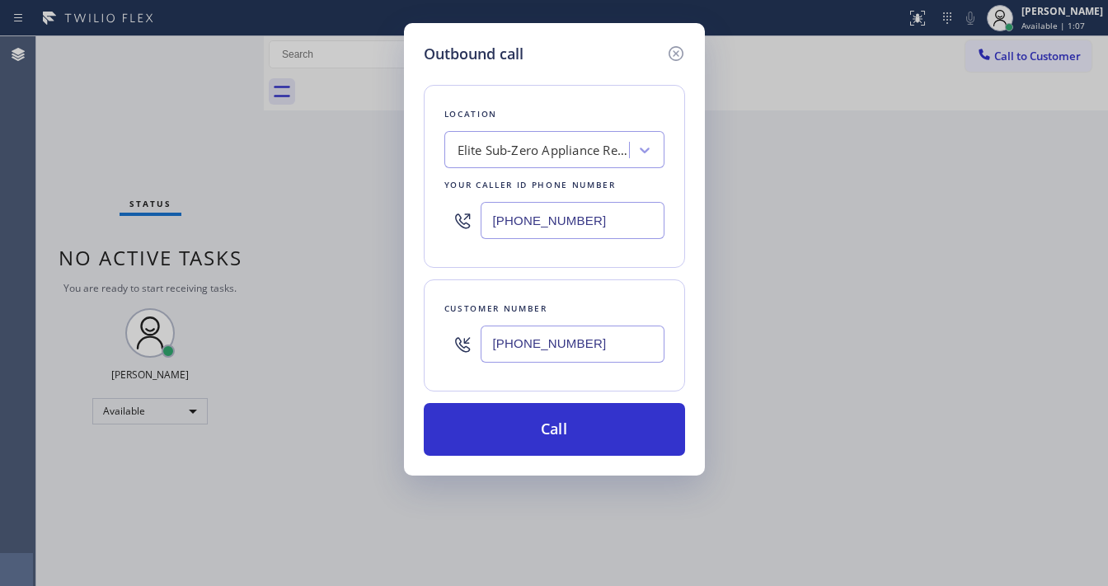
click at [536, 213] on input "[PHONE_NUMBER]" at bounding box center [573, 220] width 184 height 37
paste input "844) 988-0068"
type input "[PHONE_NUMBER]"
click at [541, 274] on div "Location Elite Sub-Zero Appliance Repair (Google Ads, OC) Your caller id phone …" at bounding box center [554, 260] width 261 height 391
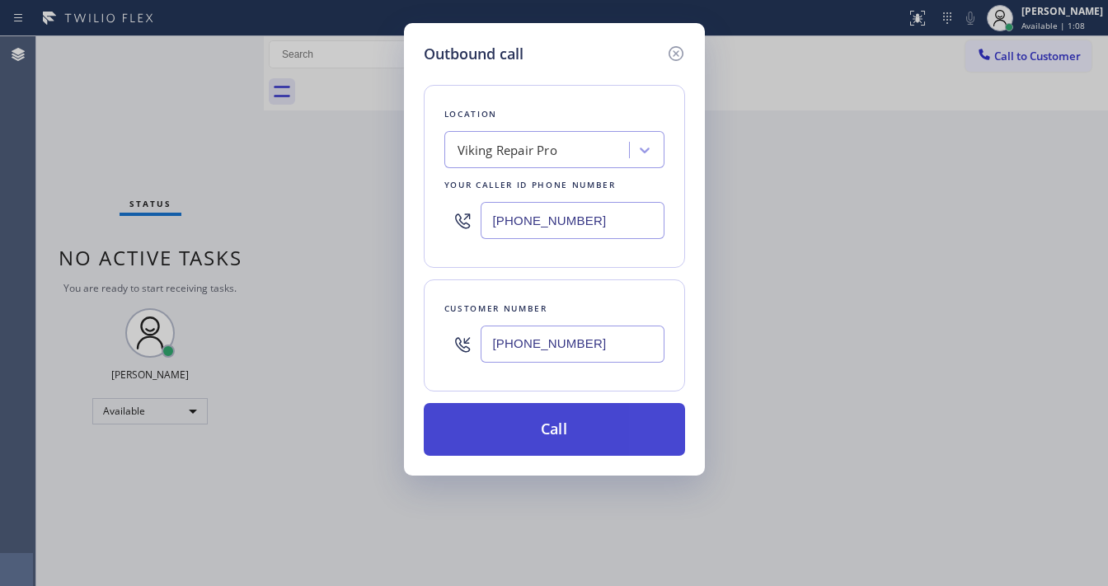
click at [581, 425] on button "Call" at bounding box center [554, 429] width 261 height 53
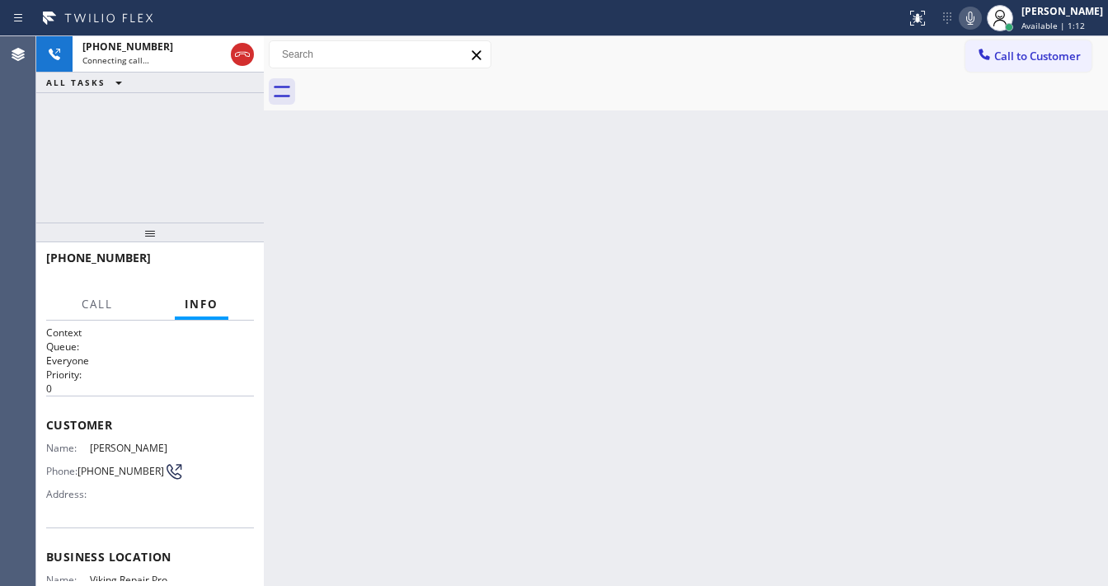
click at [980, 16] on icon at bounding box center [971, 18] width 20 height 20
click at [973, 20] on icon at bounding box center [971, 18] width 20 height 20
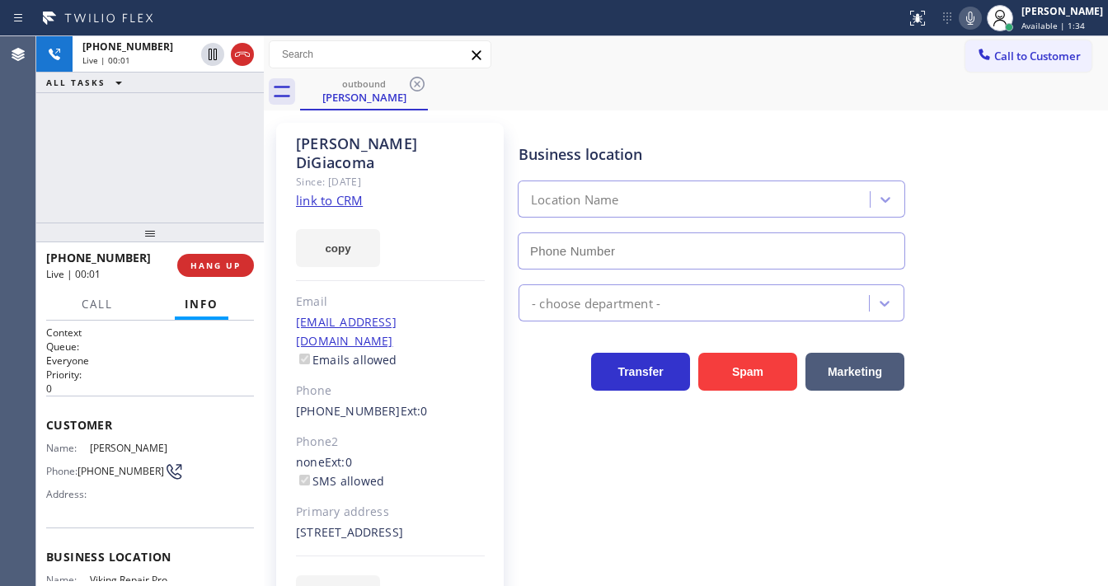
type input "[PHONE_NUMBER]"
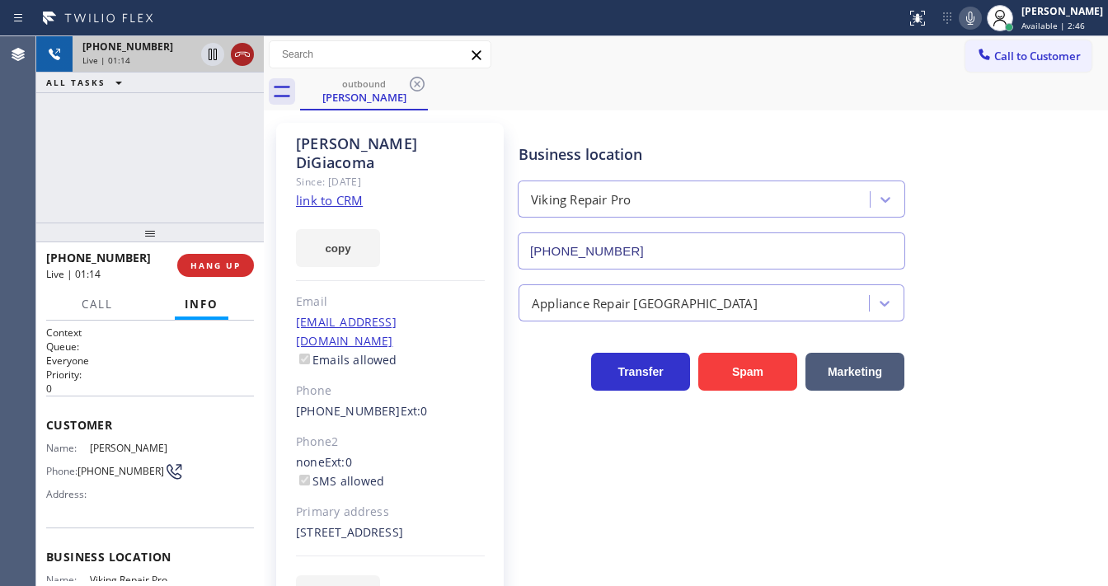
click at [241, 58] on icon at bounding box center [243, 55] width 20 height 20
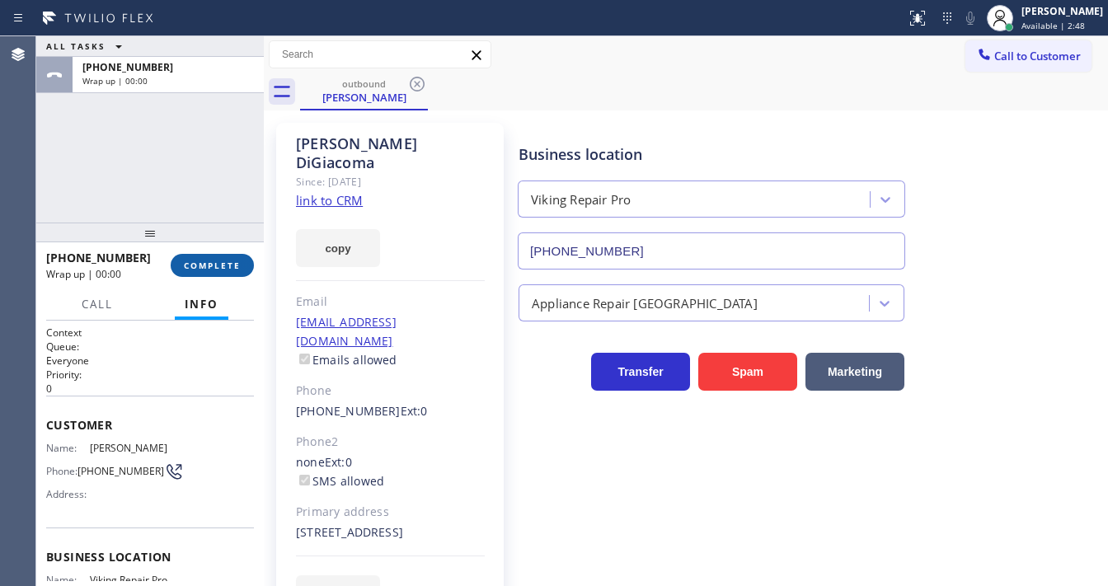
click at [224, 263] on span "COMPLETE" at bounding box center [212, 266] width 57 height 12
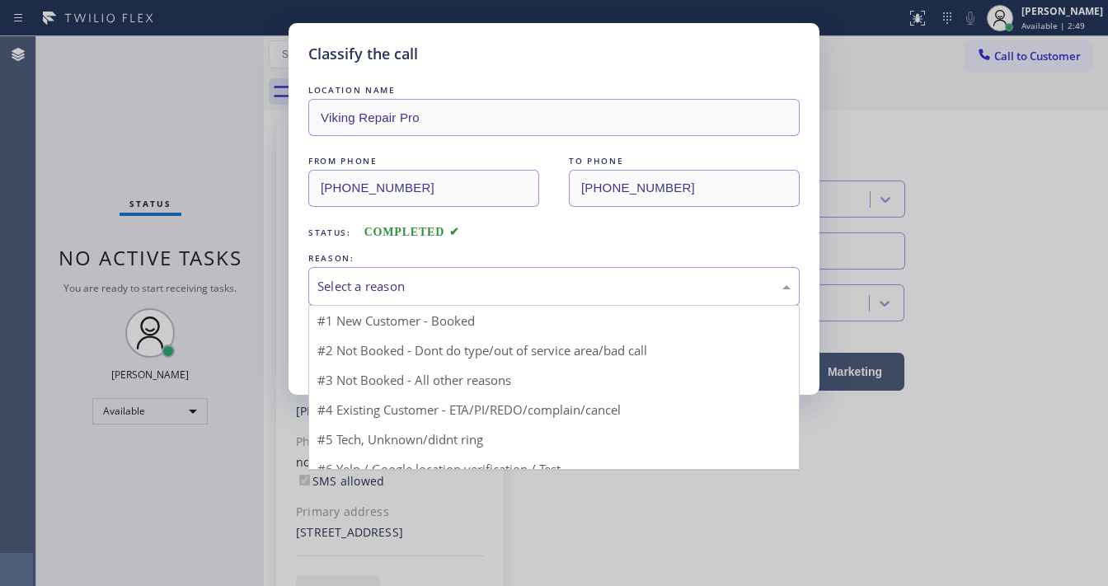
click at [359, 287] on div "Select a reason" at bounding box center [553, 286] width 473 height 19
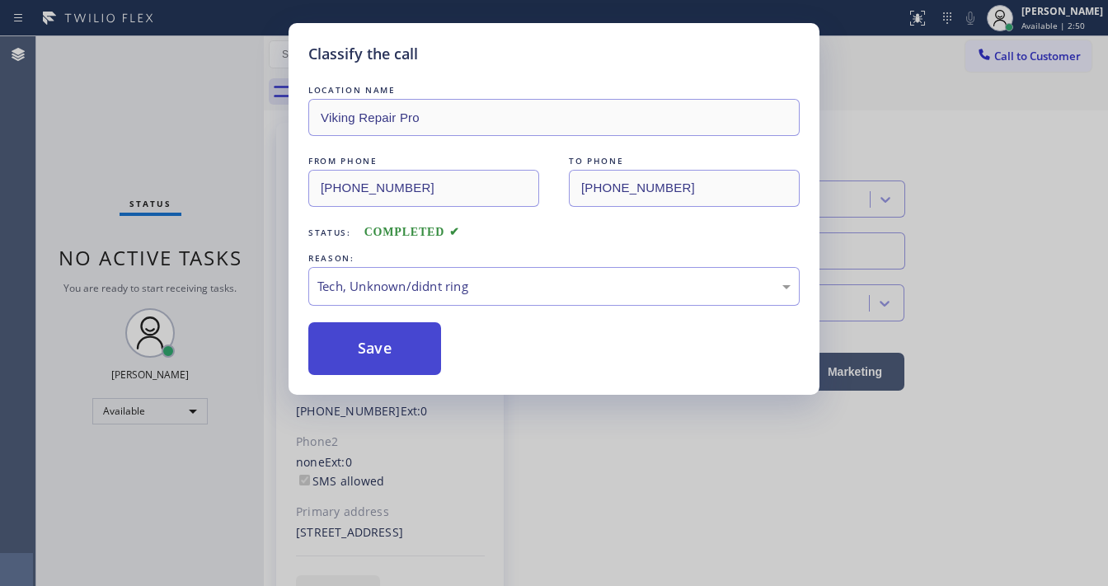
click at [374, 350] on button "Save" at bounding box center [374, 348] width 133 height 53
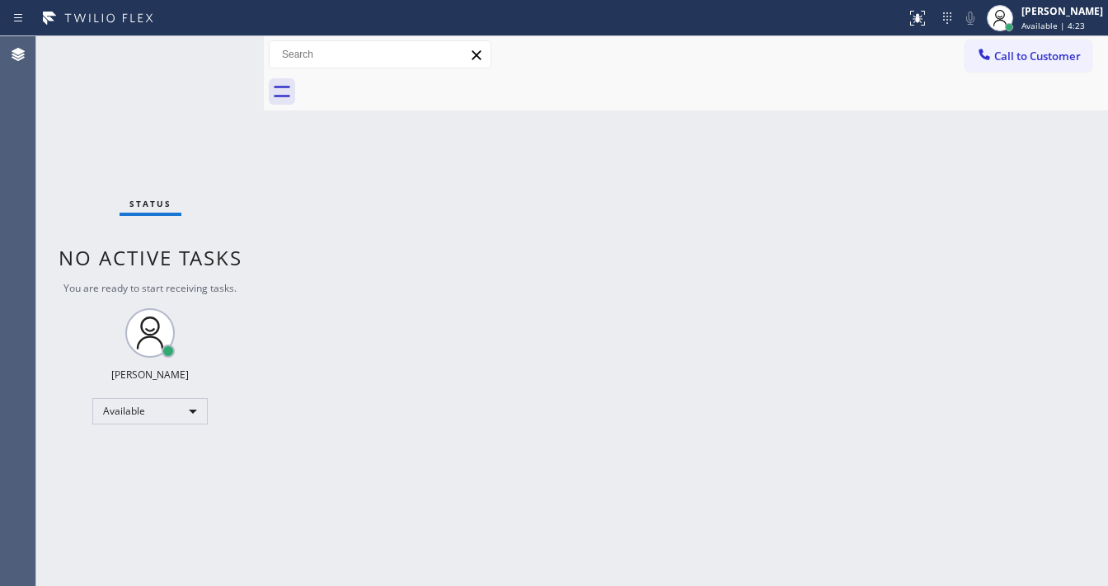
click at [41, 156] on div "Status No active tasks You are ready to start receiving tasks. [PERSON_NAME]" at bounding box center [150, 311] width 228 height 550
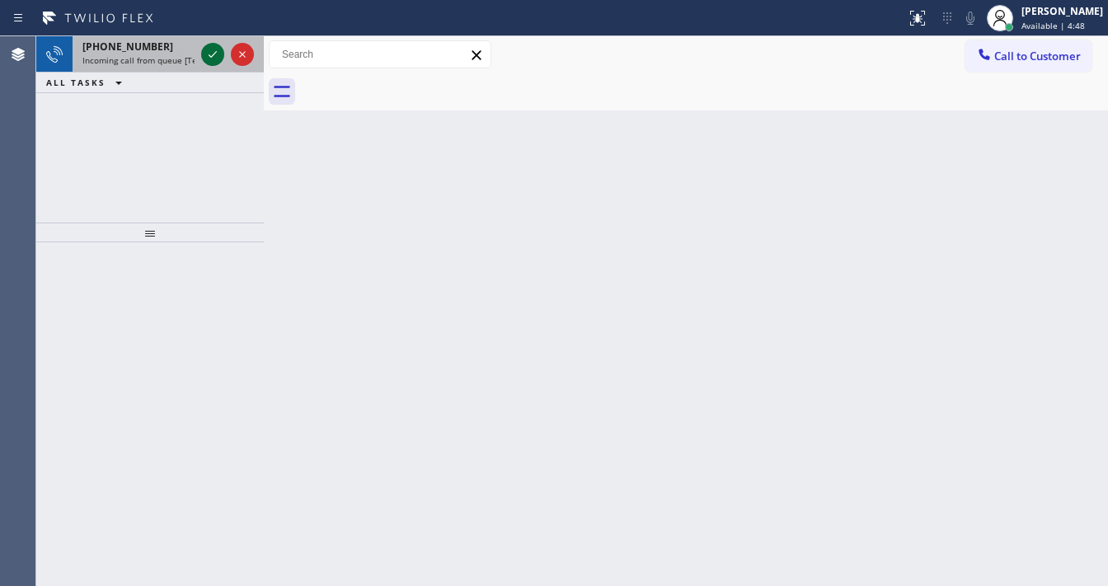
click at [204, 54] on div at bounding box center [227, 54] width 59 height 36
click at [210, 62] on icon at bounding box center [213, 55] width 20 height 20
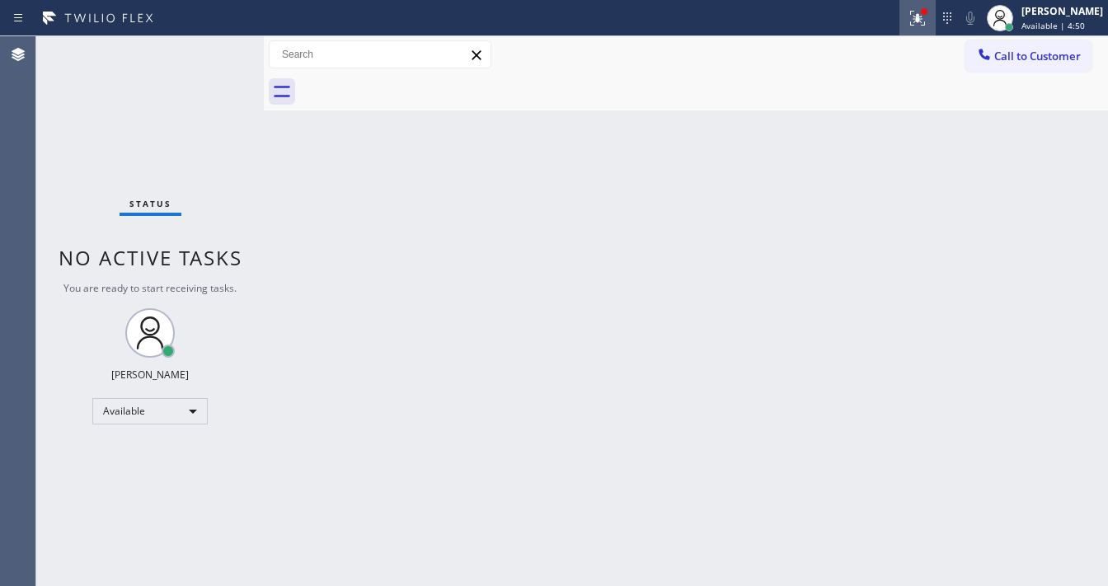
click at [928, 23] on icon at bounding box center [918, 18] width 20 height 20
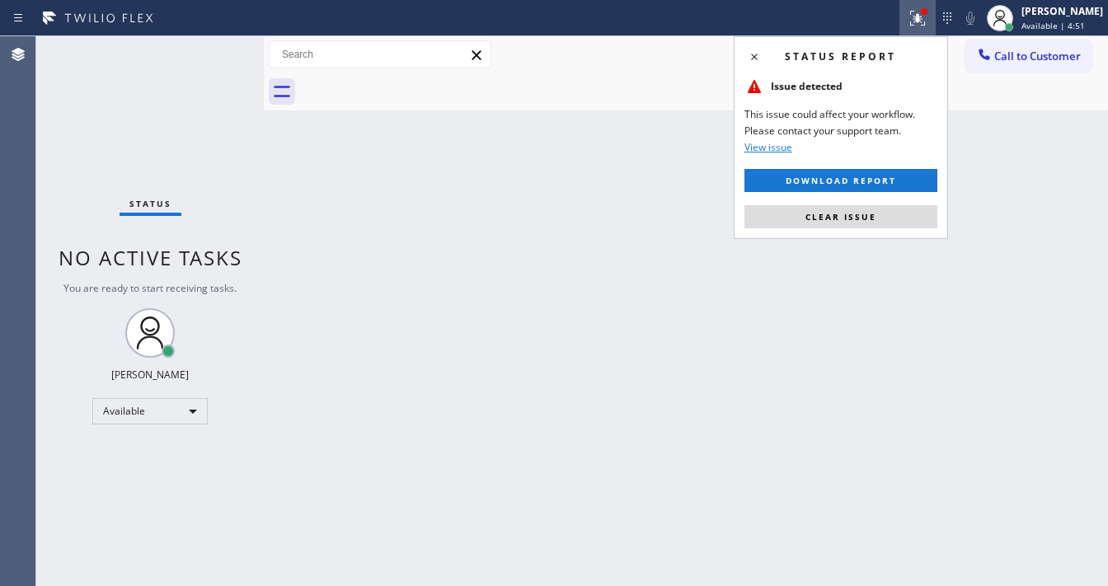
click at [843, 212] on span "Clear issue" at bounding box center [841, 217] width 71 height 12
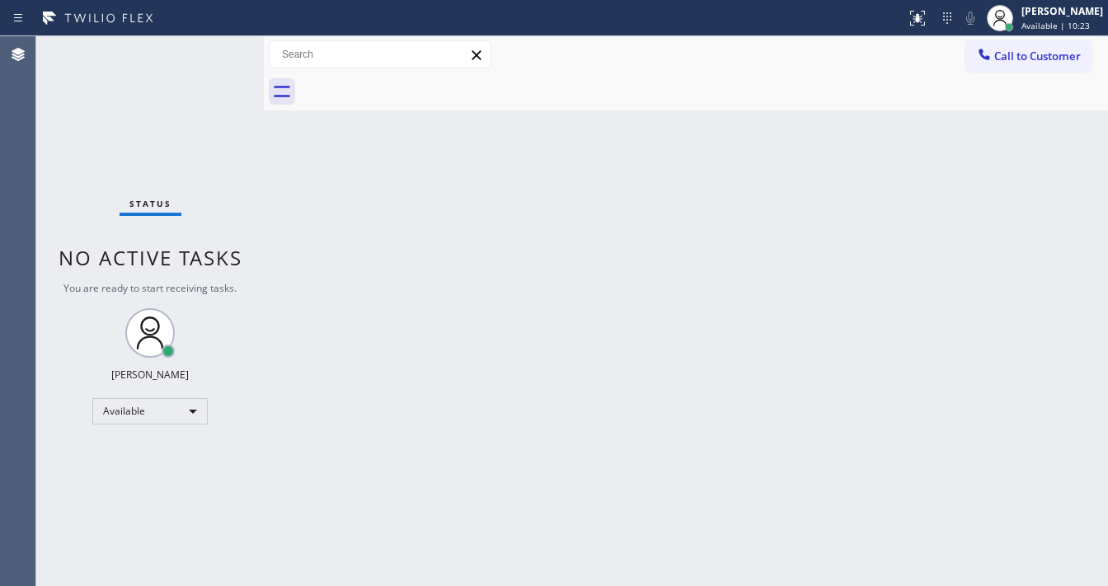
click at [213, 49] on div "Status No active tasks You are ready to start receiving tasks. [PERSON_NAME]" at bounding box center [150, 311] width 228 height 550
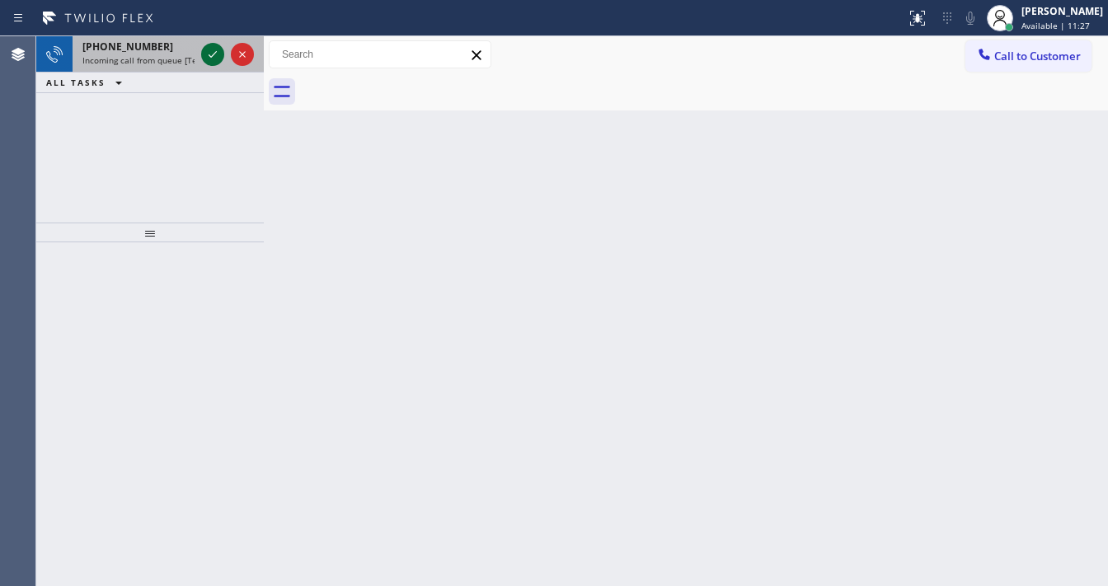
click at [214, 49] on icon at bounding box center [213, 55] width 20 height 20
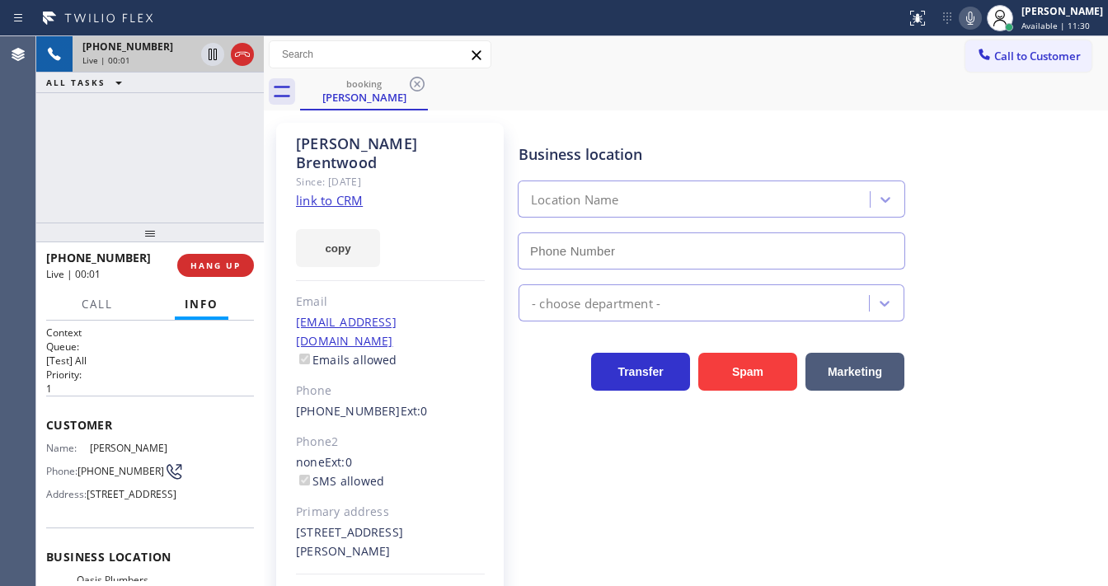
type input "[PHONE_NUMBER]"
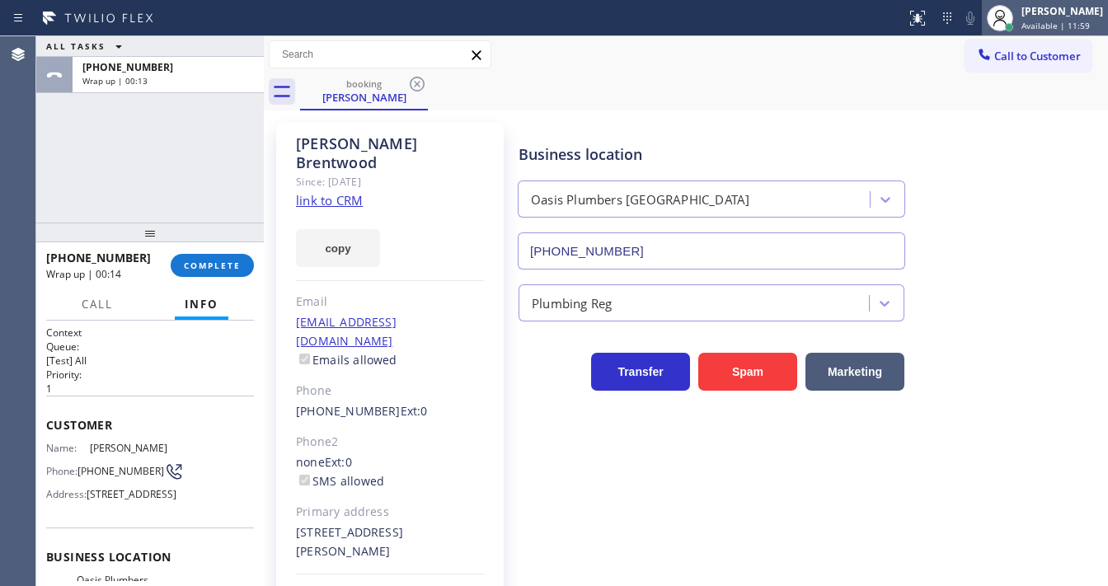
click at [1082, 26] on span "Available | 11:59" at bounding box center [1056, 26] width 68 height 12
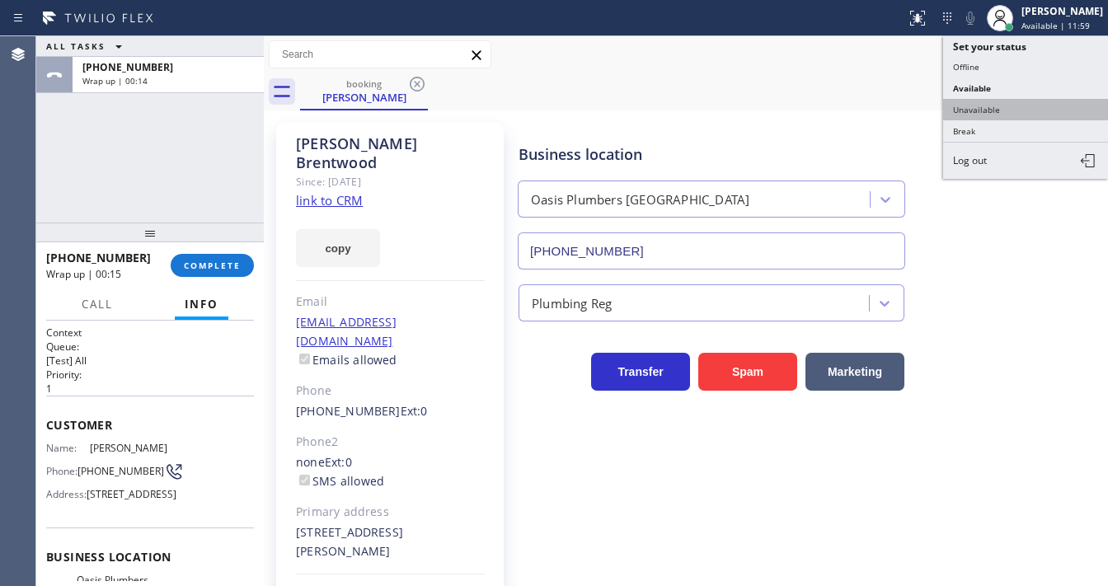
click at [1009, 104] on button "Unavailable" at bounding box center [1025, 109] width 165 height 21
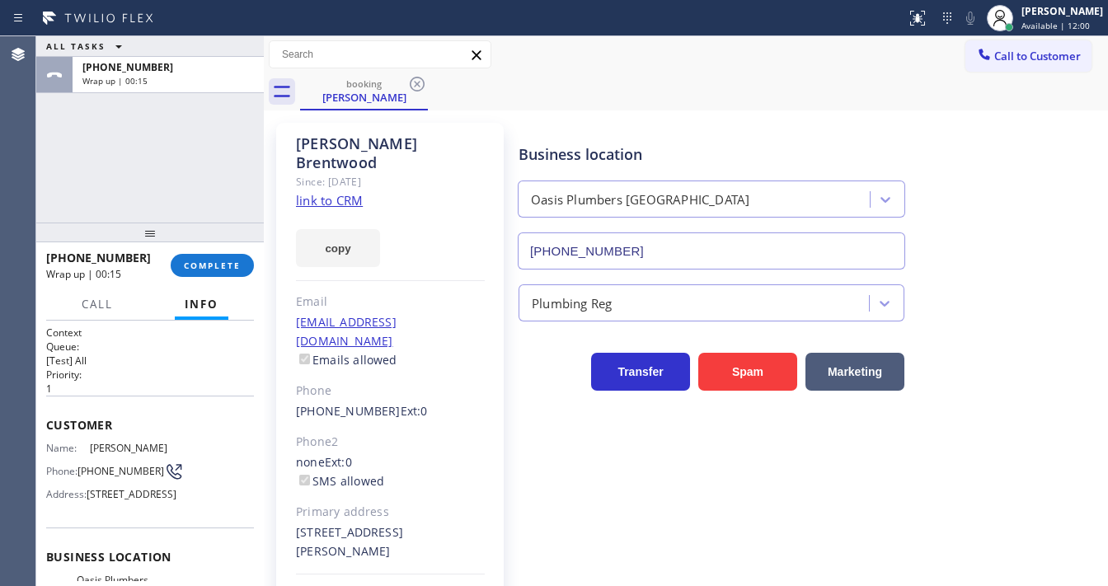
drag, startPoint x: 125, startPoint y: 214, endPoint x: 139, endPoint y: 214, distance: 13.2
click at [129, 214] on div "ALL TASKS ALL TASKS ACTIVE TASKS TASKS IN WRAP UP [PHONE_NUMBER] Wrap up | 00:15" at bounding box center [150, 129] width 228 height 186
click at [204, 267] on span "COMPLETE" at bounding box center [212, 266] width 57 height 12
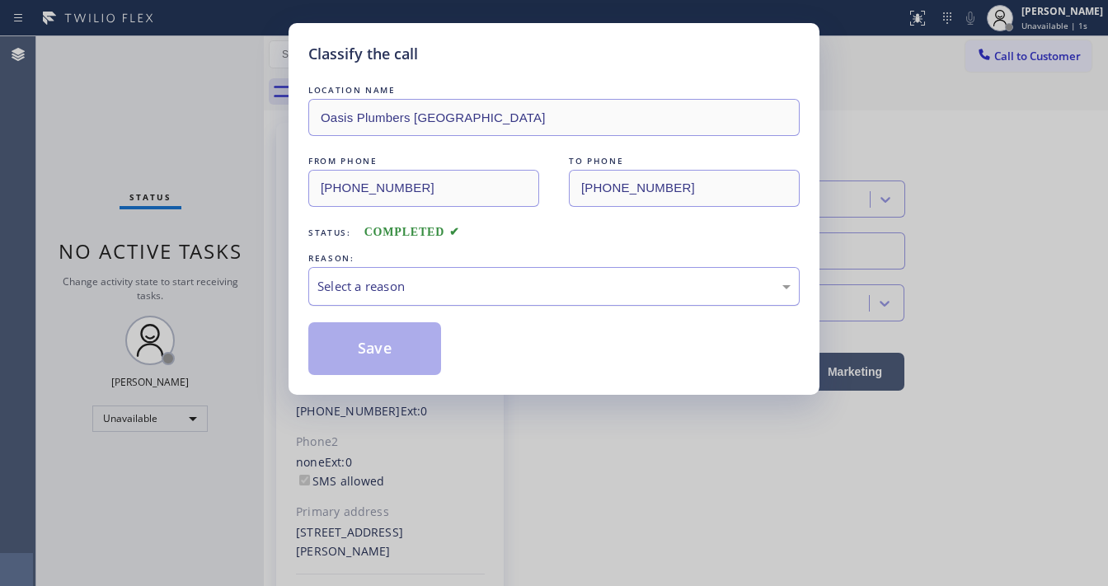
click at [383, 287] on div "Select a reason" at bounding box center [553, 286] width 473 height 19
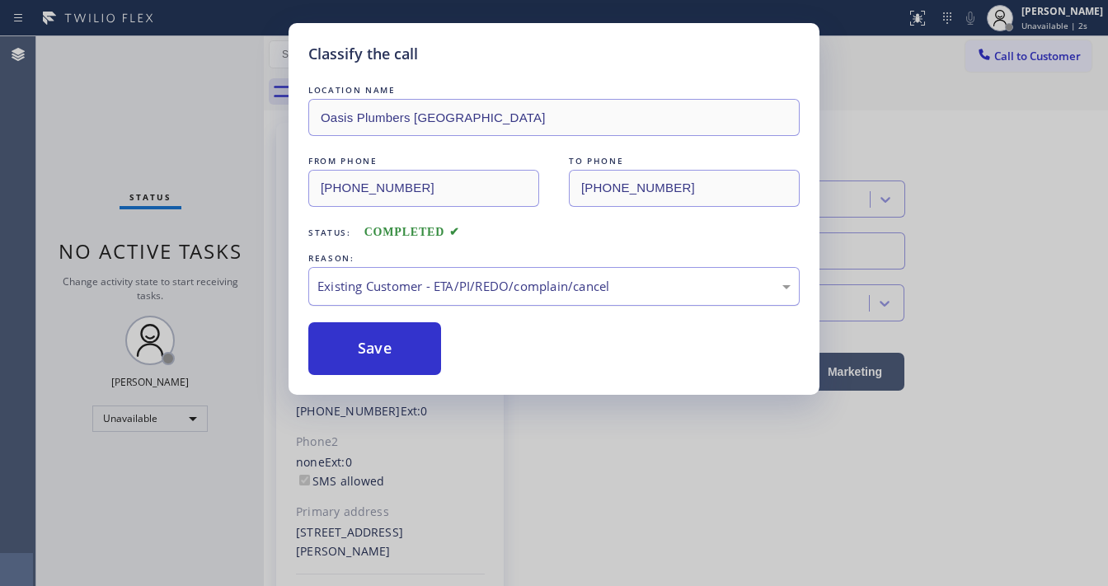
click at [400, 294] on div "Existing Customer - ETA/PI/REDO/complain/cancel" at bounding box center [553, 286] width 473 height 19
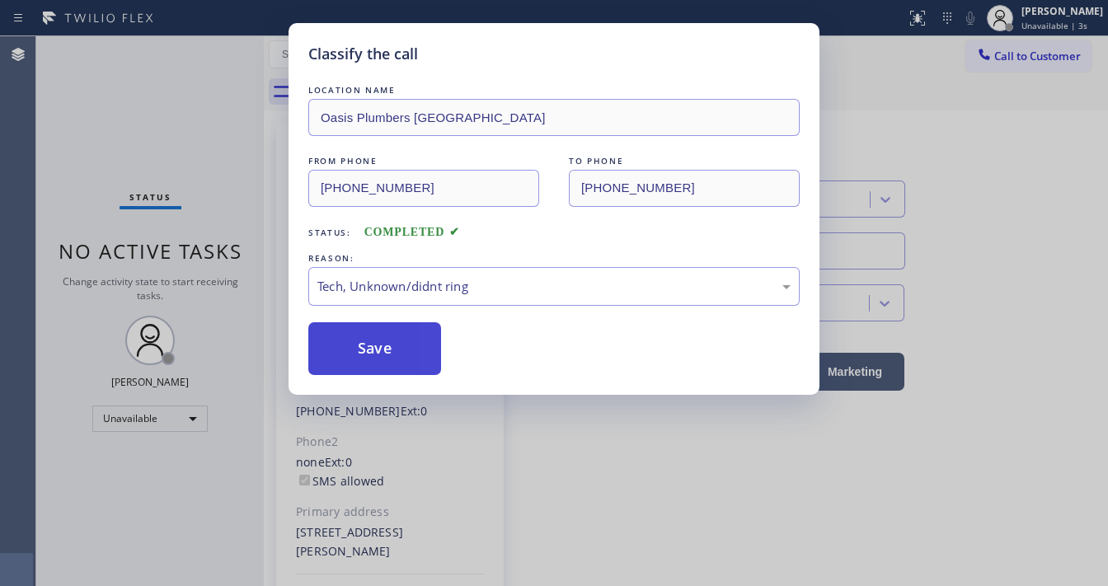
click at [378, 355] on button "Save" at bounding box center [374, 348] width 133 height 53
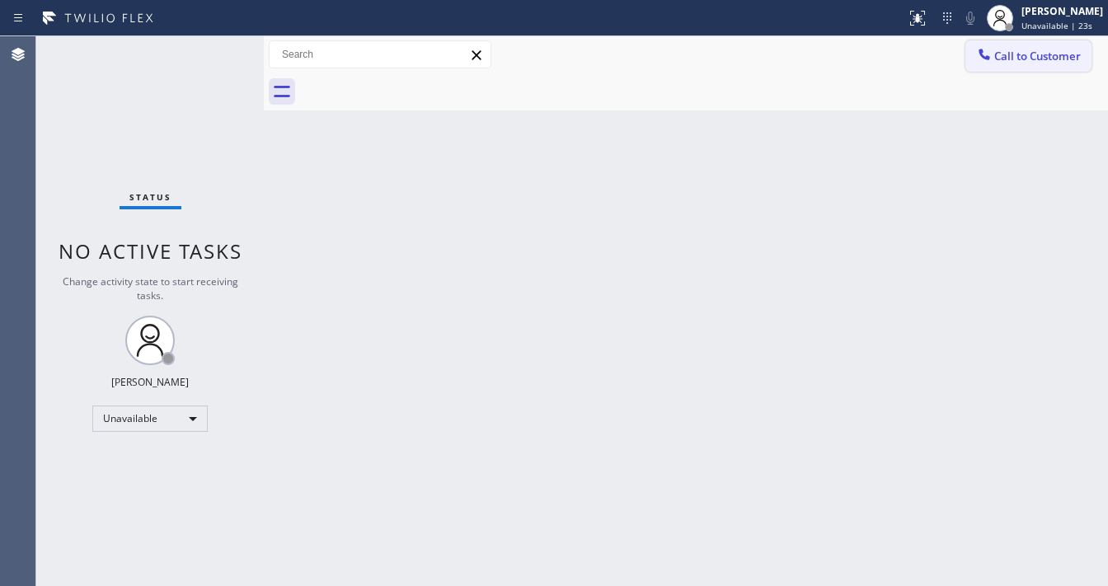
click at [1029, 51] on span "Call to Customer" at bounding box center [1037, 56] width 87 height 15
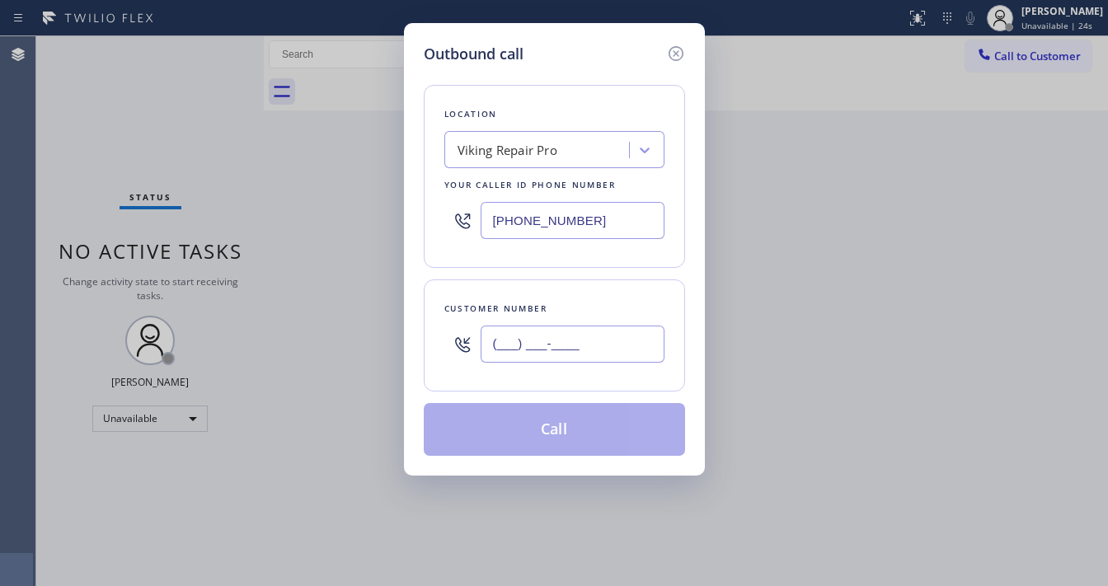
click at [541, 341] on input "(___) ___-____" at bounding box center [573, 344] width 184 height 37
paste input "310) 896-4450"
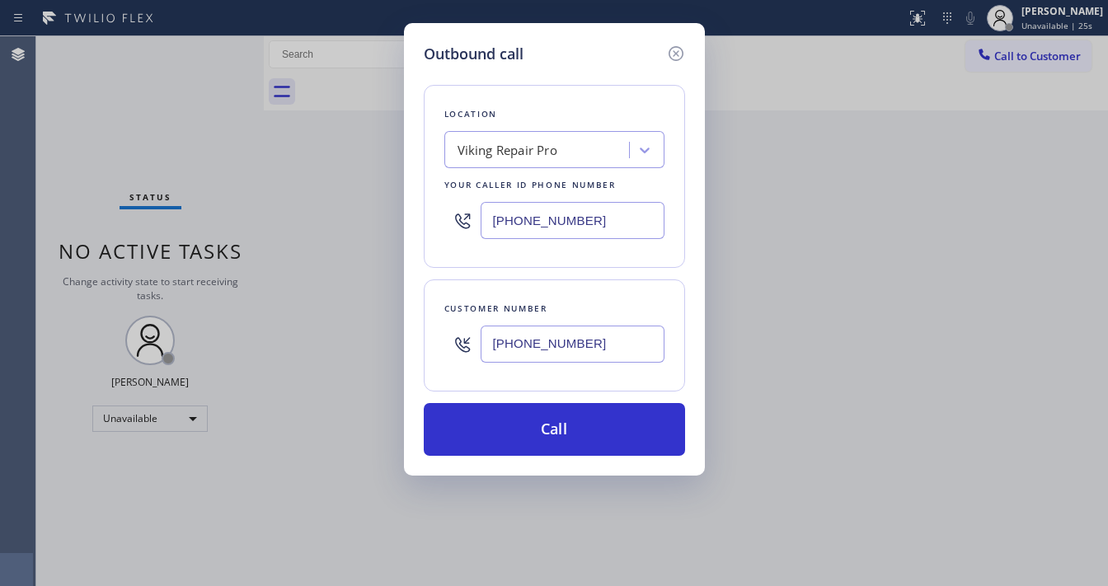
type input "[PHONE_NUMBER]"
click at [541, 223] on input "[PHONE_NUMBER]" at bounding box center [573, 220] width 184 height 37
paste input "310) 896-4450"
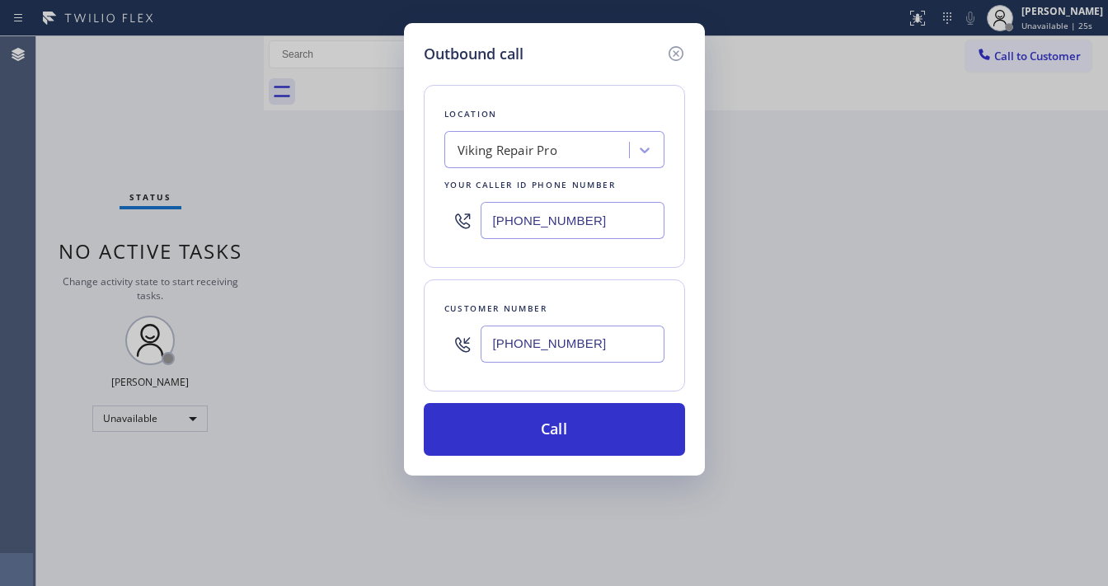
type input "[PHONE_NUMBER]"
click at [551, 344] on input "[PHONE_NUMBER]" at bounding box center [573, 344] width 184 height 37
paste input "214) 334-8484"
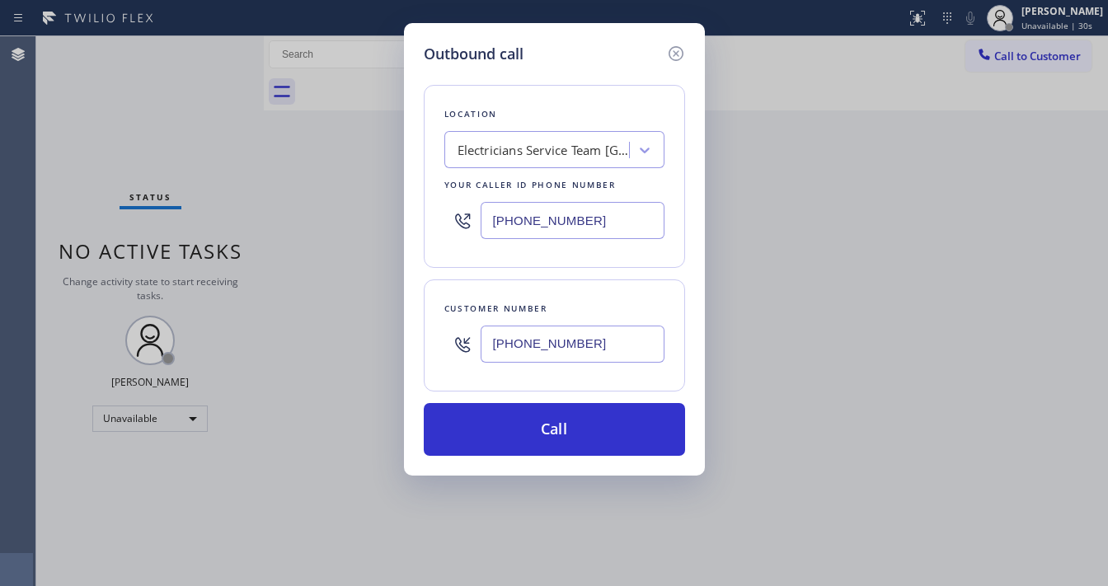
type input "[PHONE_NUMBER]"
click at [557, 295] on div "Customer number [PHONE_NUMBER]" at bounding box center [554, 336] width 261 height 112
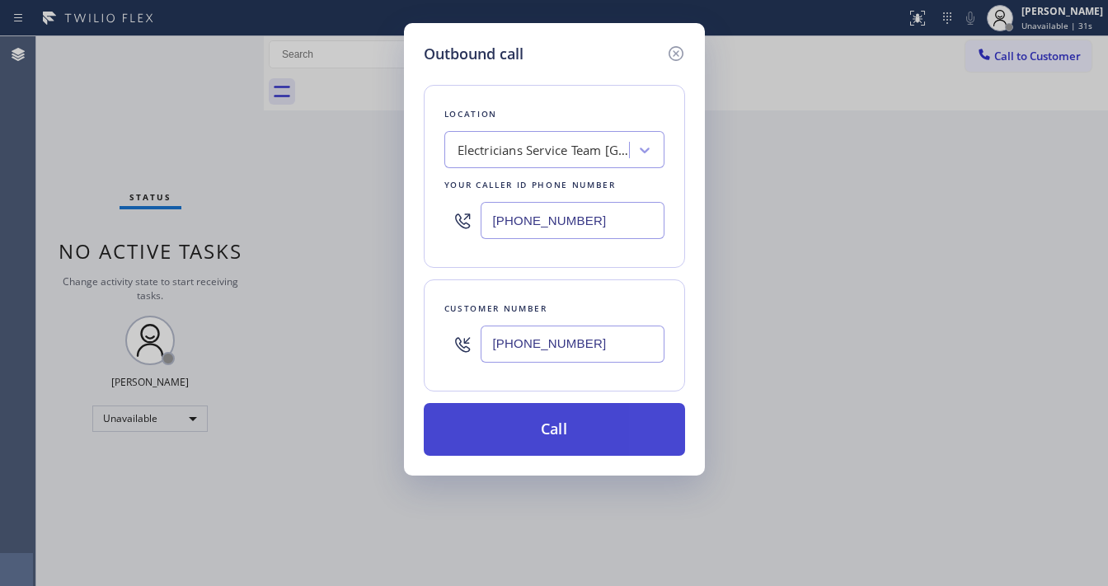
click at [567, 430] on button "Call" at bounding box center [554, 429] width 261 height 53
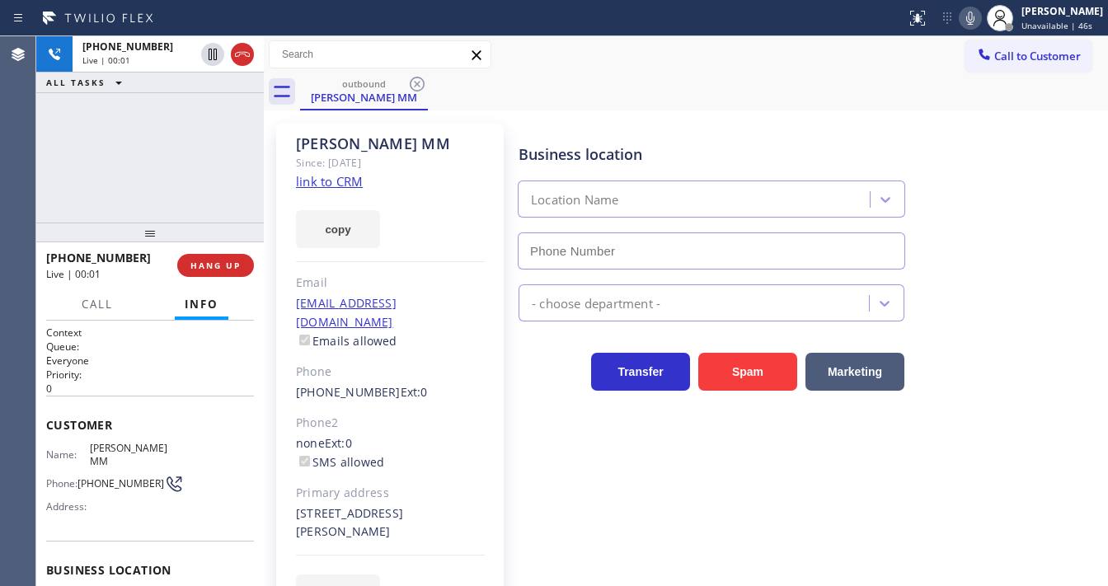
type input "[PHONE_NUMBER]"
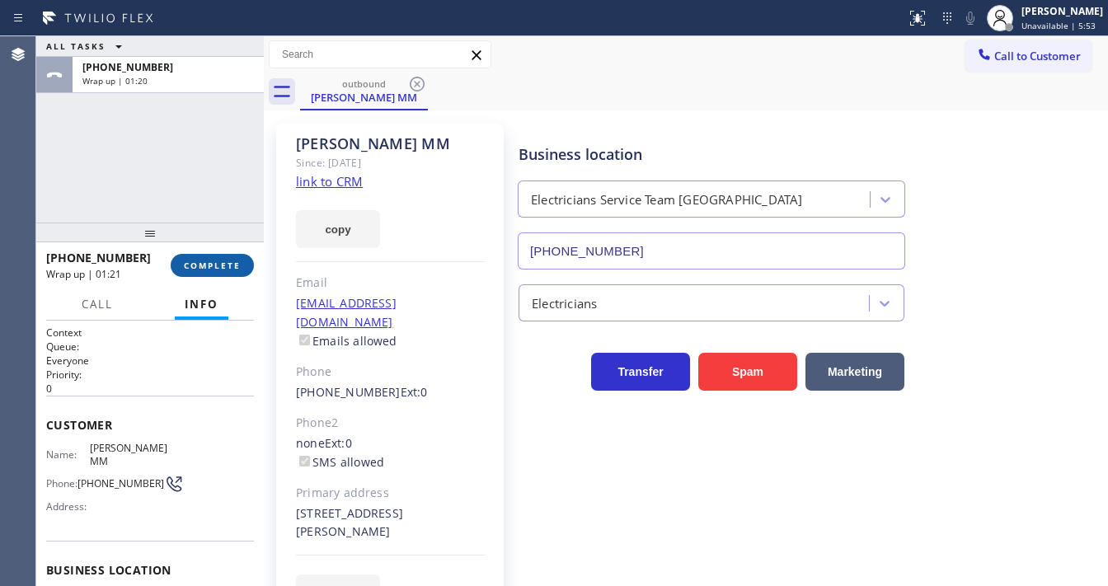
click at [212, 271] on button "COMPLETE" at bounding box center [212, 265] width 83 height 23
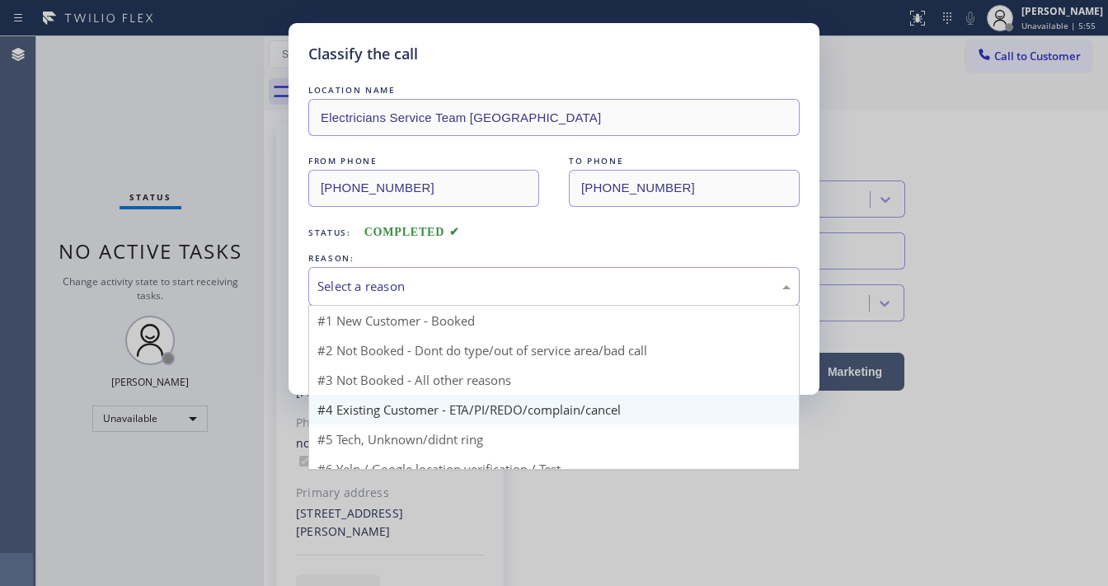
drag, startPoint x: 383, startPoint y: 284, endPoint x: 459, endPoint y: 374, distance: 117.6
click at [401, 286] on div "Select a reason" at bounding box center [553, 286] width 473 height 19
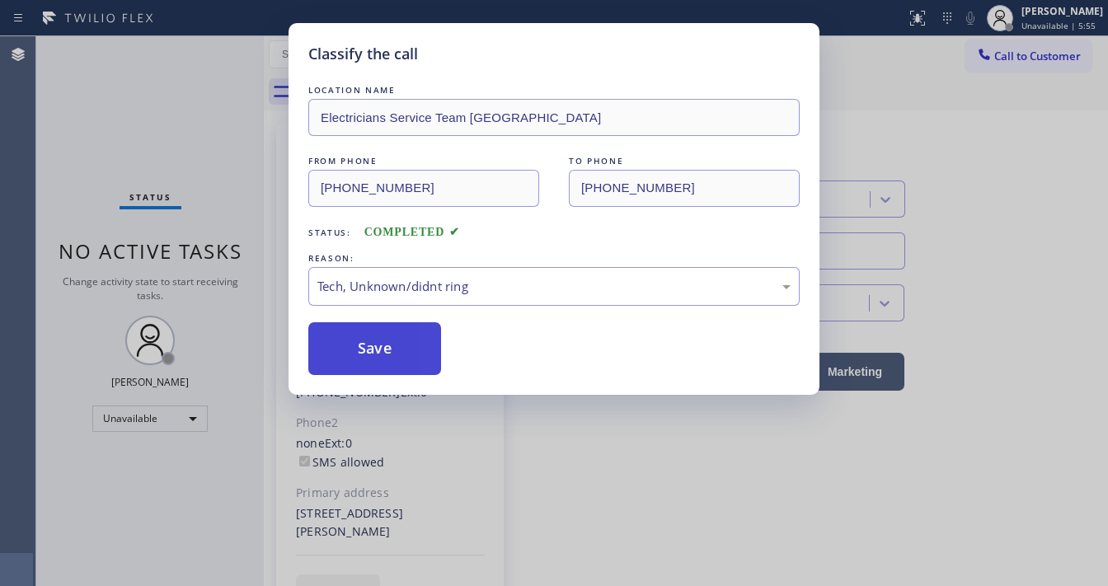
click at [379, 353] on button "Save" at bounding box center [374, 348] width 133 height 53
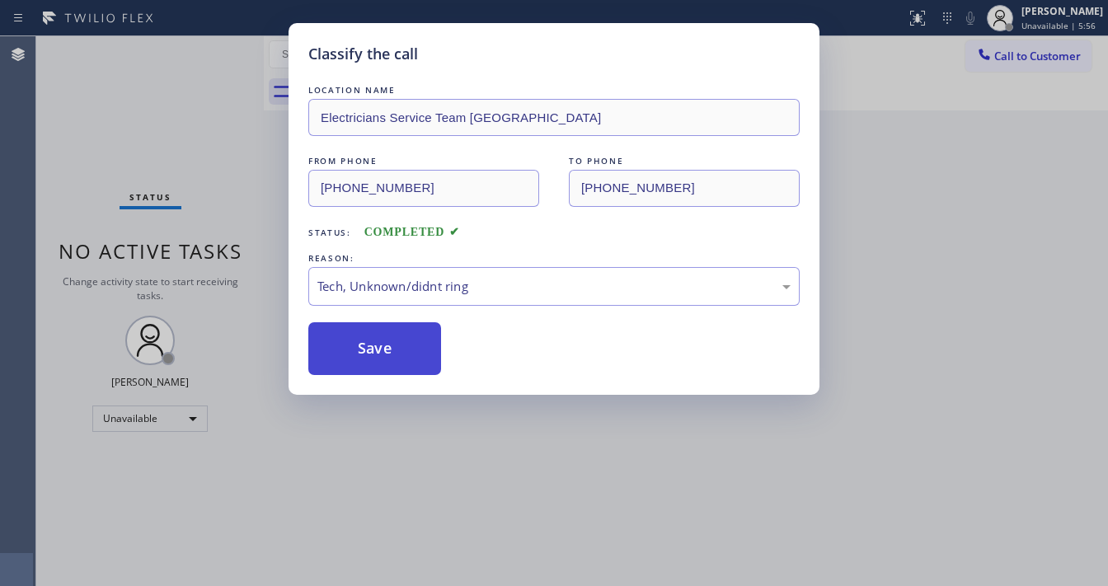
click at [379, 349] on button "Save" at bounding box center [374, 348] width 133 height 53
drag, startPoint x: 379, startPoint y: 348, endPoint x: 354, endPoint y: 317, distance: 40.4
click at [379, 345] on button "Save" at bounding box center [374, 348] width 133 height 53
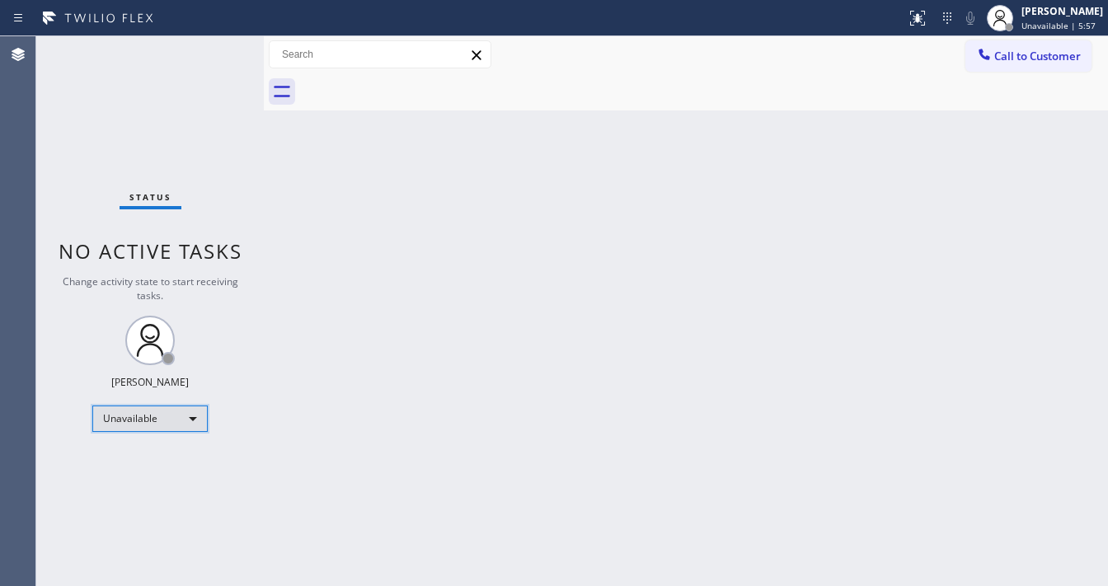
click at [163, 416] on div "Unavailable" at bounding box center [149, 419] width 115 height 26
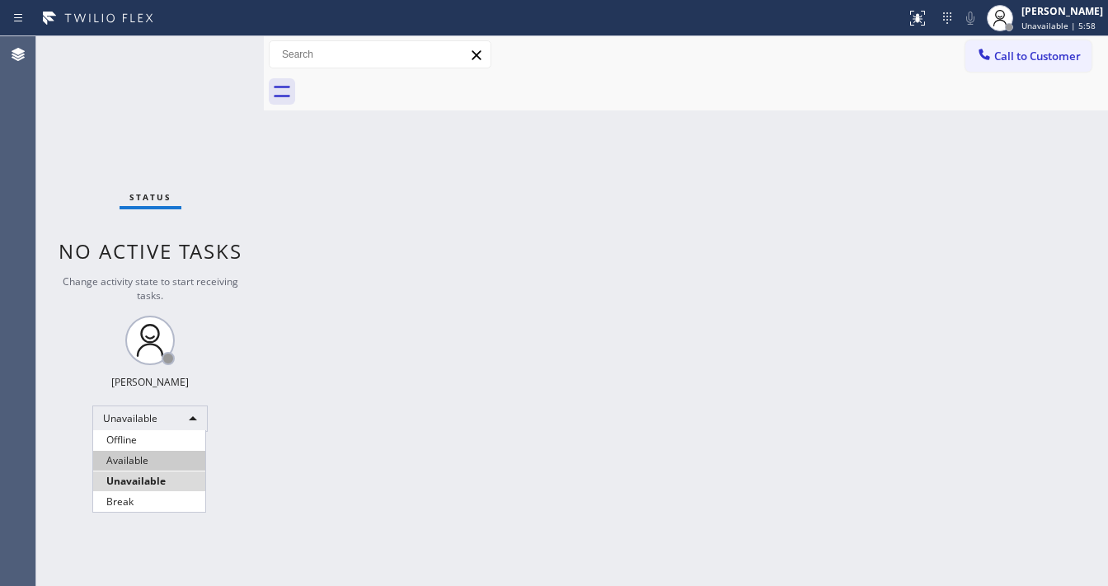
click at [139, 458] on li "Available" at bounding box center [149, 461] width 112 height 20
click at [284, 421] on div "Back to Dashboard Change Sender ID Customers Technicians Select a contact Outbo…" at bounding box center [686, 311] width 844 height 550
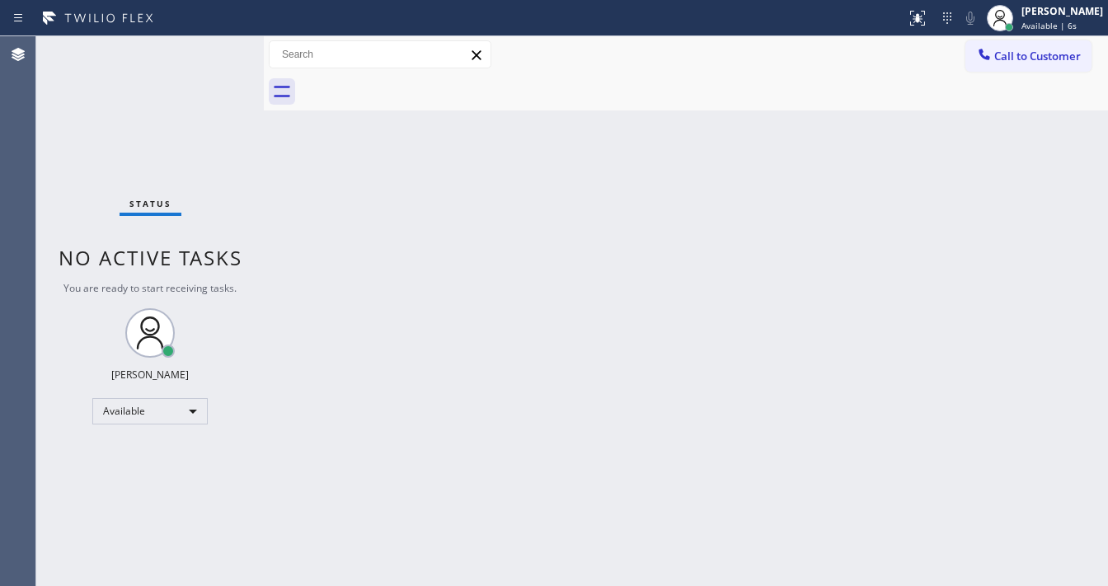
click at [56, 157] on div "Status No active tasks You are ready to start receiving tasks. [PERSON_NAME]" at bounding box center [150, 311] width 228 height 550
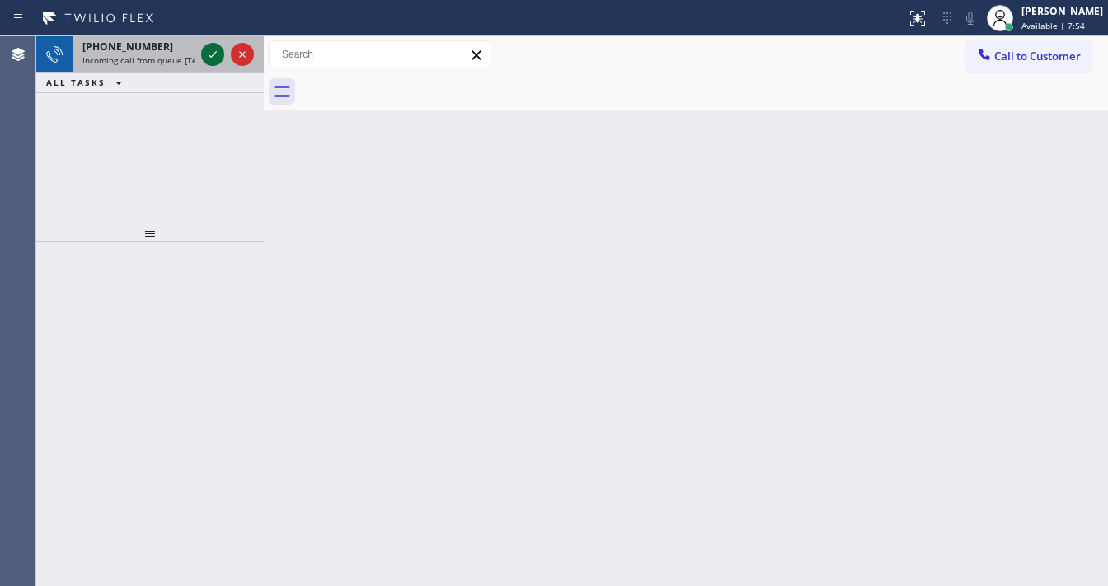
click at [215, 55] on icon at bounding box center [213, 55] width 20 height 20
click at [213, 54] on icon at bounding box center [213, 54] width 8 height 7
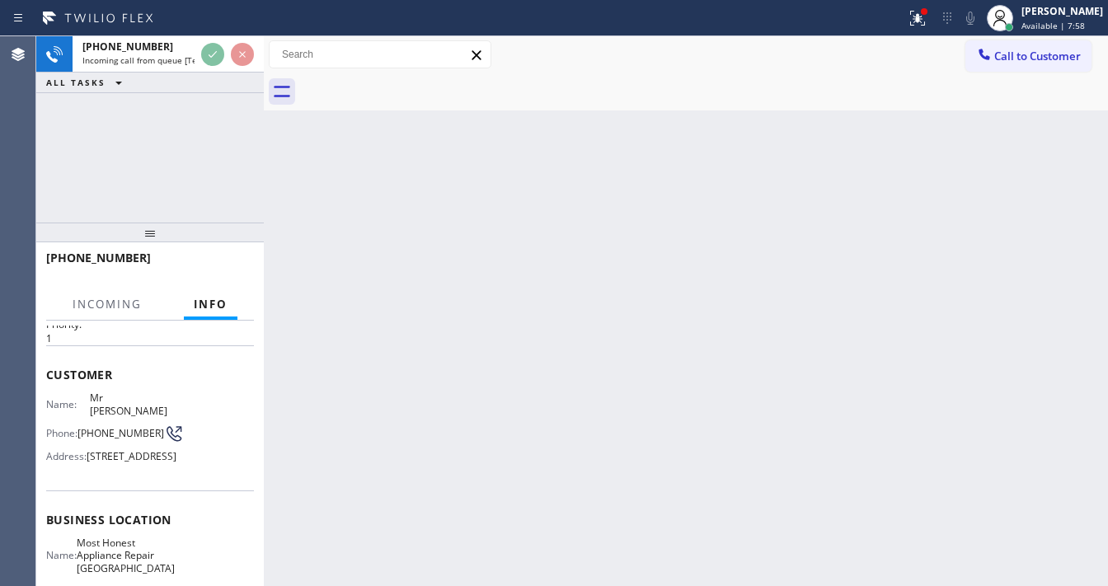
scroll to position [132, 0]
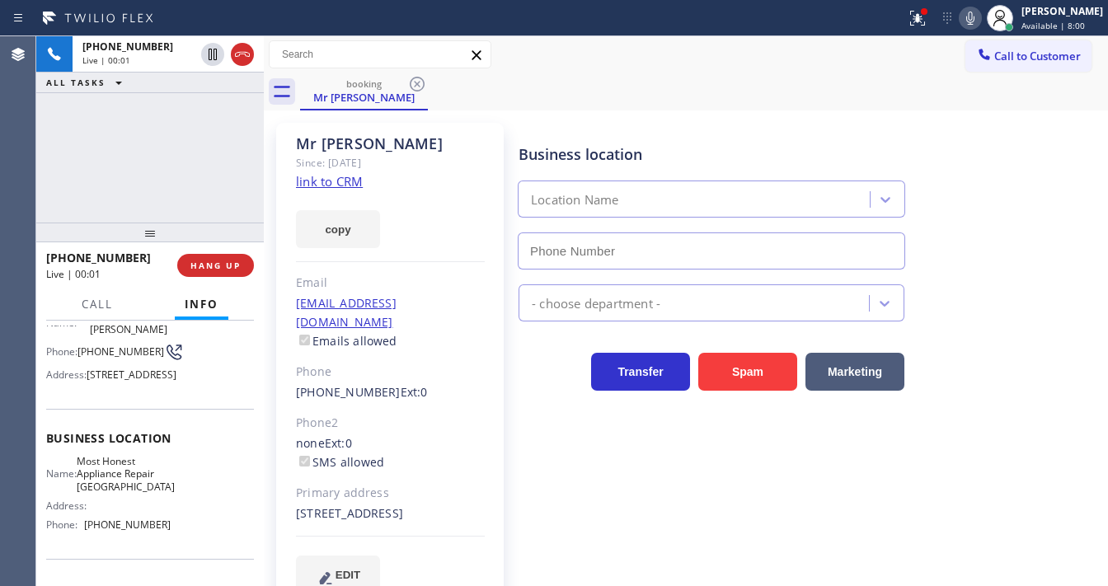
type input "[PHONE_NUMBER]"
click at [330, 187] on link "link to CRM" at bounding box center [329, 181] width 67 height 16
click at [233, 261] on span "HANG UP" at bounding box center [215, 266] width 50 height 12
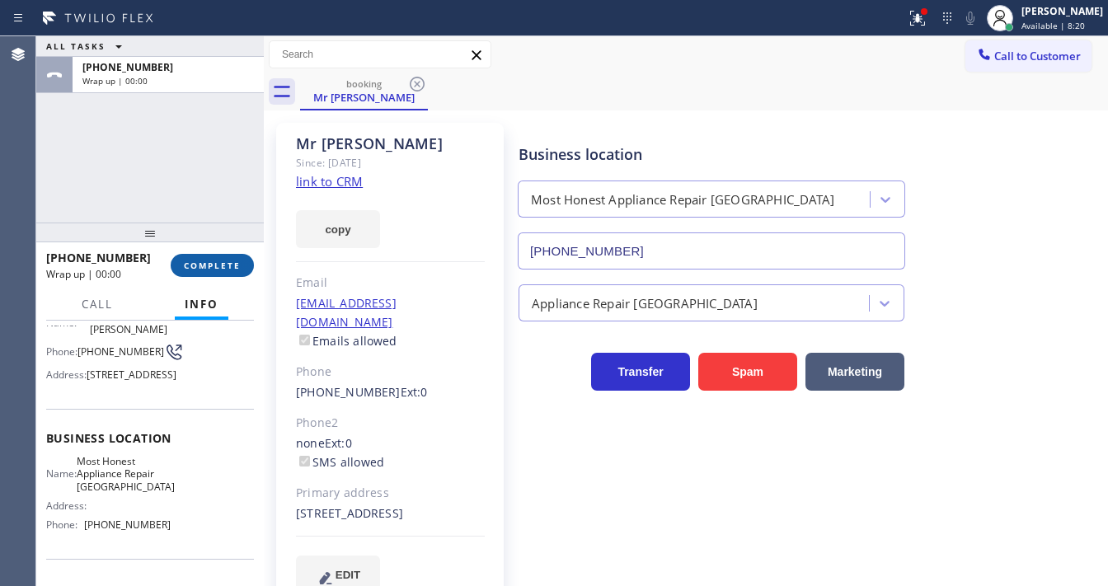
click at [233, 261] on span "COMPLETE" at bounding box center [212, 266] width 57 height 12
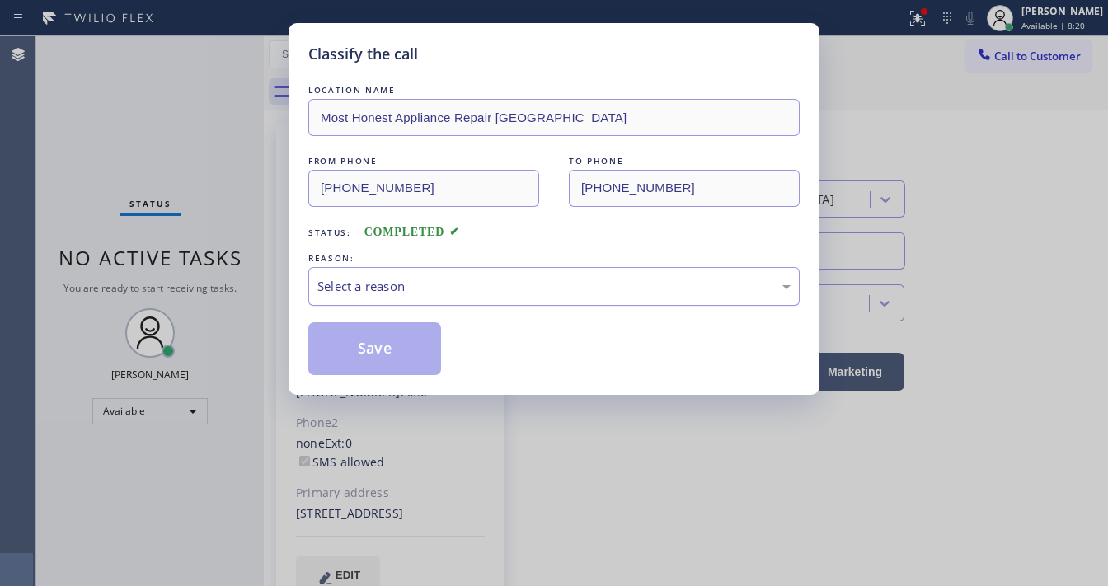
click at [411, 270] on div "Select a reason" at bounding box center [553, 286] width 491 height 39
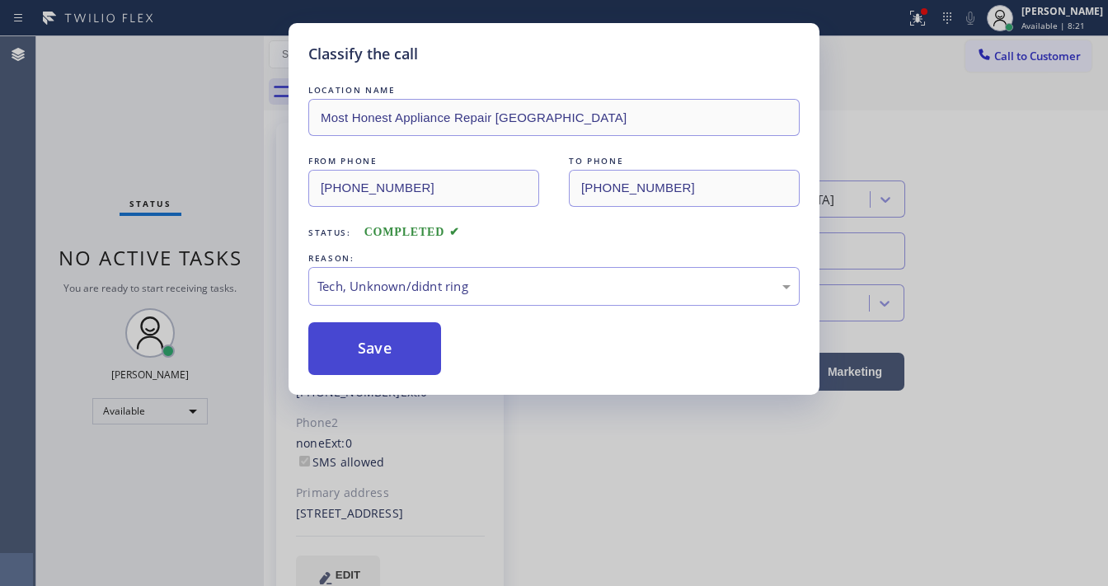
click at [394, 346] on button "Save" at bounding box center [374, 348] width 133 height 53
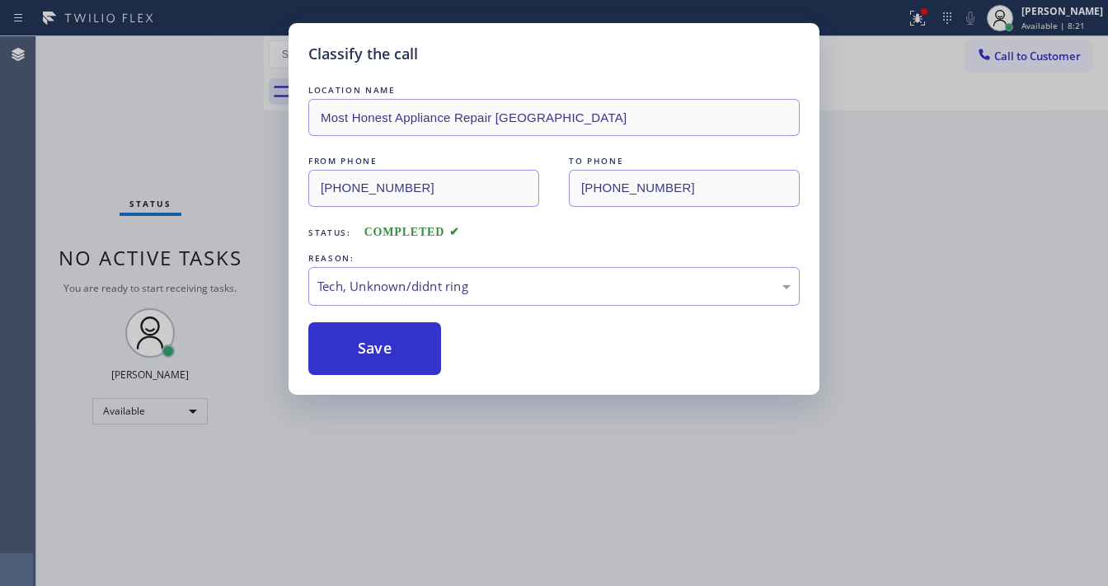
drag, startPoint x: 394, startPoint y: 346, endPoint x: 327, endPoint y: 180, distance: 179.8
click at [393, 346] on button "Save" at bounding box center [374, 348] width 133 height 53
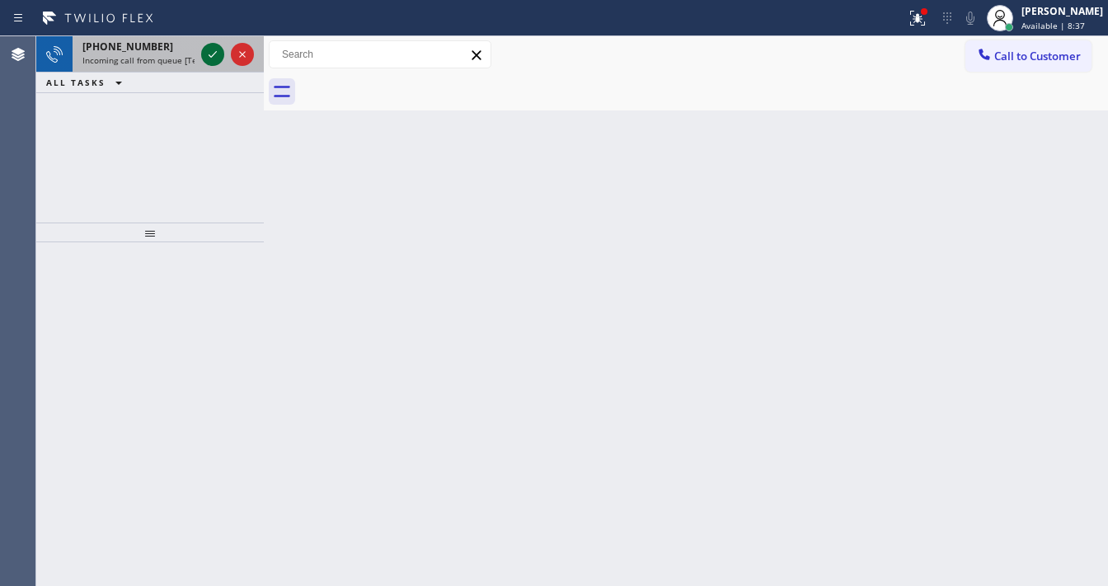
click at [218, 58] on icon at bounding box center [213, 55] width 20 height 20
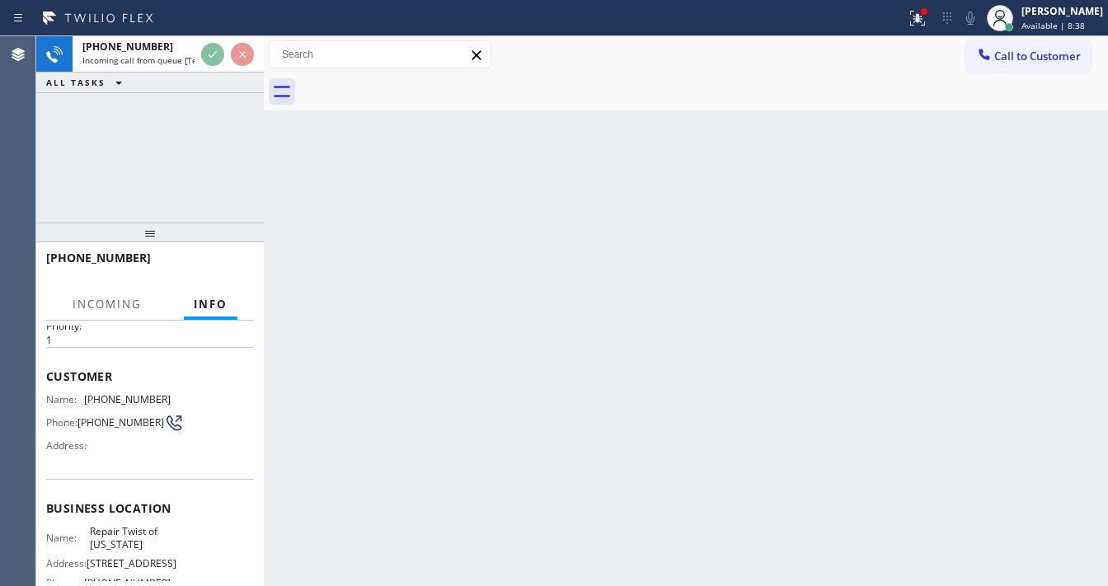
scroll to position [132, 0]
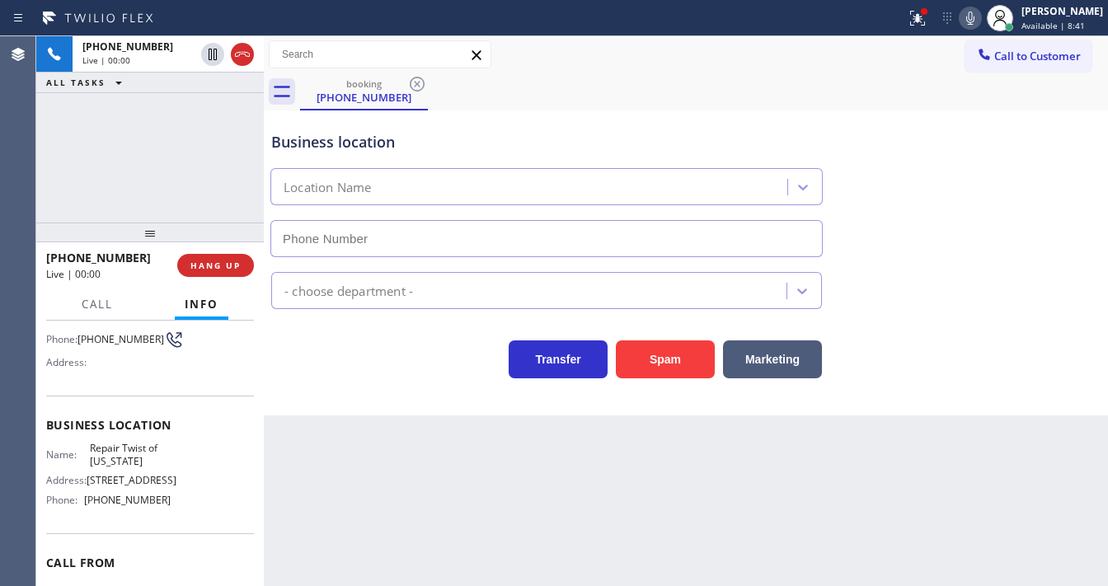
type input "[PHONE_NUMBER]"
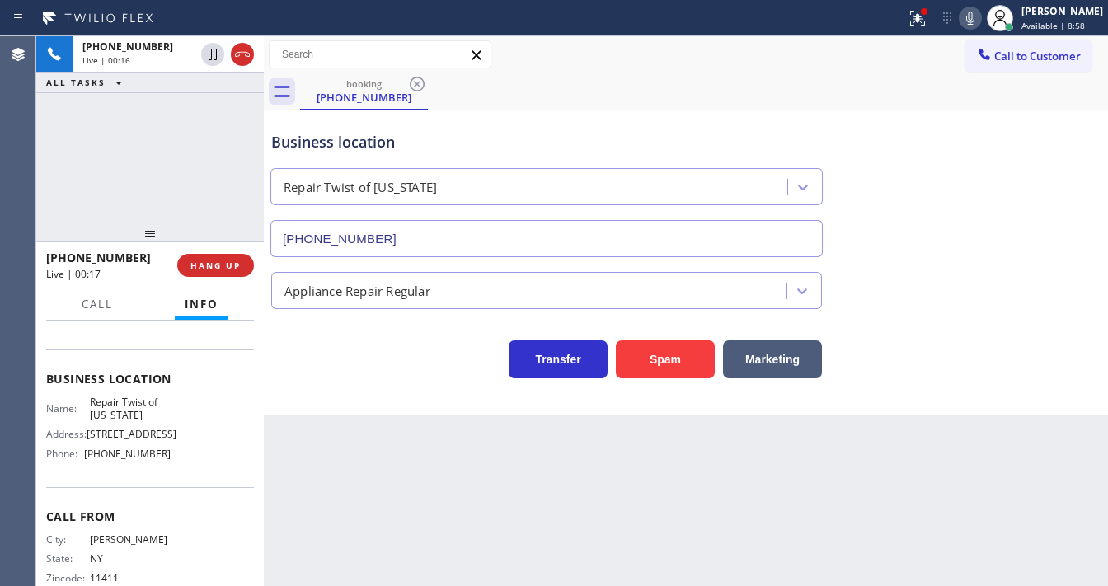
scroll to position [198, 0]
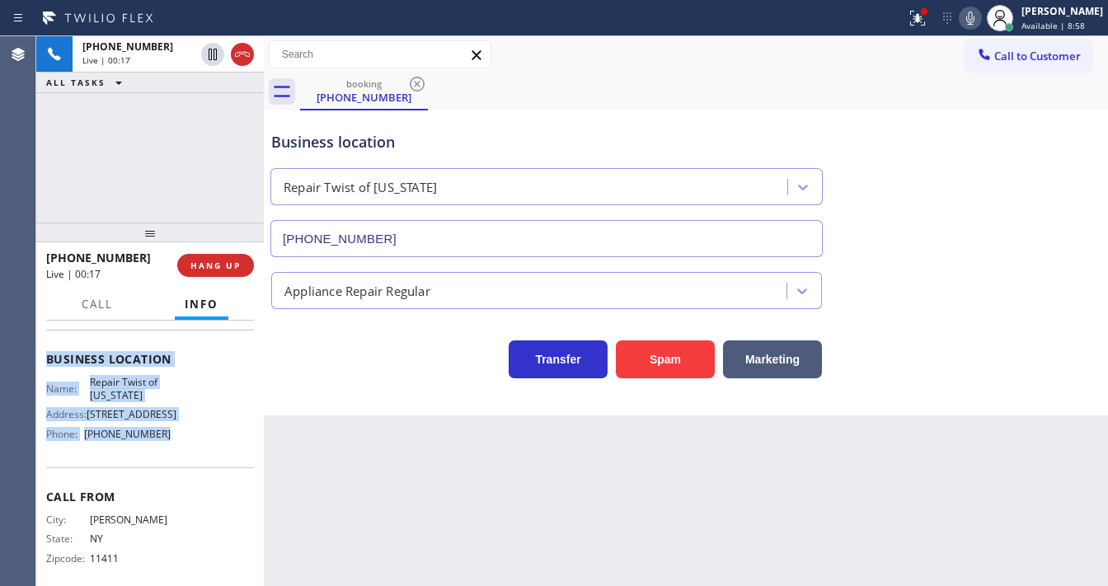
drag, startPoint x: 45, startPoint y: 421, endPoint x: 173, endPoint y: 464, distance: 135.6
click at [173, 467] on div "Context Queue: [Test] All Priority: 1 Customer Name: [PHONE_NUMBER] Phone: [PHO…" at bounding box center [150, 453] width 228 height 265
copy div "Customer Name: [PHONE_NUMBER] Phone: [PHONE_NUMBER] Address: Business location …"
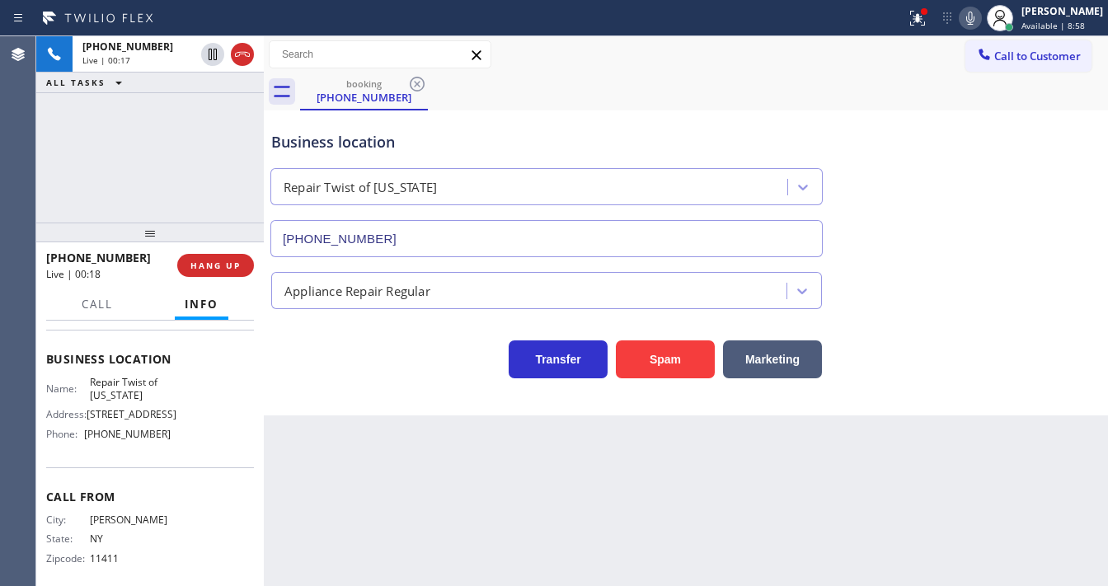
click at [148, 120] on div "[PHONE_NUMBER] Live | 00:17 ALL TASKS ALL TASKS ACTIVE TASKS TASKS IN WRAP UP" at bounding box center [150, 129] width 228 height 186
click at [920, 24] on icon at bounding box center [918, 18] width 20 height 20
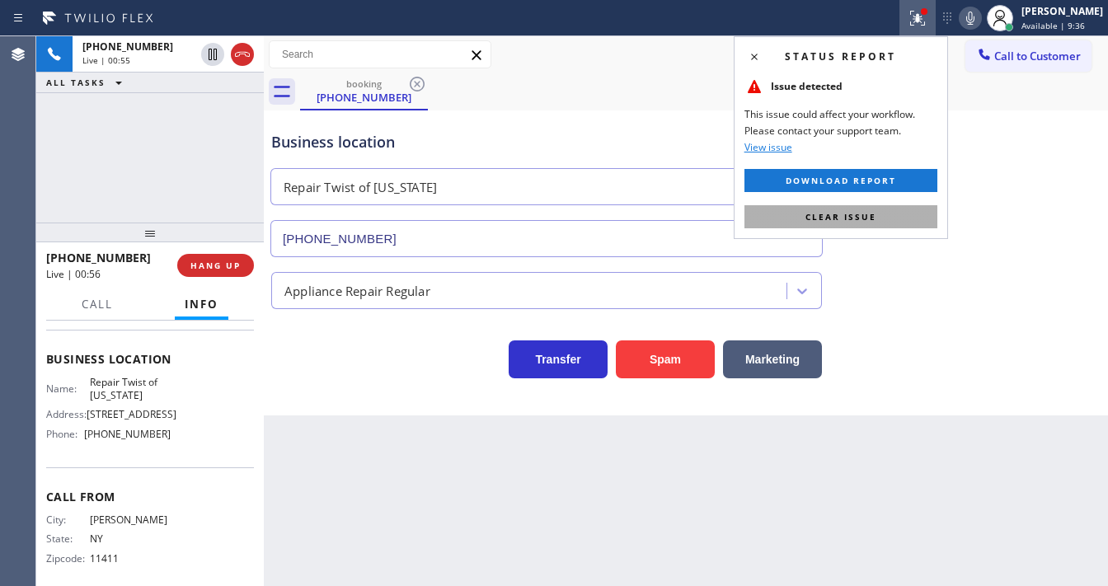
click at [880, 224] on button "Clear issue" at bounding box center [841, 216] width 193 height 23
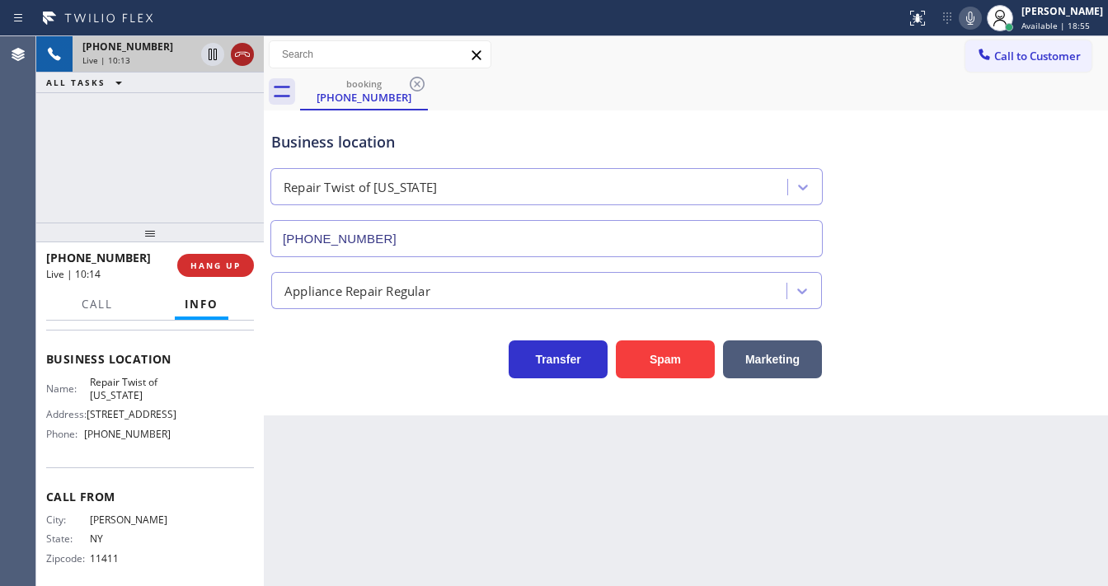
click at [237, 59] on icon at bounding box center [243, 55] width 20 height 20
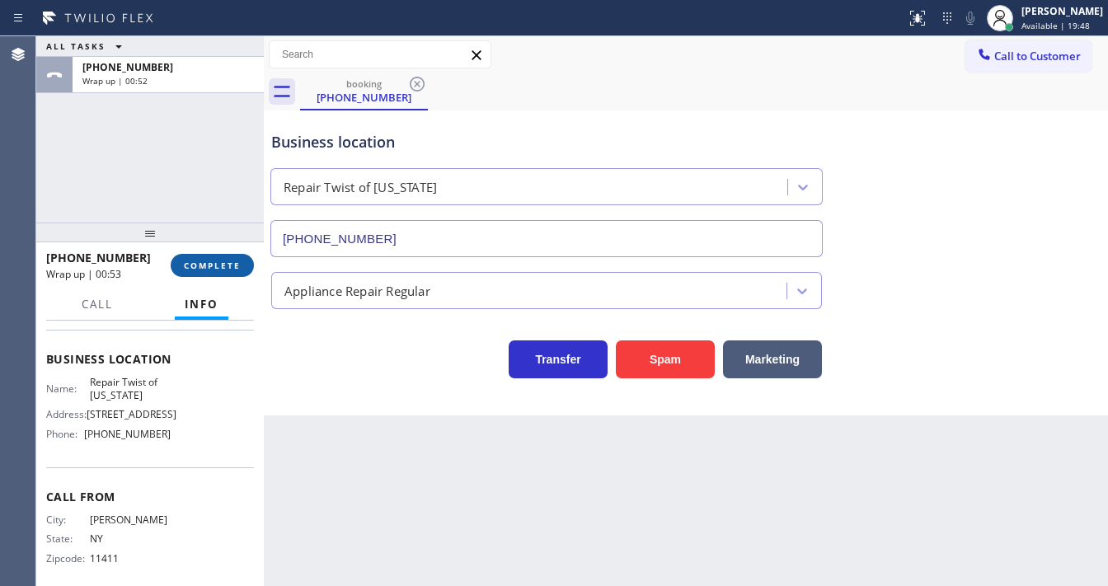
click at [224, 265] on span "COMPLETE" at bounding box center [212, 266] width 57 height 12
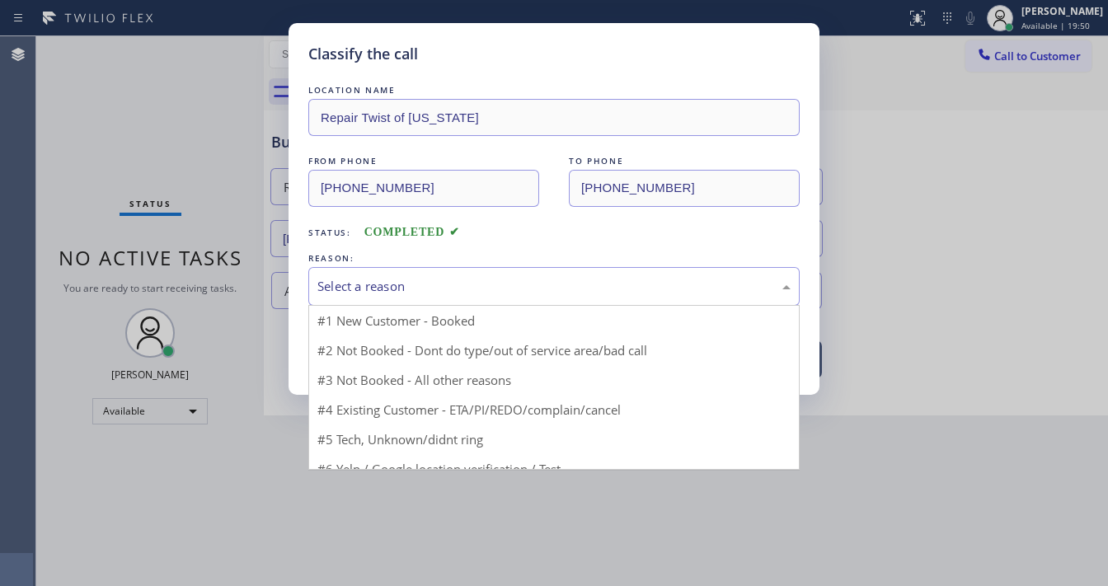
drag, startPoint x: 338, startPoint y: 275, endPoint x: 359, endPoint y: 284, distance: 23.3
click at [355, 281] on div "Select a reason" at bounding box center [553, 286] width 491 height 39
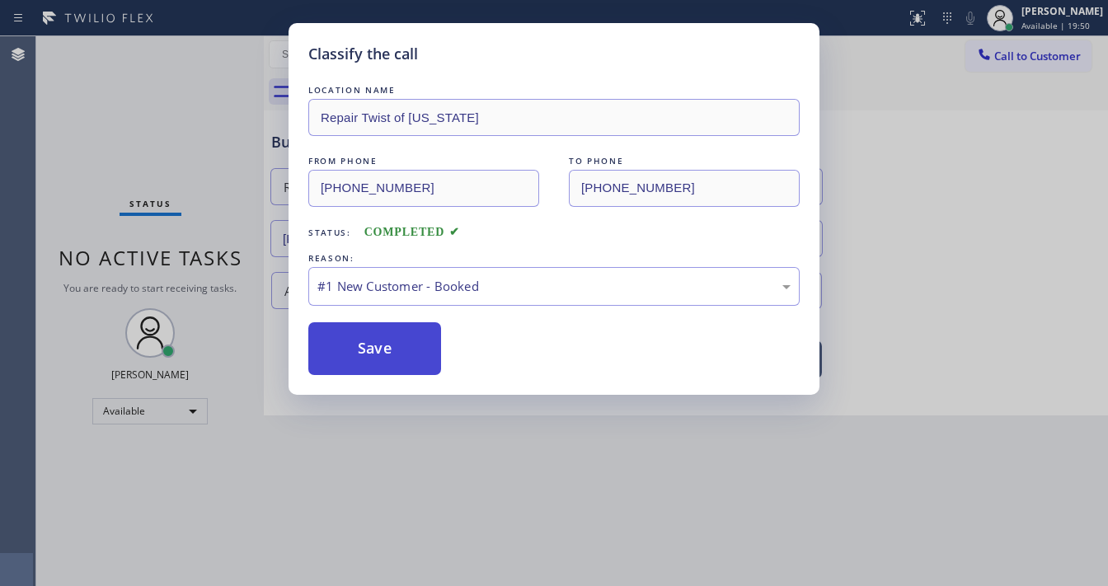
click at [363, 343] on button "Save" at bounding box center [374, 348] width 133 height 53
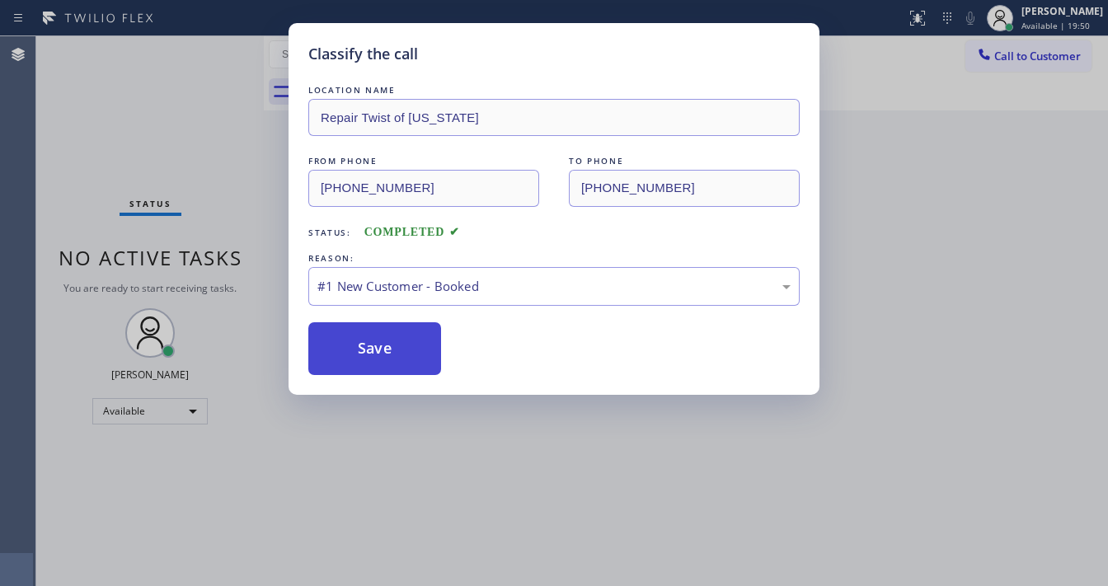
click at [363, 343] on button "Save" at bounding box center [374, 348] width 133 height 53
drag, startPoint x: 1028, startPoint y: 187, endPoint x: 1020, endPoint y: 162, distance: 26.1
click at [1027, 187] on div "Classify the call LOCATION NAME Heating Masters [GEOGRAPHIC_DATA] FROM PHONE [P…" at bounding box center [572, 311] width 1072 height 550
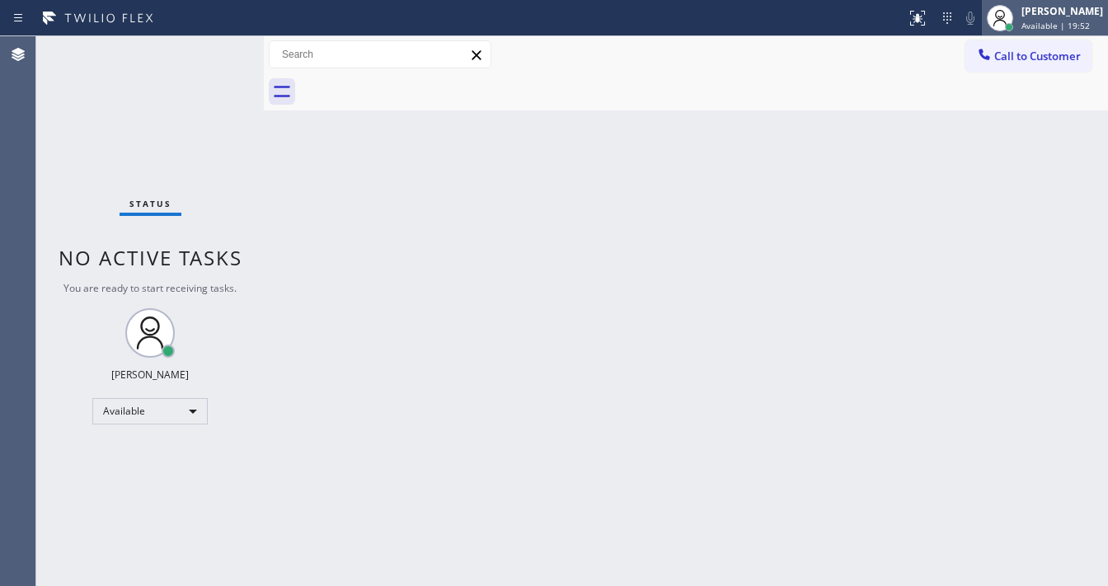
click at [1046, 12] on div "[PERSON_NAME]" at bounding box center [1063, 11] width 82 height 14
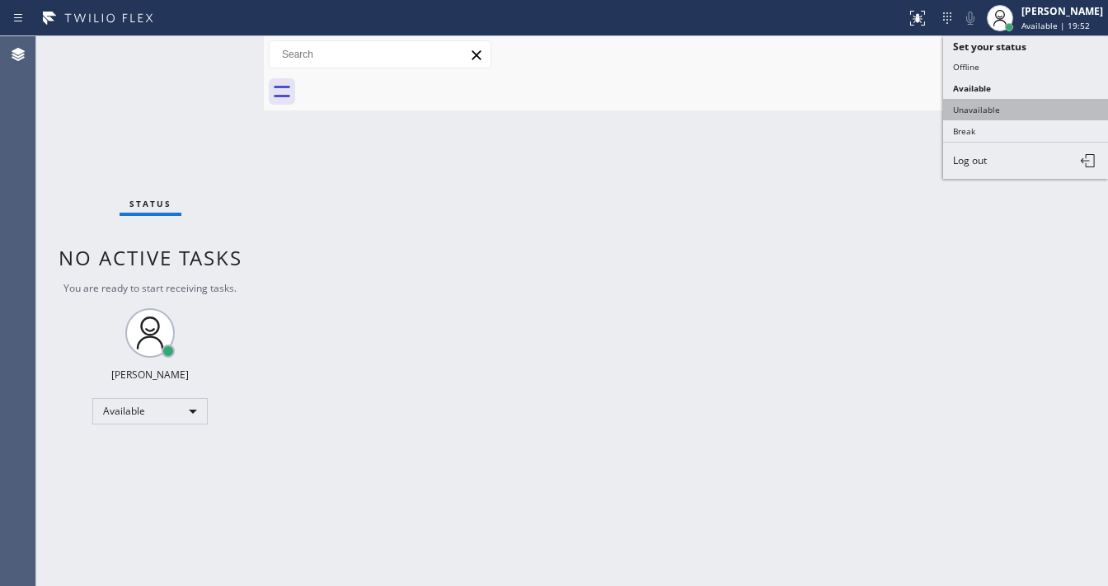
click at [1004, 107] on button "Unavailable" at bounding box center [1025, 109] width 165 height 21
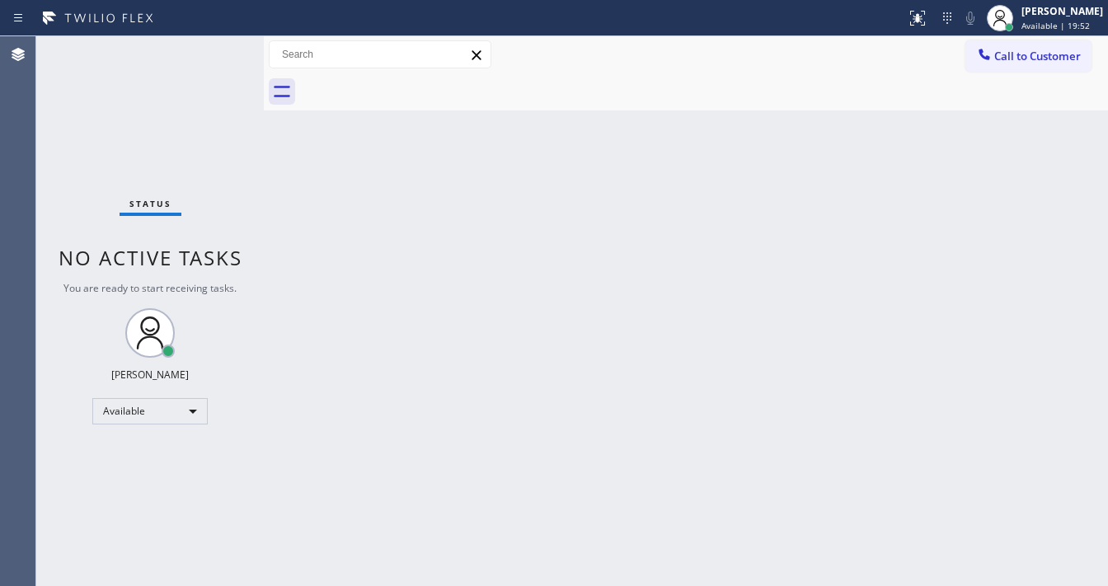
click at [776, 238] on div "Back to Dashboard Change Sender ID Customers Technicians Select a contact Outbo…" at bounding box center [686, 311] width 844 height 550
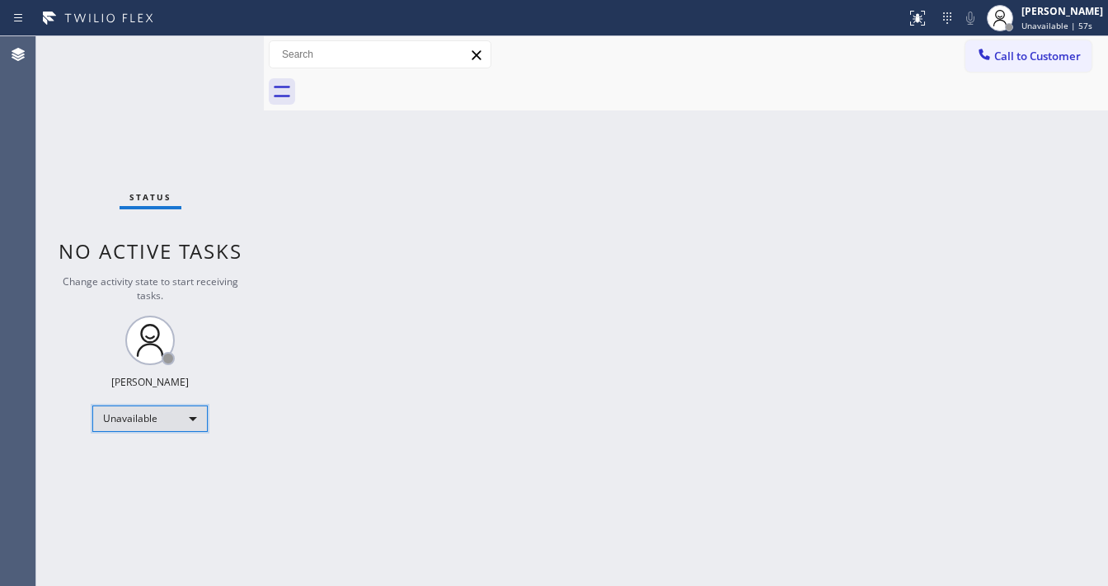
click at [139, 421] on div "Unavailable" at bounding box center [149, 419] width 115 height 26
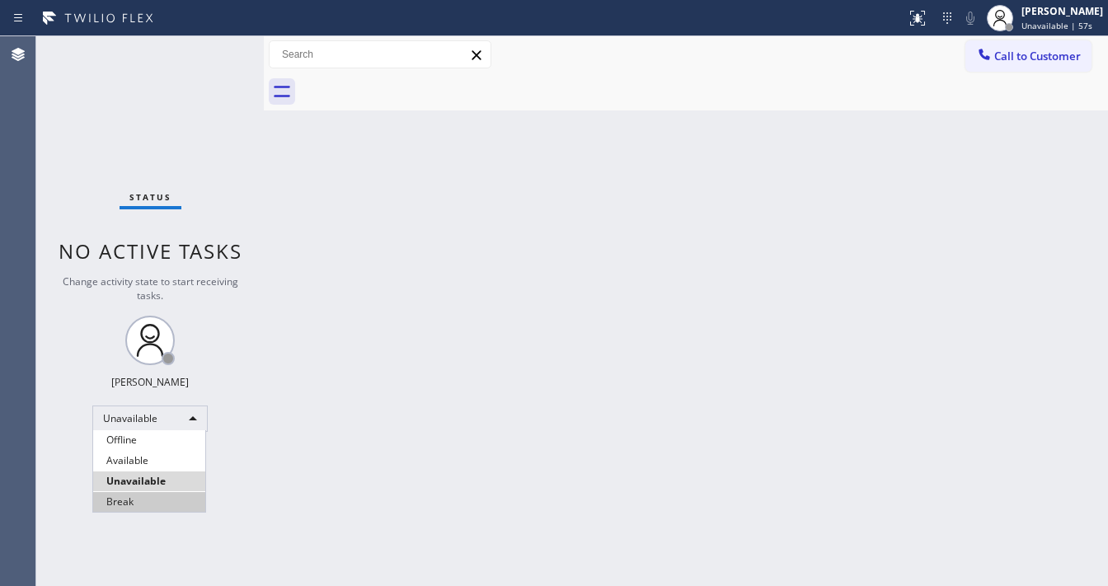
click at [134, 500] on li "Break" at bounding box center [149, 502] width 112 height 20
click at [307, 385] on div "Back to Dashboard Change Sender ID Customers Technicians Select a contact Outbo…" at bounding box center [686, 311] width 844 height 550
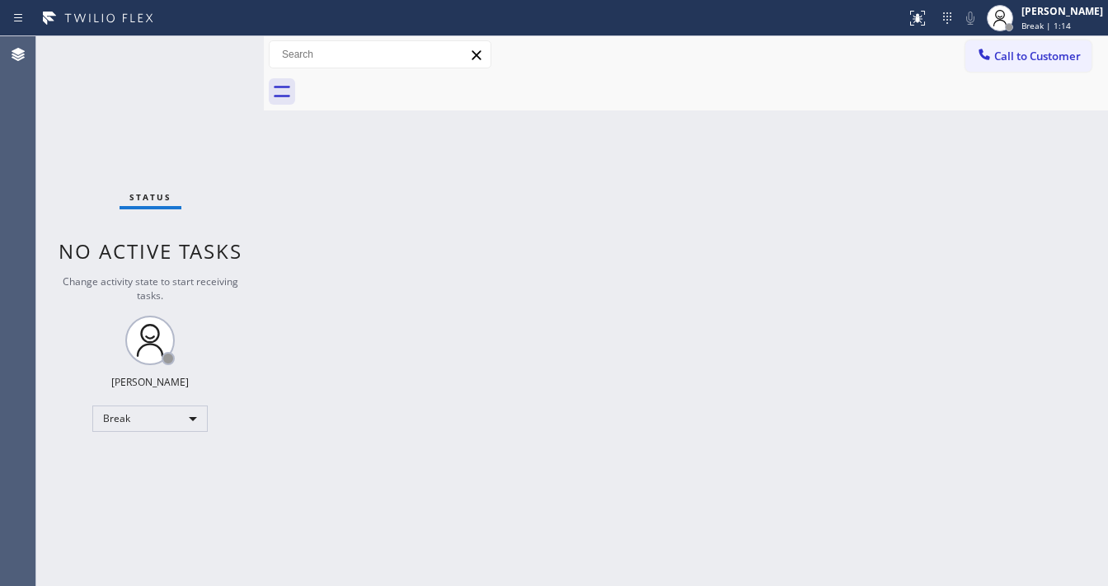
click at [1098, 412] on div "Back to Dashboard Change Sender ID Customers Technicians Select a contact Outbo…" at bounding box center [686, 311] width 844 height 550
click at [36, 139] on div "Status No active tasks Change activity state to start receiving tasks. [PERSON_…" at bounding box center [150, 311] width 228 height 550
click at [128, 444] on div "Status No active tasks Change activity state to start receiving tasks. [PERSON_…" at bounding box center [150, 311] width 228 height 550
click at [139, 428] on div "Break" at bounding box center [149, 419] width 115 height 26
click at [144, 464] on li "Available" at bounding box center [149, 461] width 112 height 20
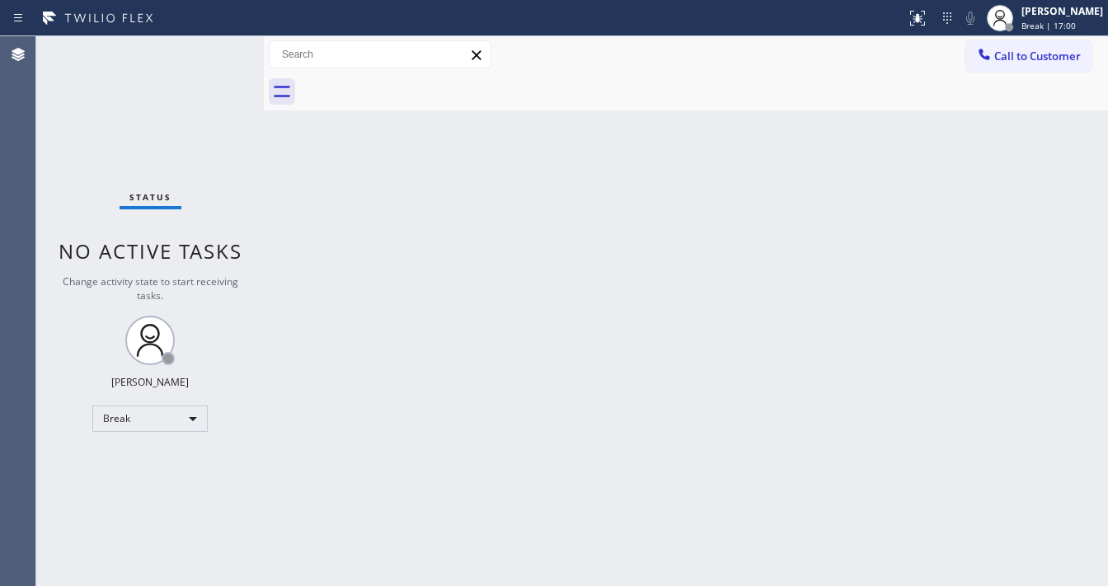
click at [366, 413] on div "Back to Dashboard Change Sender ID Customers Technicians Select a contact Outbo…" at bounding box center [686, 311] width 844 height 550
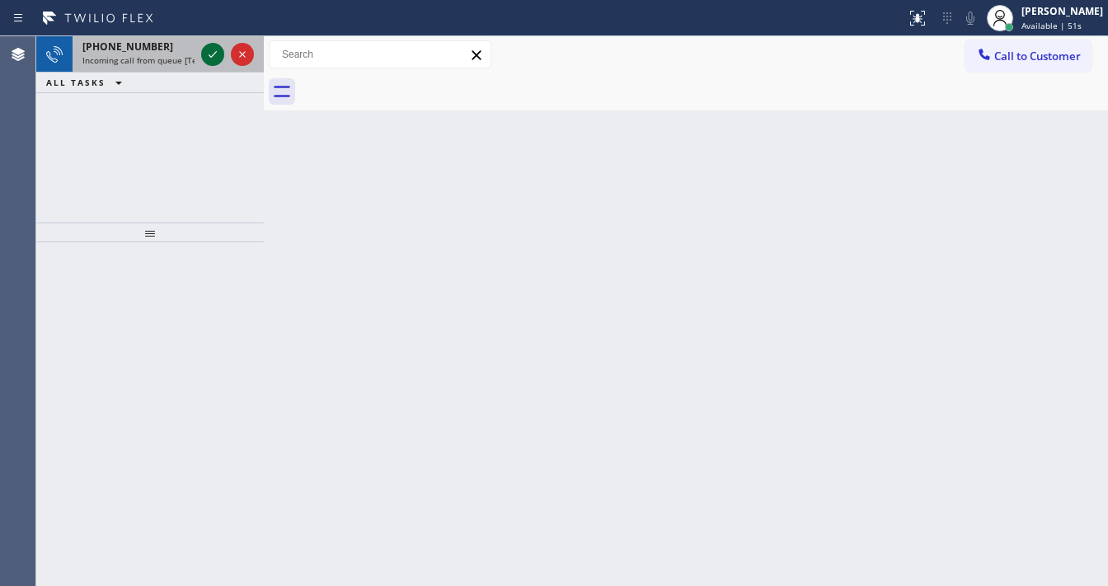
click at [205, 49] on icon at bounding box center [213, 55] width 20 height 20
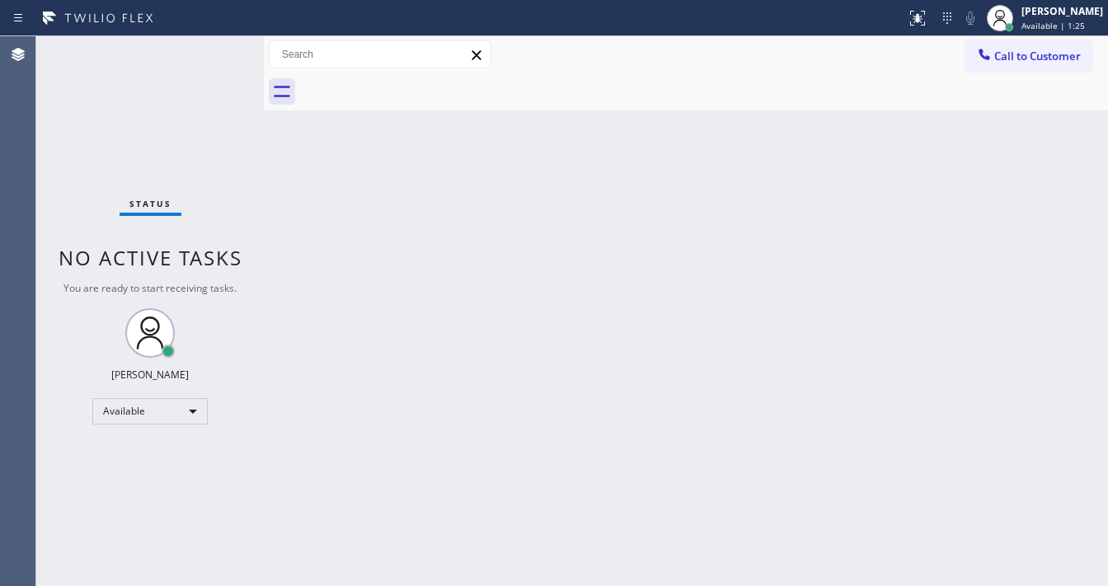
drag, startPoint x: 523, startPoint y: 59, endPoint x: 397, endPoint y: 142, distance: 150.0
click at [397, 142] on div "Back to Dashboard Change Sender ID Customers Technicians Select a contact Outbo…" at bounding box center [686, 311] width 844 height 550
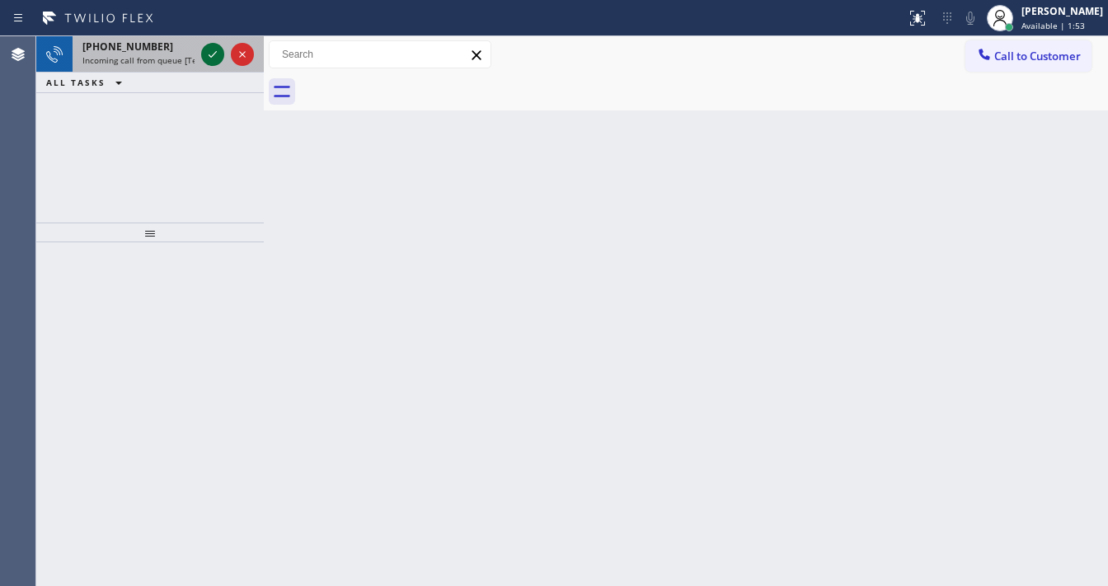
click at [207, 53] on icon at bounding box center [213, 55] width 20 height 20
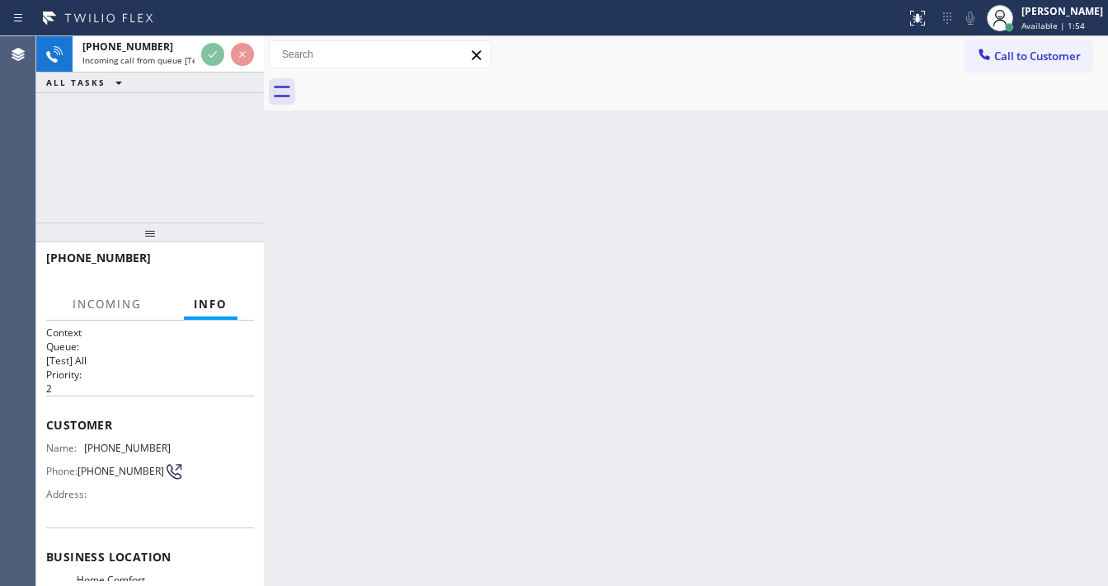
scroll to position [132, 0]
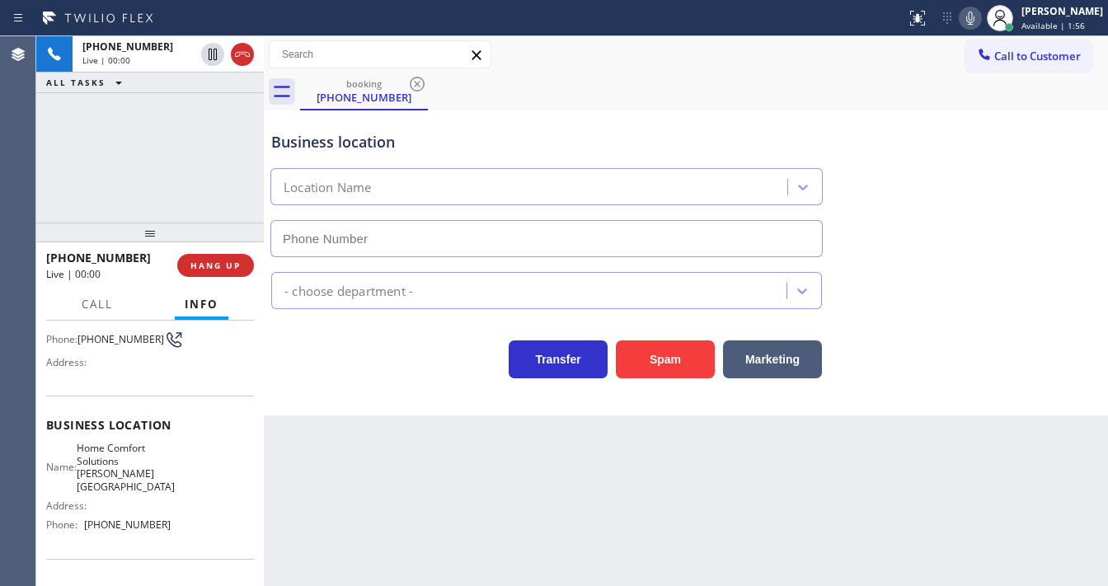
type input "[PHONE_NUMBER]"
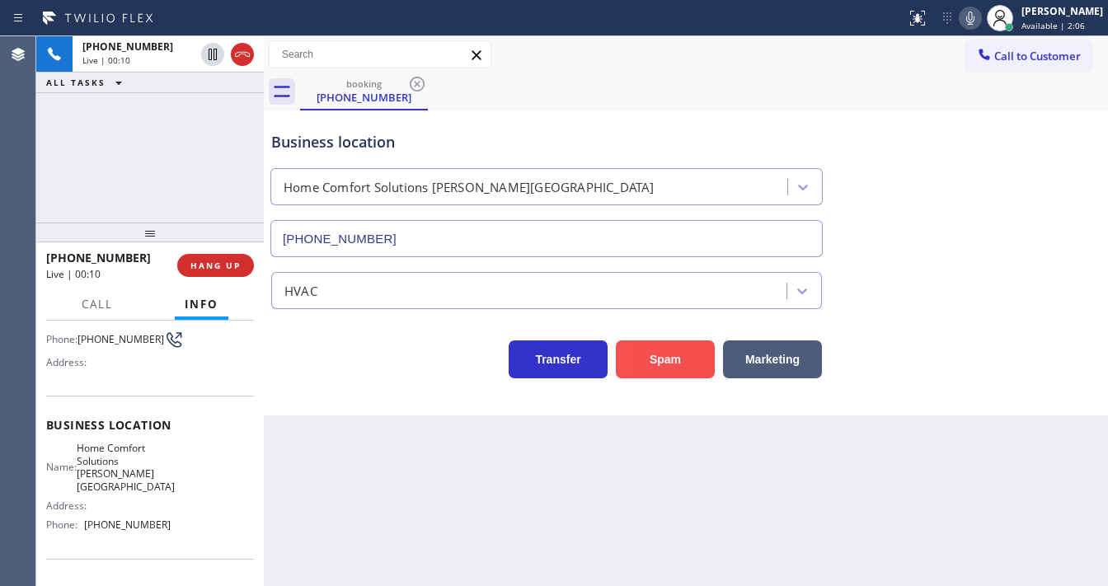
click at [672, 348] on button "Spam" at bounding box center [665, 360] width 99 height 38
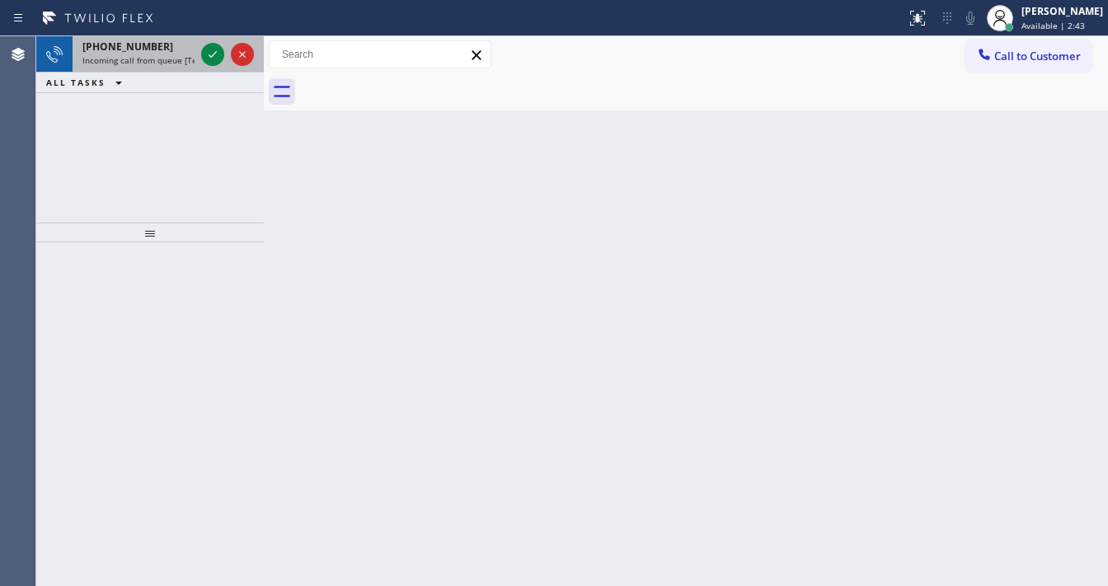
click at [140, 63] on span "Incoming call from queue [Test] All" at bounding box center [150, 60] width 137 height 12
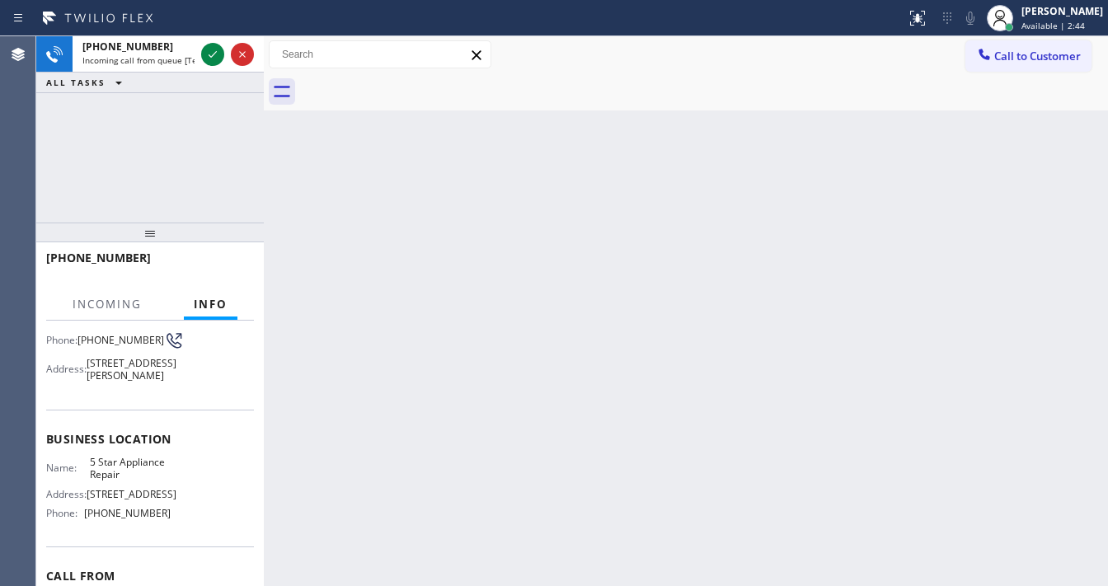
scroll to position [248, 0]
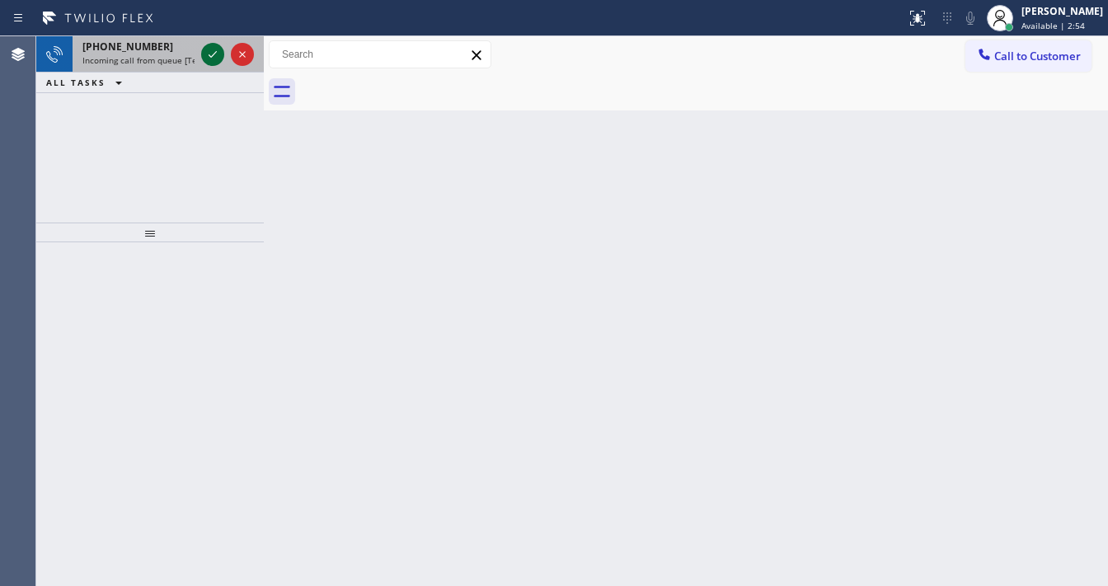
click at [207, 52] on icon at bounding box center [213, 55] width 20 height 20
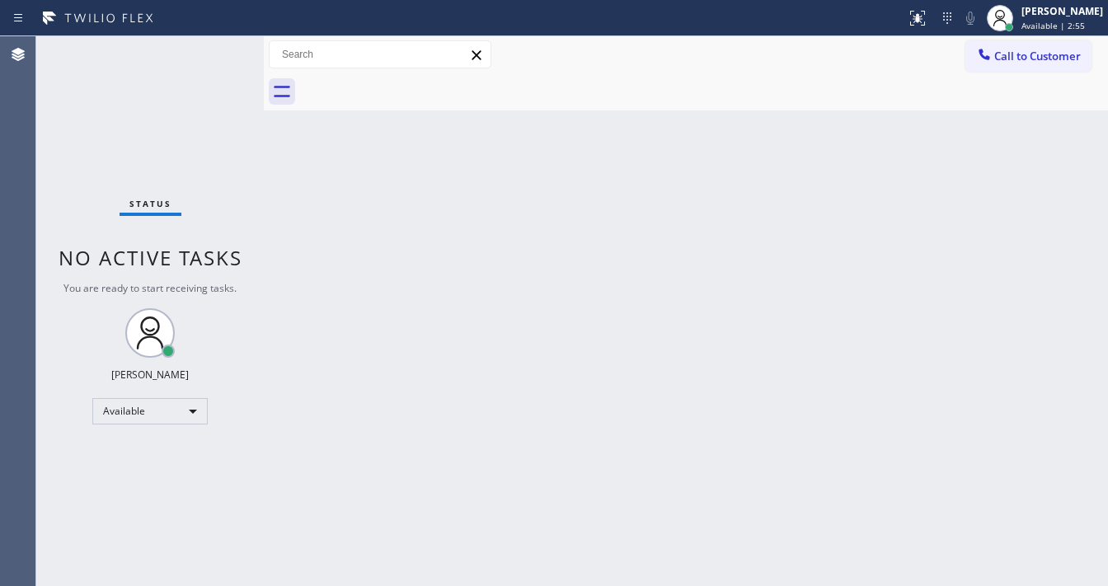
click at [207, 52] on div "Status No active tasks You are ready to start receiving tasks. [PERSON_NAME]" at bounding box center [150, 311] width 228 height 550
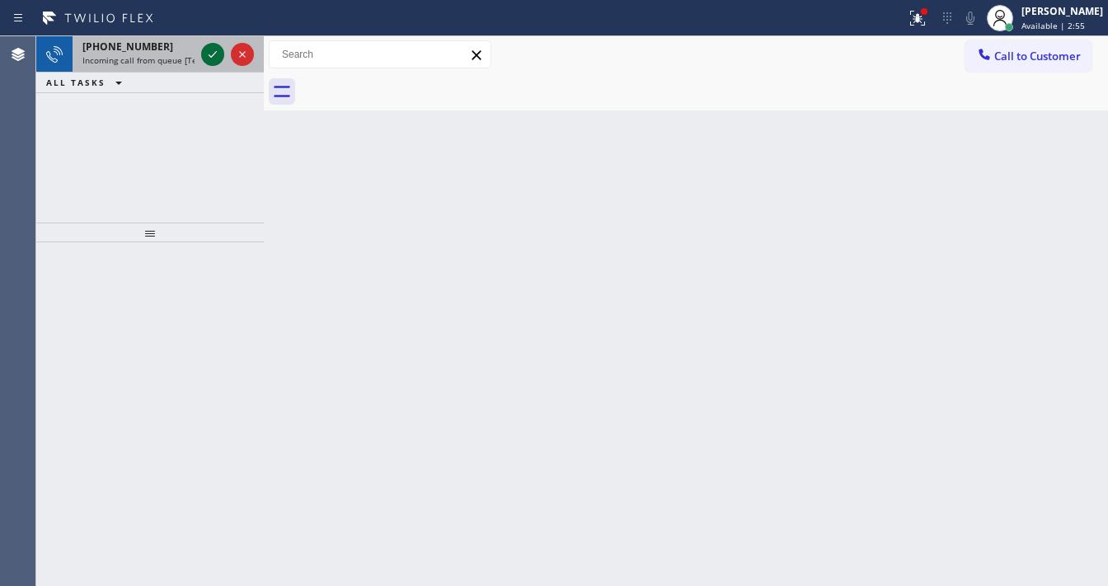
click at [208, 53] on icon at bounding box center [213, 55] width 20 height 20
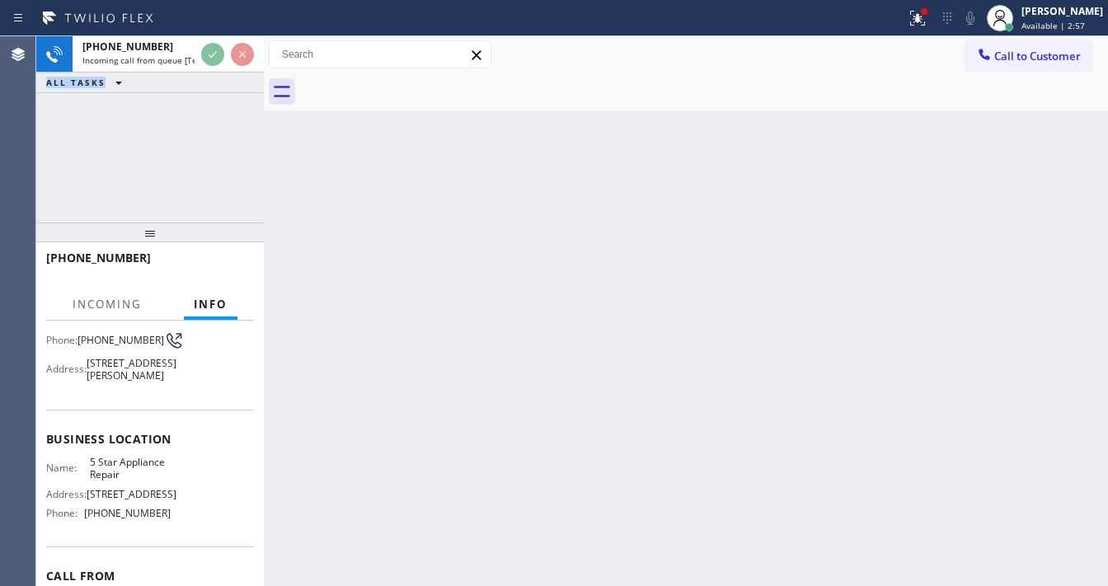
scroll to position [132, 0]
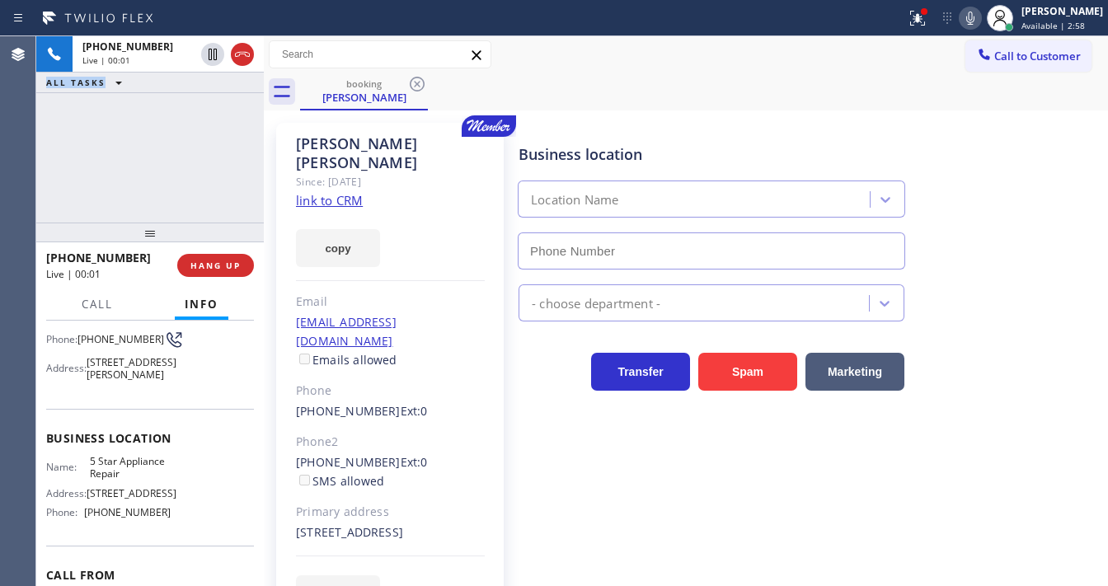
type input "[PHONE_NUMBER]"
click at [338, 192] on link "link to CRM" at bounding box center [329, 200] width 67 height 16
drag, startPoint x: 132, startPoint y: 261, endPoint x: 60, endPoint y: 258, distance: 71.8
click at [60, 258] on div "[PHONE_NUMBER]" at bounding box center [106, 258] width 120 height 16
click at [123, 168] on div "[PHONE_NUMBER] Live | 01:17 ALL TASKS ALL TASKS ACTIVE TASKS TASKS IN WRAP UP" at bounding box center [150, 129] width 228 height 186
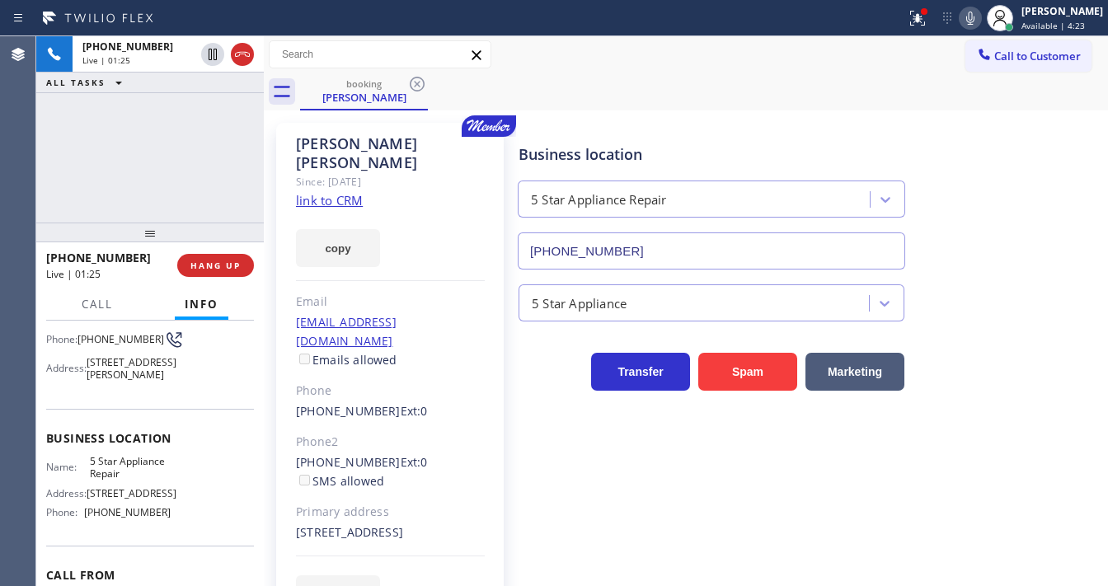
click at [30, 157] on div "Agent Desktop" at bounding box center [17, 311] width 35 height 550
click at [45, 148] on div "[PHONE_NUMBER] Live | 01:28 ALL TASKS ALL TASKS ACTIVE TASKS TASKS IN WRAP UP" at bounding box center [150, 129] width 228 height 186
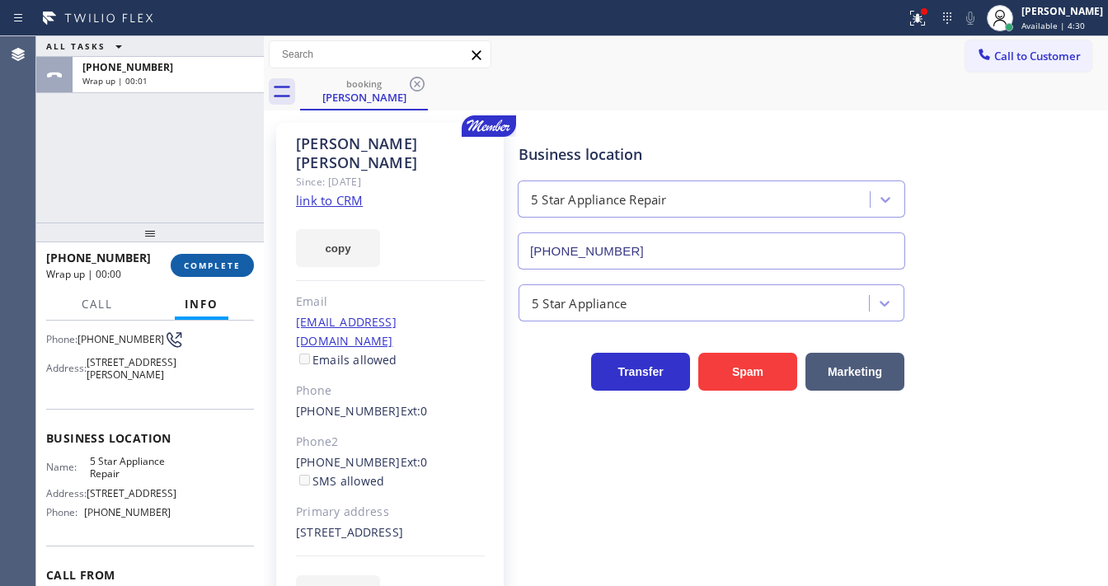
click at [225, 268] on span "COMPLETE" at bounding box center [212, 266] width 57 height 12
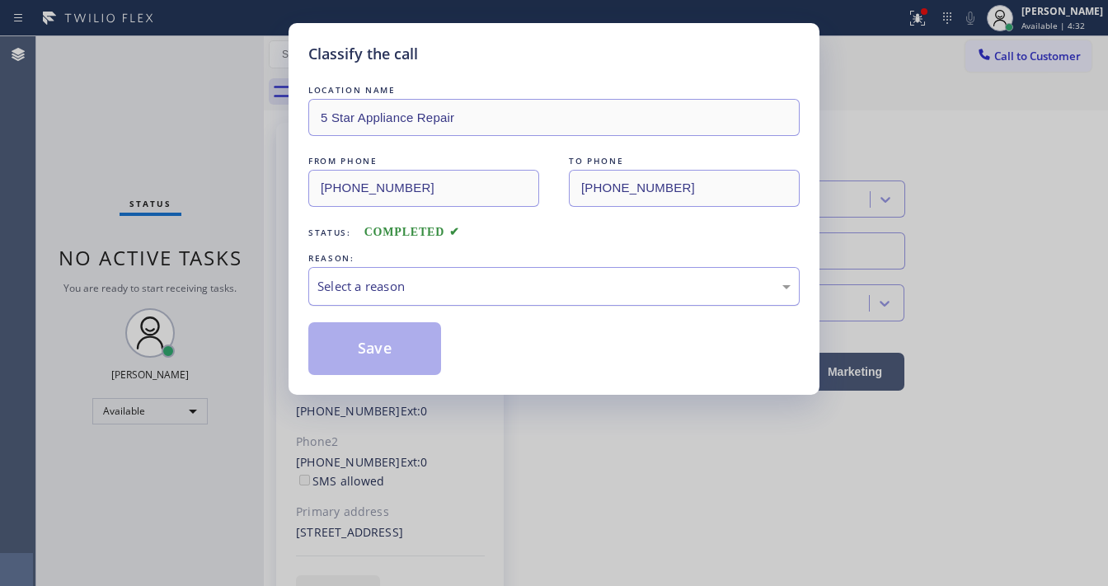
click at [412, 281] on div "Select a reason" at bounding box center [553, 286] width 473 height 19
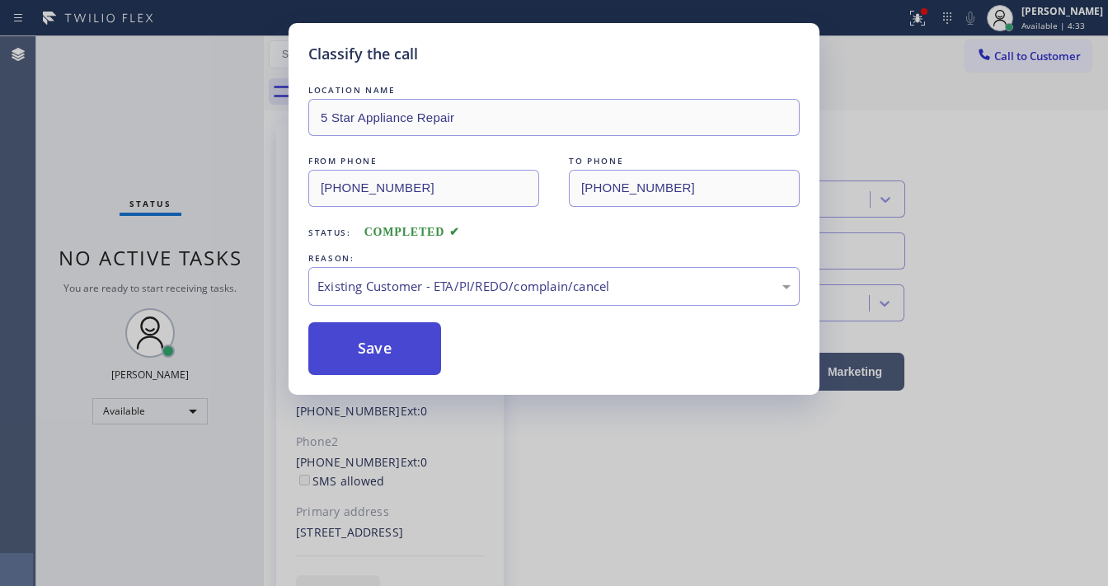
click at [396, 346] on button "Save" at bounding box center [374, 348] width 133 height 53
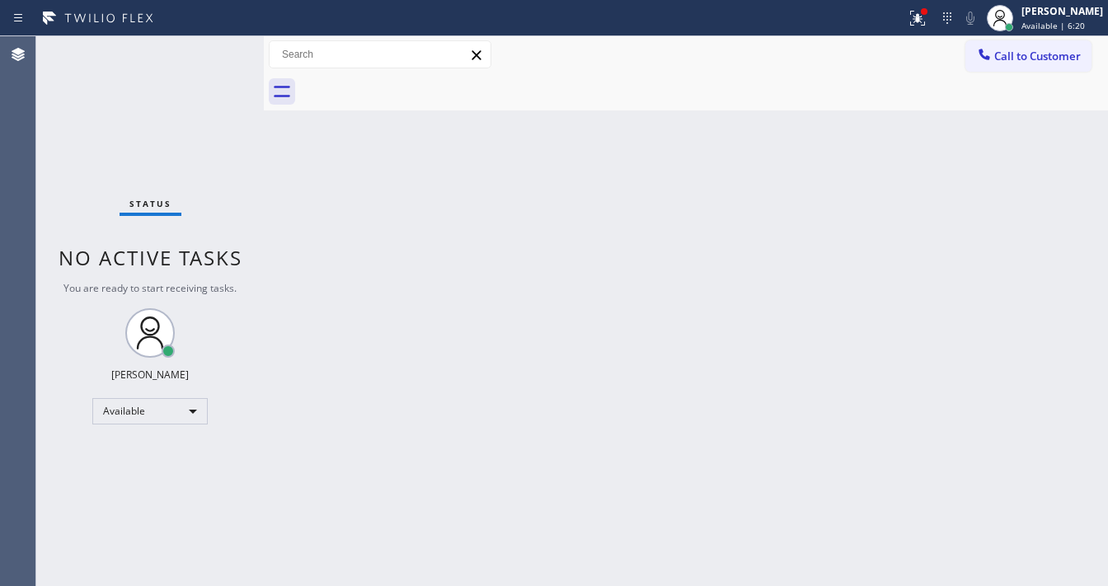
click at [57, 222] on div "Status No active tasks You are ready to start receiving tasks. [PERSON_NAME]" at bounding box center [150, 311] width 228 height 550
click at [928, 23] on icon at bounding box center [918, 18] width 20 height 20
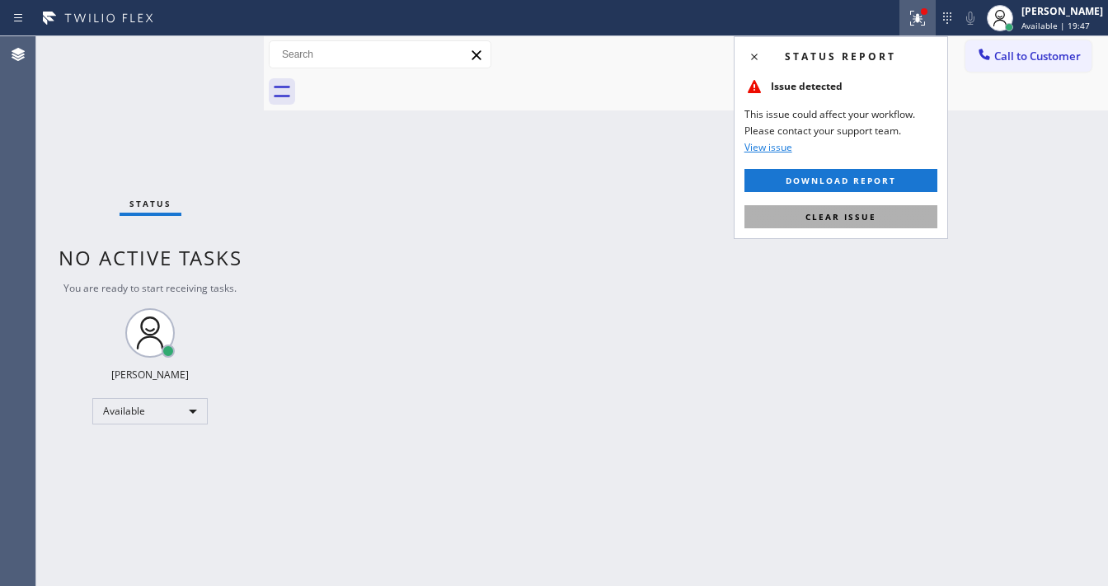
click at [881, 211] on button "Clear issue" at bounding box center [841, 216] width 193 height 23
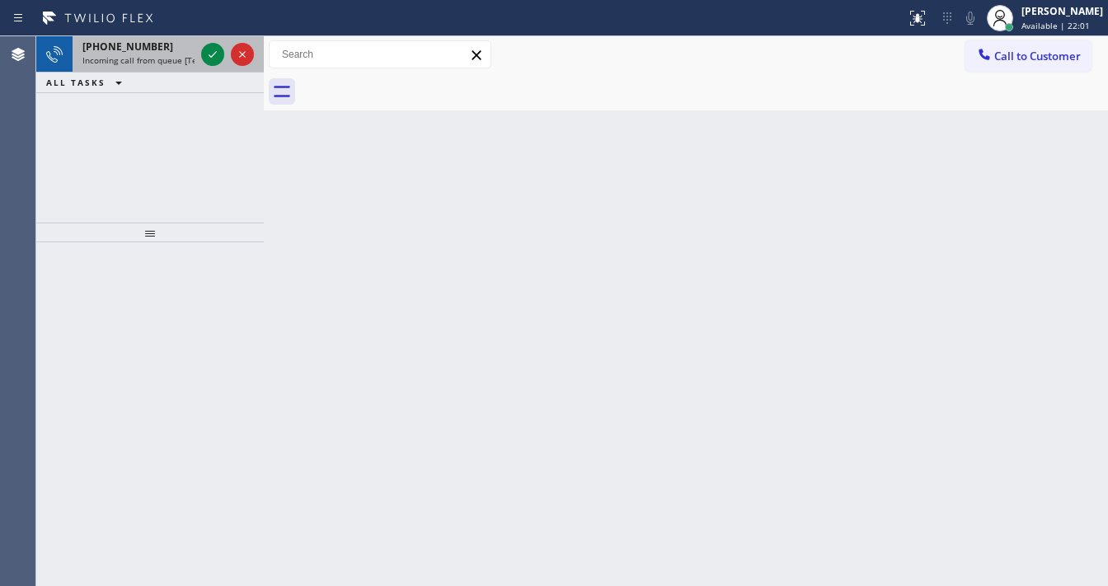
click at [150, 45] on div "[PHONE_NUMBER]" at bounding box center [138, 47] width 112 height 14
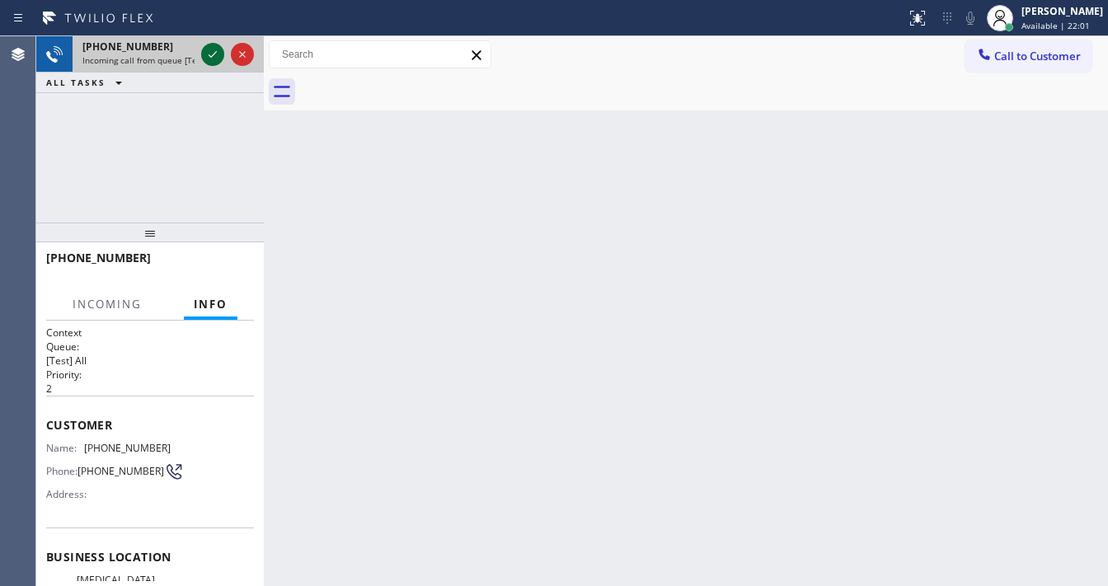
click at [209, 49] on icon at bounding box center [213, 55] width 20 height 20
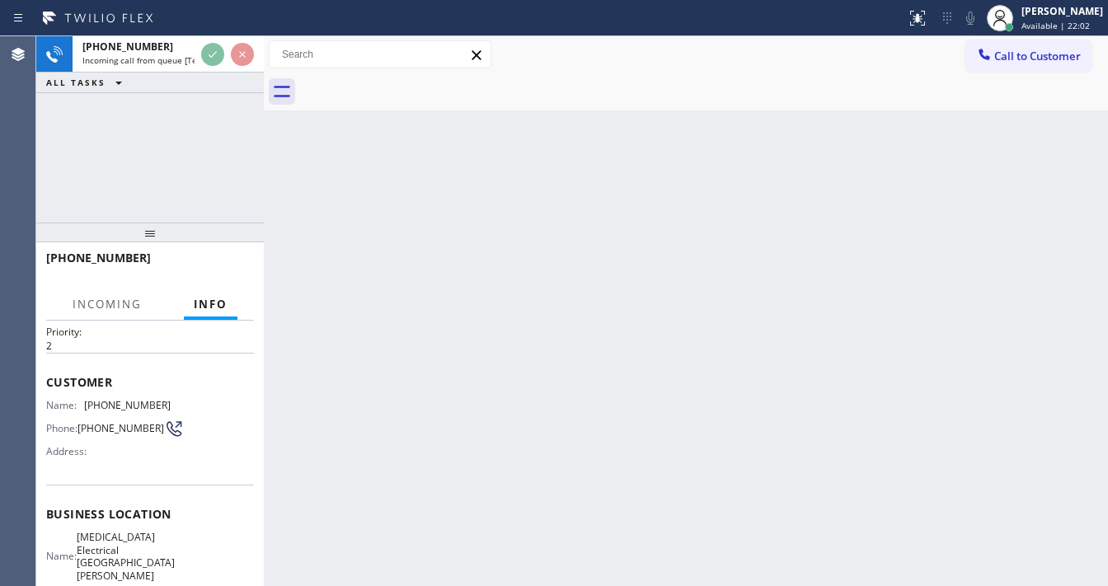
scroll to position [66, 0]
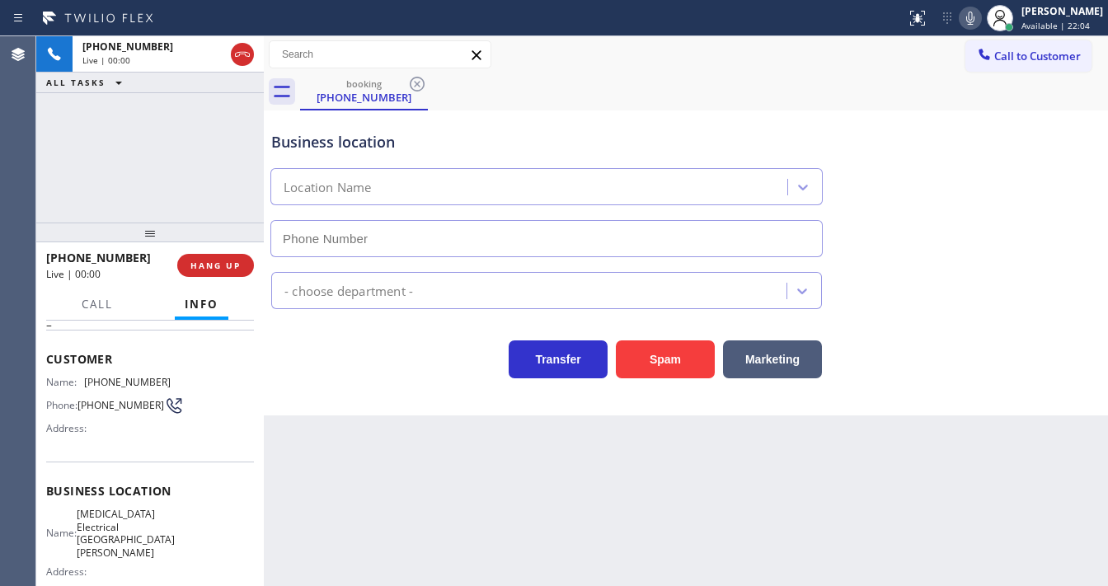
type input "[PHONE_NUMBER]"
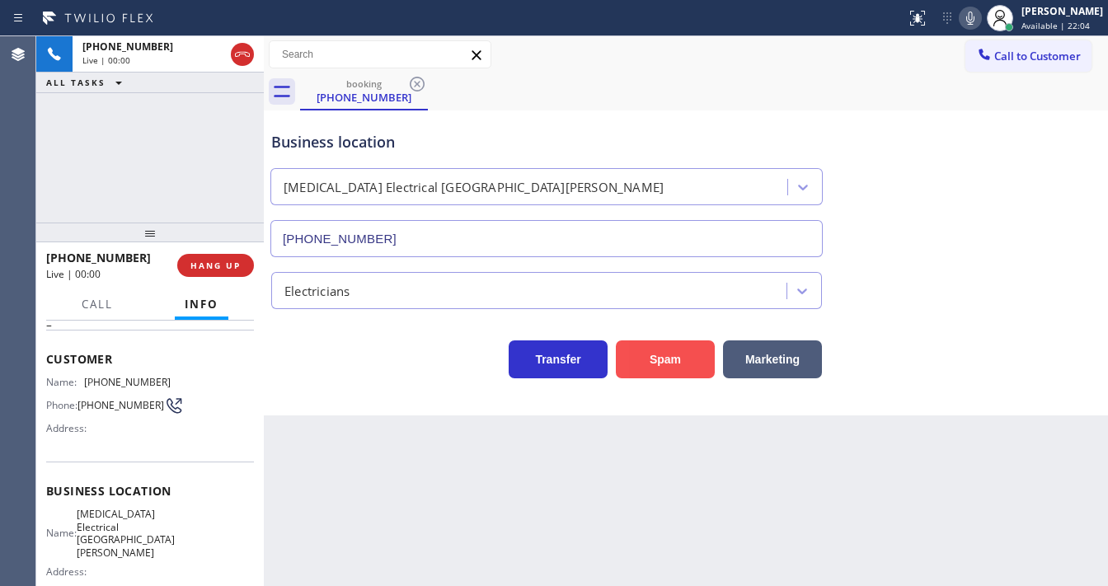
click at [683, 370] on button "Spam" at bounding box center [665, 360] width 99 height 38
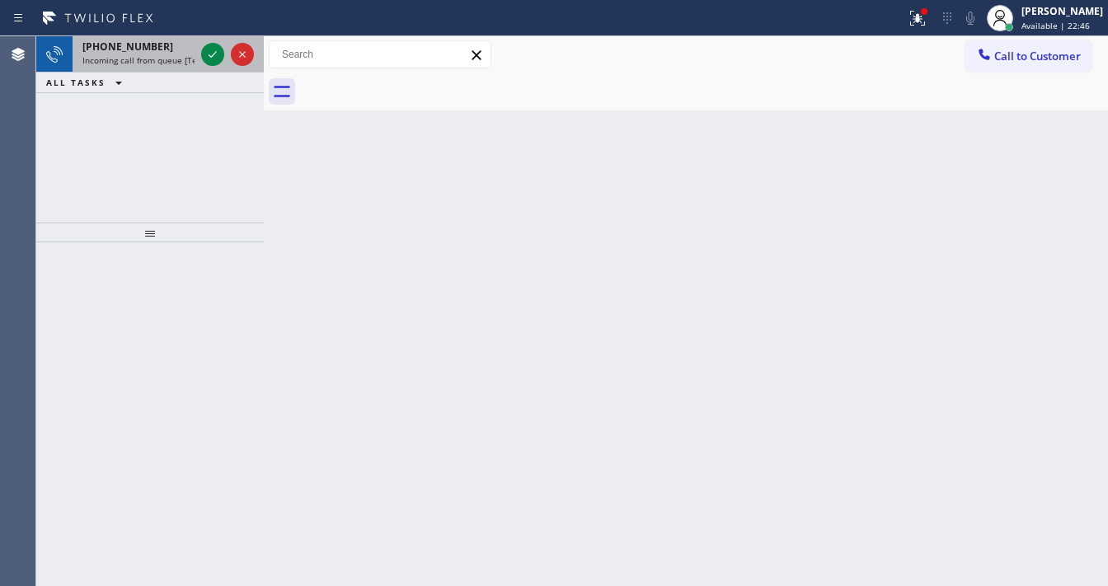
click at [148, 66] on div "[PHONE_NUMBER] Incoming call from queue [Test] All" at bounding box center [135, 54] width 125 height 36
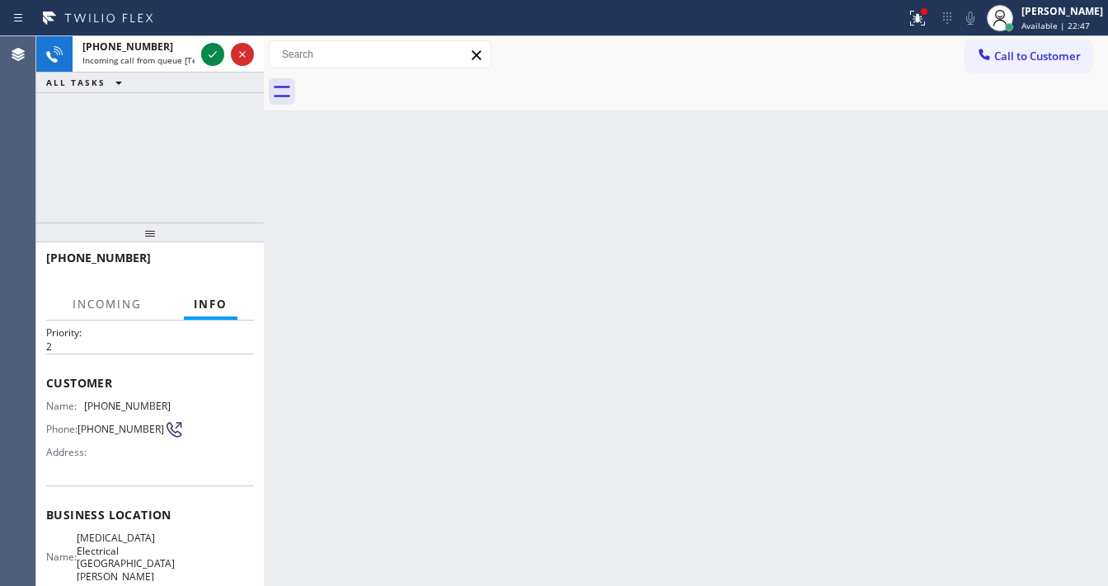
scroll to position [66, 0]
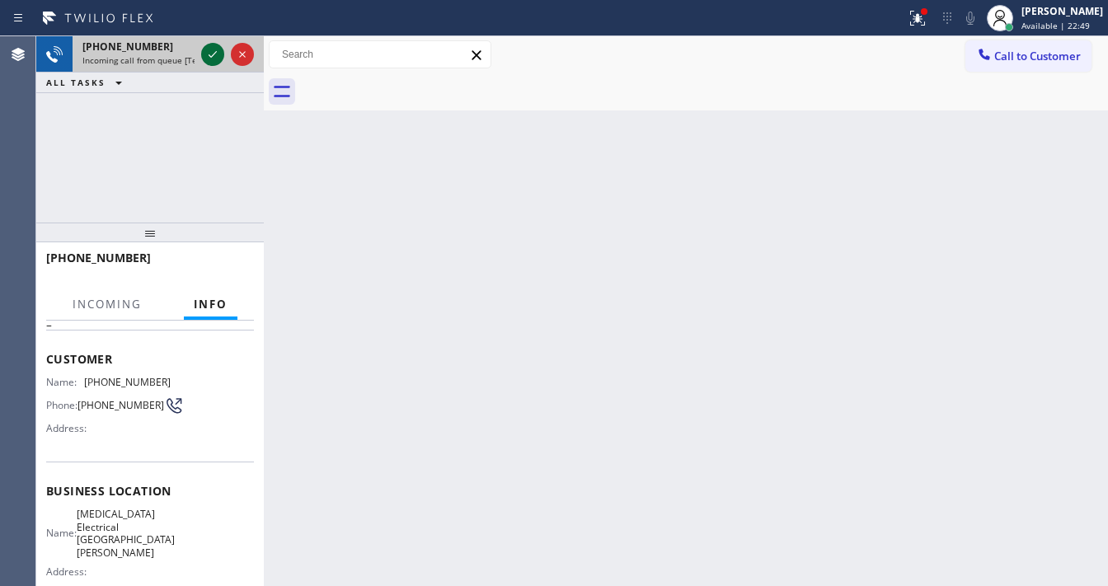
click at [210, 54] on icon at bounding box center [213, 55] width 20 height 20
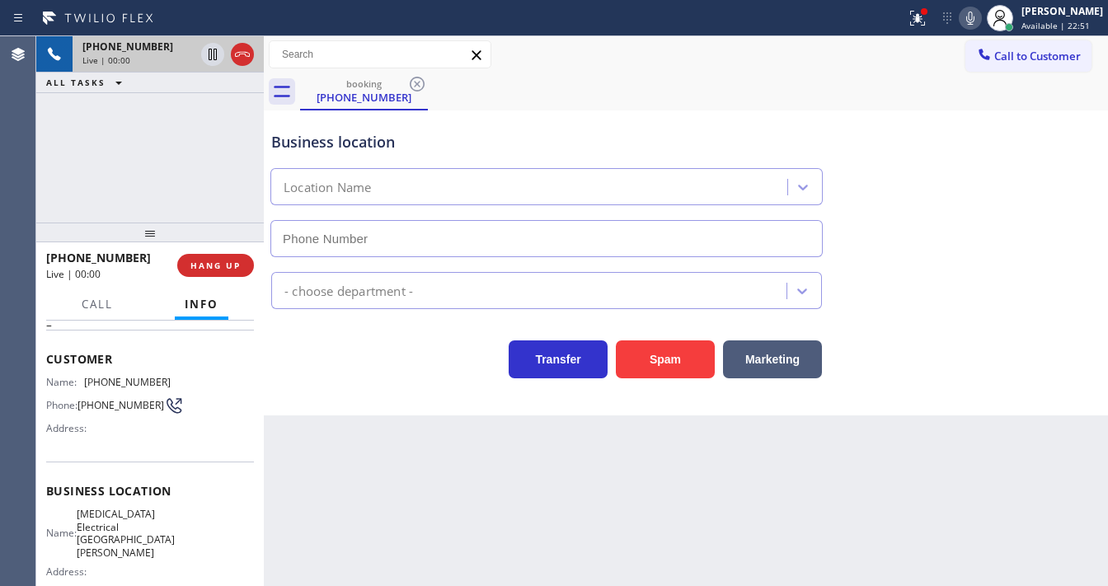
type input "[PHONE_NUMBER]"
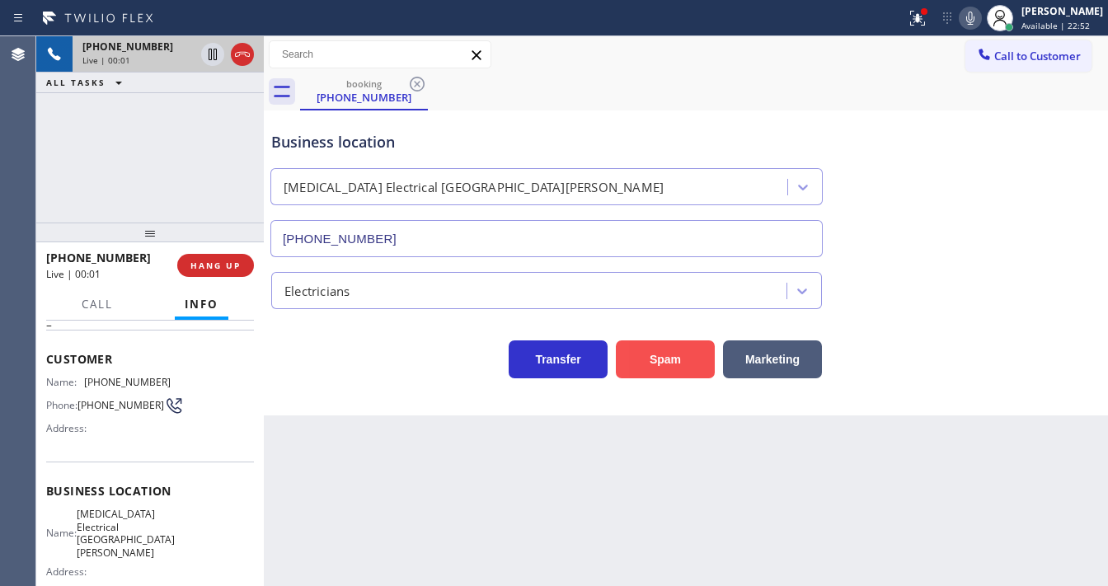
click at [657, 355] on button "Spam" at bounding box center [665, 360] width 99 height 38
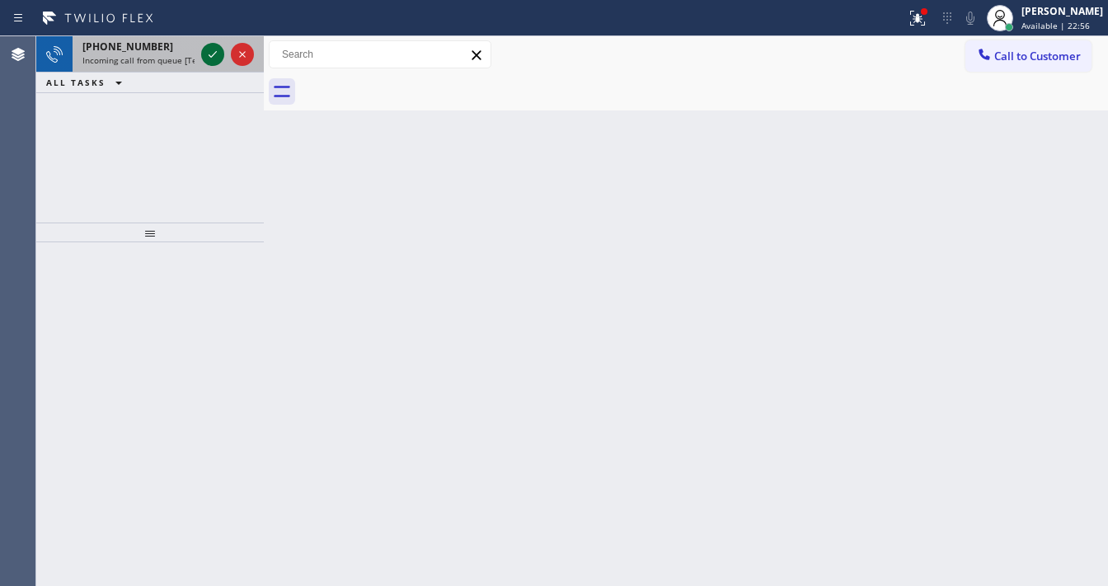
click at [211, 56] on icon at bounding box center [213, 55] width 20 height 20
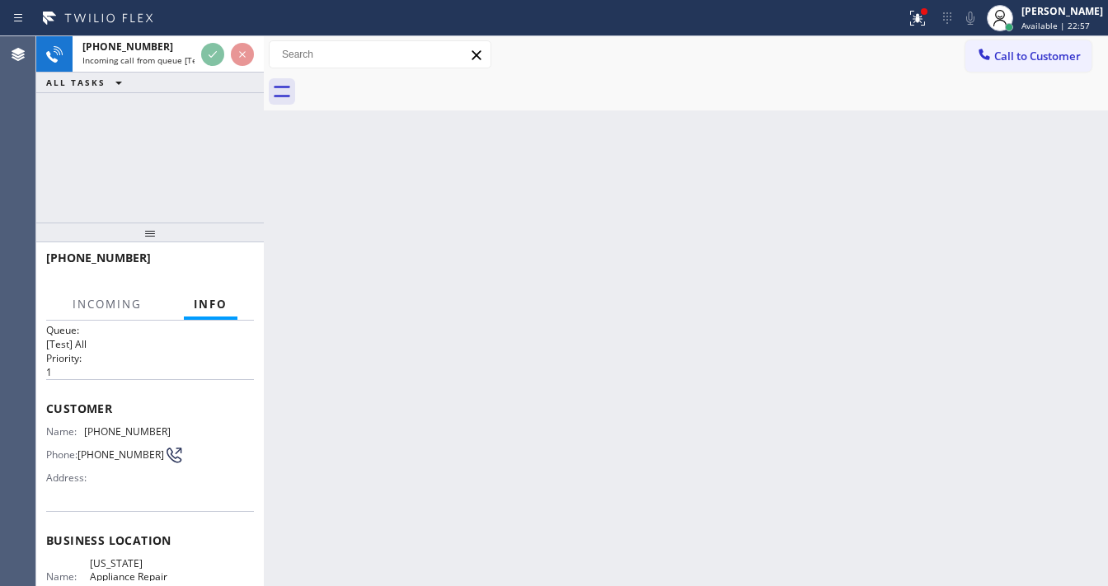
scroll to position [66, 0]
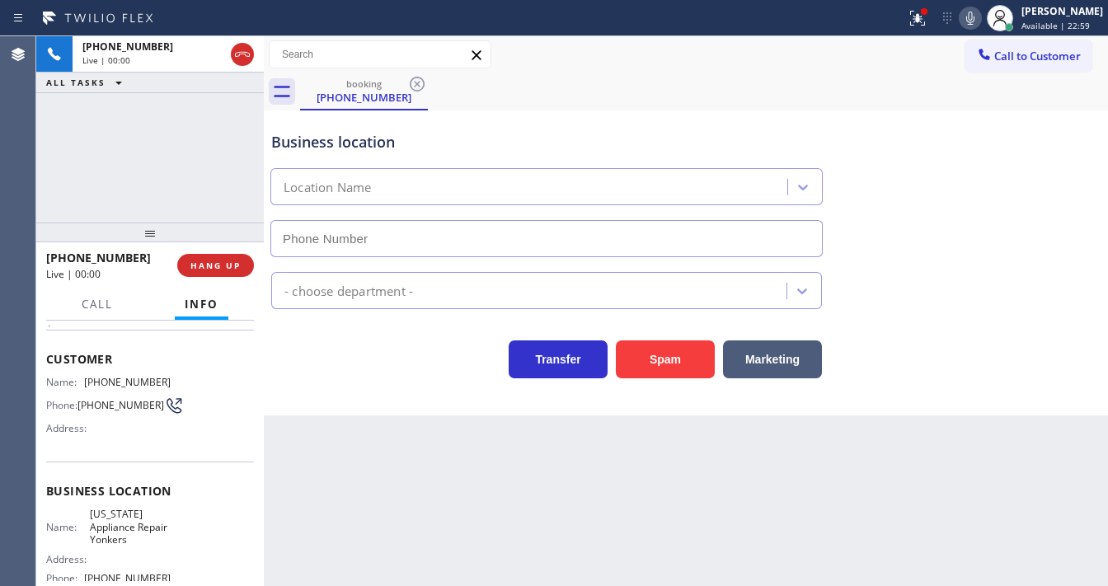
type input "[PHONE_NUMBER]"
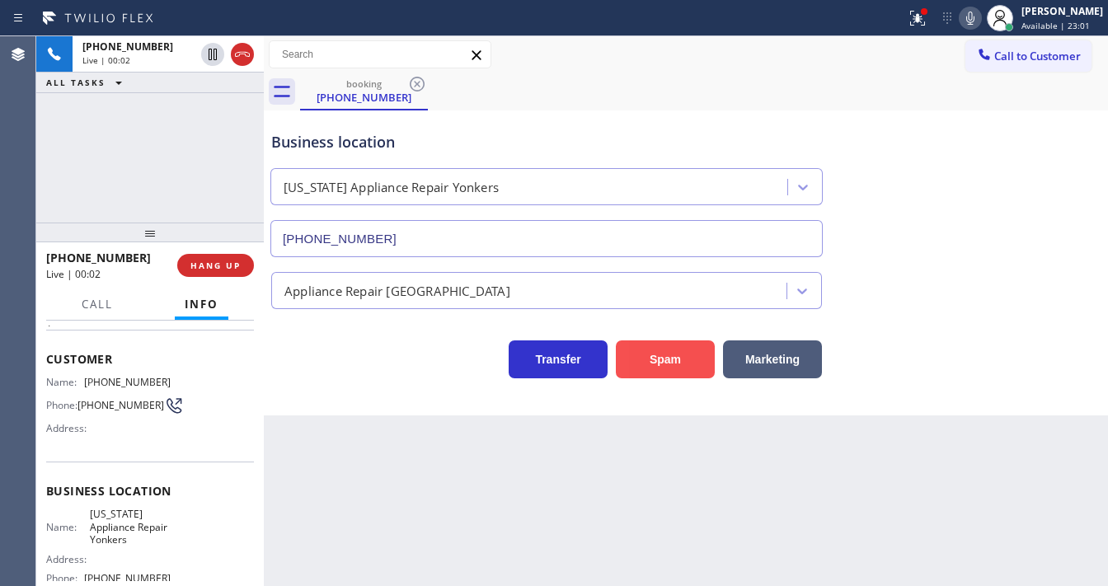
click at [676, 360] on button "Spam" at bounding box center [665, 360] width 99 height 38
click at [677, 360] on button "Spam" at bounding box center [665, 360] width 99 height 38
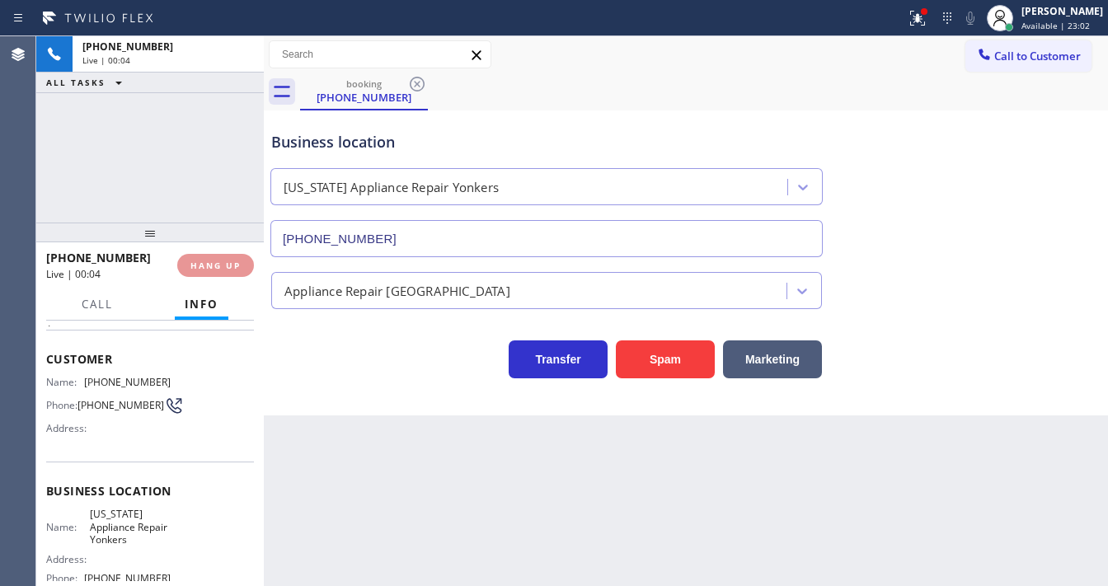
click at [934, 35] on div "Status report Issues detected These issues could affect your workflow. Please c…" at bounding box center [554, 18] width 1108 height 36
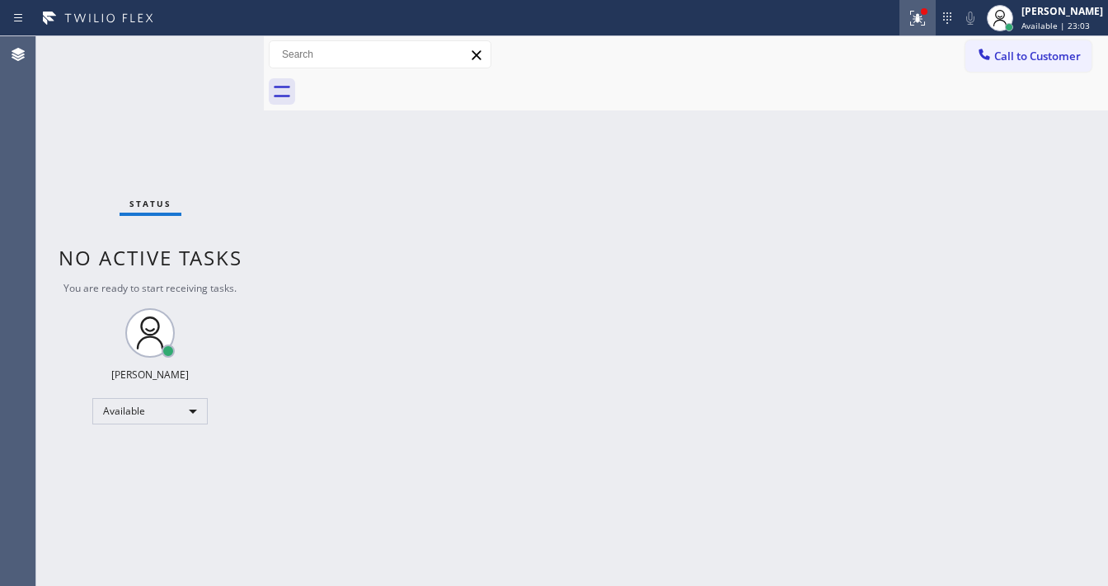
click at [933, 29] on button at bounding box center [918, 18] width 36 height 36
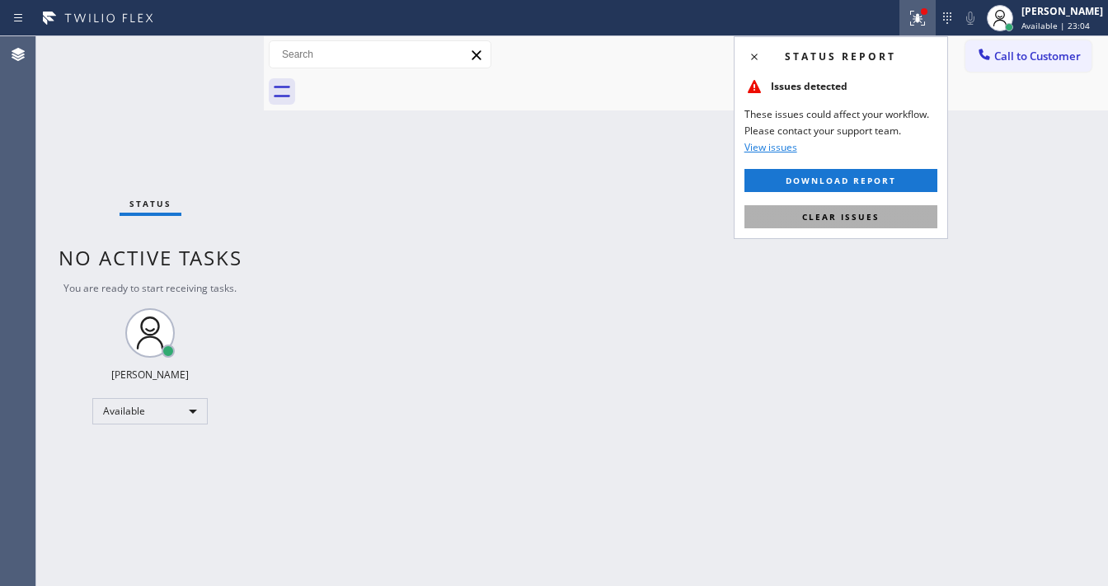
click at [862, 208] on button "Clear issues" at bounding box center [841, 216] width 193 height 23
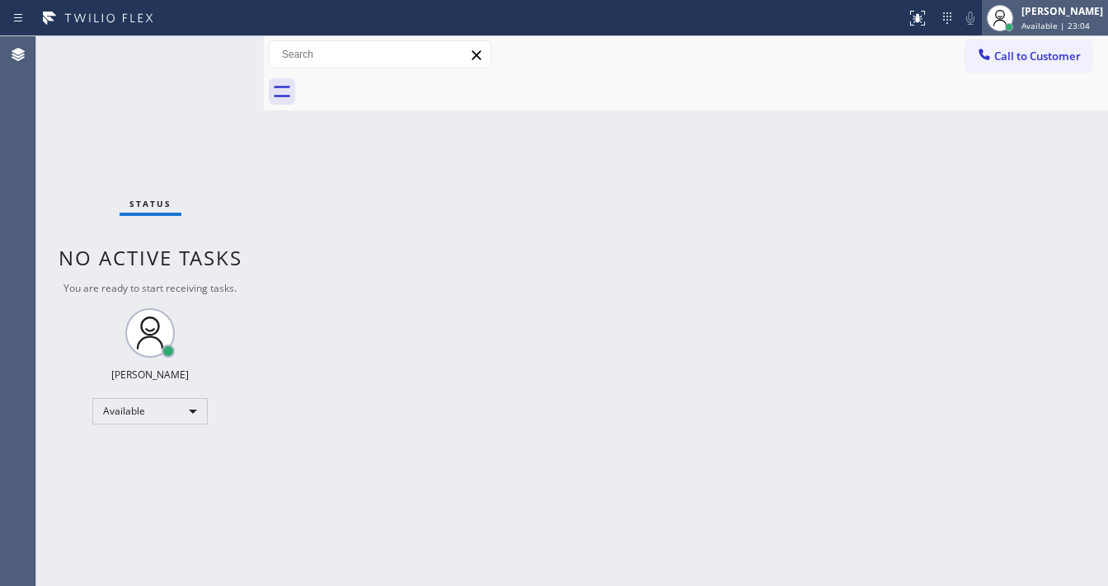
click at [1039, 23] on span "Available | 23:04" at bounding box center [1056, 26] width 68 height 12
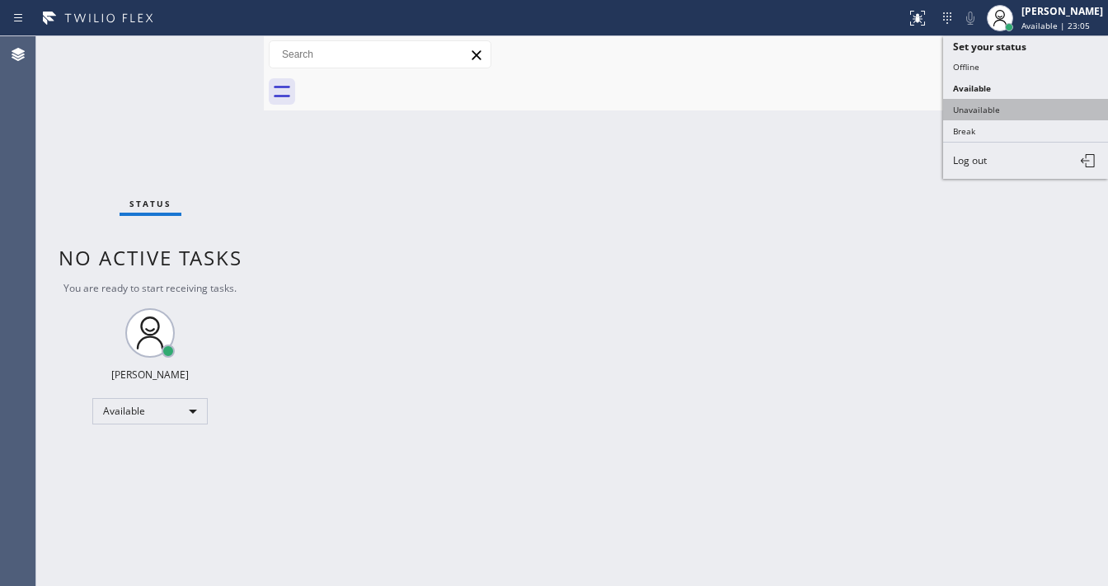
click at [963, 113] on button "Unavailable" at bounding box center [1025, 109] width 165 height 21
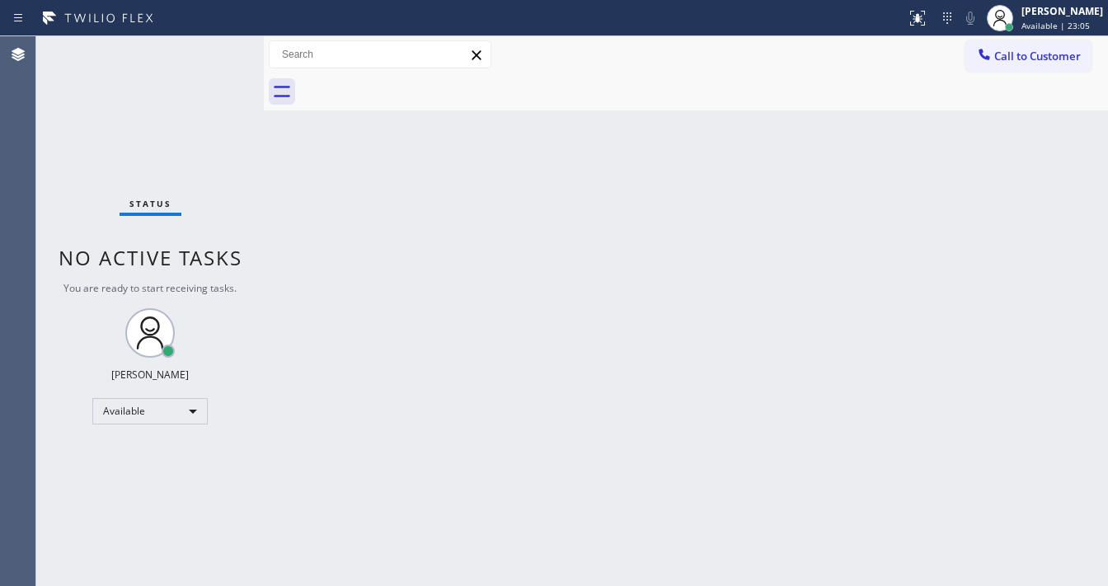
click at [677, 119] on div "Back to Dashboard Change Sender ID Customers Technicians Select a contact Outbo…" at bounding box center [686, 311] width 844 height 550
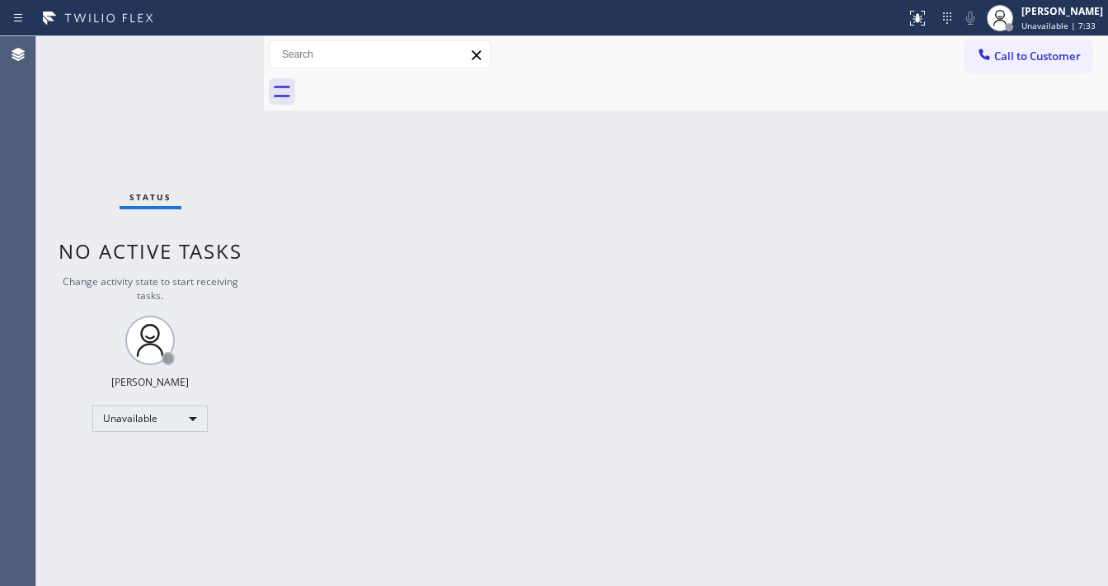
click at [934, 233] on div "Back to Dashboard Change Sender ID Customers Technicians Select a contact Outbo…" at bounding box center [686, 311] width 844 height 550
drag, startPoint x: 308, startPoint y: 505, endPoint x: 241, endPoint y: 594, distance: 112.5
drag, startPoint x: 241, startPoint y: 594, endPoint x: 1057, endPoint y: 16, distance: 1000.7
click at [1057, 16] on div "[PERSON_NAME]" at bounding box center [1063, 11] width 82 height 14
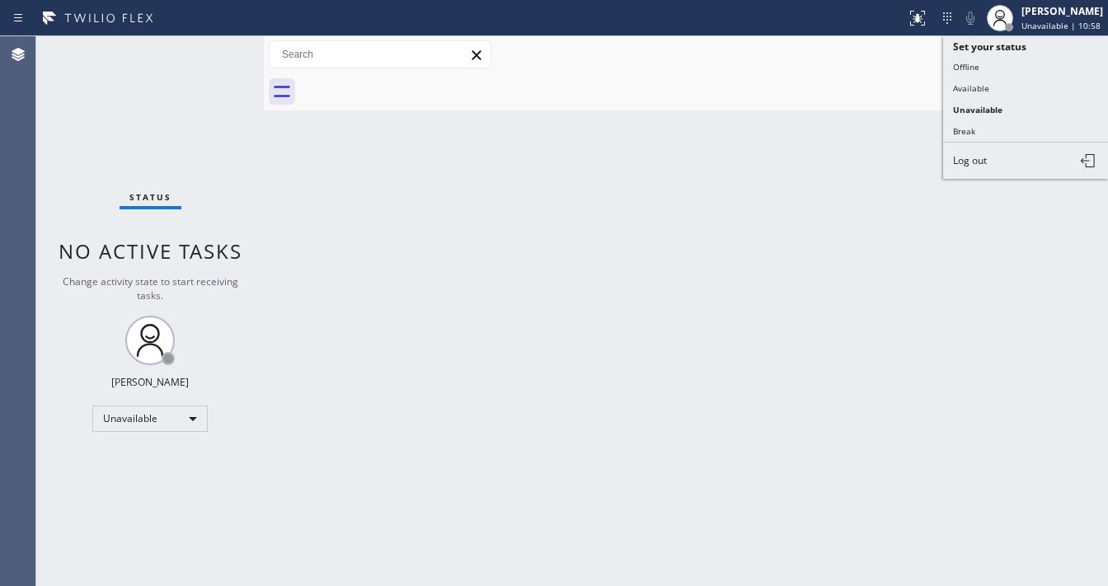
click at [967, 86] on button "Available" at bounding box center [1025, 88] width 165 height 21
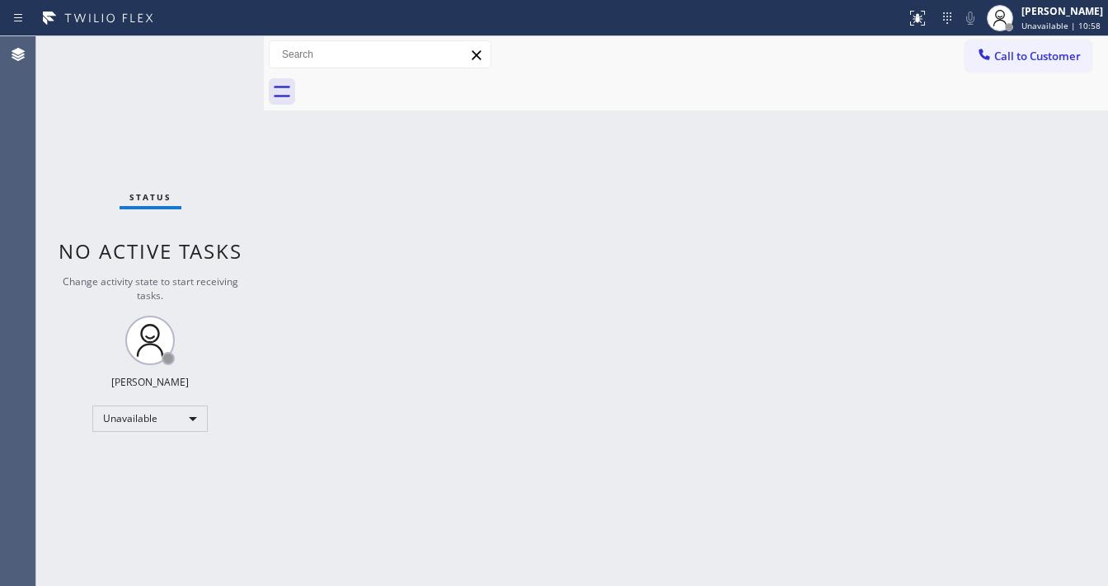
click at [785, 187] on div "Back to Dashboard Change Sender ID Customers Technicians Select a contact Outbo…" at bounding box center [686, 311] width 844 height 550
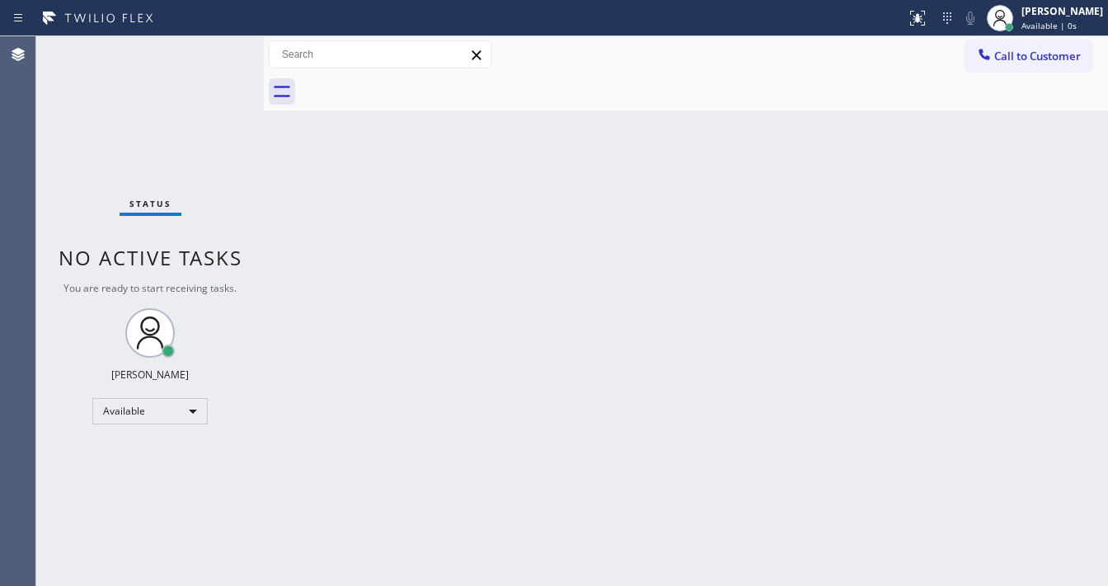
click at [674, 197] on div "Back to Dashboard Change Sender ID Customers Technicians Select a contact Outbo…" at bounding box center [686, 311] width 844 height 550
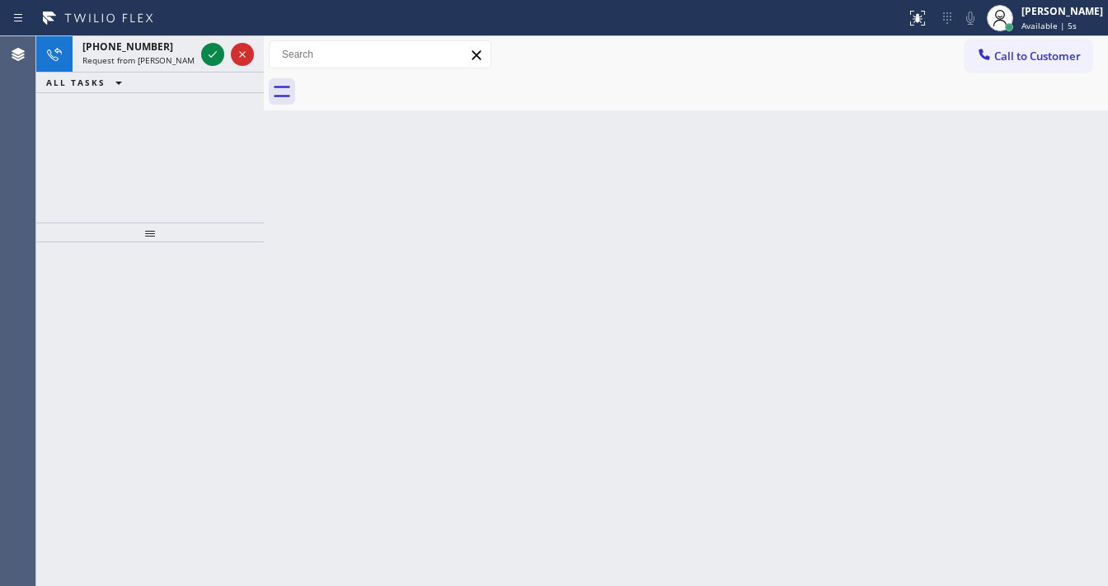
click at [69, 201] on div "[PHONE_NUMBER] Request from [PERSON_NAME] (direct) ALL TASKS ALL TASKS ACTIVE T…" at bounding box center [150, 129] width 228 height 186
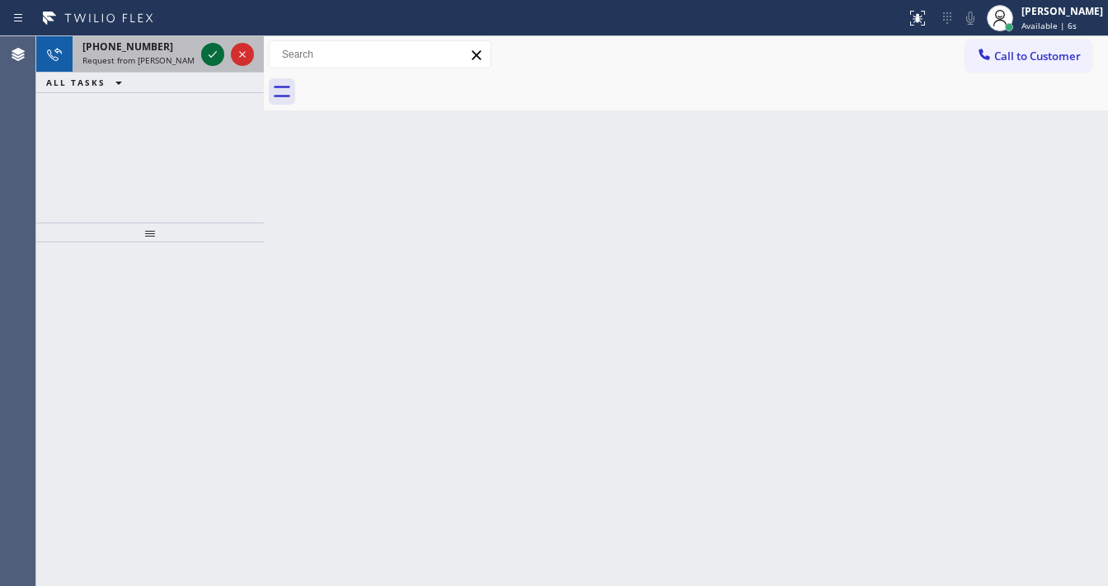
click at [214, 51] on icon at bounding box center [213, 55] width 20 height 20
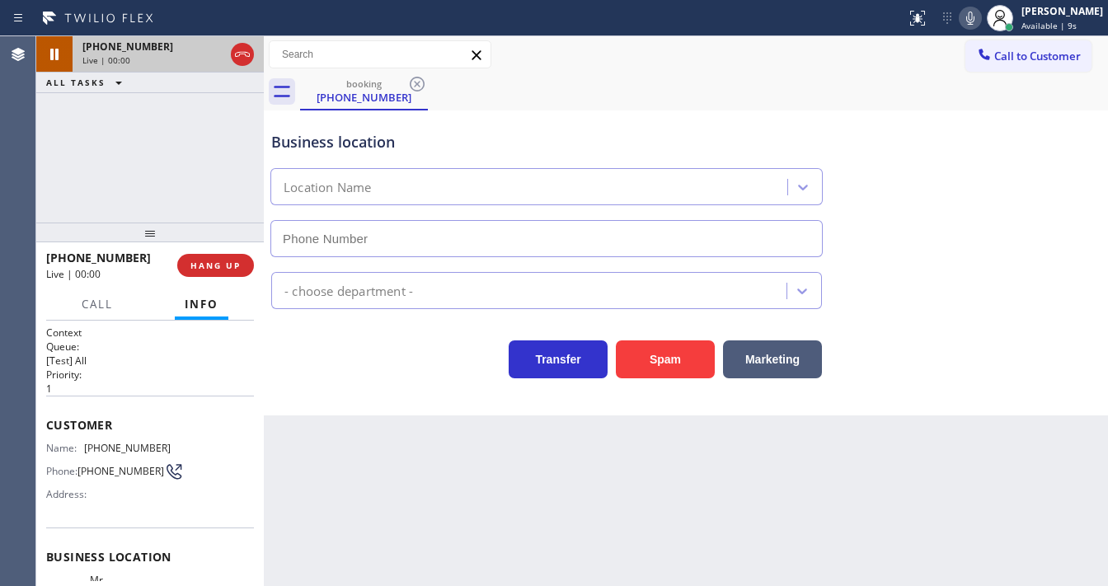
type input "[PHONE_NUMBER]"
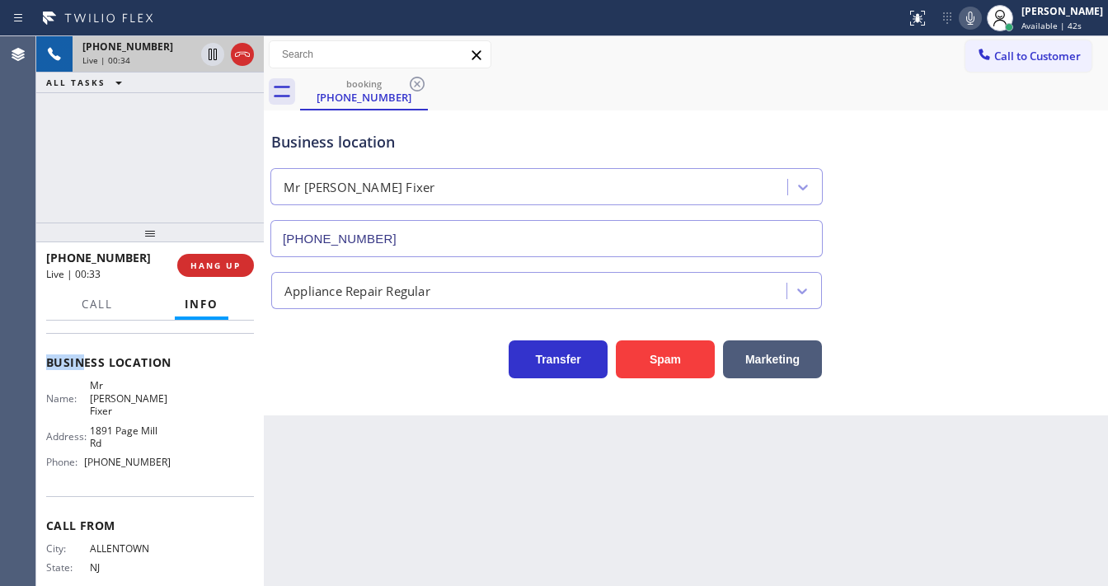
scroll to position [198, 0]
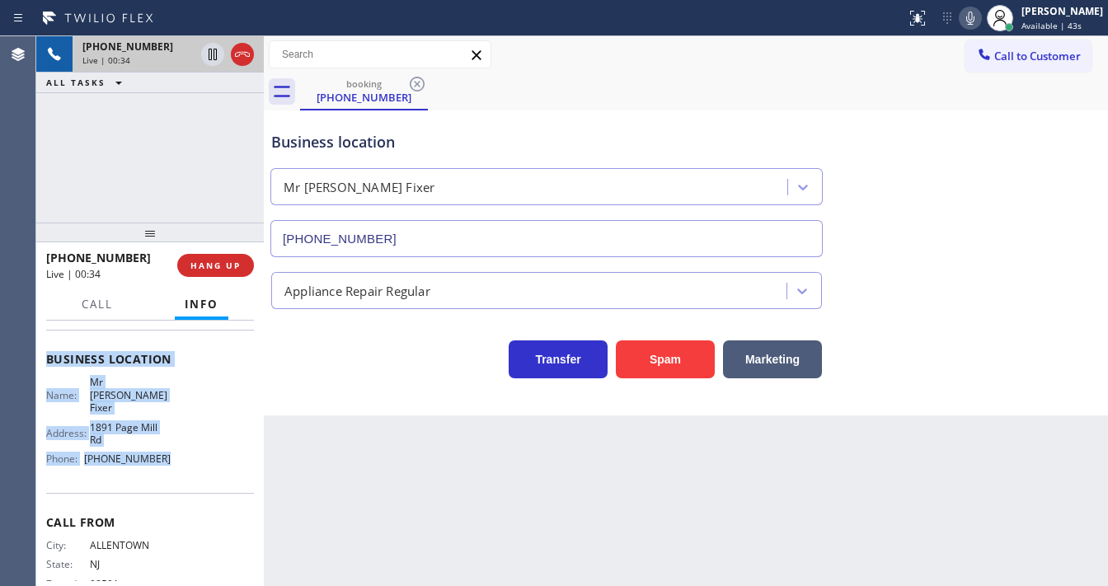
drag, startPoint x: 46, startPoint y: 350, endPoint x: 192, endPoint y: 455, distance: 180.1
click at [192, 455] on div "Context Queue: [Test] All Priority: 1 Customer Name: [PHONE_NUMBER] Phone: [PHO…" at bounding box center [150, 373] width 208 height 490
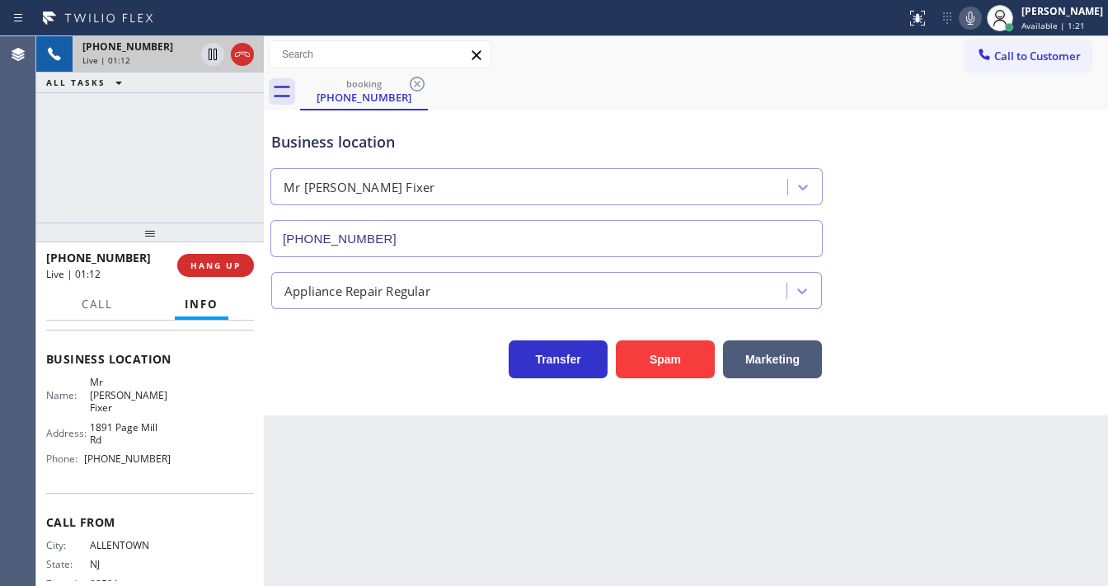
click at [57, 178] on div "[PHONE_NUMBER] Live | 01:12 ALL TASKS ALL TASKS ACTIVE TASKS TASKS IN WRAP UP" at bounding box center [150, 129] width 228 height 186
click at [225, 261] on span "HANG UP" at bounding box center [215, 266] width 50 height 12
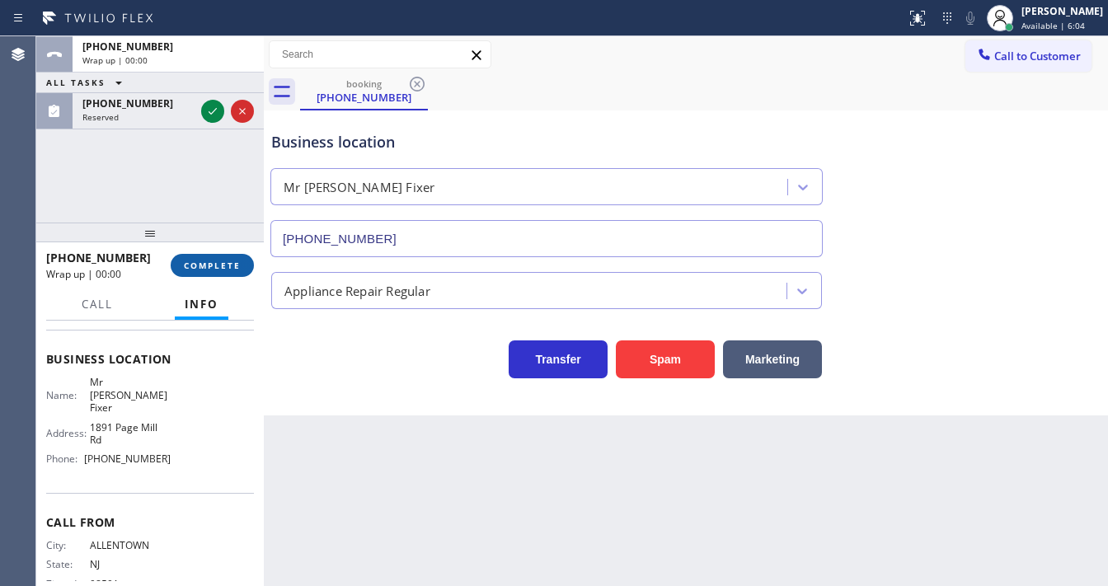
click at [225, 261] on span "COMPLETE" at bounding box center [212, 266] width 57 height 12
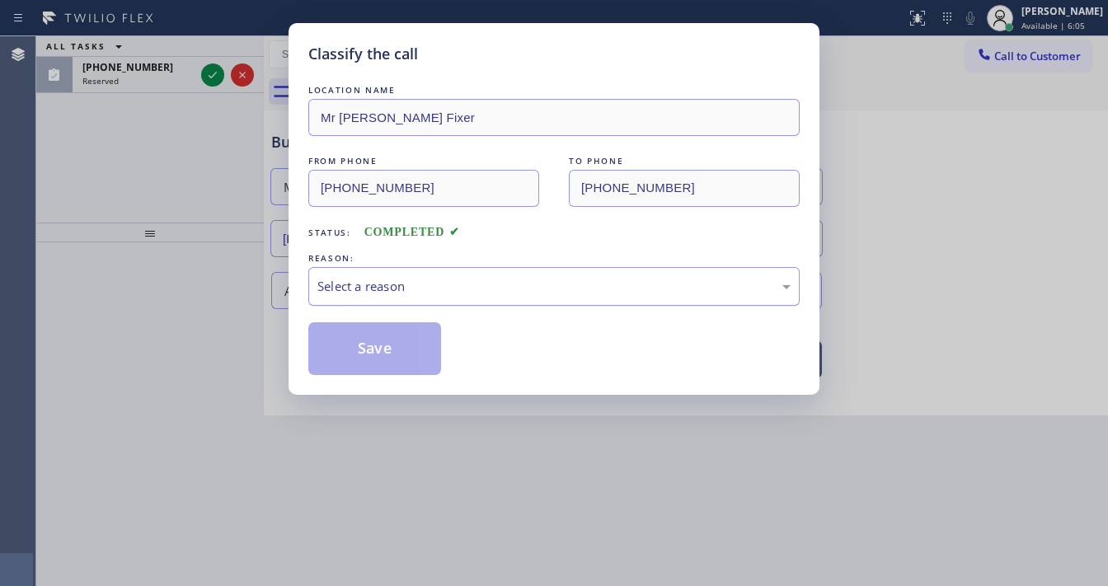
click at [355, 274] on div "Select a reason" at bounding box center [553, 286] width 491 height 39
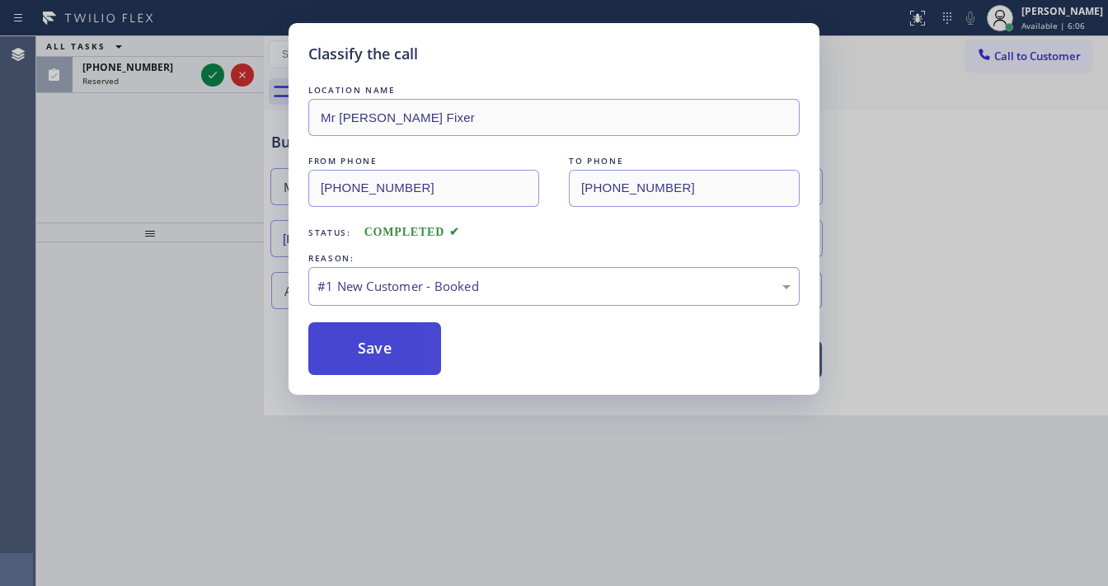
click at [361, 339] on button "Save" at bounding box center [374, 348] width 133 height 53
click at [361, 340] on button "Save" at bounding box center [374, 348] width 133 height 53
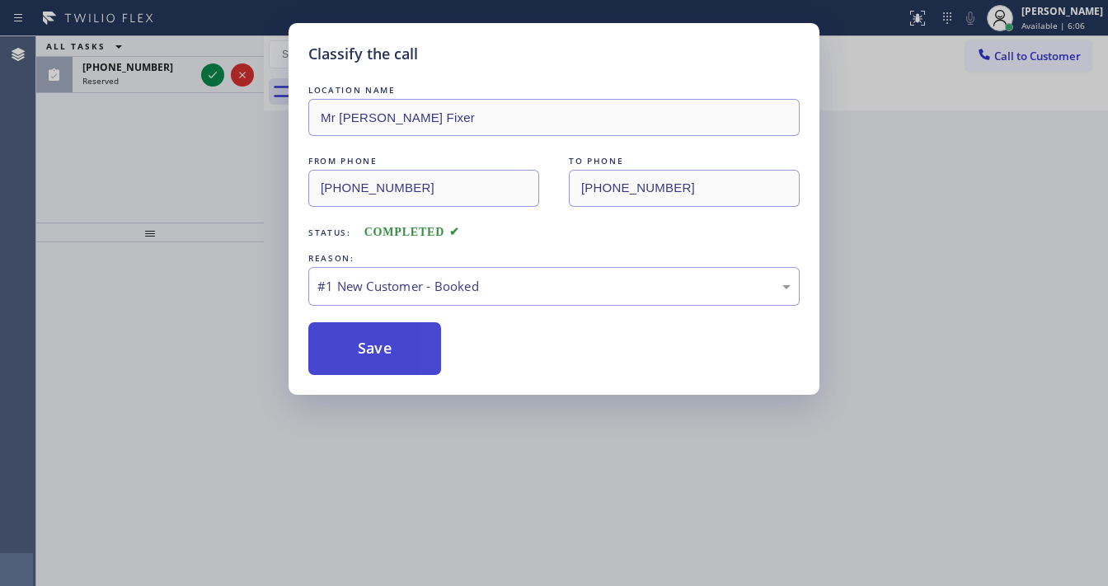
click at [361, 340] on button "Save" at bounding box center [374, 348] width 133 height 53
drag, startPoint x: 195, startPoint y: 178, endPoint x: 208, endPoint y: 134, distance: 46.4
click at [195, 176] on div "Classify the call LOCATION NAME Mr [PERSON_NAME] Fixer FROM PHONE [PHONE_NUMBER…" at bounding box center [554, 293] width 1108 height 586
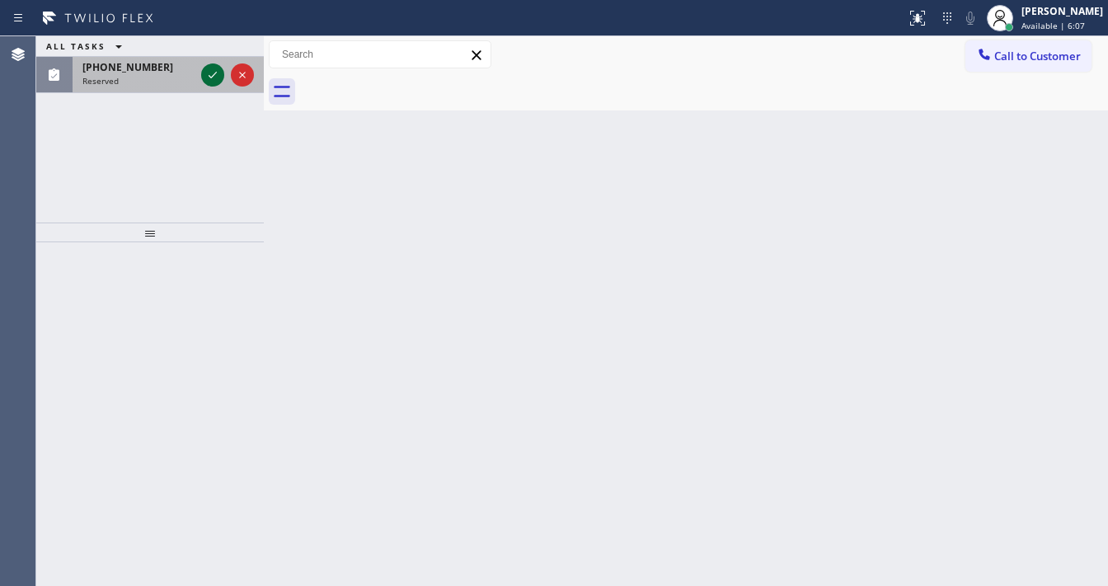
click at [214, 75] on icon at bounding box center [213, 75] width 8 height 7
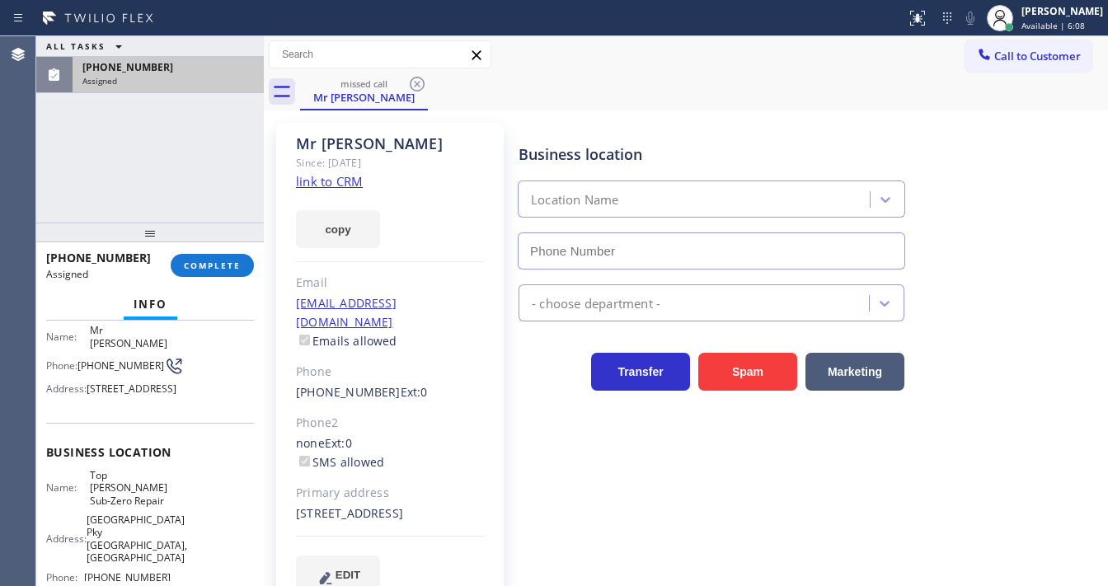
scroll to position [119, 0]
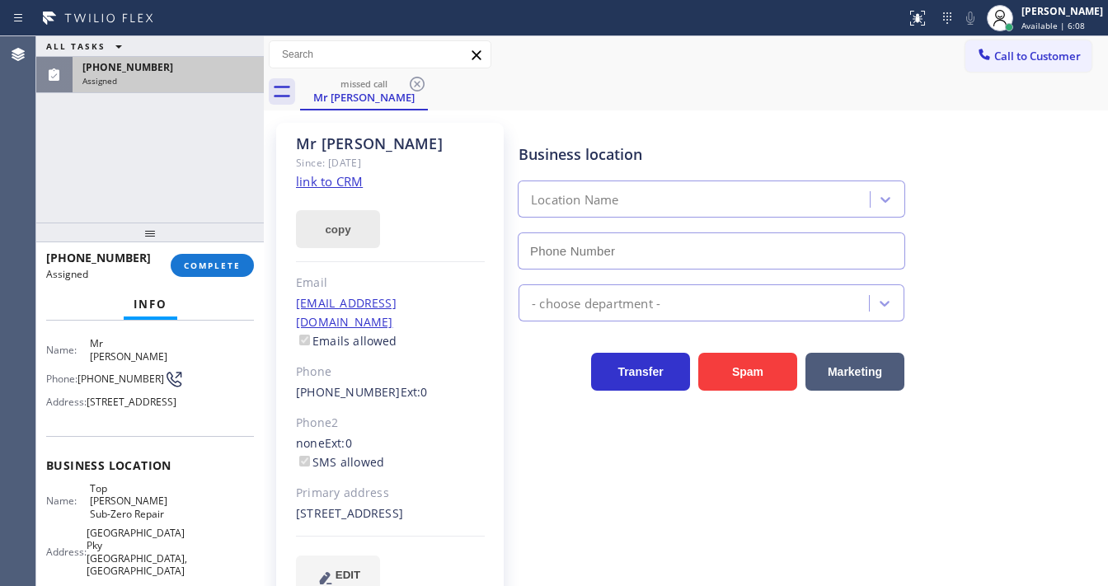
type input "[PHONE_NUMBER]"
click at [336, 175] on link "link to CRM" at bounding box center [329, 181] width 67 height 16
click at [209, 256] on button "COMPLETE" at bounding box center [212, 265] width 83 height 23
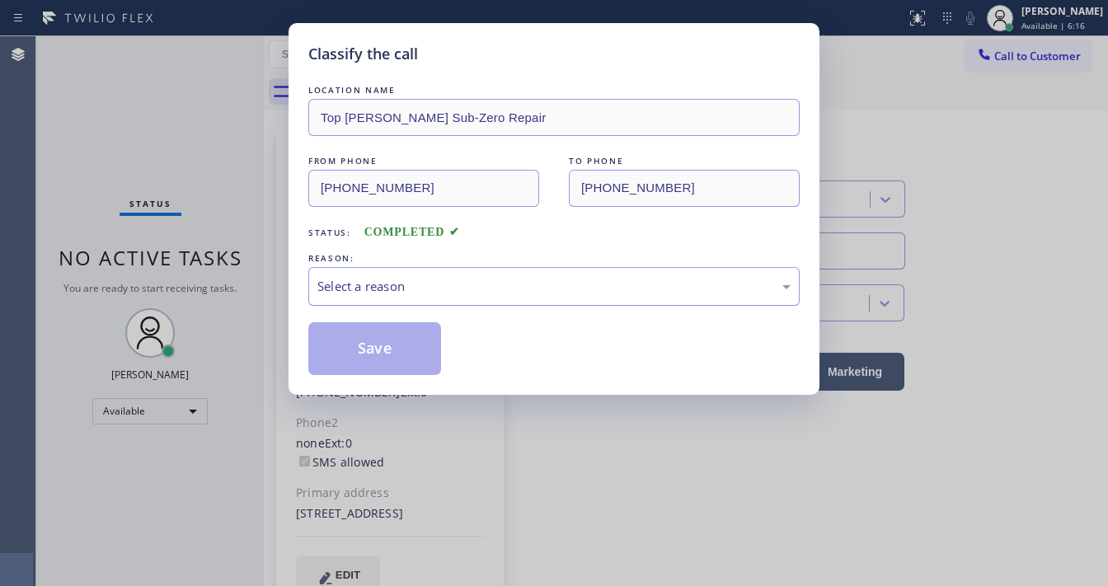
click at [388, 280] on div "Select a reason" at bounding box center [553, 286] width 473 height 19
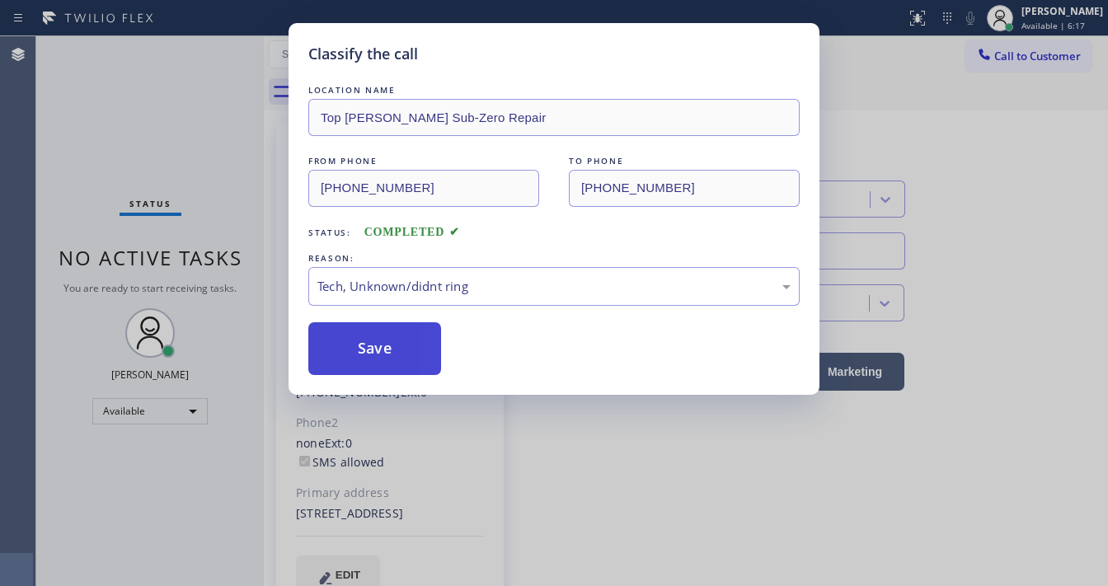
click at [383, 336] on button "Save" at bounding box center [374, 348] width 133 height 53
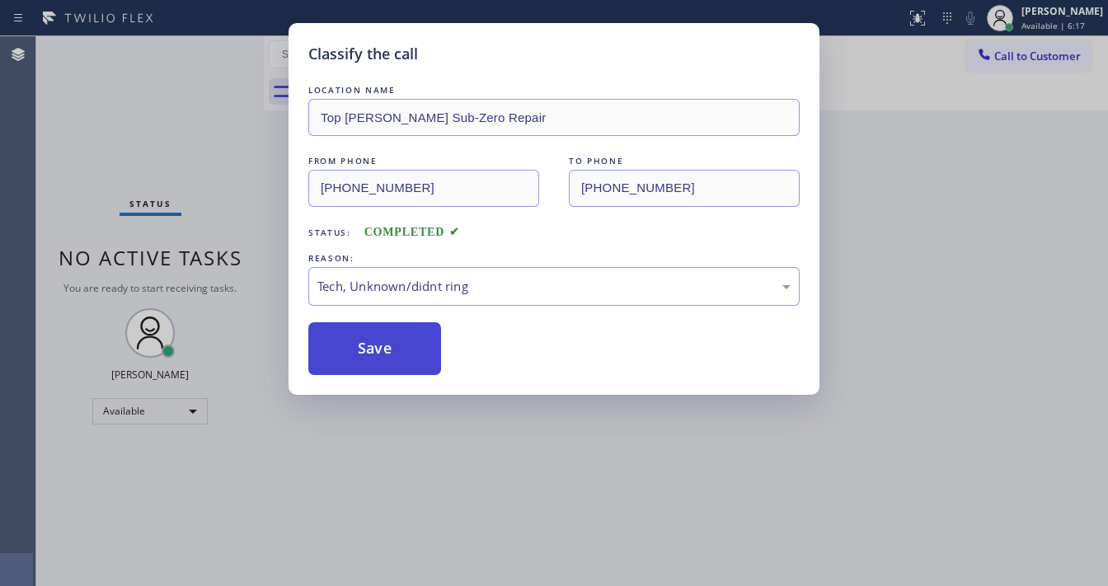
click at [383, 336] on button "Save" at bounding box center [374, 348] width 133 height 53
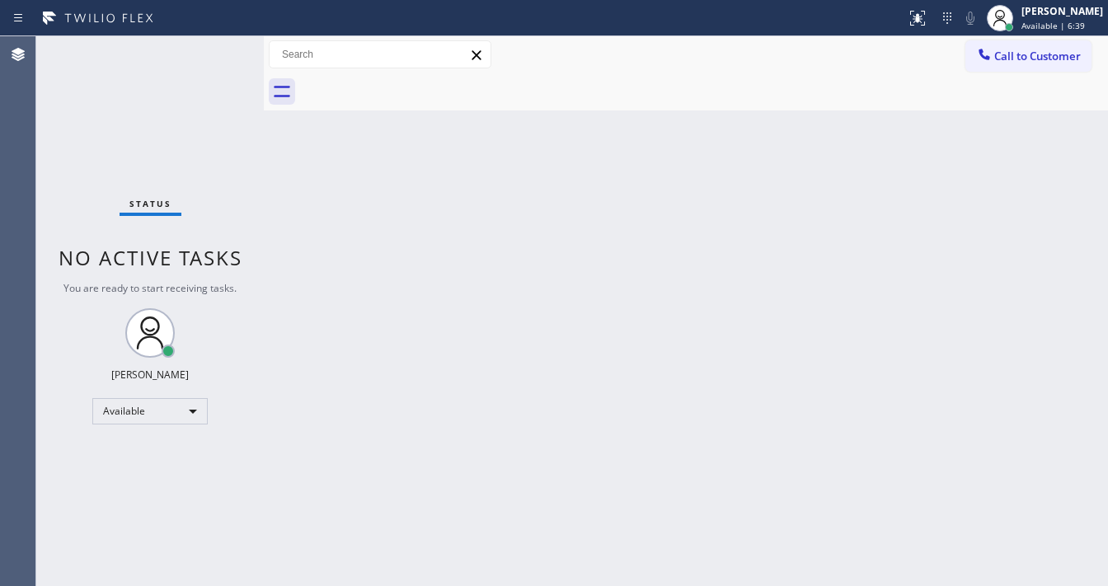
click at [92, 221] on div "Status No active tasks You are ready to start receiving tasks. [PERSON_NAME]" at bounding box center [150, 311] width 228 height 550
click at [49, 155] on div "Status No active tasks You are ready to start receiving tasks. [PERSON_NAME]" at bounding box center [150, 311] width 228 height 550
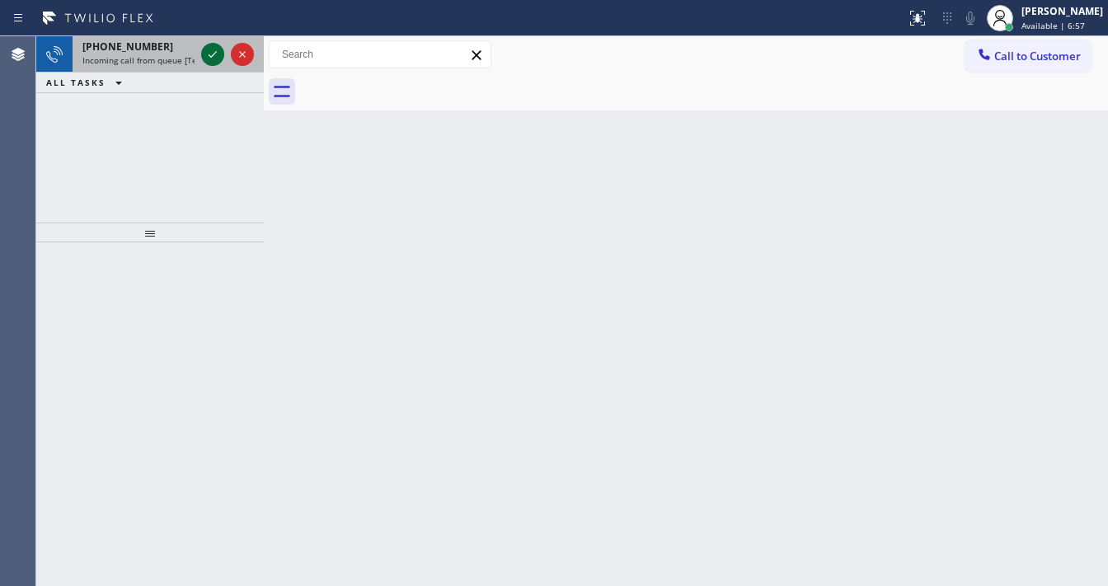
click at [214, 54] on icon at bounding box center [213, 55] width 20 height 20
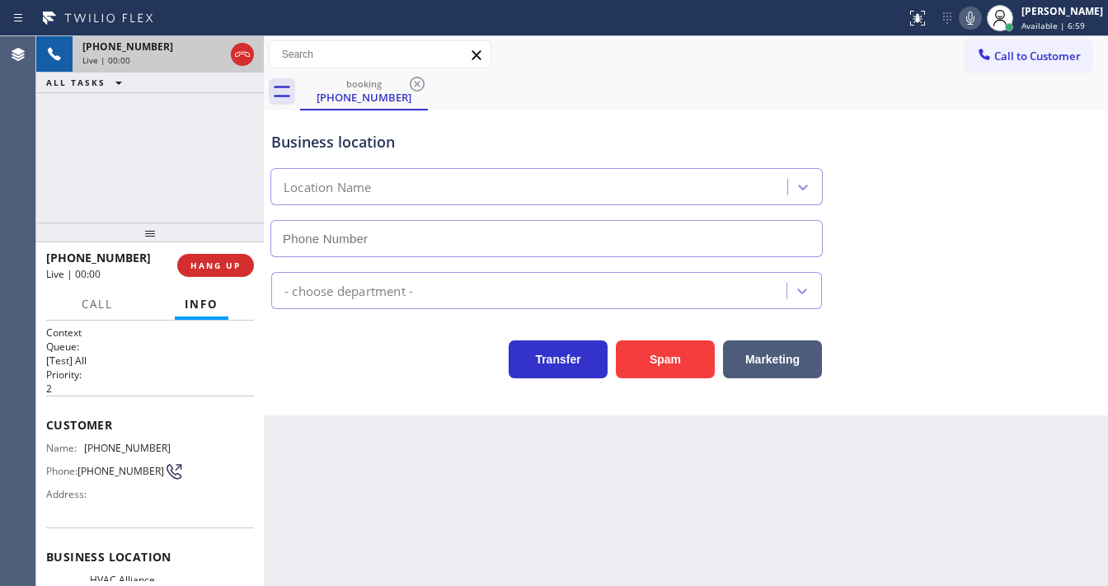
type input "[PHONE_NUMBER]"
drag, startPoint x: 63, startPoint y: 207, endPoint x: 69, endPoint y: 219, distance: 14.0
click at [63, 207] on div "[PHONE_NUMBER] Live | 00:33 ALL TASKS ALL TASKS ACTIVE TASKS TASKS IN WRAP UP" at bounding box center [150, 129] width 228 height 186
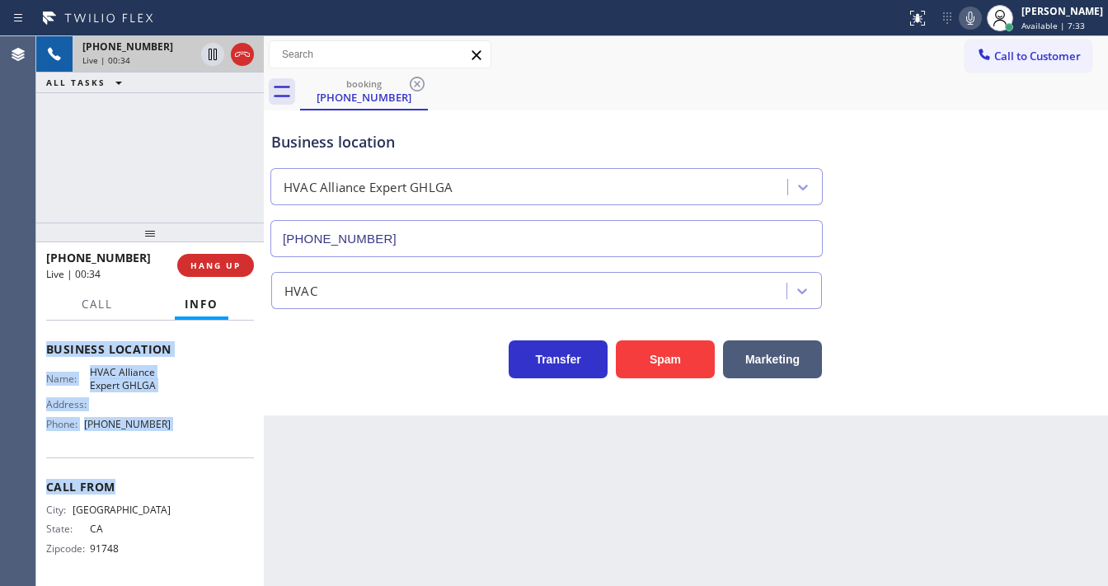
scroll to position [210, 0]
drag, startPoint x: 45, startPoint y: 419, endPoint x: 189, endPoint y: 438, distance: 145.5
click at [189, 438] on div "Context Queue: [Test] All Priority: 2 Customer Name: [PHONE_NUMBER] Phone: [PHO…" at bounding box center [150, 453] width 228 height 265
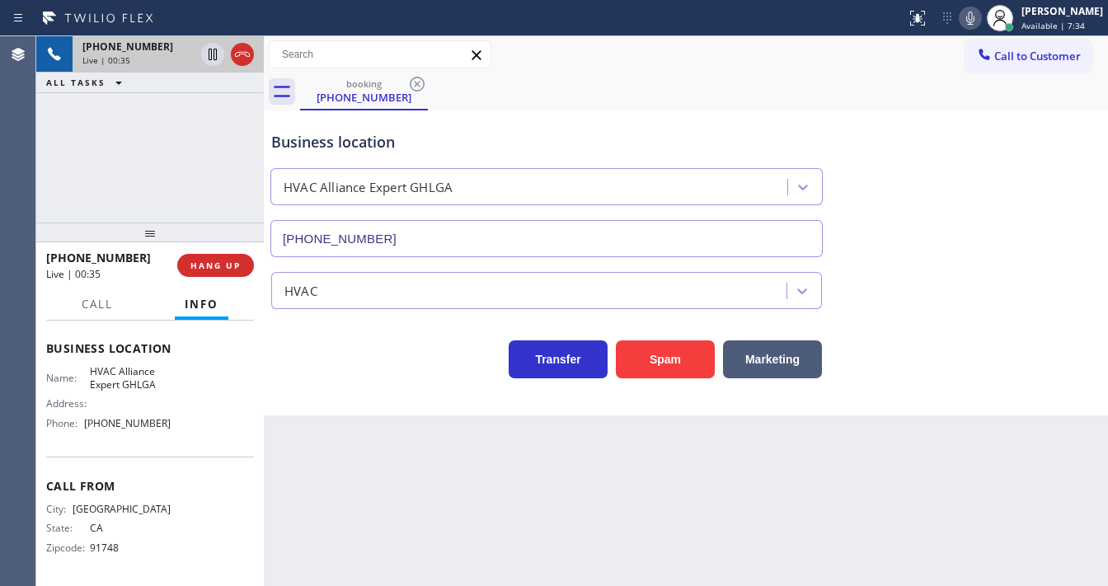
click at [167, 172] on div "[PHONE_NUMBER] Live | 00:35 ALL TASKS ALL TASKS ACTIVE TASKS TASKS IN WRAP UP" at bounding box center [150, 129] width 228 height 186
click at [102, 158] on div "[PHONE_NUMBER] Live | 00:47 ALL TASKS ALL TASKS ACTIVE TASKS TASKS IN WRAP UP" at bounding box center [150, 129] width 228 height 186
drag, startPoint x: 99, startPoint y: 181, endPoint x: 142, endPoint y: 115, distance: 78.0
click at [100, 180] on div "[PHONE_NUMBER] Live | 01:47 ALL TASKS ALL TASKS ACTIVE TASKS TASKS IN WRAP UP" at bounding box center [150, 129] width 228 height 186
click at [205, 57] on icon at bounding box center [213, 55] width 20 height 20
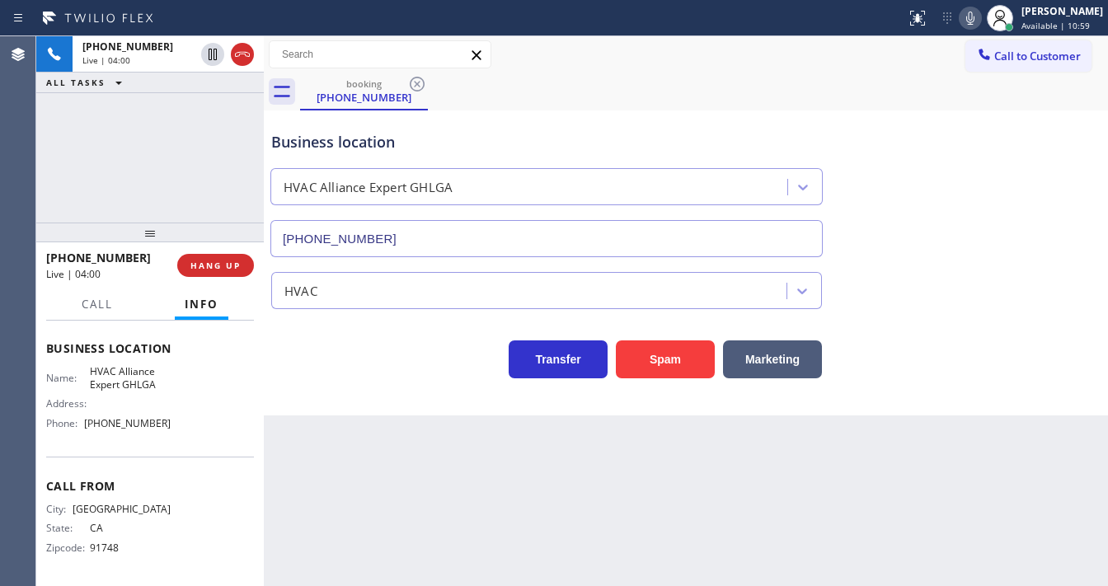
click at [980, 21] on icon at bounding box center [971, 18] width 20 height 20
drag, startPoint x: 67, startPoint y: 142, endPoint x: 105, endPoint y: 134, distance: 38.8
click at [67, 142] on div "[PHONE_NUMBER] Live | 04:02 ALL TASKS ALL TASKS ACTIVE TASKS TASKS IN WRAP UP" at bounding box center [150, 129] width 228 height 186
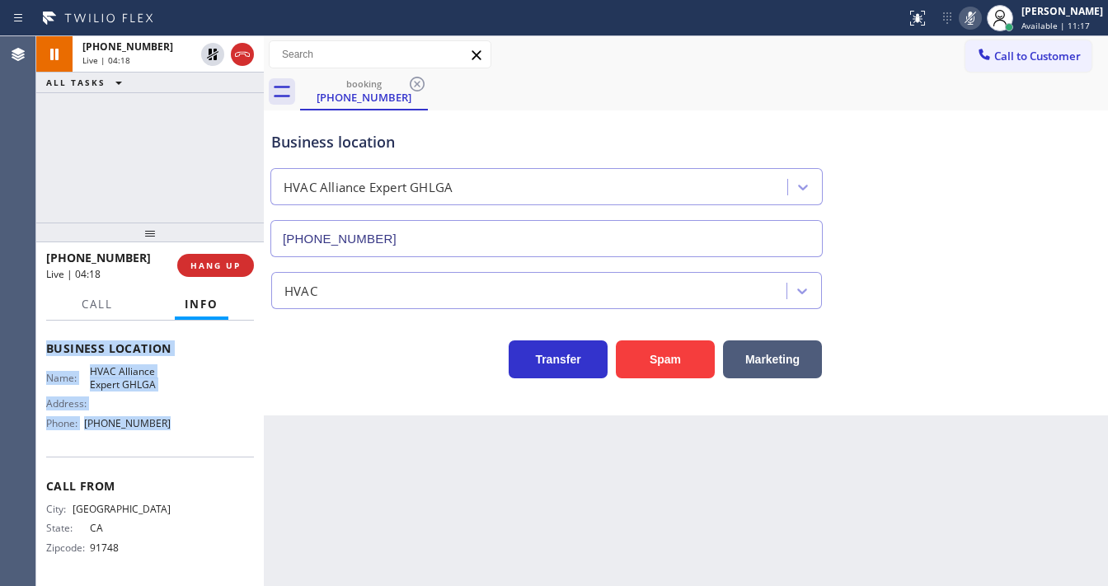
drag, startPoint x: 40, startPoint y: 408, endPoint x: 188, endPoint y: 435, distance: 150.9
click at [188, 435] on div "Context Queue: [Test] All Priority: 2 Customer Name: [PHONE_NUMBER] Phone: [PHO…" at bounding box center [150, 453] width 228 height 265
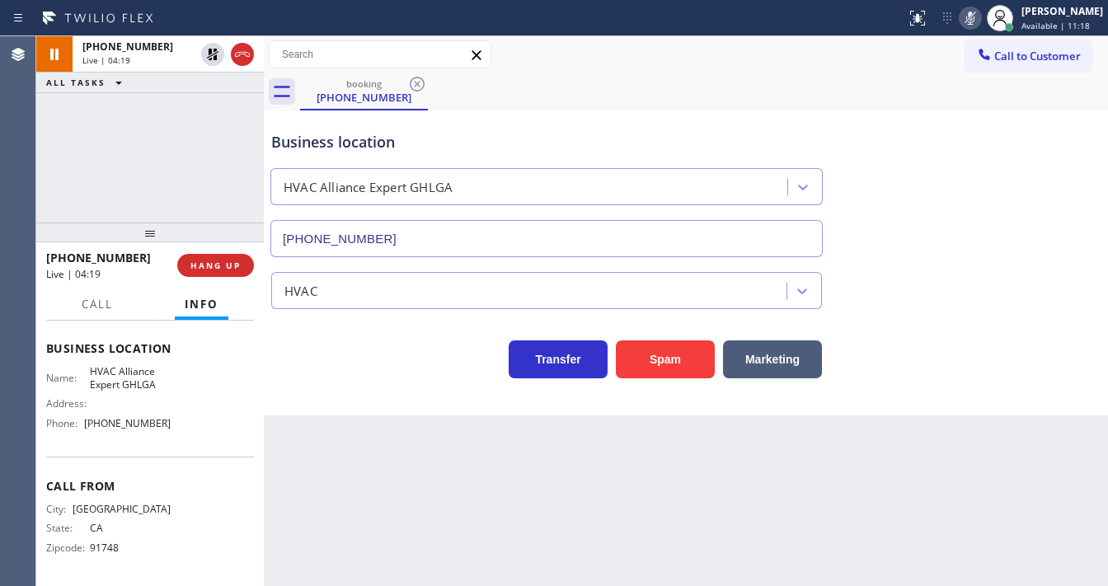
click at [172, 224] on div at bounding box center [150, 233] width 228 height 20
click at [45, 168] on div "[PHONE_NUMBER] Live | 05:14 ALL TASKS ALL TASKS ACTIVE TASKS TASKS IN WRAP UP" at bounding box center [150, 129] width 228 height 186
click at [45, 167] on div "[PHONE_NUMBER] Live | 05:18 ALL TASKS ALL TASKS ACTIVE TASKS TASKS IN WRAP UP" at bounding box center [150, 129] width 228 height 186
click at [68, 173] on div "[PHONE_NUMBER] Live | 05:29 ALL TASKS ALL TASKS ACTIVE TASKS TASKS IN WRAP UP" at bounding box center [150, 129] width 228 height 186
click at [38, 172] on div "[PHONE_NUMBER] Live | 05:51 ALL TASKS ALL TASKS ACTIVE TASKS TASKS IN WRAP UP" at bounding box center [150, 129] width 228 height 186
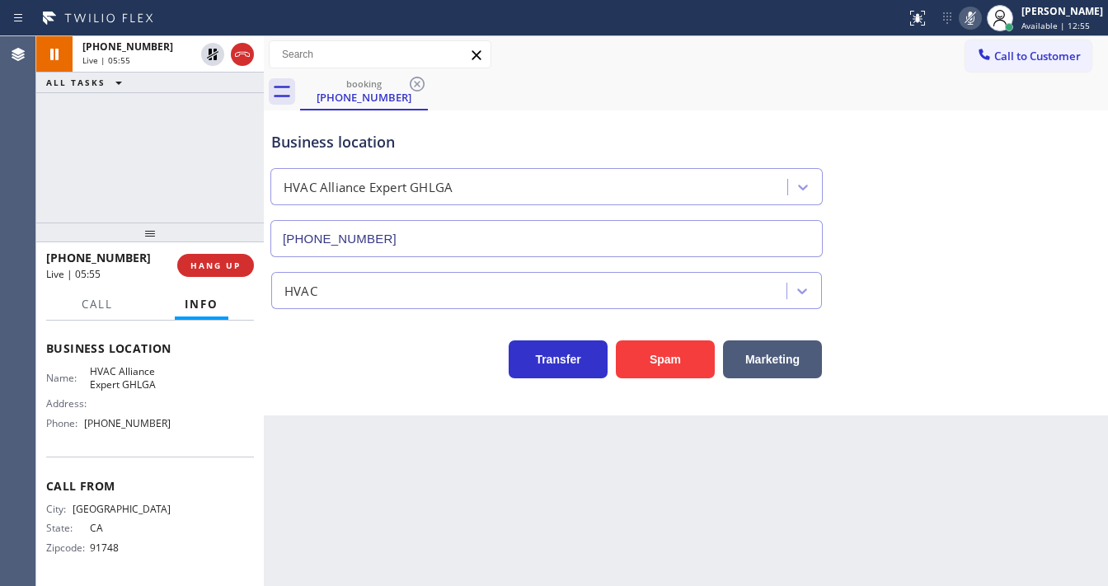
click at [66, 194] on div "[PHONE_NUMBER] Live | 05:55 ALL TASKS ALL TASKS ACTIVE TASKS TASKS IN WRAP UP" at bounding box center [150, 129] width 228 height 186
click at [89, 198] on div "[PHONE_NUMBER] Live | 06:50 ALL TASKS ALL TASKS ACTIVE TASKS TASKS IN WRAP UP" at bounding box center [150, 129] width 228 height 186
drag, startPoint x: 24, startPoint y: 144, endPoint x: 40, endPoint y: 143, distance: 15.7
click at [25, 144] on div "Agent Desktop" at bounding box center [17, 311] width 35 height 550
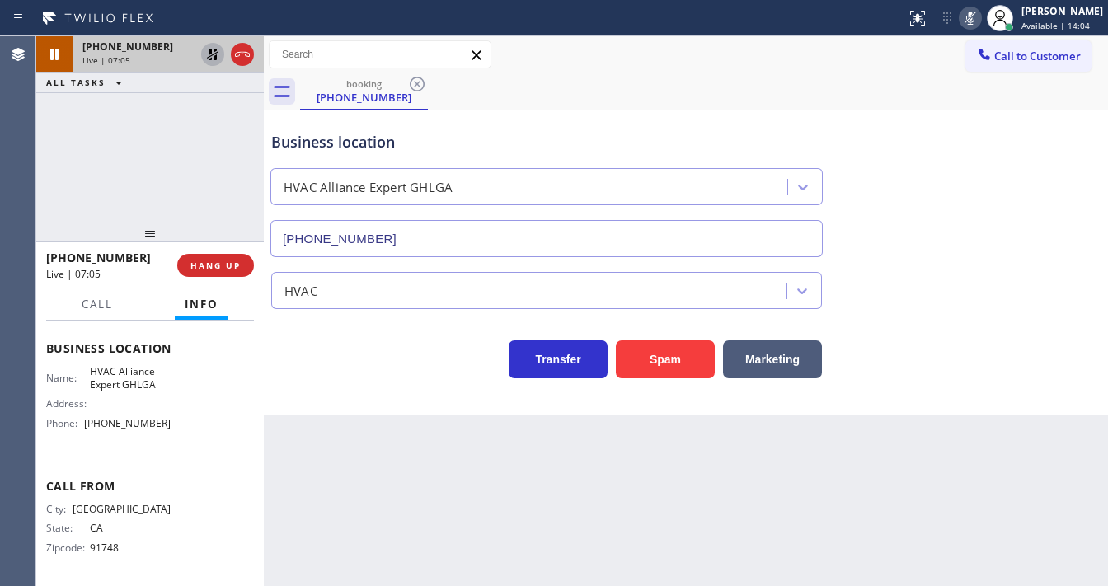
click at [209, 54] on icon at bounding box center [213, 55] width 12 height 12
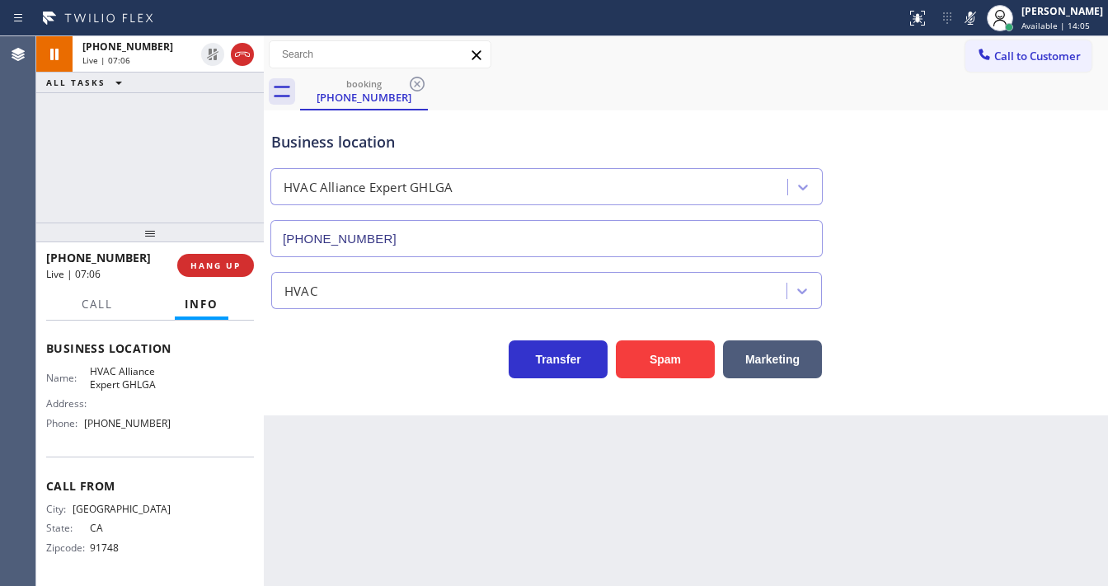
drag, startPoint x: 976, startPoint y: 20, endPoint x: 913, endPoint y: 42, distance: 67.3
click at [978, 18] on icon at bounding box center [971, 18] width 20 height 20
click at [99, 303] on span "Call" at bounding box center [97, 304] width 31 height 15
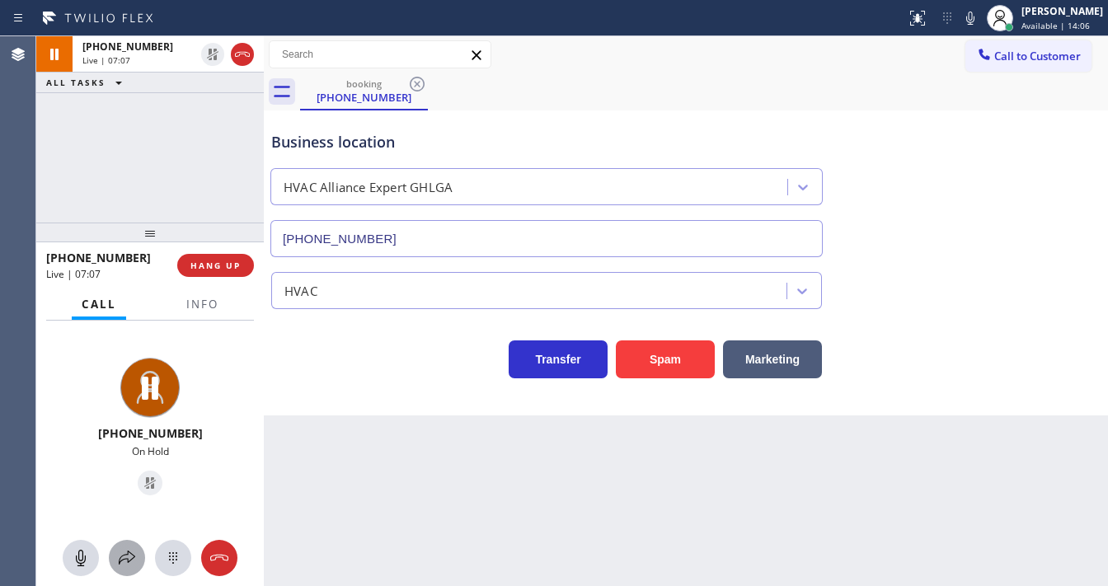
click at [128, 554] on icon at bounding box center [127, 558] width 16 height 14
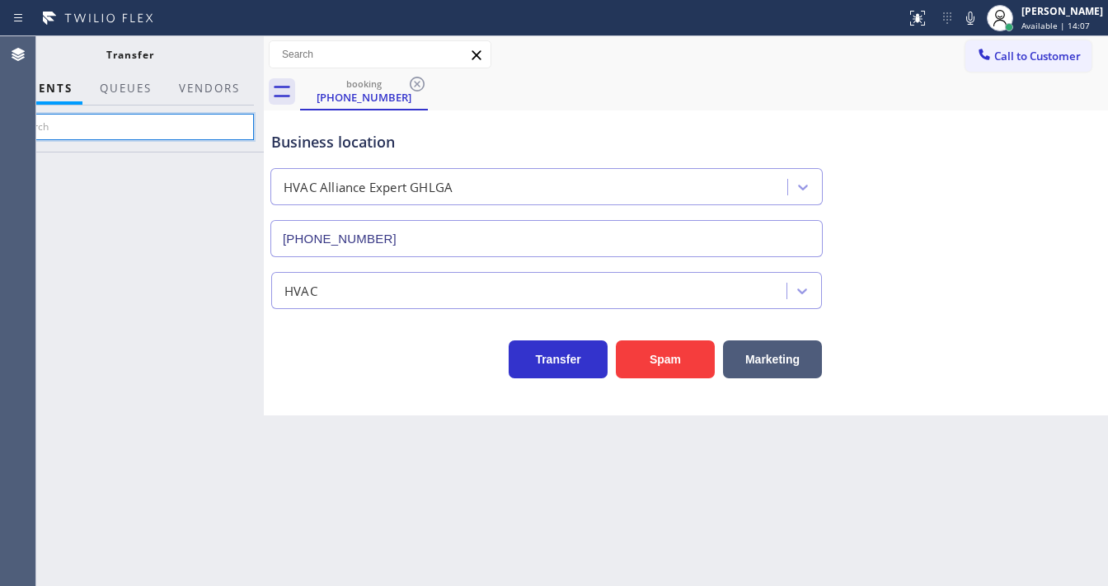
click at [147, 134] on input "text" at bounding box center [130, 127] width 248 height 26
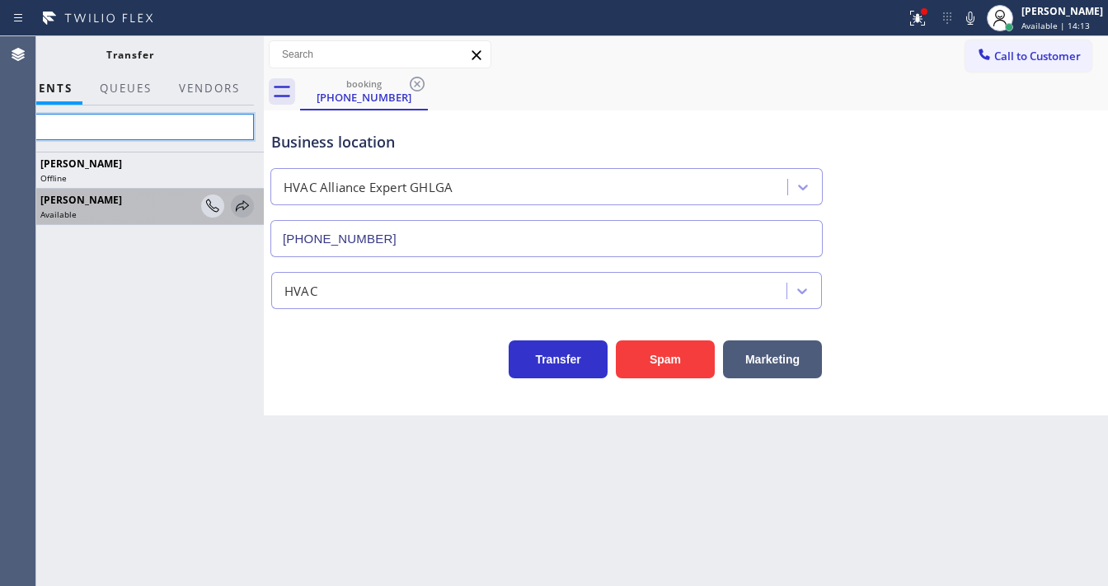
type input "Gio"
click at [242, 206] on icon at bounding box center [243, 206] width 20 height 20
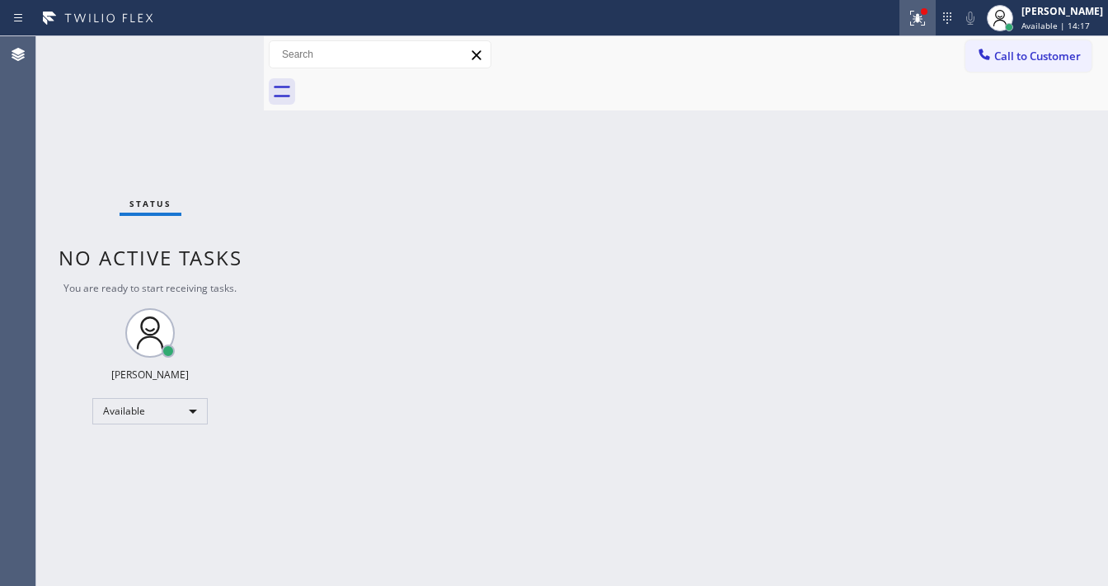
drag, startPoint x: 949, startPoint y: 20, endPoint x: 936, endPoint y: 26, distance: 14.7
click at [949, 20] on icon at bounding box center [947, 18] width 20 height 20
click at [936, 23] on div at bounding box center [918, 18] width 36 height 20
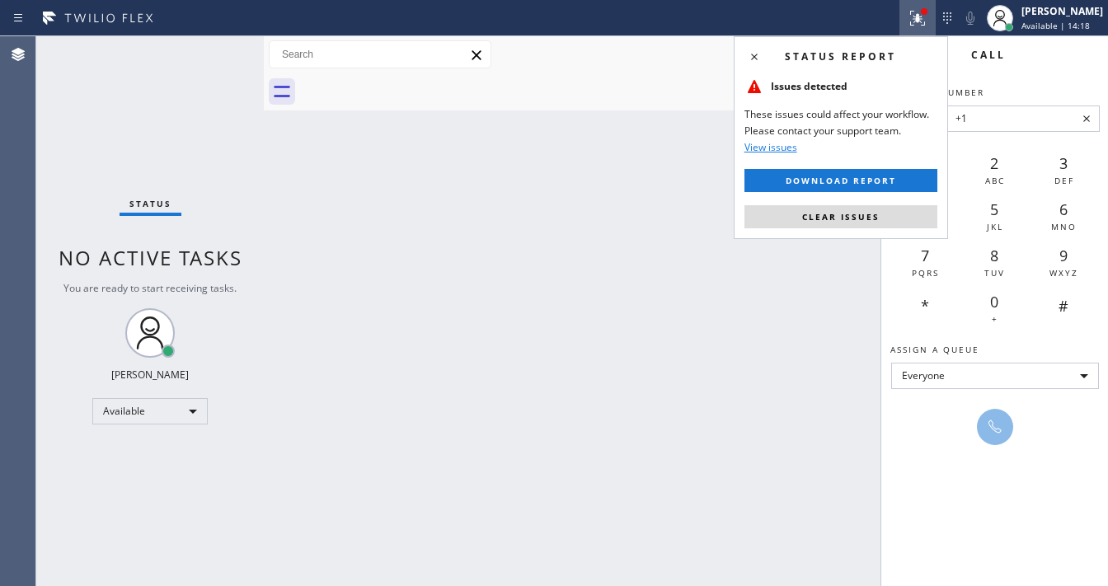
click at [848, 218] on span "Clear issues" at bounding box center [841, 217] width 78 height 12
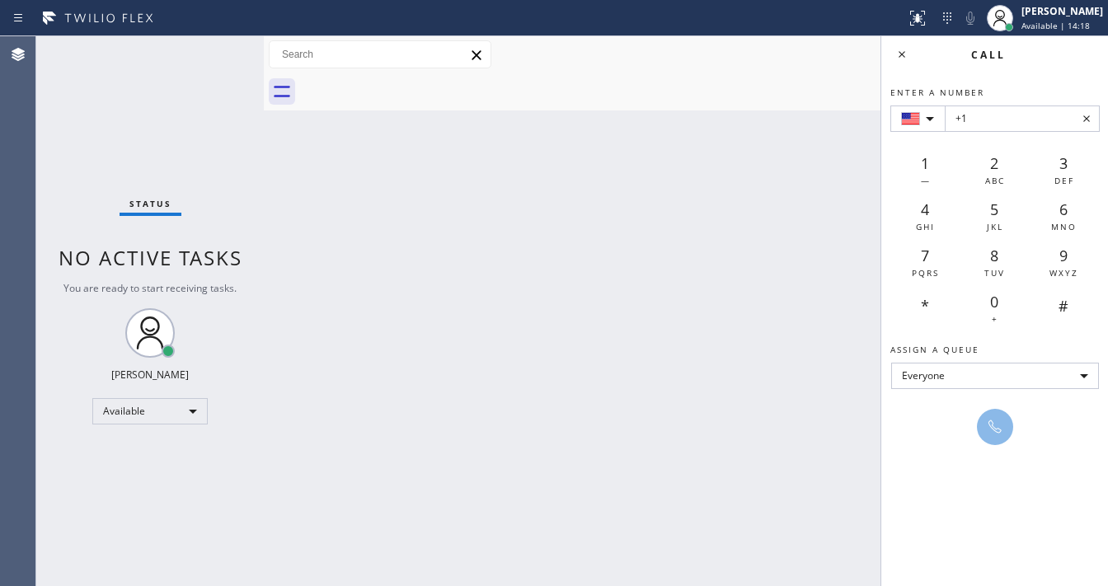
click at [685, 227] on div "Back to Dashboard Change Sender ID Customers Technicians Select a contact Outbo…" at bounding box center [686, 311] width 844 height 550
click at [36, 129] on div "Status No active tasks You are ready to start receiving tasks. [PERSON_NAME]" at bounding box center [150, 311] width 228 height 550
click at [949, 17] on icon at bounding box center [947, 18] width 20 height 20
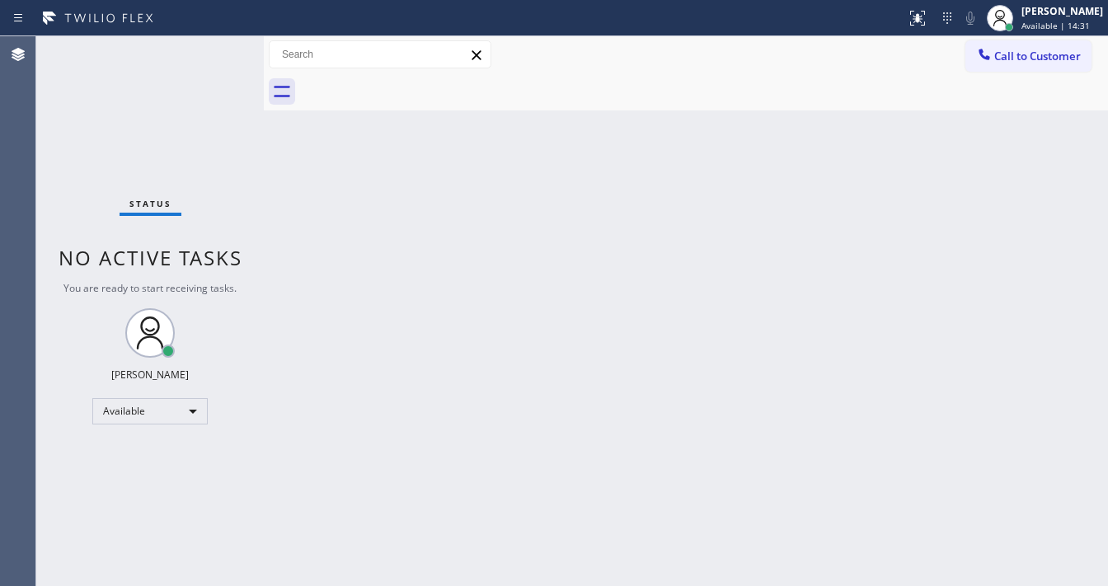
drag, startPoint x: 796, startPoint y: 245, endPoint x: 737, endPoint y: 302, distance: 81.6
click at [795, 247] on div "Back to Dashboard Change Sender ID Customers Technicians Select a contact Outbo…" at bounding box center [686, 311] width 844 height 550
click at [27, 219] on div "Agent Desktop" at bounding box center [17, 311] width 35 height 550
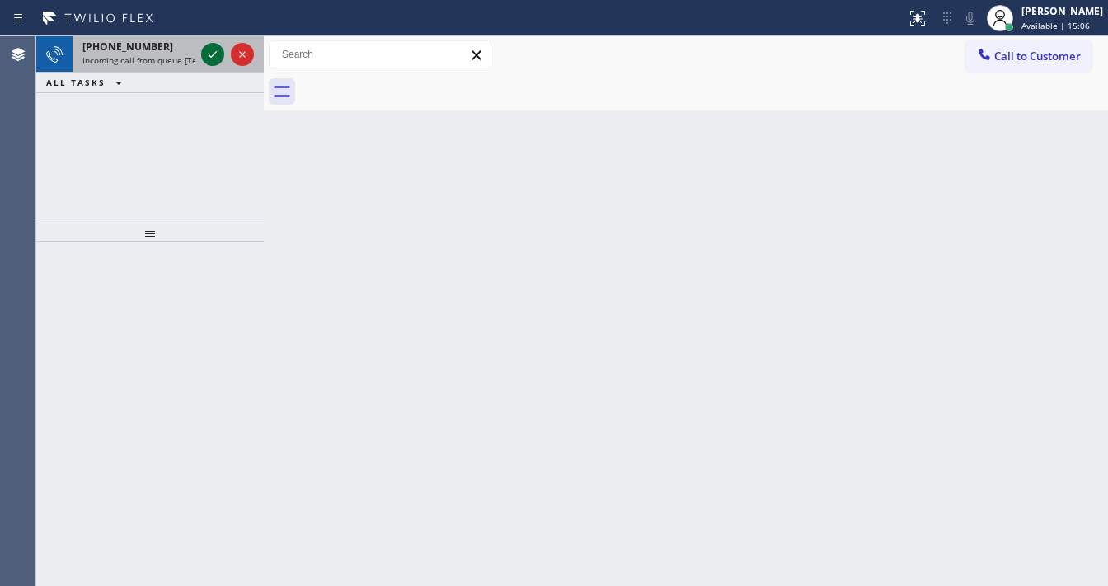
click at [210, 50] on icon at bounding box center [213, 55] width 20 height 20
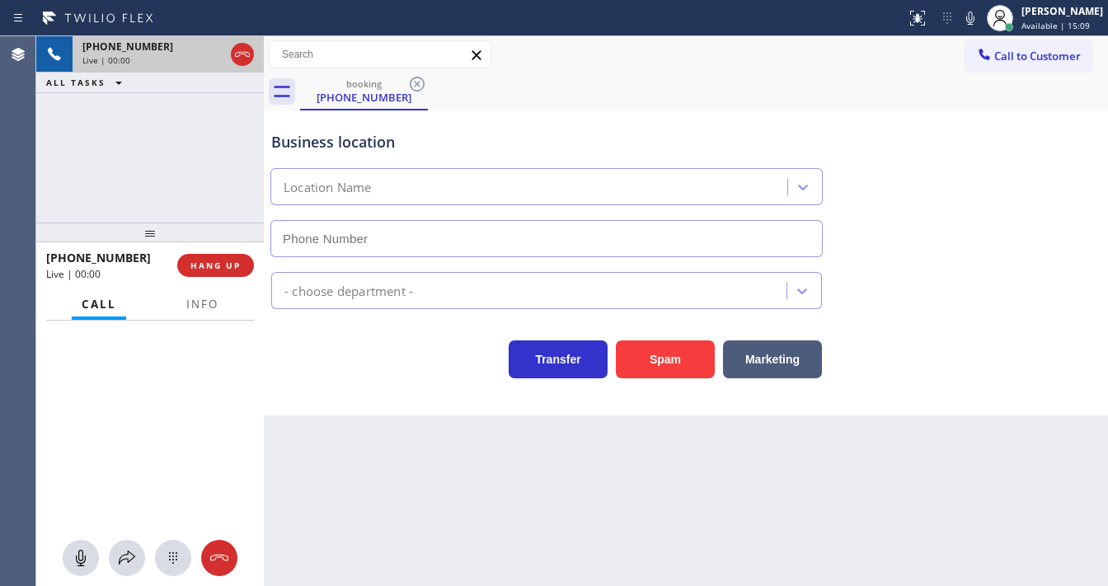
type input "[PHONE_NUMBER]"
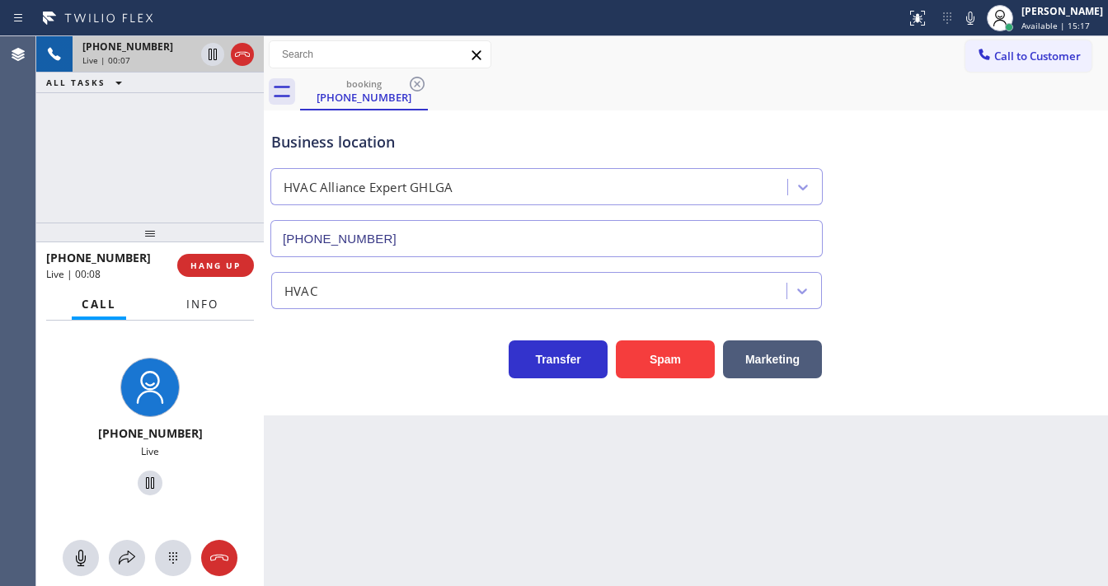
click at [217, 300] on span "Info" at bounding box center [202, 304] width 32 height 15
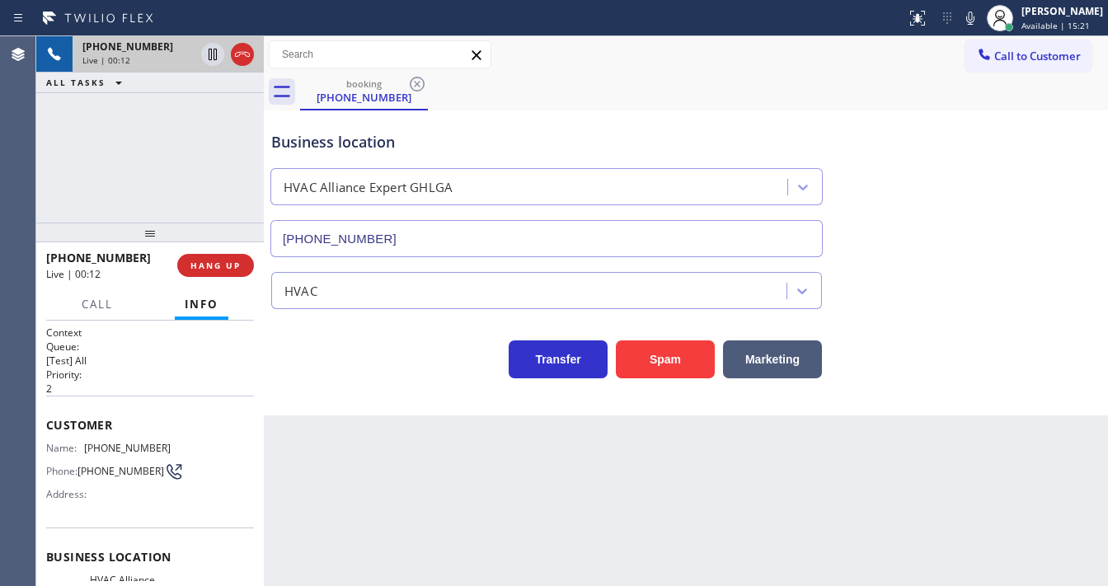
drag, startPoint x: 115, startPoint y: 181, endPoint x: 115, endPoint y: 272, distance: 90.7
click at [115, 181] on div "[PHONE_NUMBER] Live | 00:12 ALL TASKS ALL TASKS ACTIVE TASKS TASKS IN WRAP UP" at bounding box center [150, 129] width 228 height 186
click at [96, 308] on span "Call" at bounding box center [97, 304] width 31 height 15
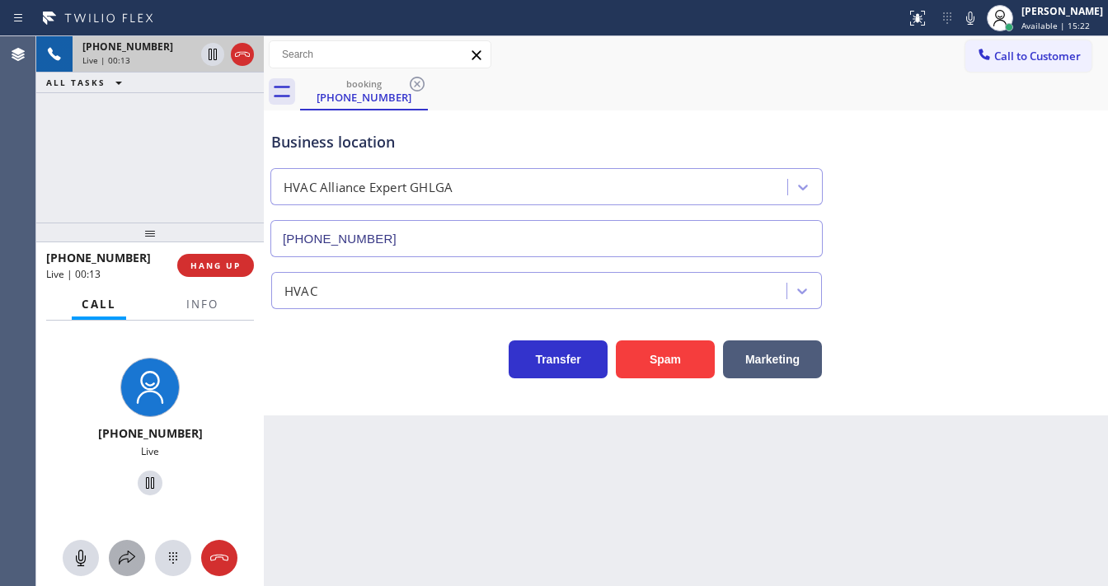
click at [127, 552] on icon at bounding box center [127, 558] width 20 height 20
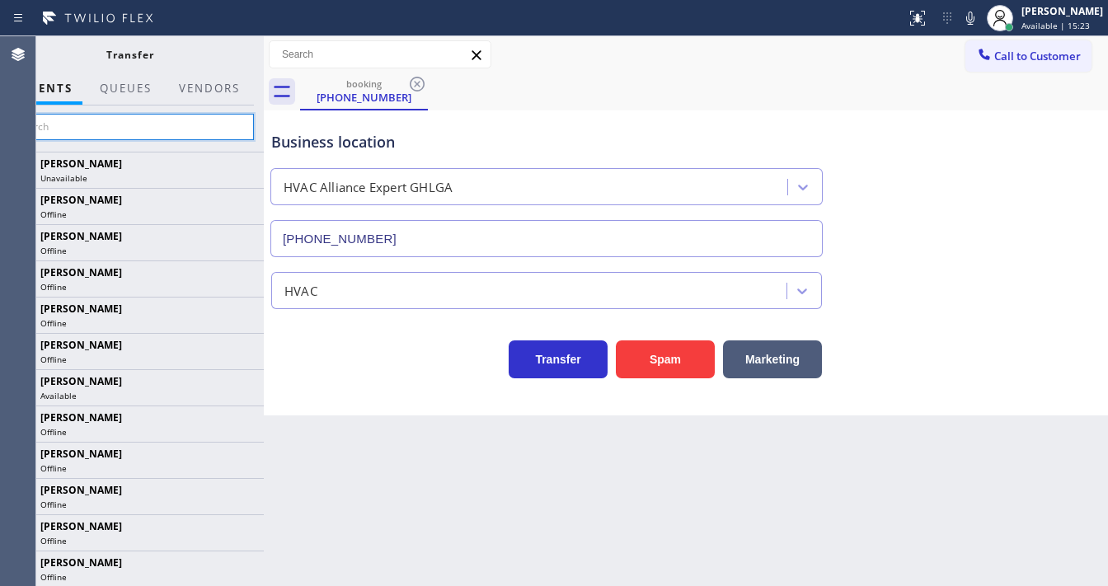
click at [116, 130] on input "text" at bounding box center [130, 127] width 248 height 26
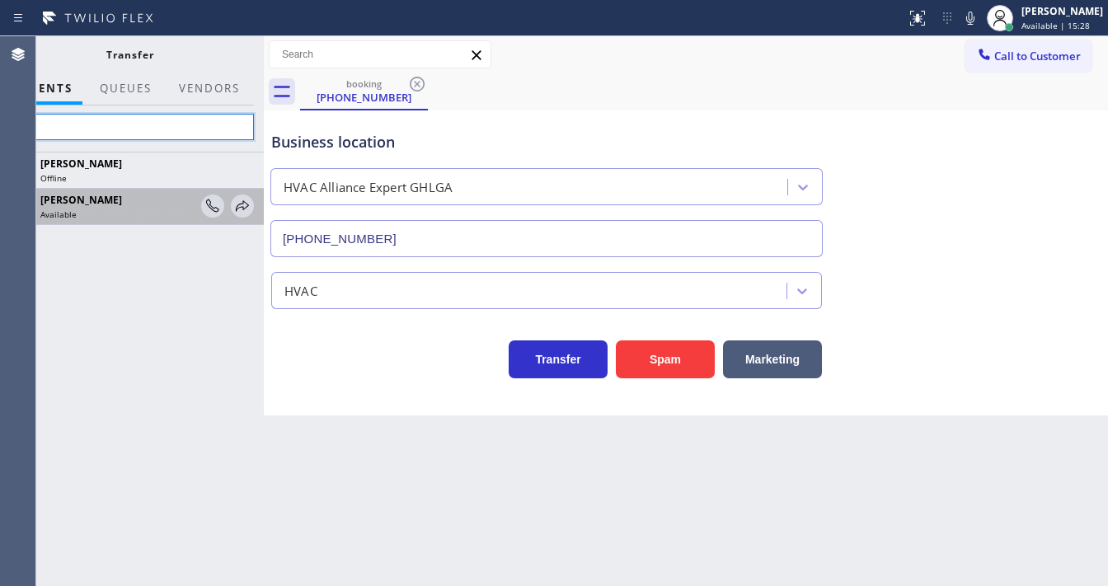
type input "Gio"
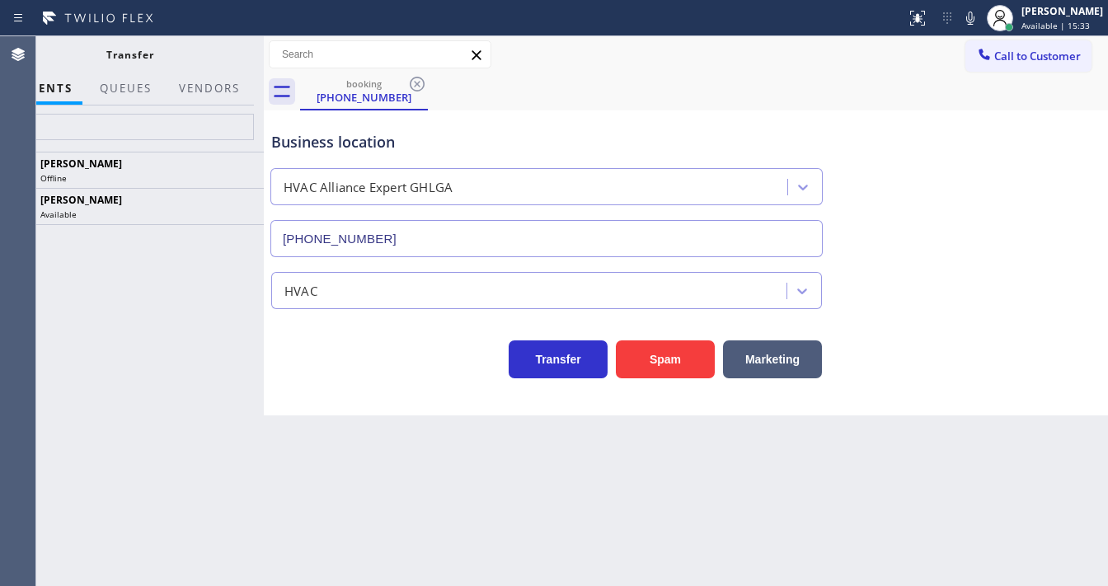
click at [73, 275] on div "[PERSON_NAME] Offline [PERSON_NAME] Available" at bounding box center [130, 369] width 268 height 435
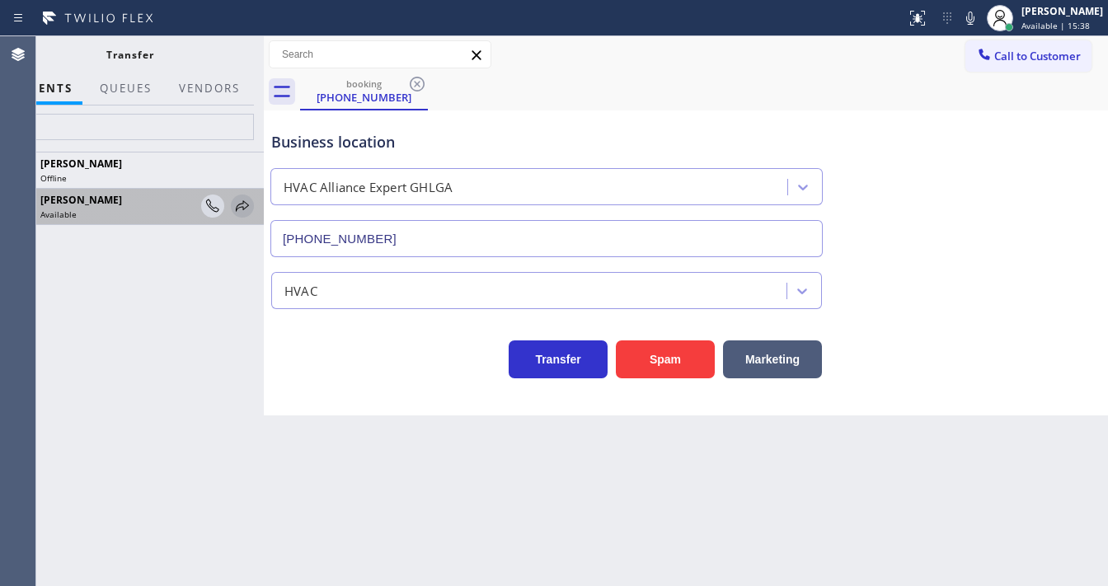
click at [239, 208] on icon at bounding box center [242, 205] width 13 height 11
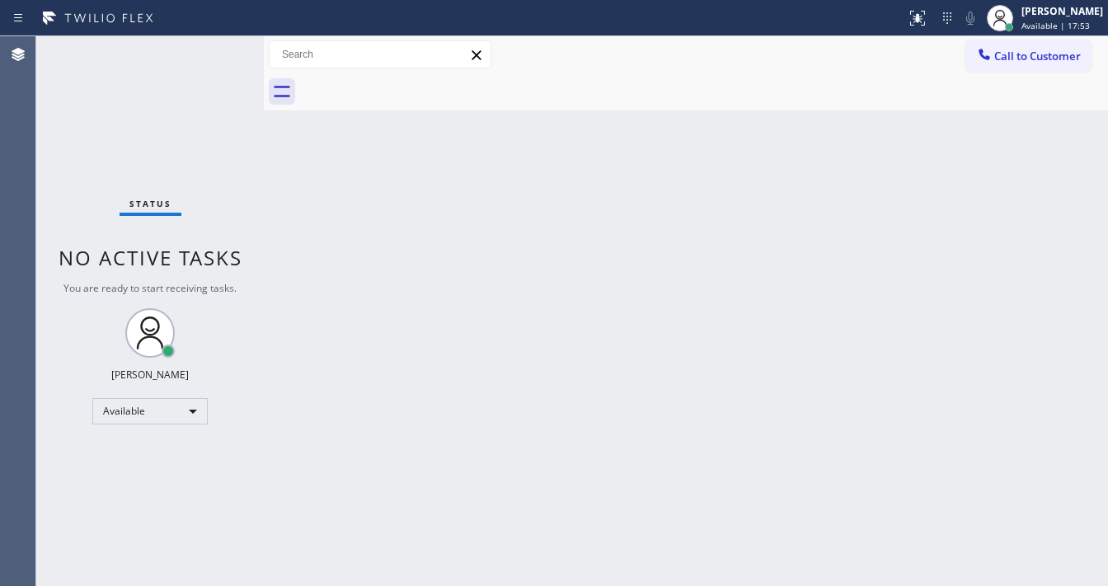
drag, startPoint x: 1057, startPoint y: 17, endPoint x: 1044, endPoint y: 40, distance: 25.9
click at [1058, 17] on div "[PERSON_NAME]" at bounding box center [1063, 11] width 82 height 14
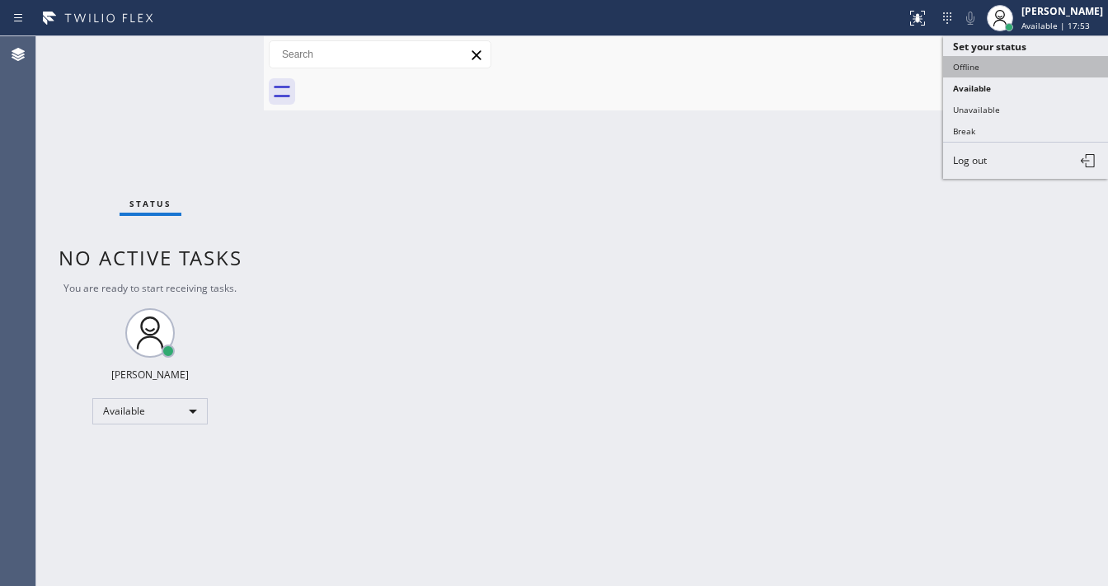
click at [1003, 73] on button "Offline" at bounding box center [1025, 66] width 165 height 21
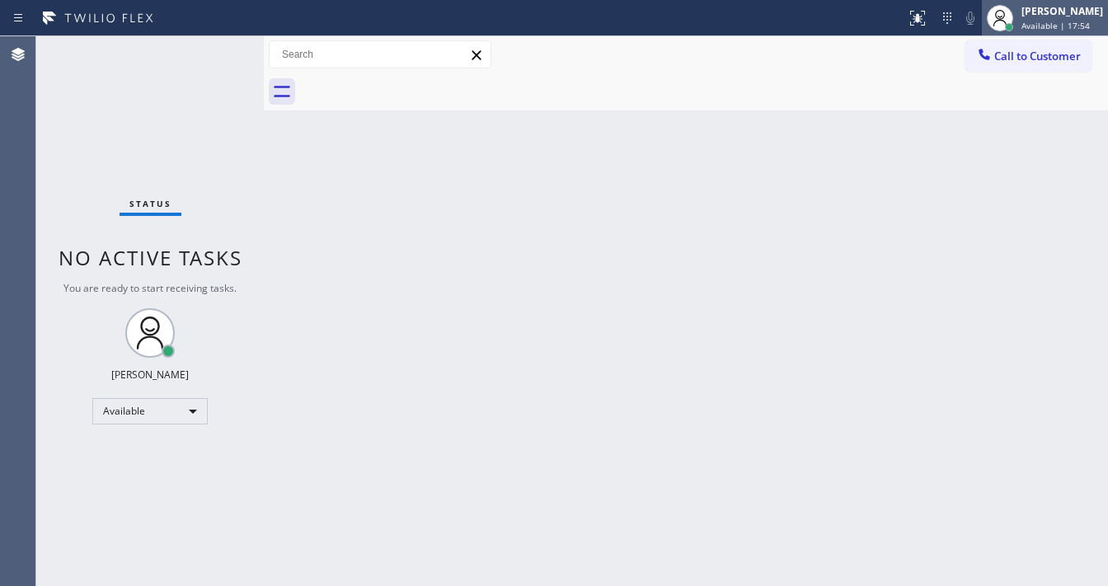
click at [1060, 22] on span "Available | 17:54" at bounding box center [1056, 26] width 68 height 12
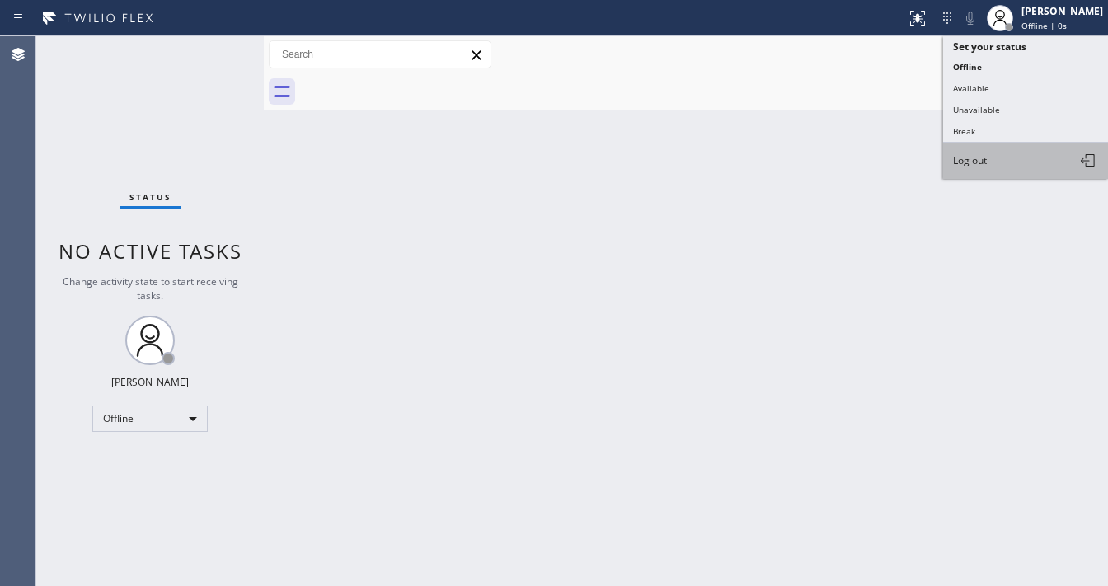
click at [1001, 157] on button "Log out" at bounding box center [1025, 161] width 165 height 36
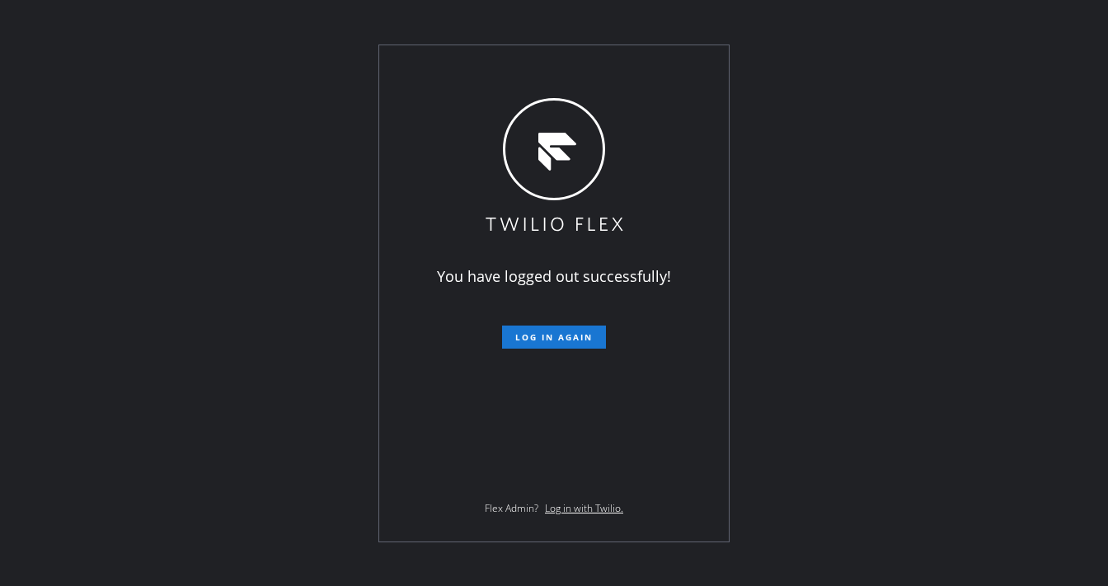
click at [42, 301] on div "You have logged out successfully! Log in again Flex Admin? Log in with Twilio." at bounding box center [554, 293] width 1108 height 586
click at [231, 148] on div "You have logged out successfully! Log in again Flex Admin? Log in with Twilio." at bounding box center [554, 293] width 1108 height 586
